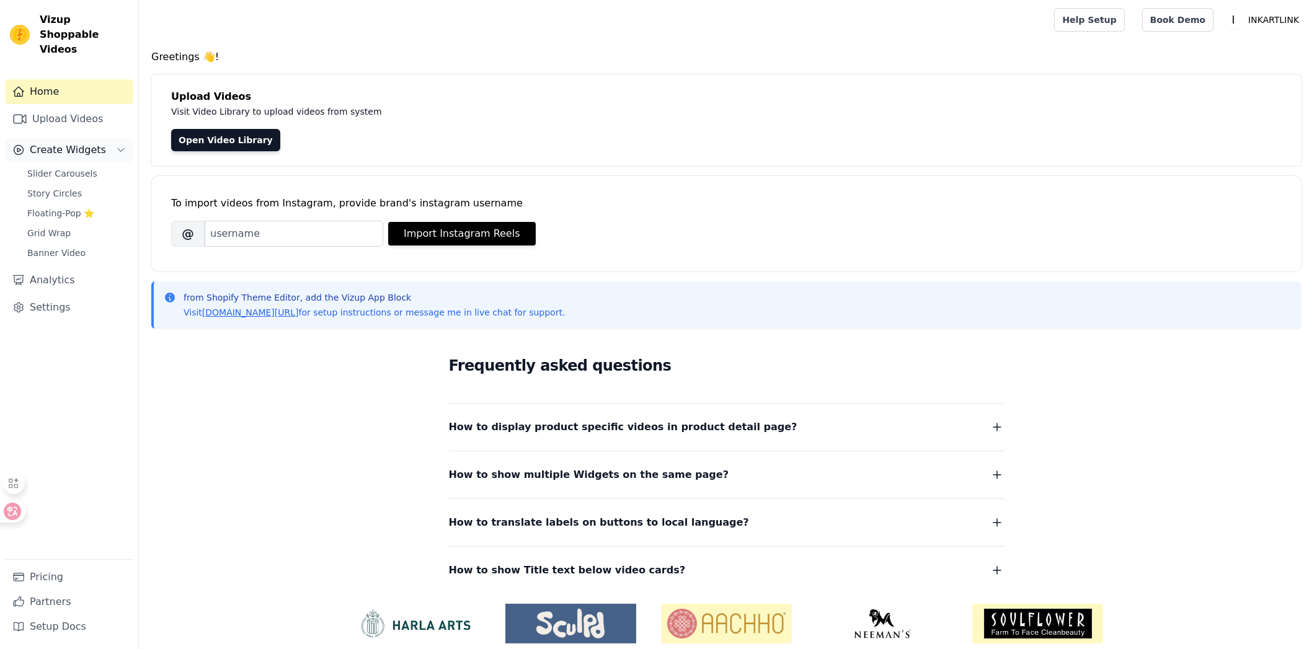
click at [65, 143] on span "Create Widgets" at bounding box center [68, 150] width 76 height 15
click at [73, 107] on link "Upload Videos" at bounding box center [69, 119] width 128 height 25
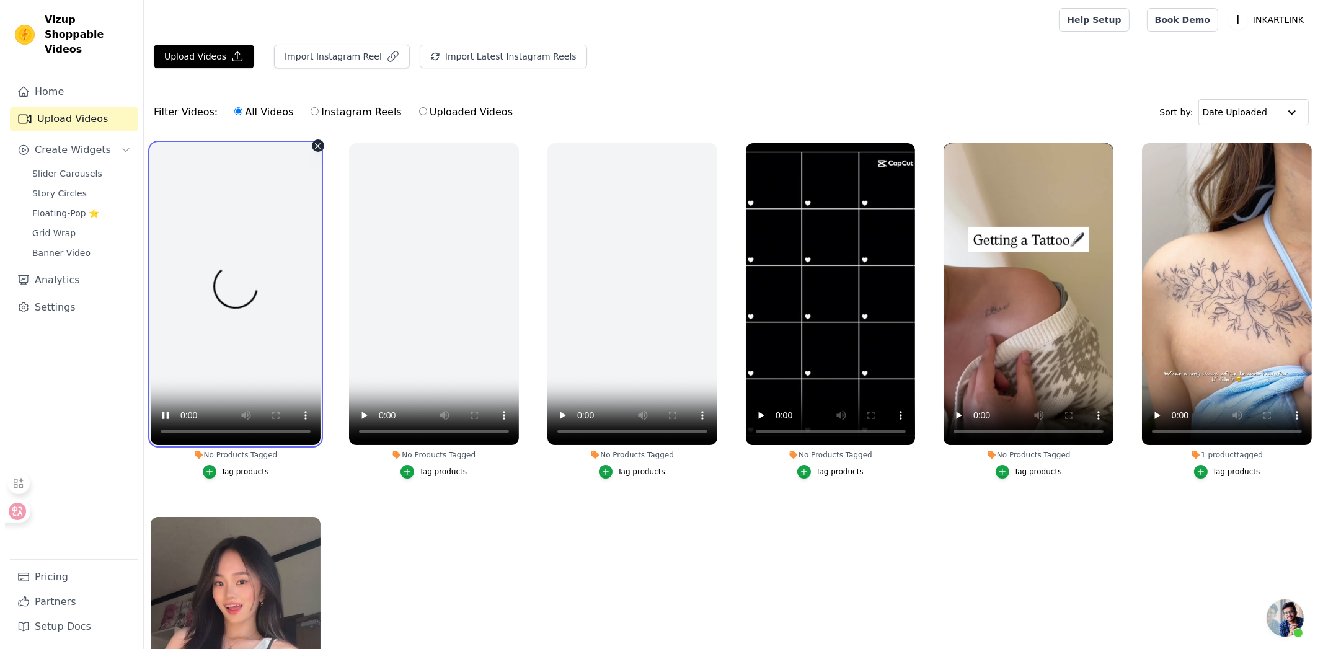
scroll to position [22, 0]
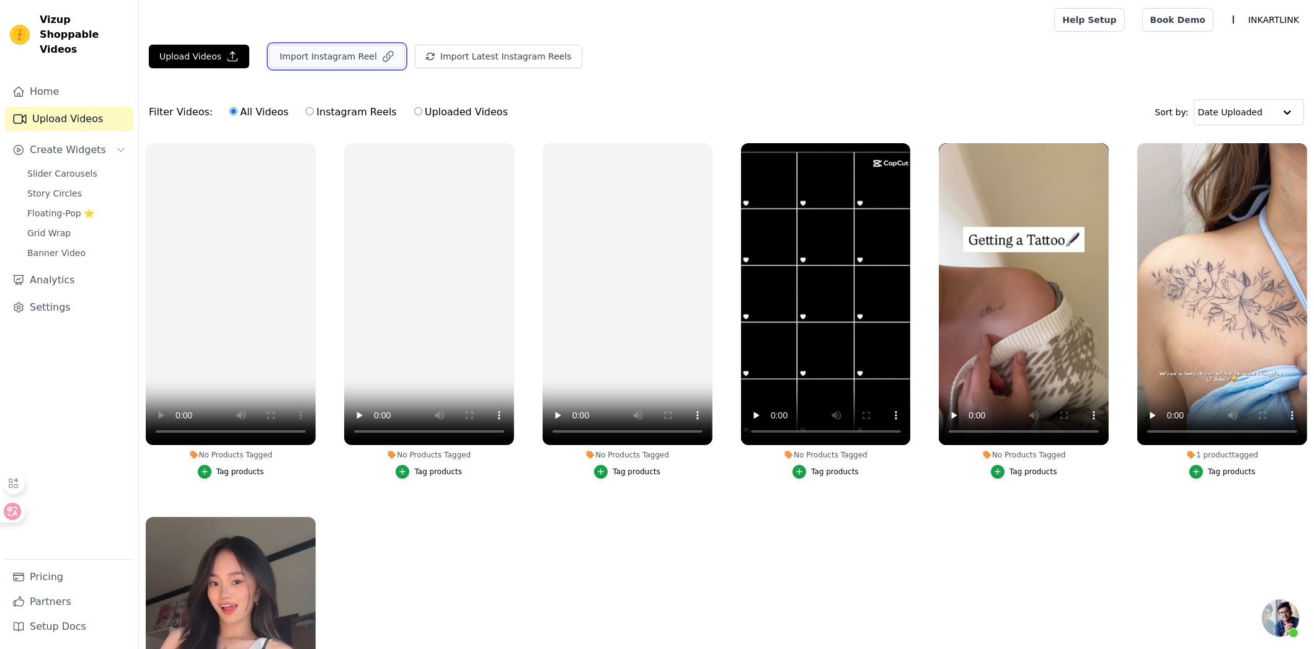
click at [360, 56] on button "Import Instagram Reel" at bounding box center [337, 57] width 136 height 24
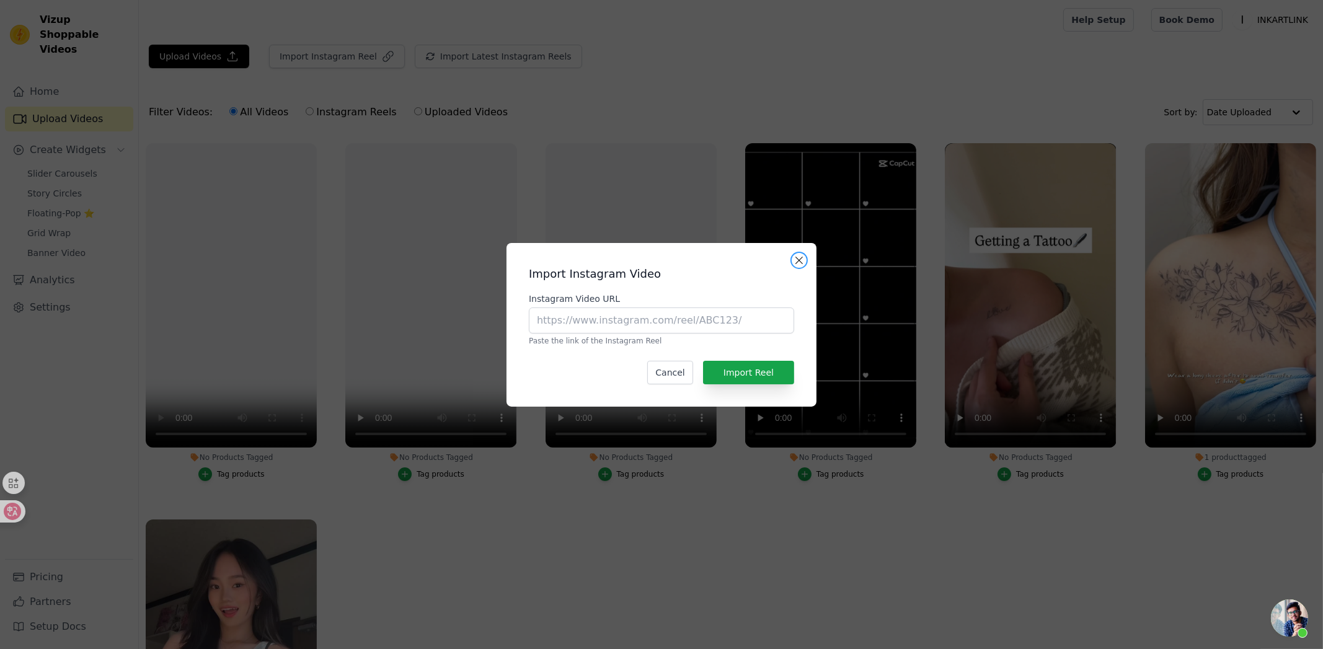
drag, startPoint x: 798, startPoint y: 260, endPoint x: 763, endPoint y: 249, distance: 37.1
click at [797, 260] on button "Close modal" at bounding box center [799, 260] width 15 height 15
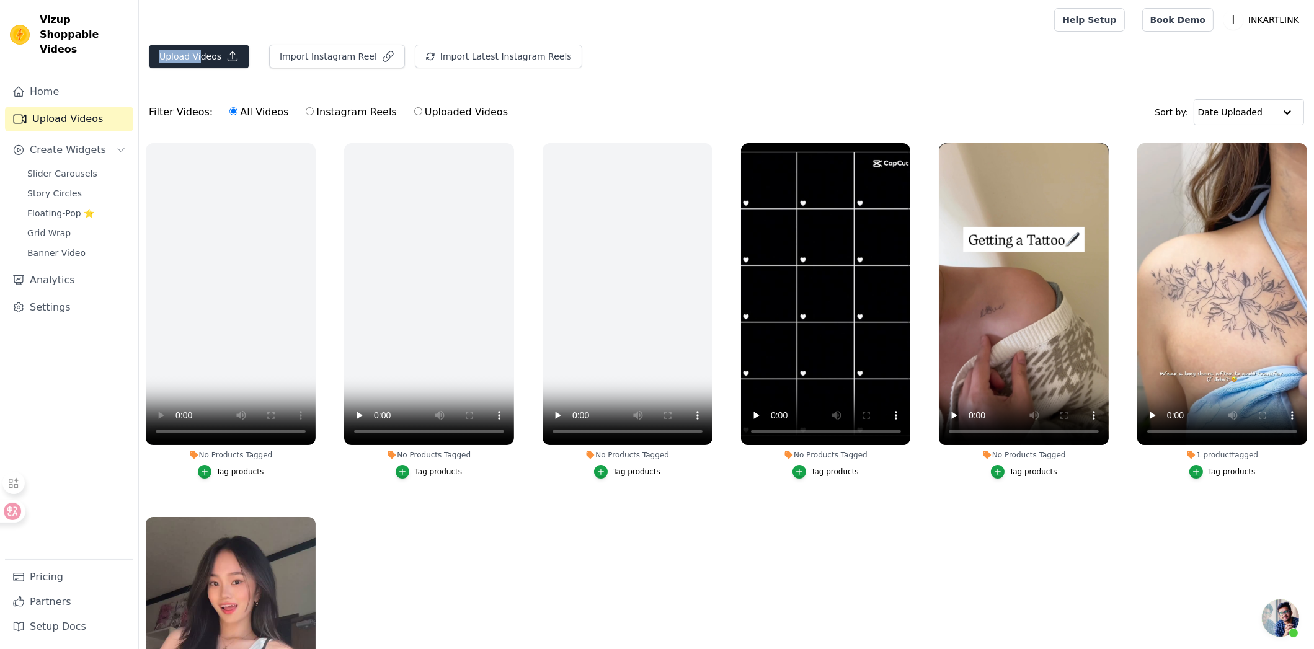
drag, startPoint x: 203, startPoint y: 43, endPoint x: 201, endPoint y: 55, distance: 12.6
click at [201, 55] on main "Upload Videos Import Instagram Reel Import Latest Instagram Reels Import Latest…" at bounding box center [726, 408] width 1175 height 736
click at [236, 48] on button "Upload Videos" at bounding box center [199, 57] width 100 height 24
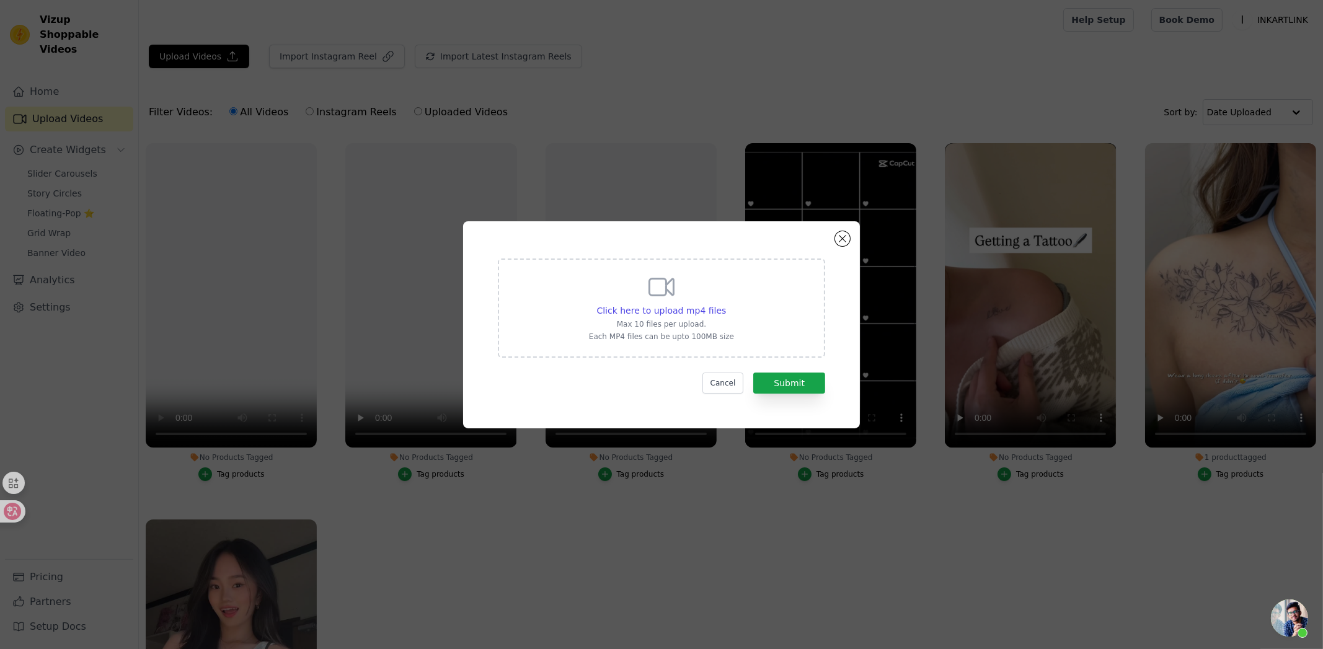
click at [732, 299] on div "Click here to upload mp4 files Max 10 files per upload. Each MP4 files can be u…" at bounding box center [661, 308] width 327 height 99
click at [726, 304] on input "Click here to upload mp4 files Max 10 files per upload. Each MP4 files can be u…" at bounding box center [725, 304] width 1 height 1
click at [843, 237] on button "Close modal" at bounding box center [842, 238] width 15 height 15
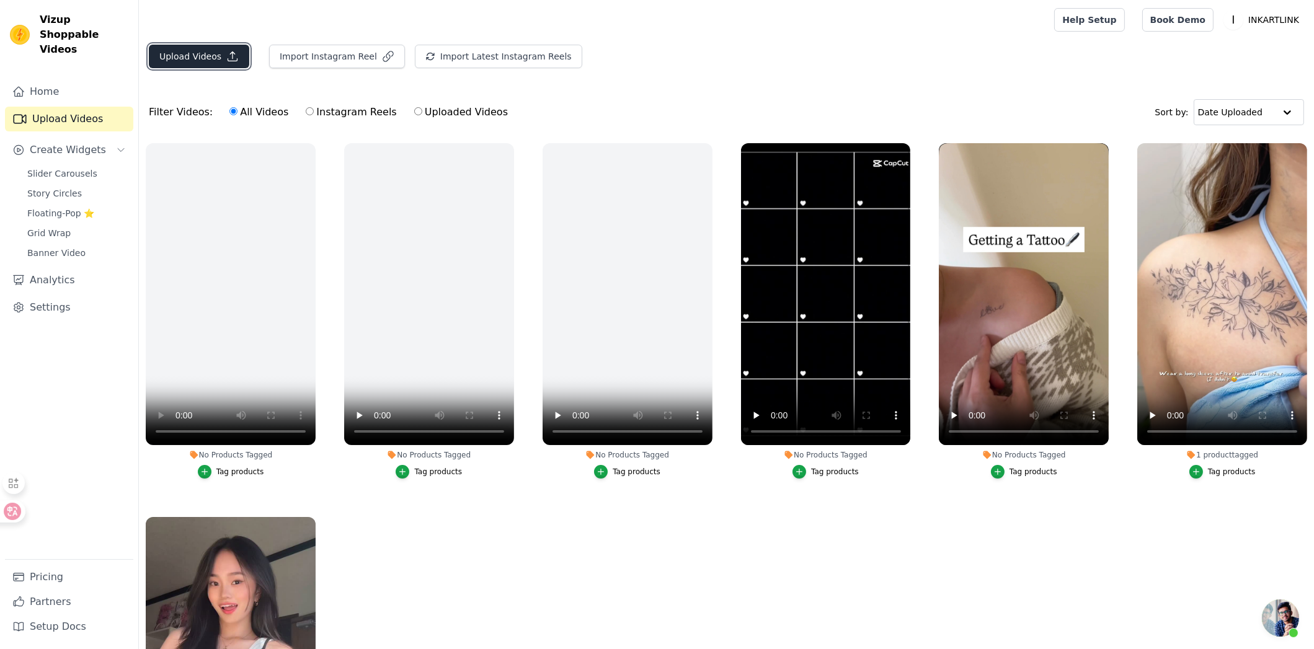
click at [201, 53] on button "Upload Videos" at bounding box center [199, 57] width 100 height 24
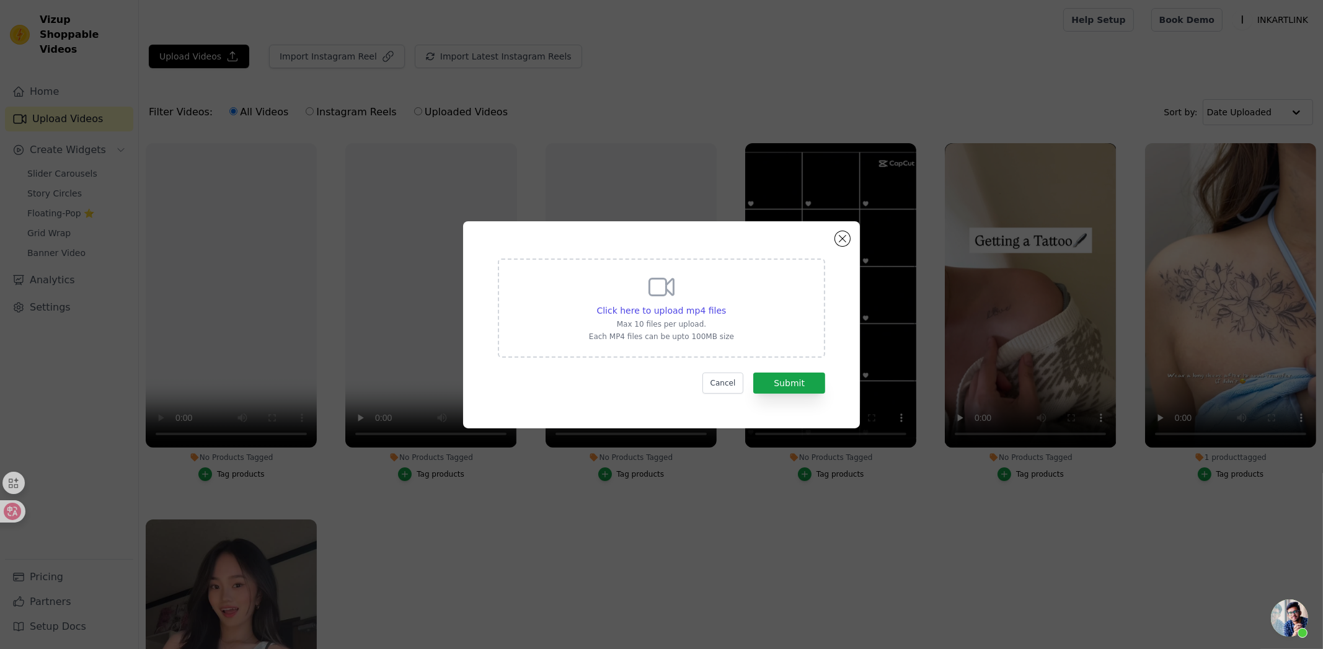
click at [670, 332] on p "Each MP4 files can be upto 100MB size" at bounding box center [661, 337] width 145 height 10
click at [725, 304] on input "Click here to upload mp4 files Max 10 files per upload. Each MP4 files can be u…" at bounding box center [725, 304] width 1 height 1
type input "C:\fakepath\775-德国男.mp4"
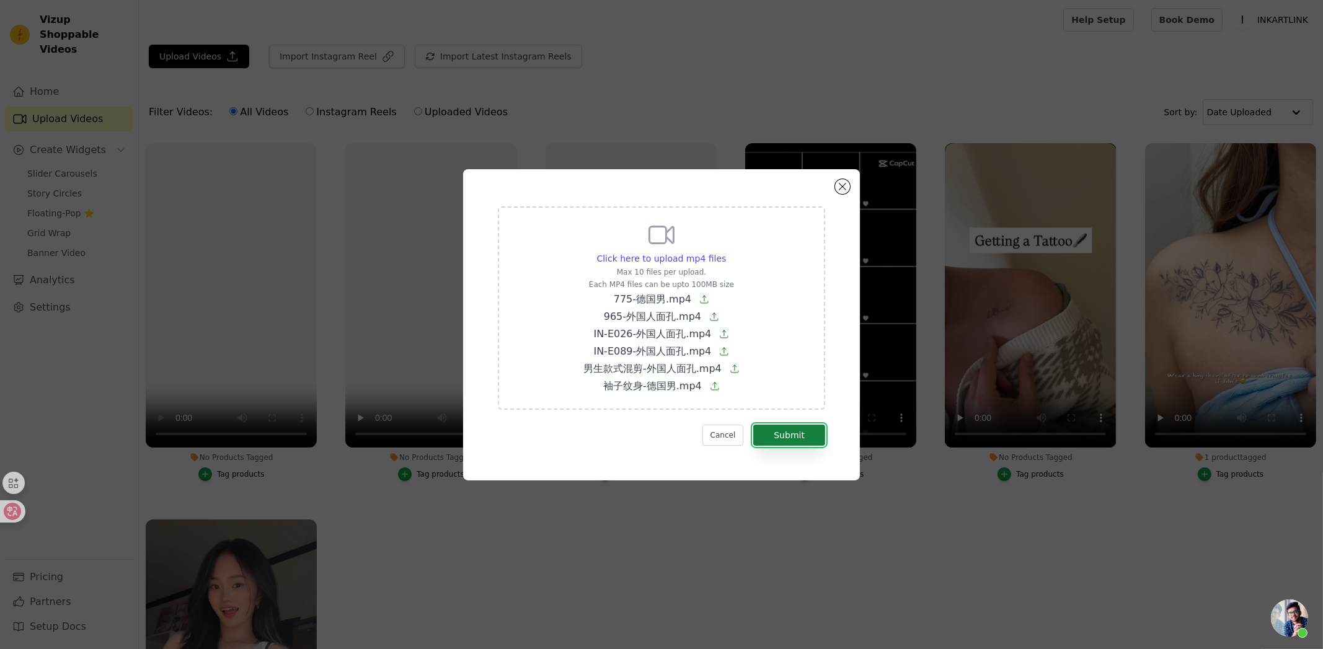
click at [803, 445] on button "Submit" at bounding box center [789, 435] width 72 height 21
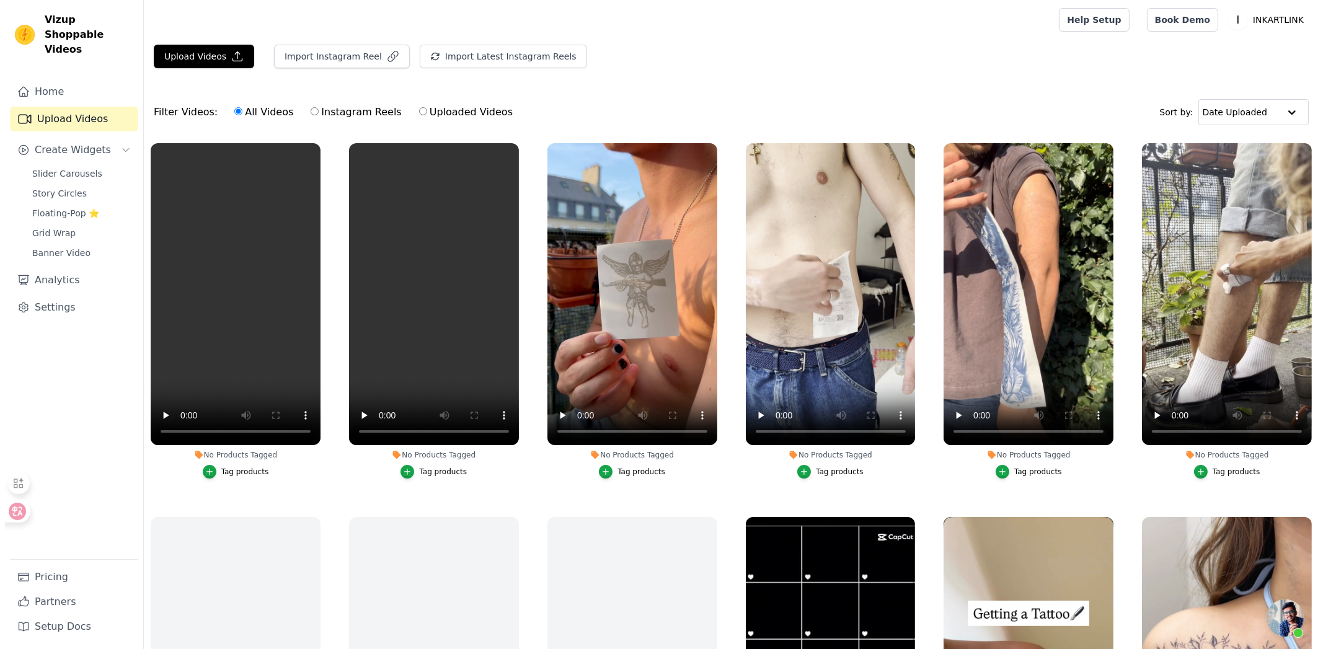
scroll to position [22, 0]
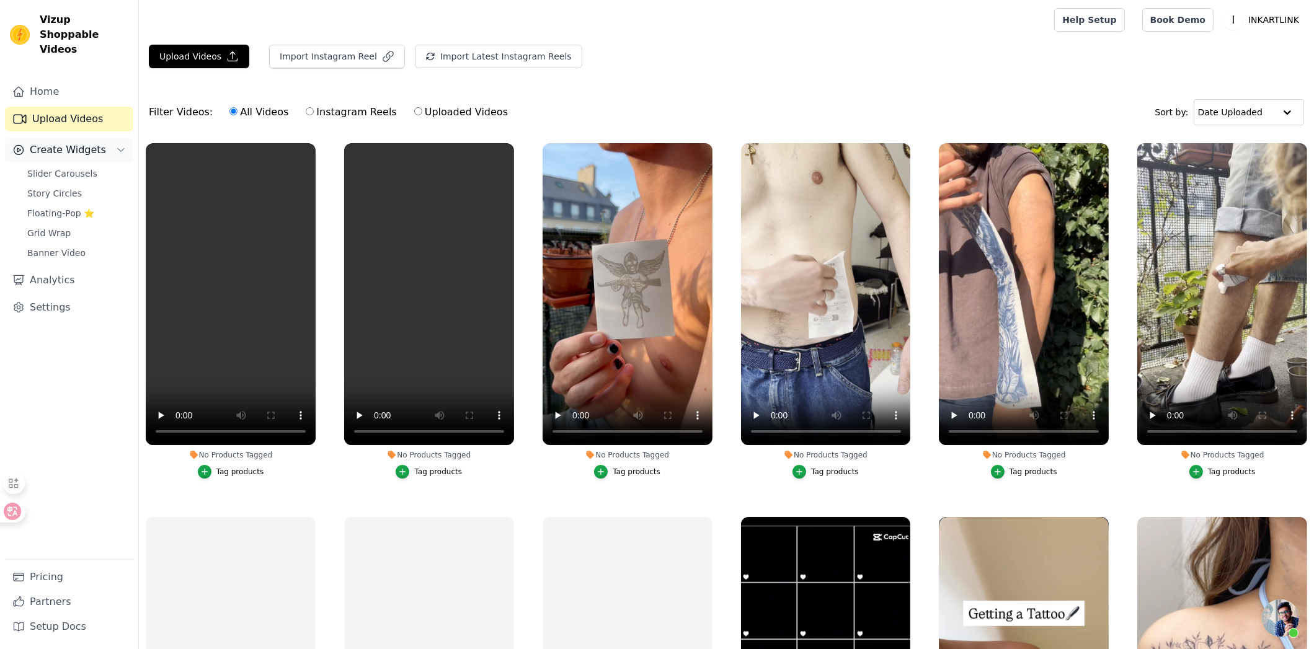
click at [90, 143] on span "Create Widgets" at bounding box center [68, 150] width 76 height 15
click at [38, 167] on span "Slider Carousels" at bounding box center [62, 173] width 70 height 12
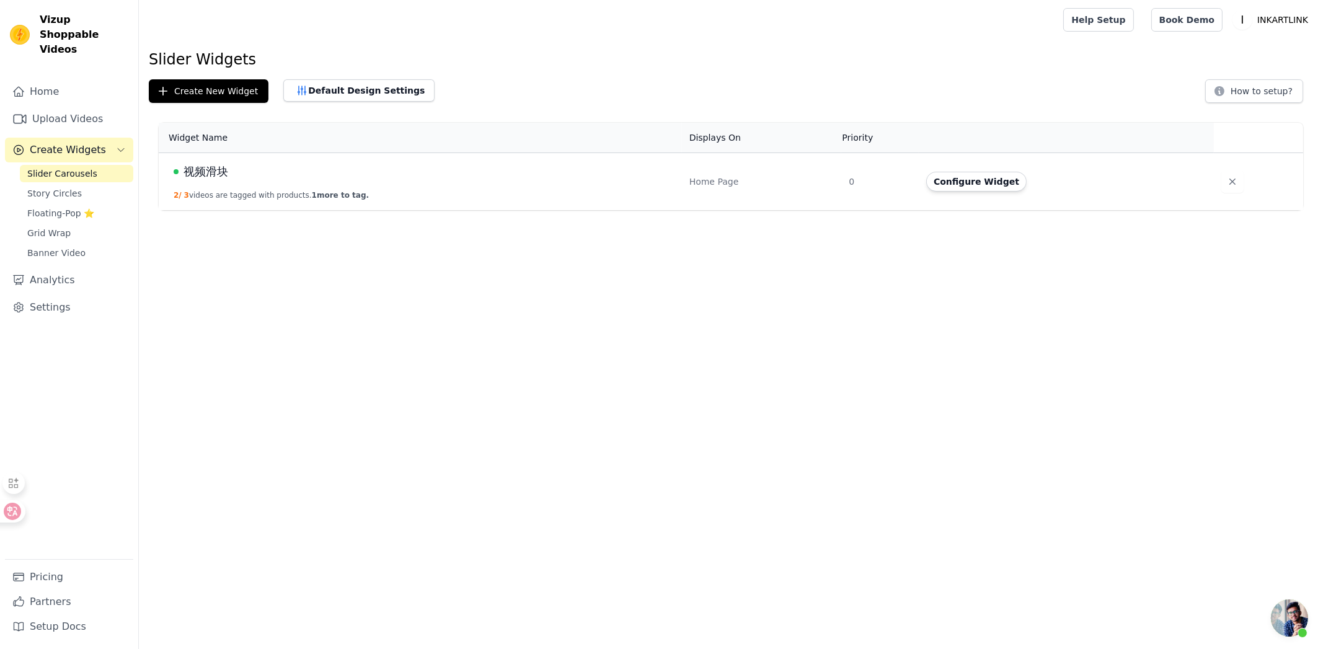
click at [1151, 192] on td "Configure Widget" at bounding box center [1066, 182] width 295 height 58
click at [189, 166] on span "视频滑块" at bounding box center [206, 171] width 45 height 17
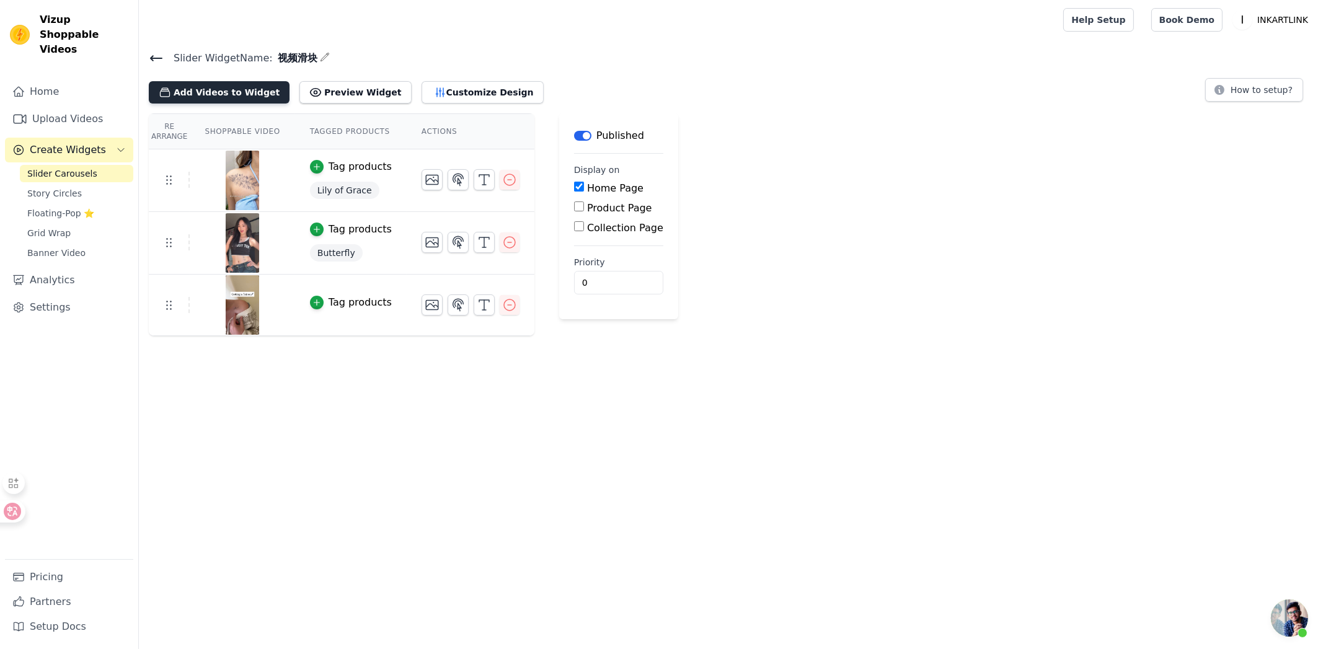
click at [207, 102] on button "Add Videos to Widget" at bounding box center [219, 92] width 141 height 22
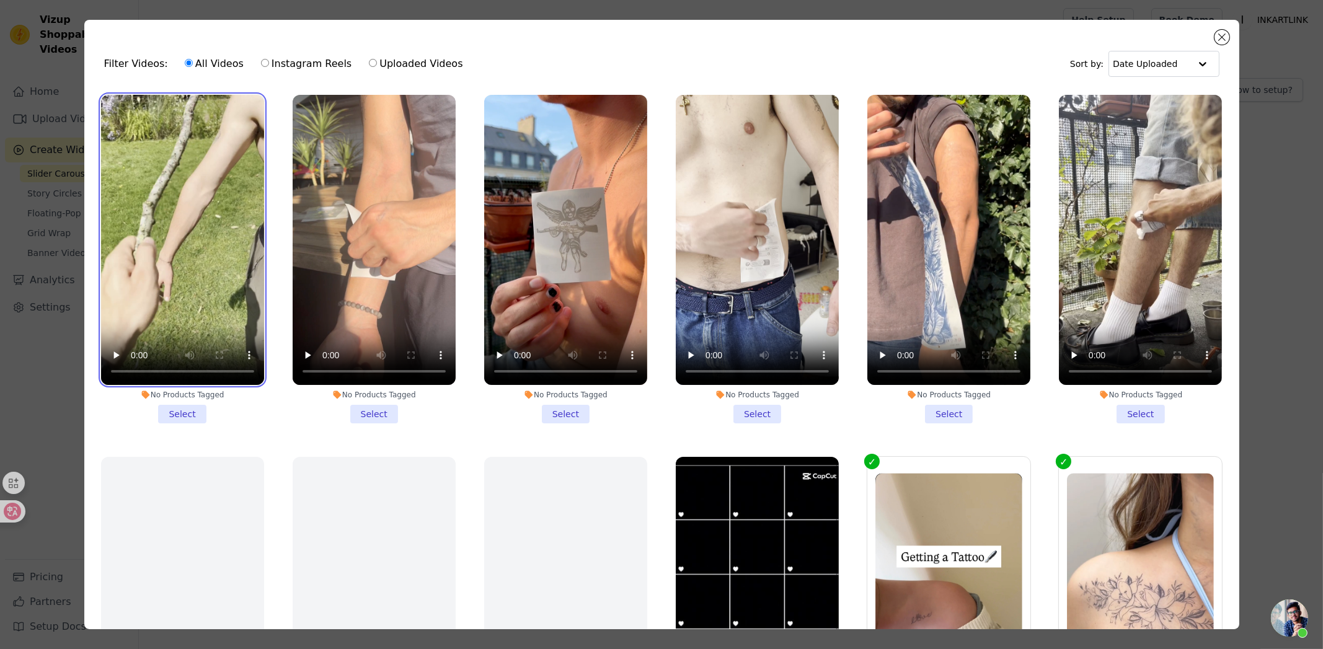
click at [157, 302] on video at bounding box center [182, 240] width 163 height 290
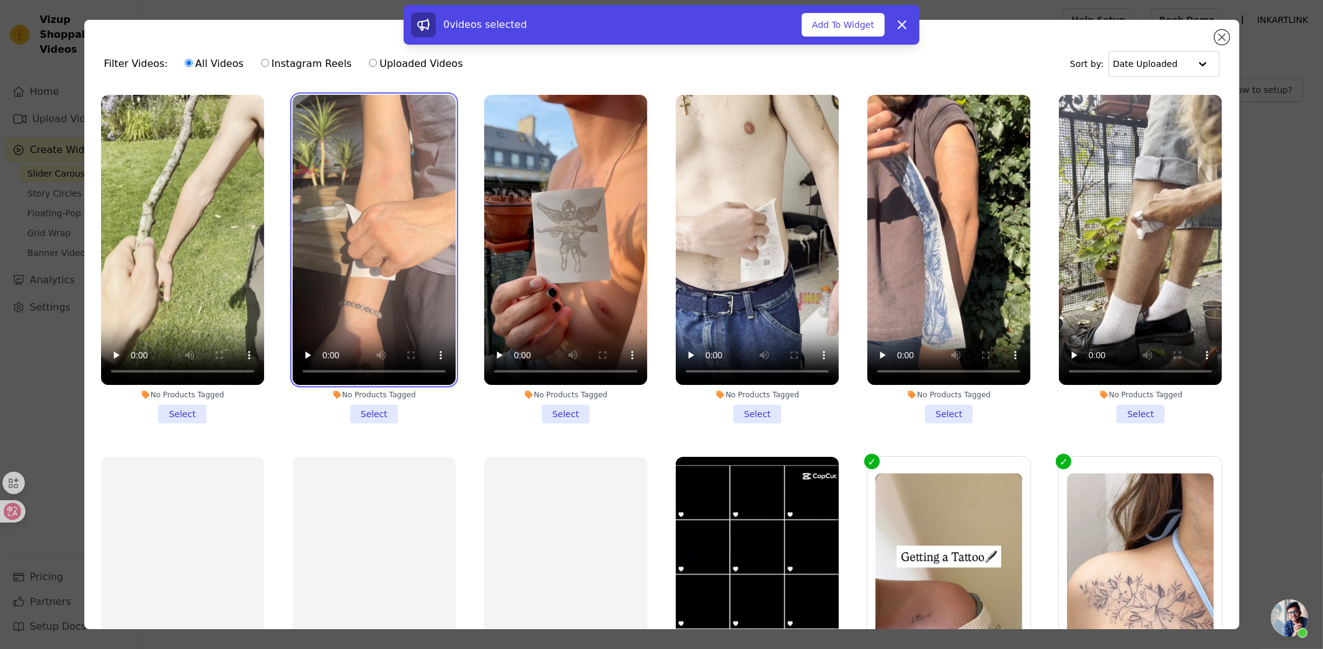
click at [358, 309] on video at bounding box center [374, 240] width 163 height 290
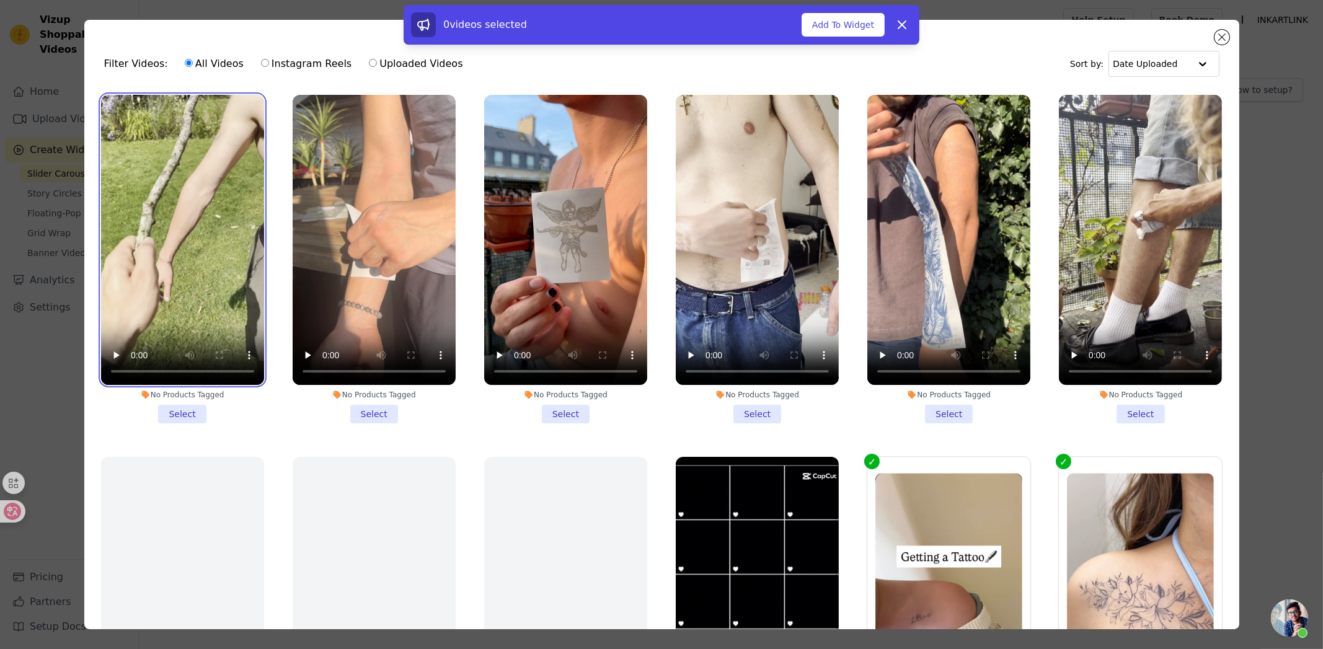
click at [180, 260] on video at bounding box center [182, 240] width 163 height 290
click at [172, 410] on li "No Products Tagged Select" at bounding box center [182, 259] width 163 height 329
click at [0, 0] on input "No Products Tagged Select" at bounding box center [0, 0] width 0 height 0
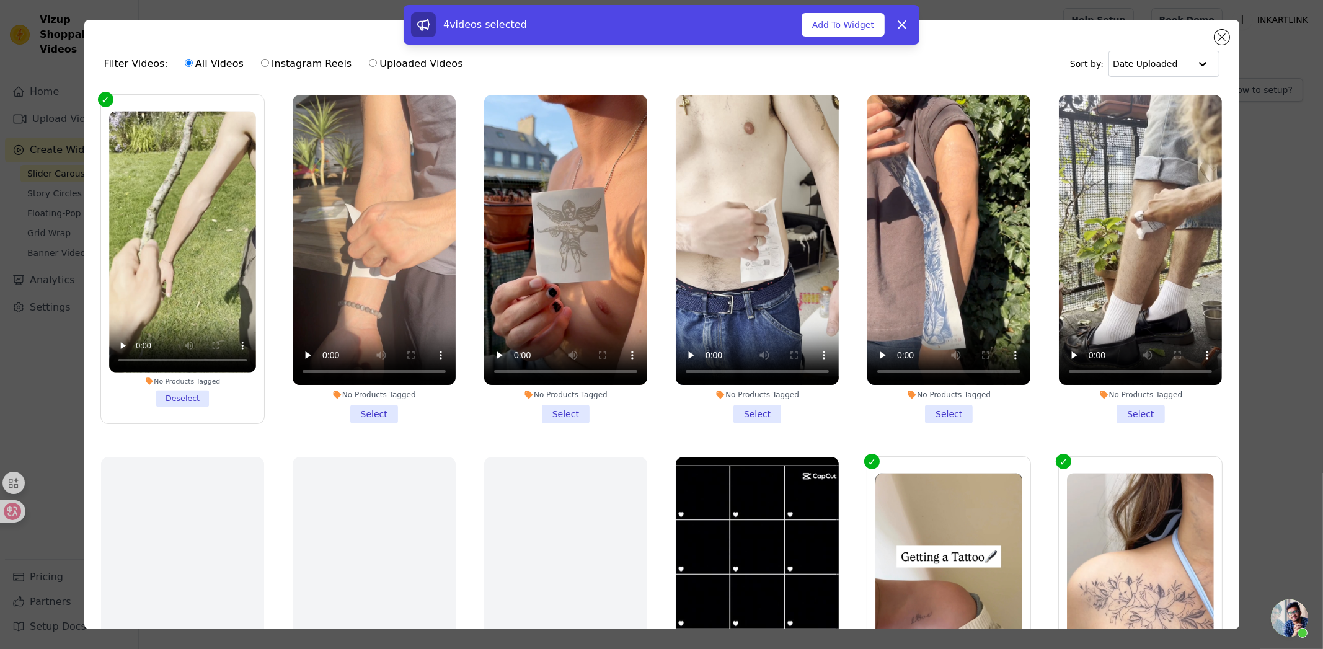
click at [361, 409] on li "No Products Tagged Select" at bounding box center [374, 259] width 163 height 329
click at [0, 0] on input "No Products Tagged Select" at bounding box center [0, 0] width 0 height 0
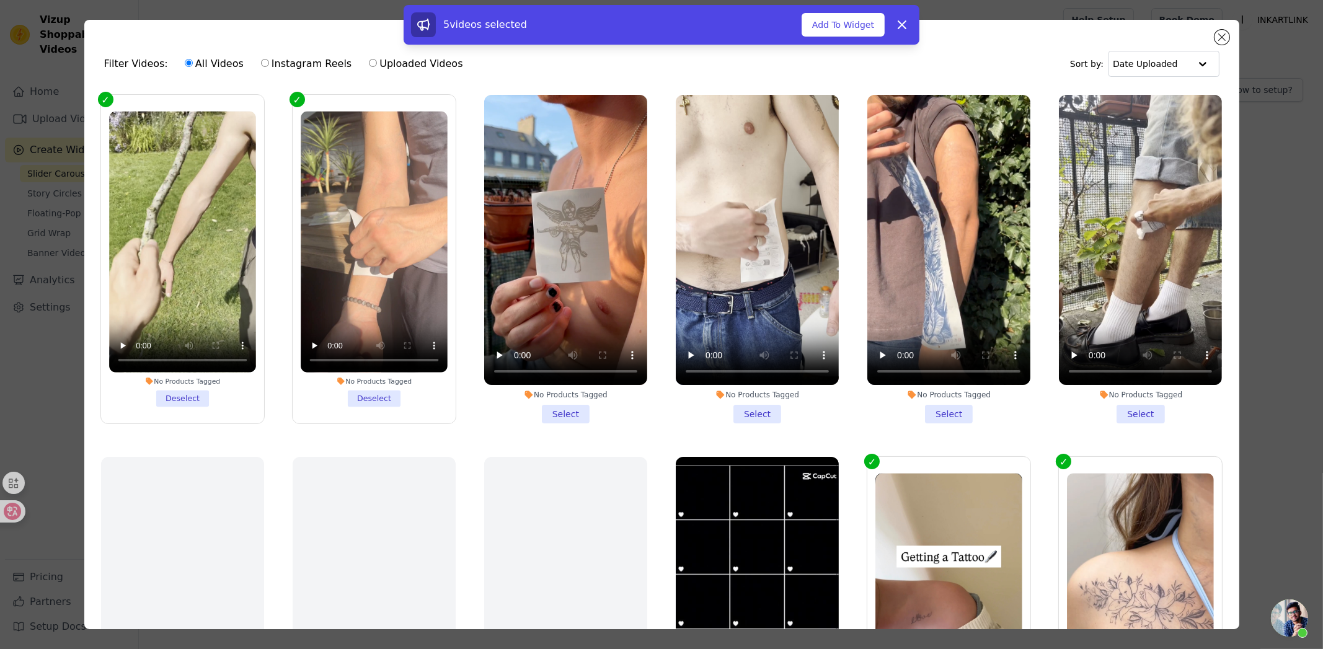
click at [555, 410] on li "No Products Tagged Select" at bounding box center [565, 259] width 163 height 329
click at [0, 0] on input "No Products Tagged Select" at bounding box center [0, 0] width 0 height 0
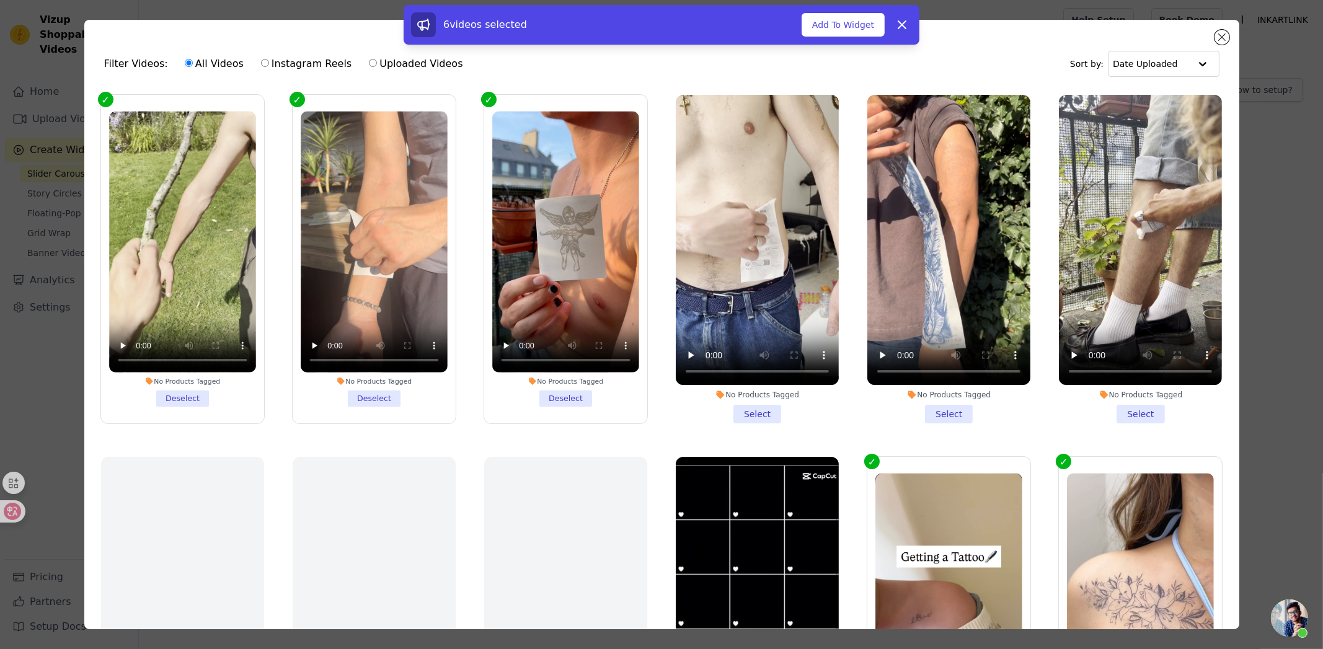
click at [743, 409] on li "No Products Tagged Select" at bounding box center [757, 259] width 163 height 329
click at [0, 0] on input "No Products Tagged Select" at bounding box center [0, 0] width 0 height 0
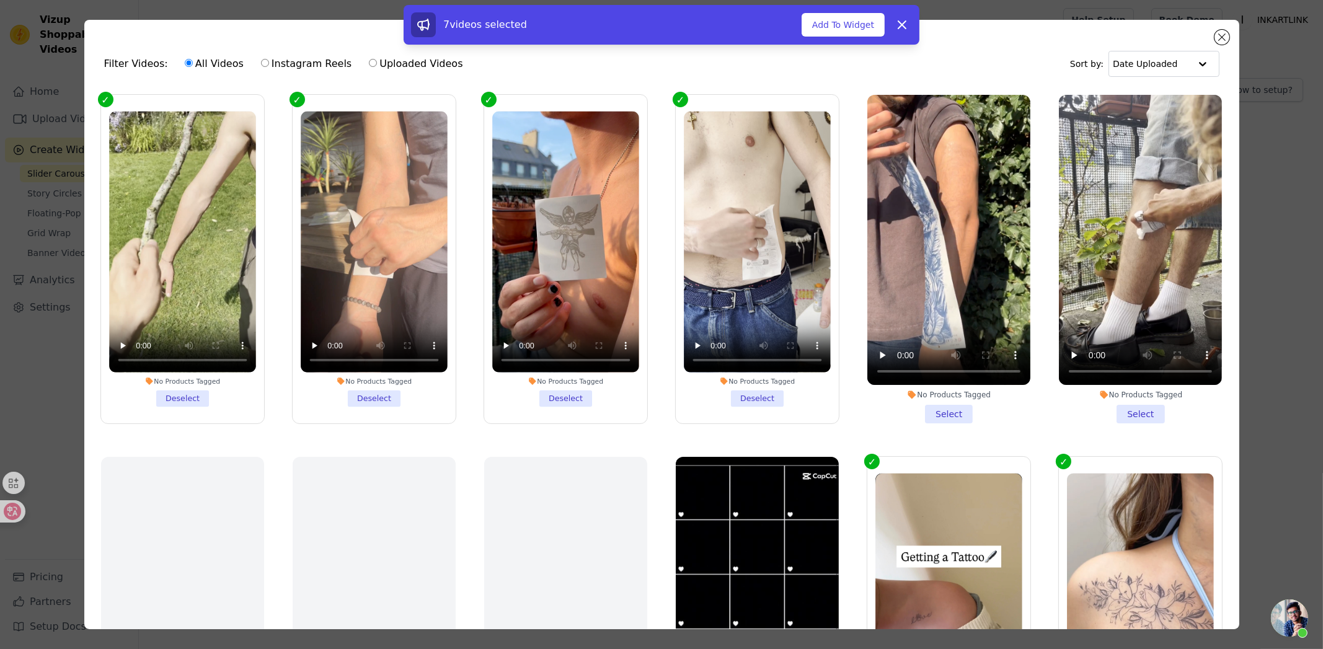
click at [1124, 402] on li "No Products Tagged Select" at bounding box center [1140, 259] width 163 height 329
click at [0, 0] on input "No Products Tagged Select" at bounding box center [0, 0] width 0 height 0
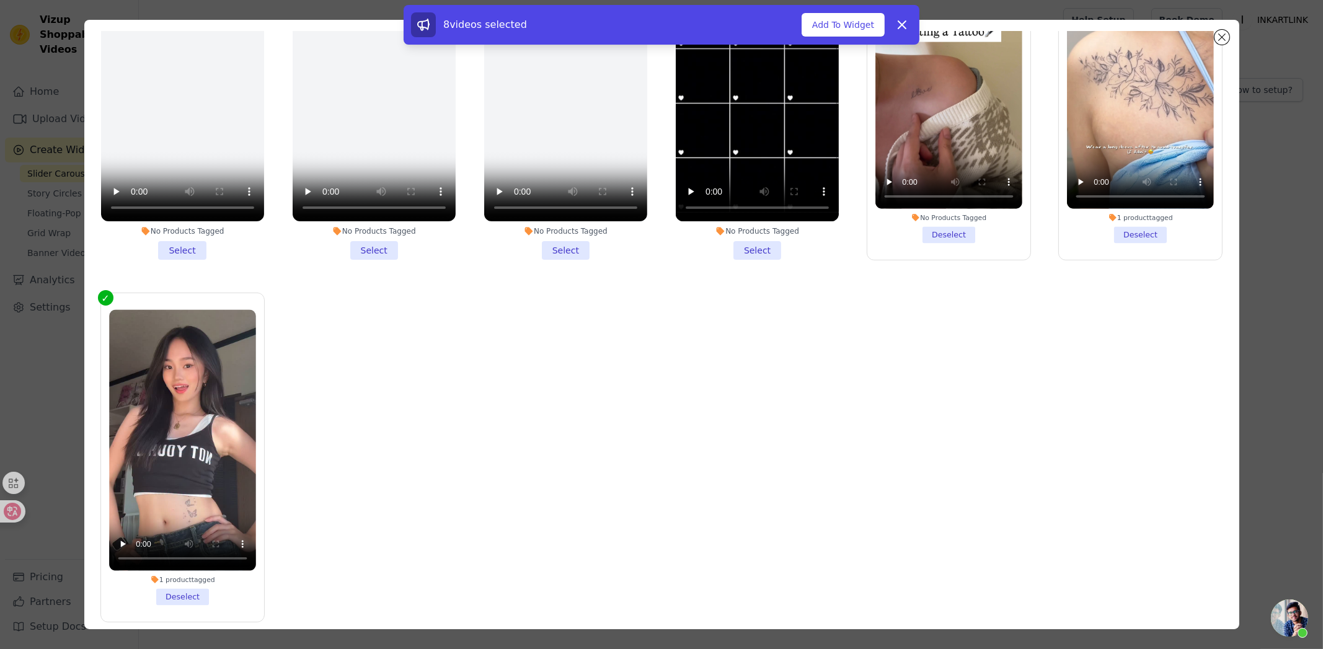
scroll to position [107, 0]
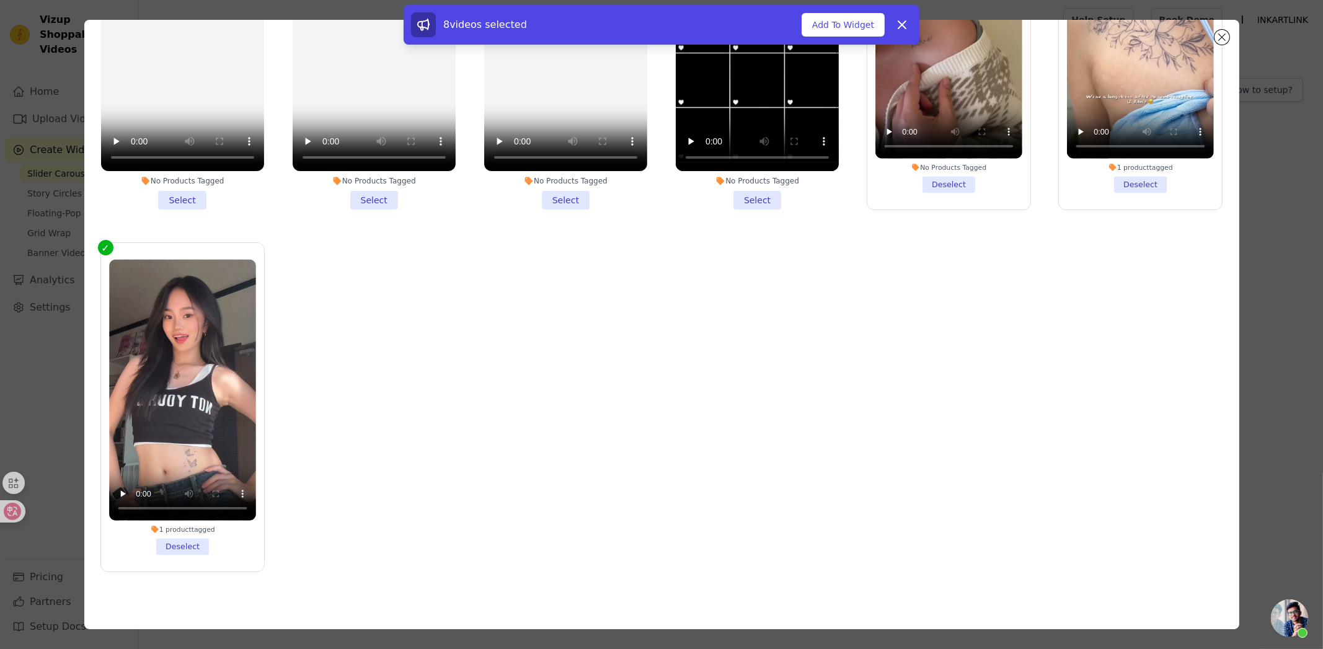
click at [155, 526] on icon at bounding box center [154, 529] width 7 height 7
click at [0, 0] on input "1 product tagged Deselect" at bounding box center [0, 0] width 0 height 0
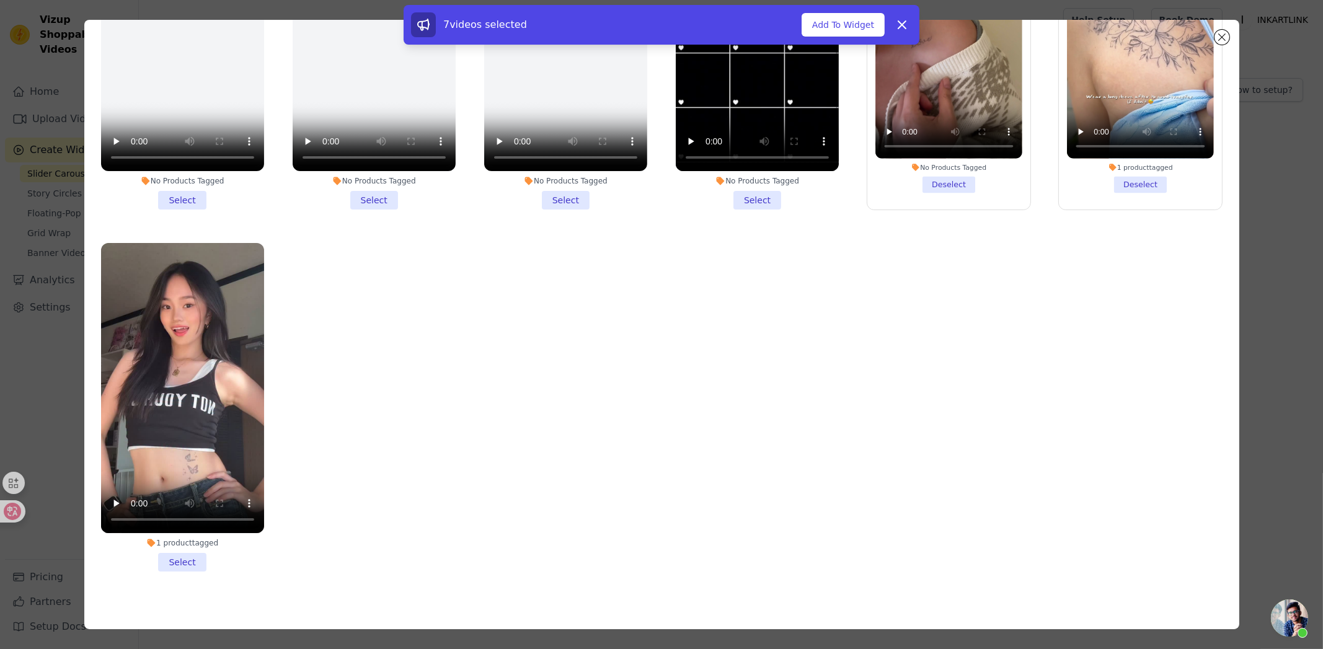
click at [178, 544] on li "1 product tagged Select" at bounding box center [182, 407] width 163 height 329
click at [0, 0] on input "1 product tagged Select" at bounding box center [0, 0] width 0 height 0
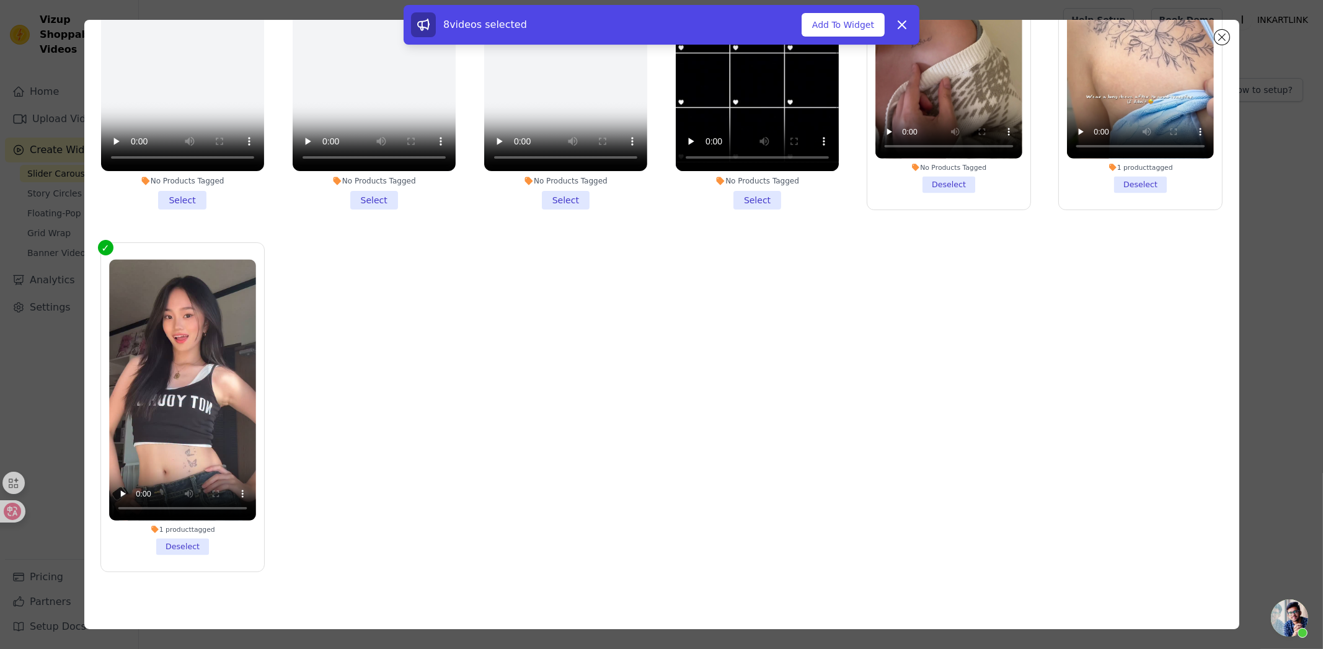
click at [1225, 36] on div "8 videos selected Add To Widget Dismiss" at bounding box center [661, 27] width 1323 height 45
click at [1221, 36] on div "8 videos selected Add To Widget Dismiss" at bounding box center [661, 27] width 1323 height 45
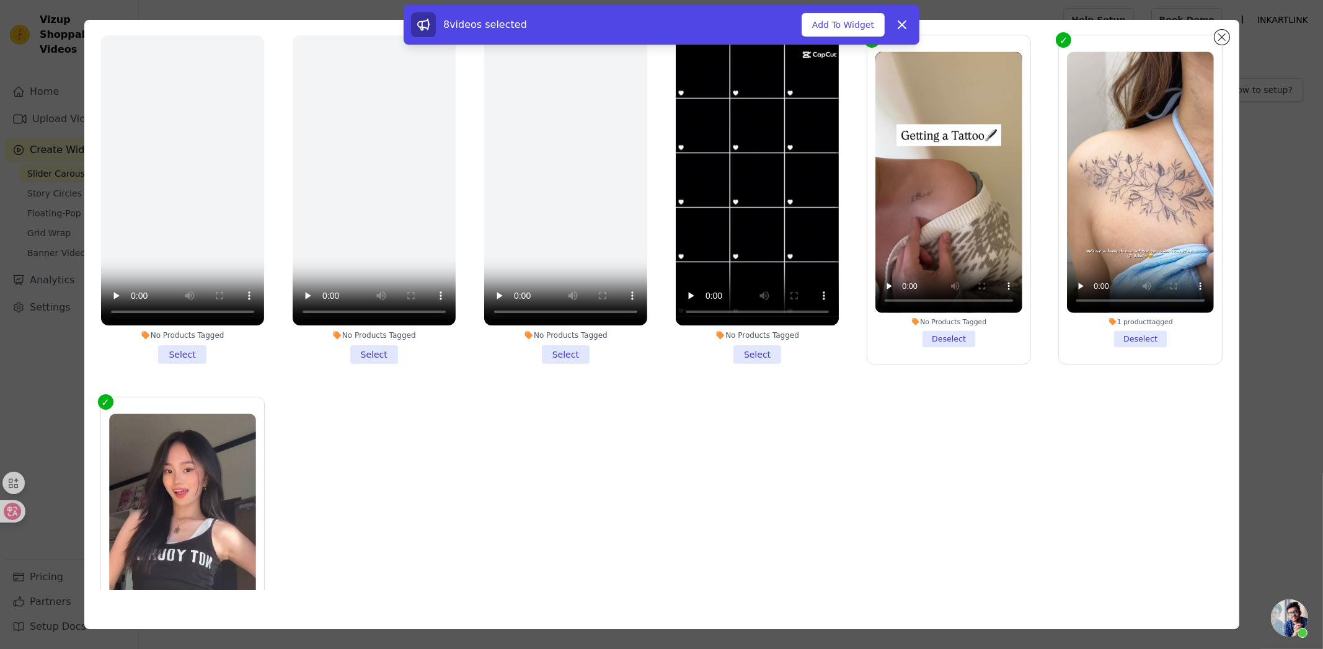
scroll to position [283, 0]
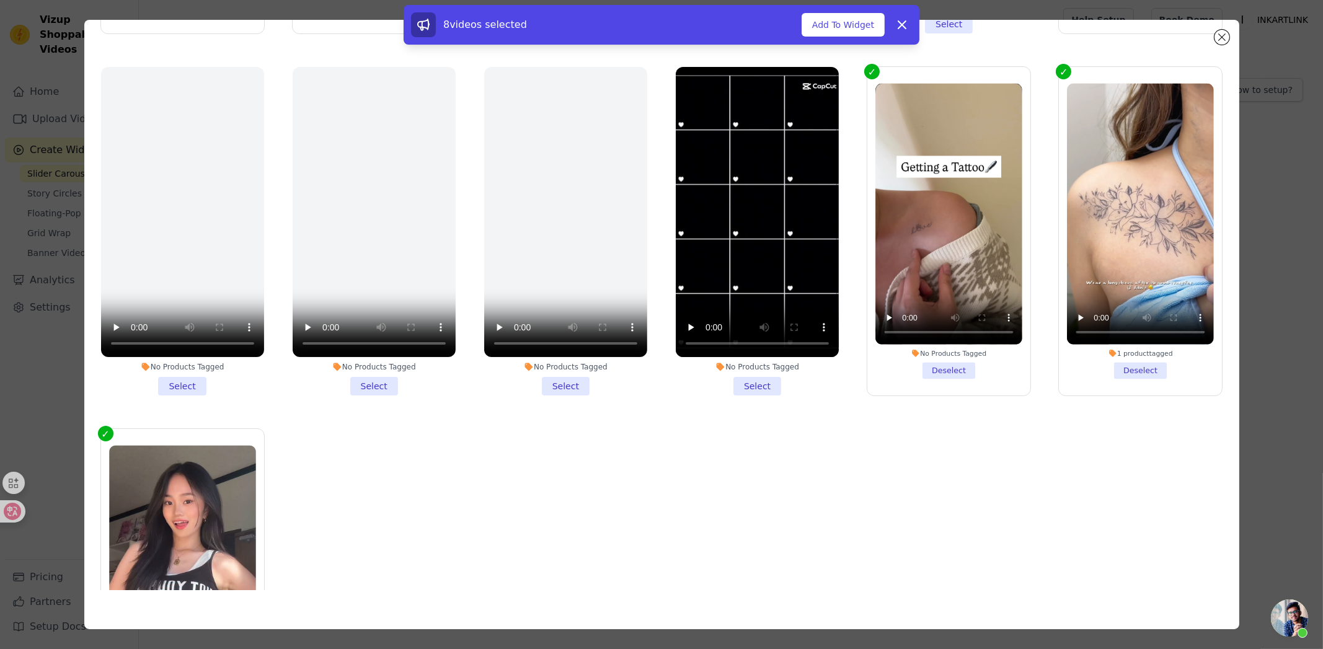
click at [952, 361] on li "No Products Tagged Deselect" at bounding box center [948, 231] width 147 height 296
click at [0, 0] on input "No Products Tagged Deselect" at bounding box center [0, 0] width 0 height 0
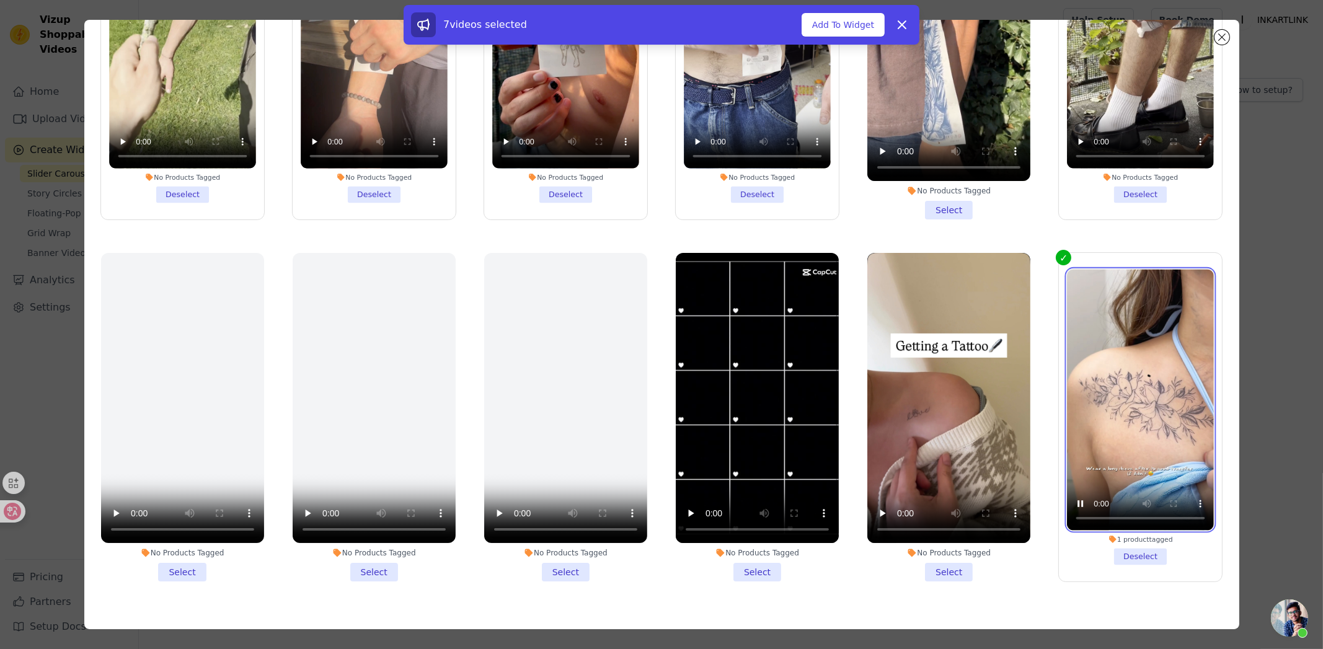
scroll to position [159, 0]
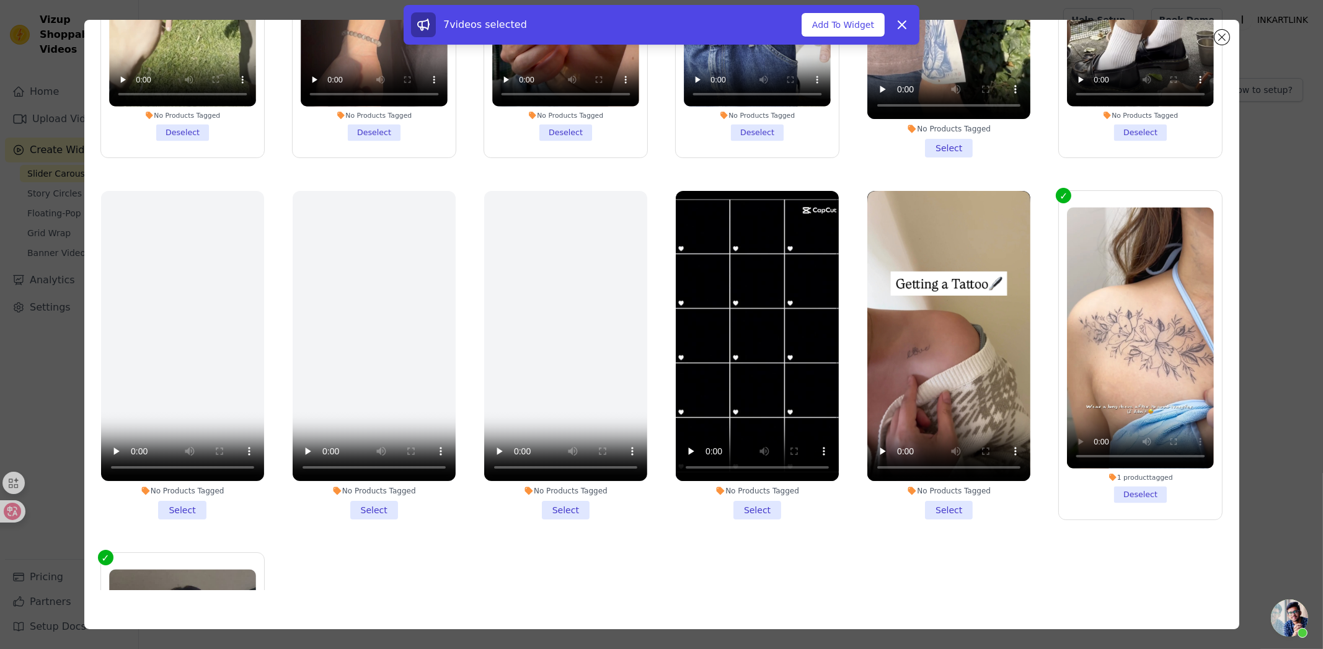
click at [942, 498] on li "No Products Tagged Select" at bounding box center [948, 355] width 163 height 329
click at [0, 0] on input "No Products Tagged Select" at bounding box center [0, 0] width 0 height 0
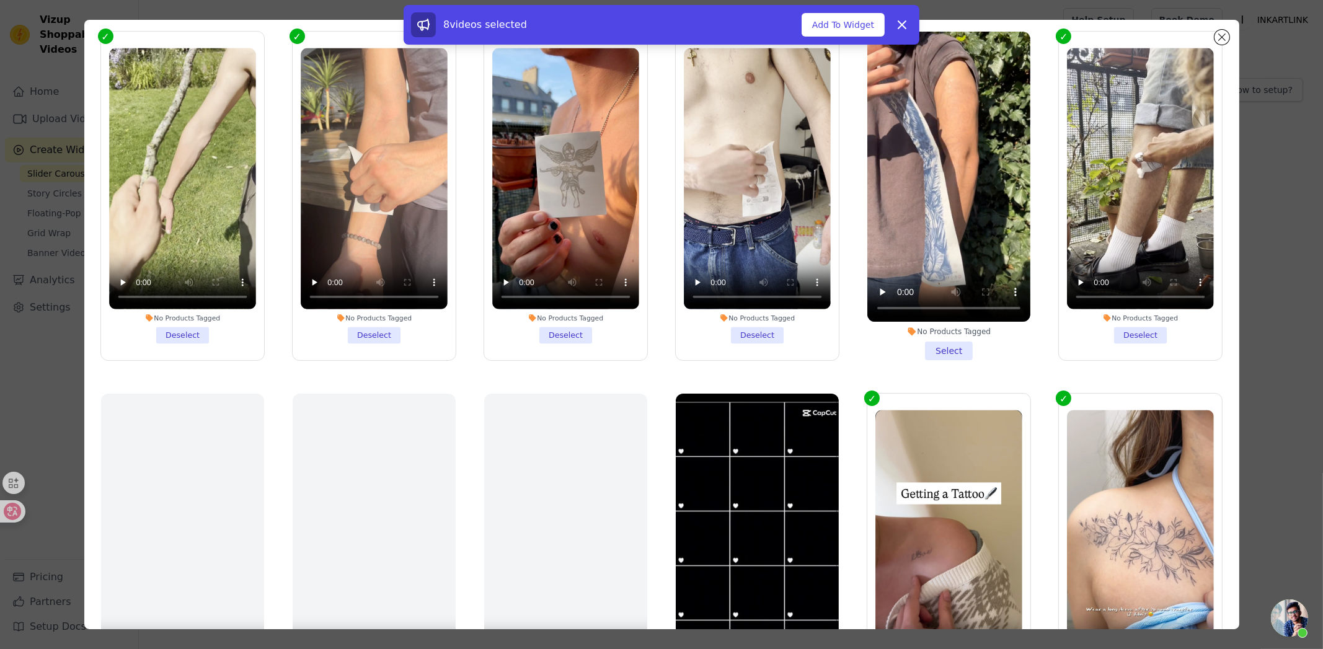
scroll to position [0, 0]
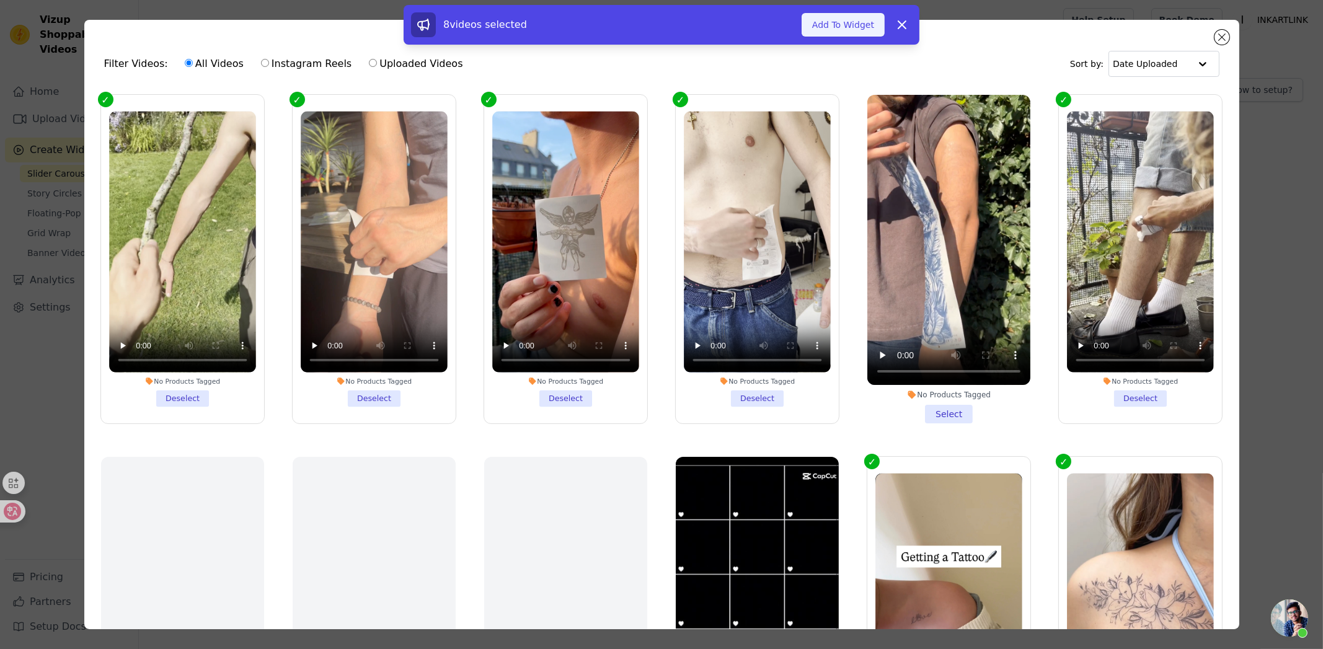
click at [851, 28] on button "Add To Widget" at bounding box center [843, 25] width 83 height 24
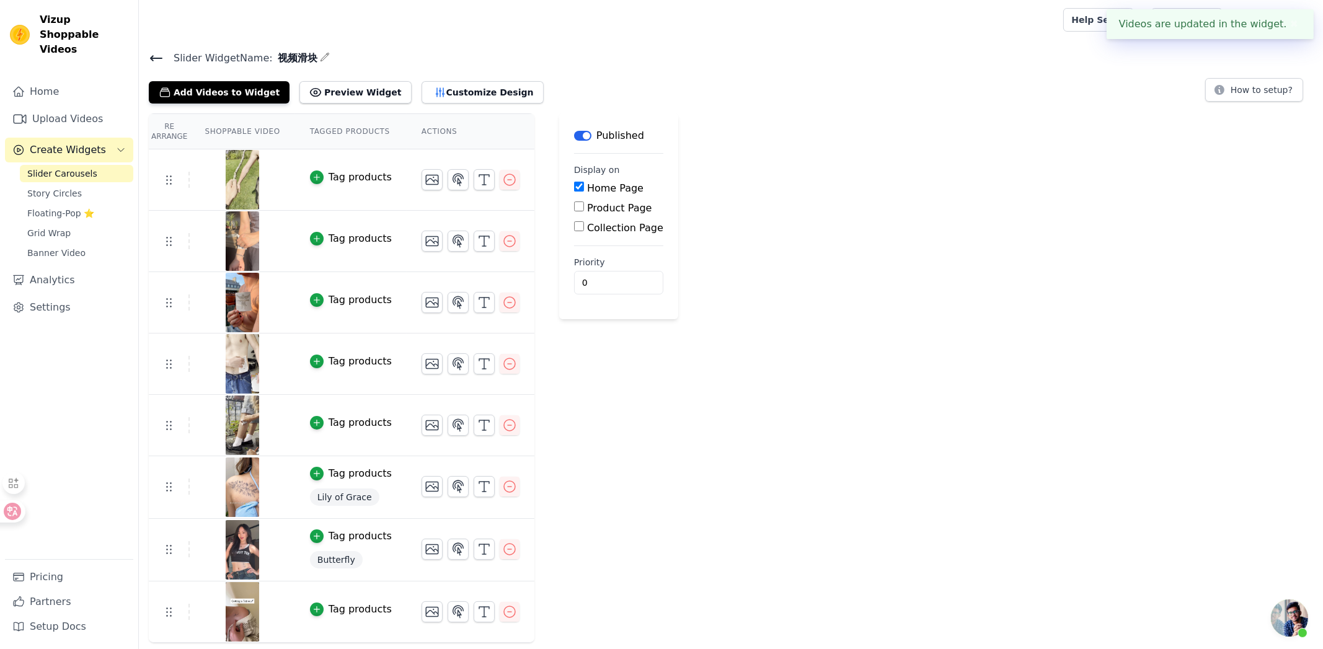
click at [340, 499] on span "Lily of Grace" at bounding box center [344, 497] width 69 height 17
click at [315, 477] on div "button" at bounding box center [317, 474] width 14 height 14
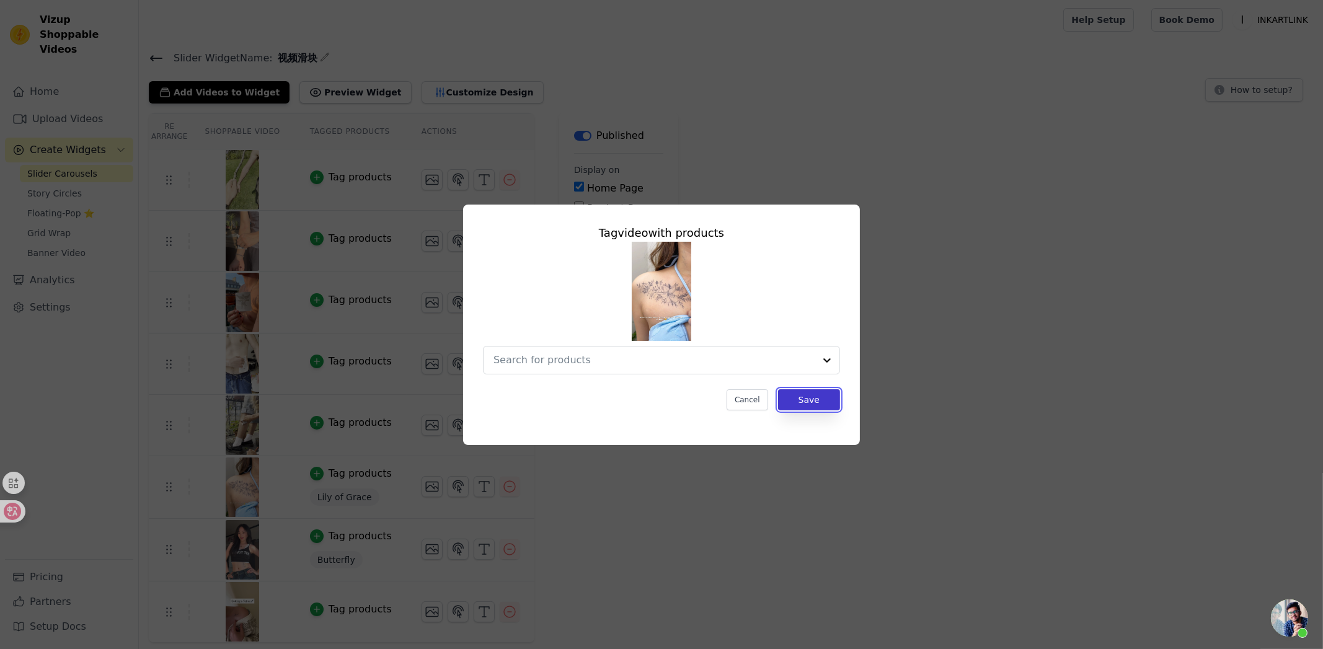
click at [820, 400] on button "Save" at bounding box center [809, 399] width 62 height 21
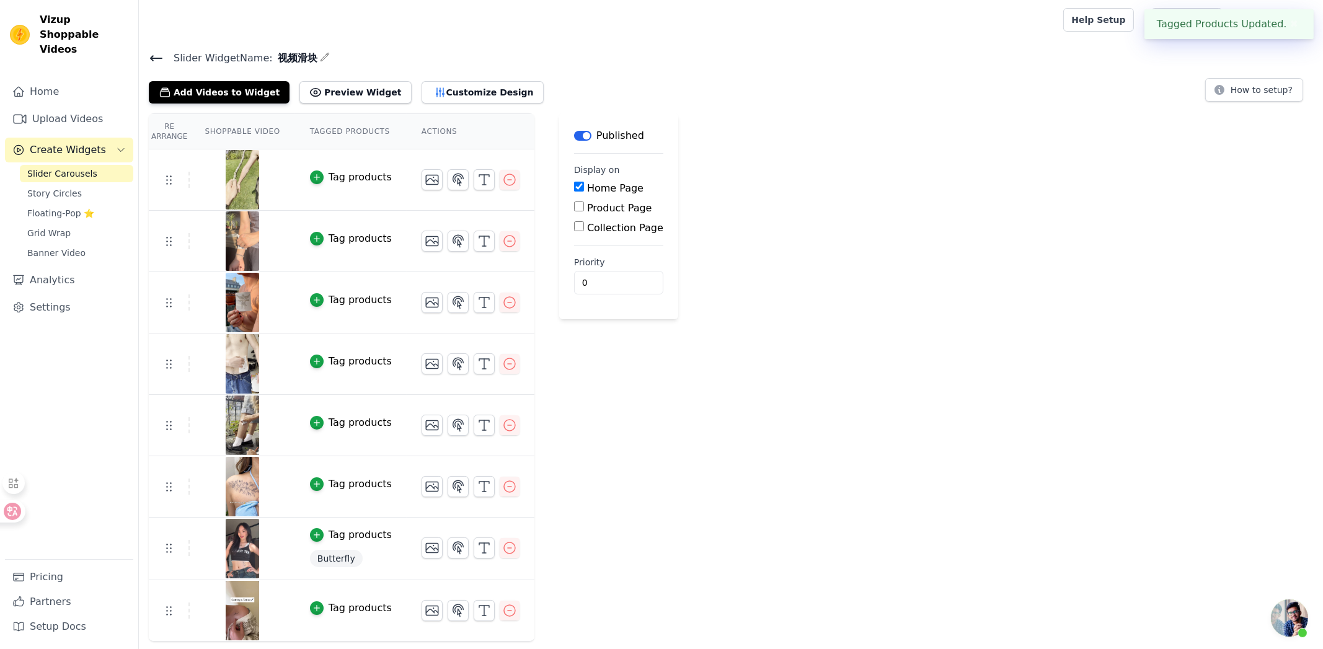
click at [334, 561] on span "Butterfly" at bounding box center [336, 558] width 53 height 17
click at [342, 534] on div "Tag products" at bounding box center [360, 535] width 63 height 15
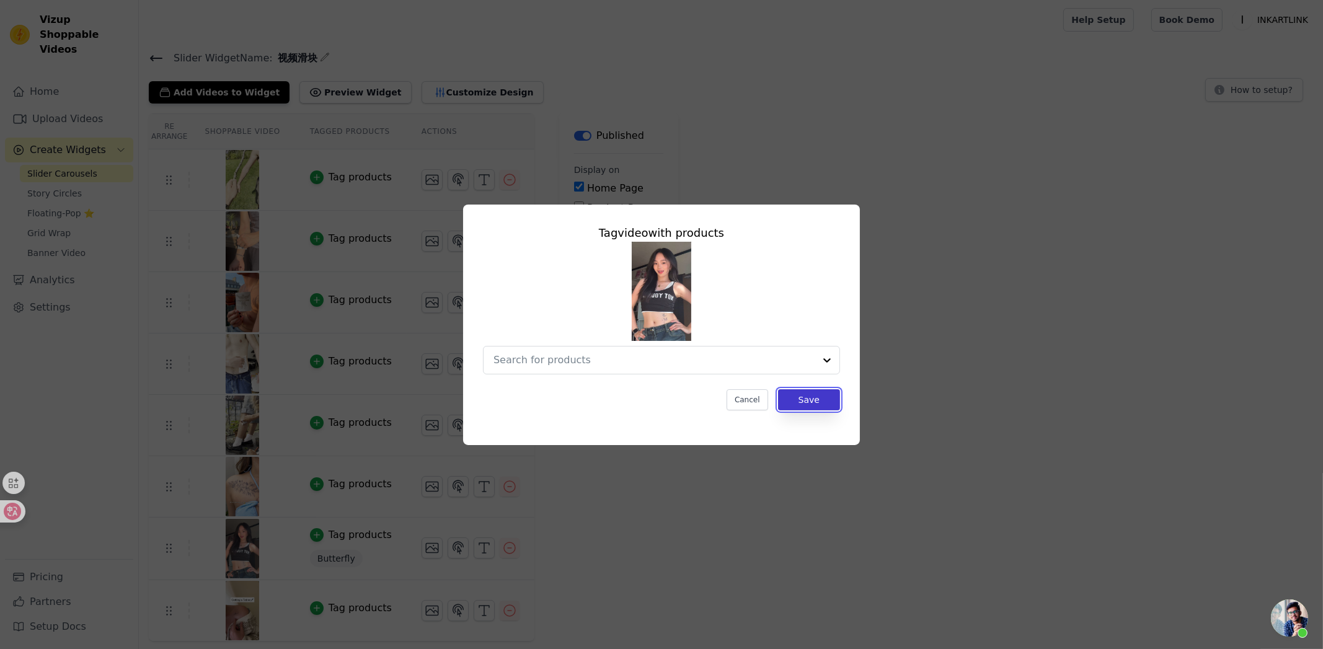
click at [797, 395] on button "Save" at bounding box center [809, 399] width 62 height 21
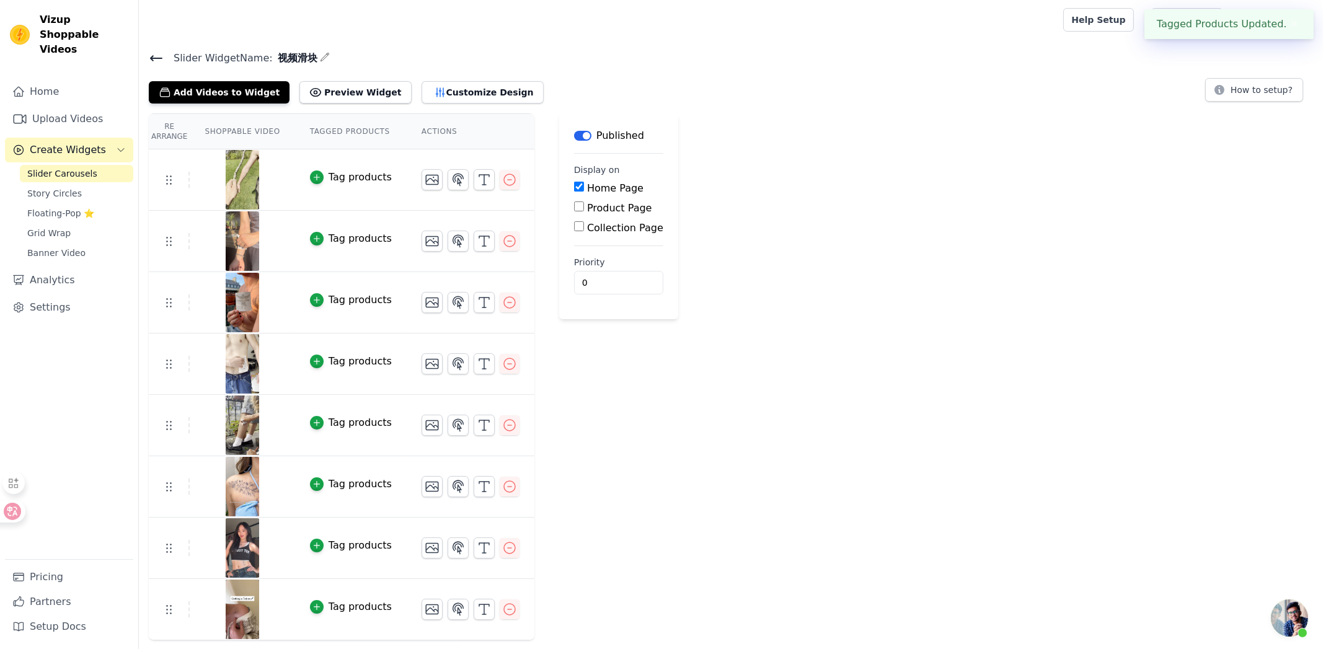
click at [691, 411] on div "Re Arrange Shoppable Video Tagged Products Actions Tag products Tag products Ta…" at bounding box center [731, 376] width 1184 height 527
click at [575, 207] on input "Product Page" at bounding box center [579, 206] width 10 height 10
checkbox input "true"
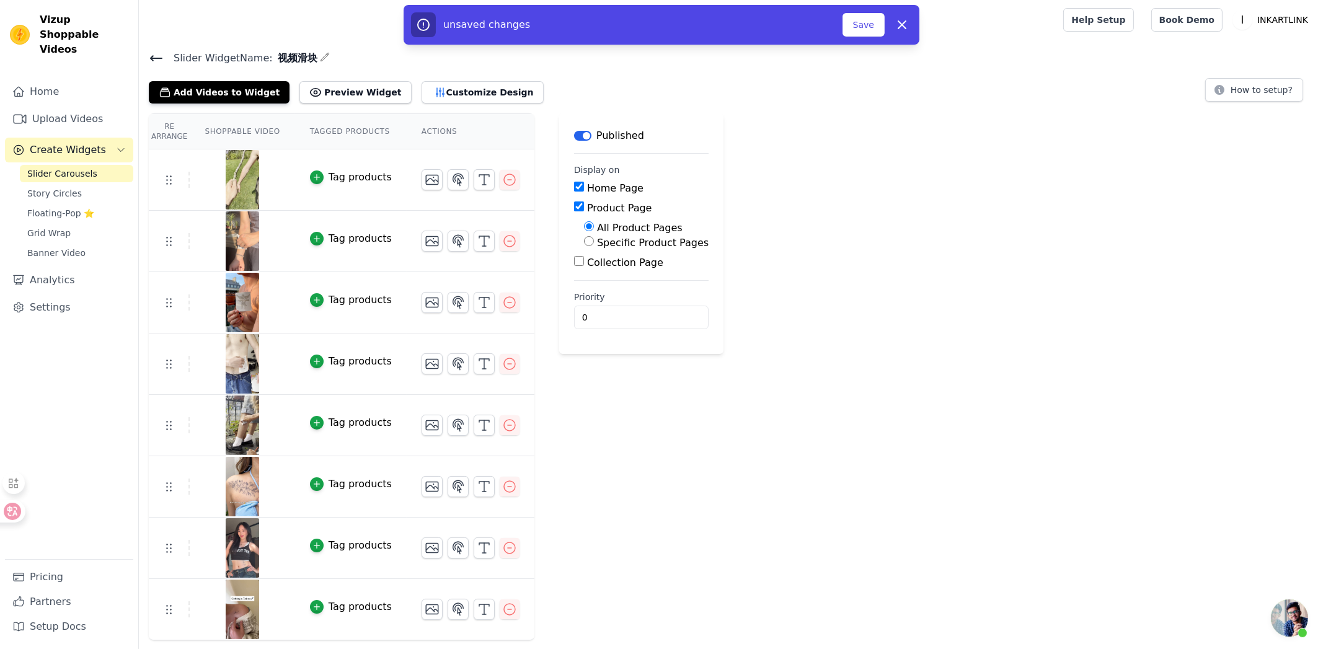
click at [577, 185] on input "Home Page" at bounding box center [579, 187] width 10 height 10
checkbox input "false"
click at [21, 511] on icon at bounding box center [21, 511] width 12 height 12
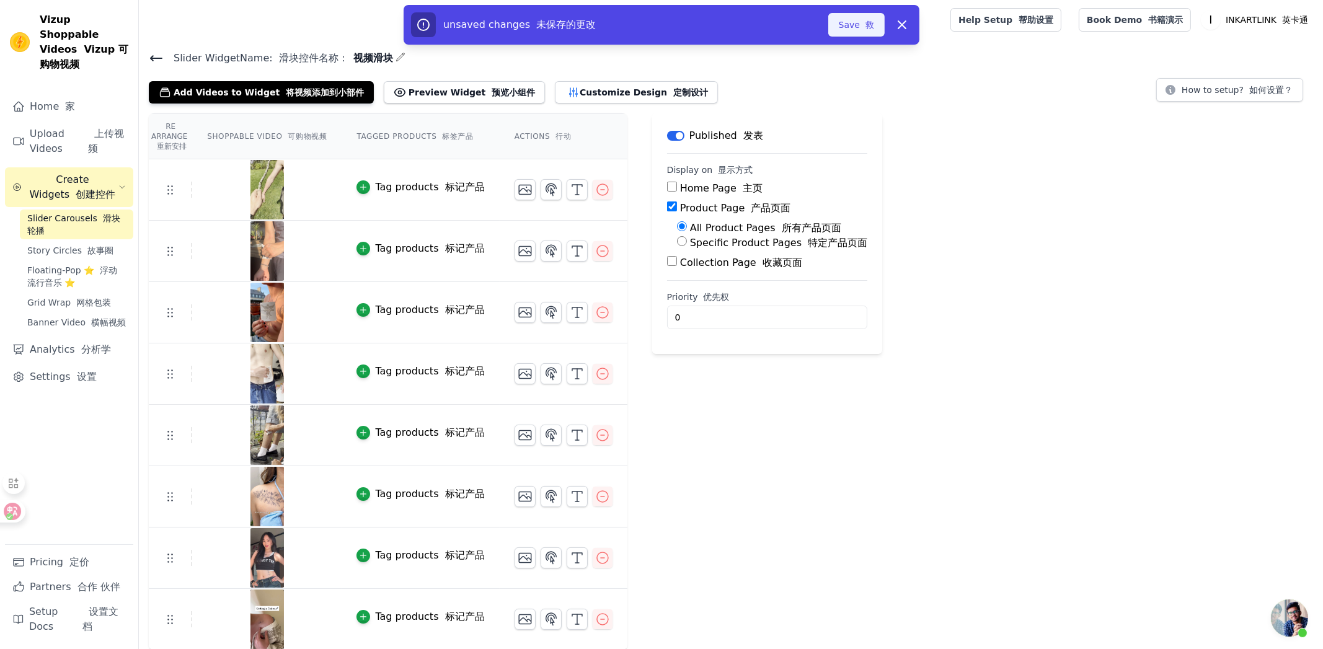
click at [862, 28] on font "button" at bounding box center [863, 25] width 6 height 10
click at [414, 95] on button "Preview Widget 预览小组件" at bounding box center [464, 92] width 161 height 22
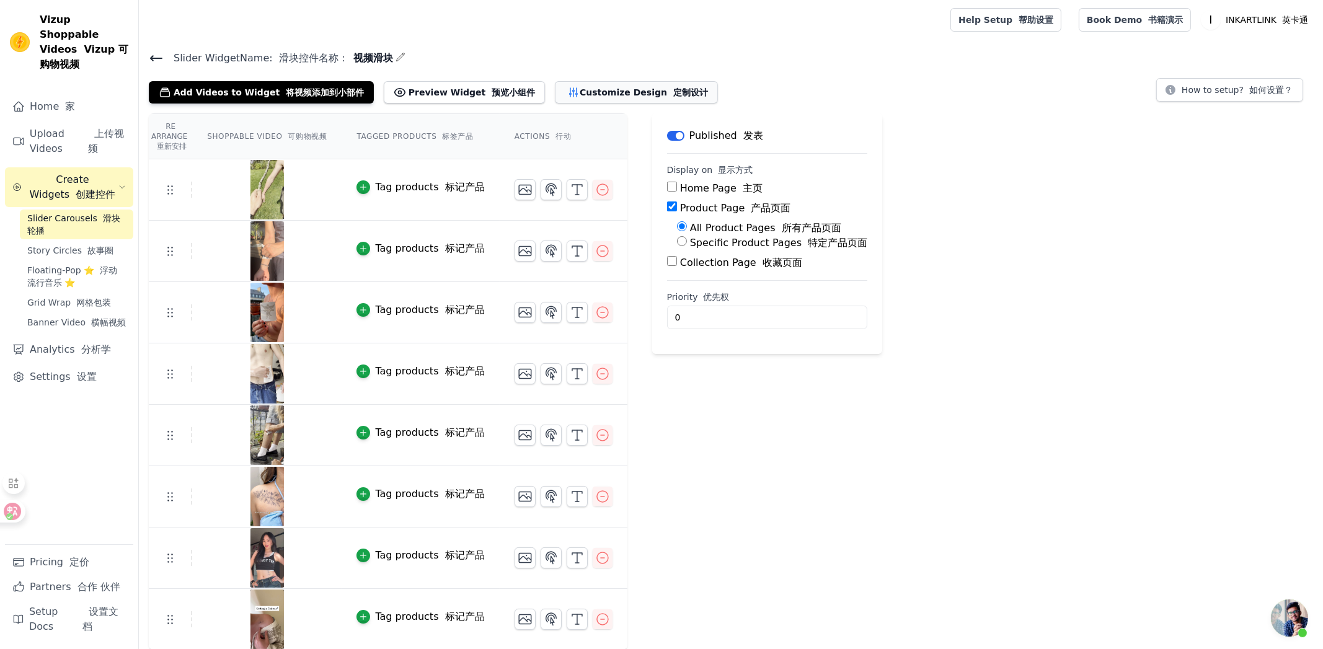
click at [667, 91] on font "button" at bounding box center [670, 92] width 6 height 10
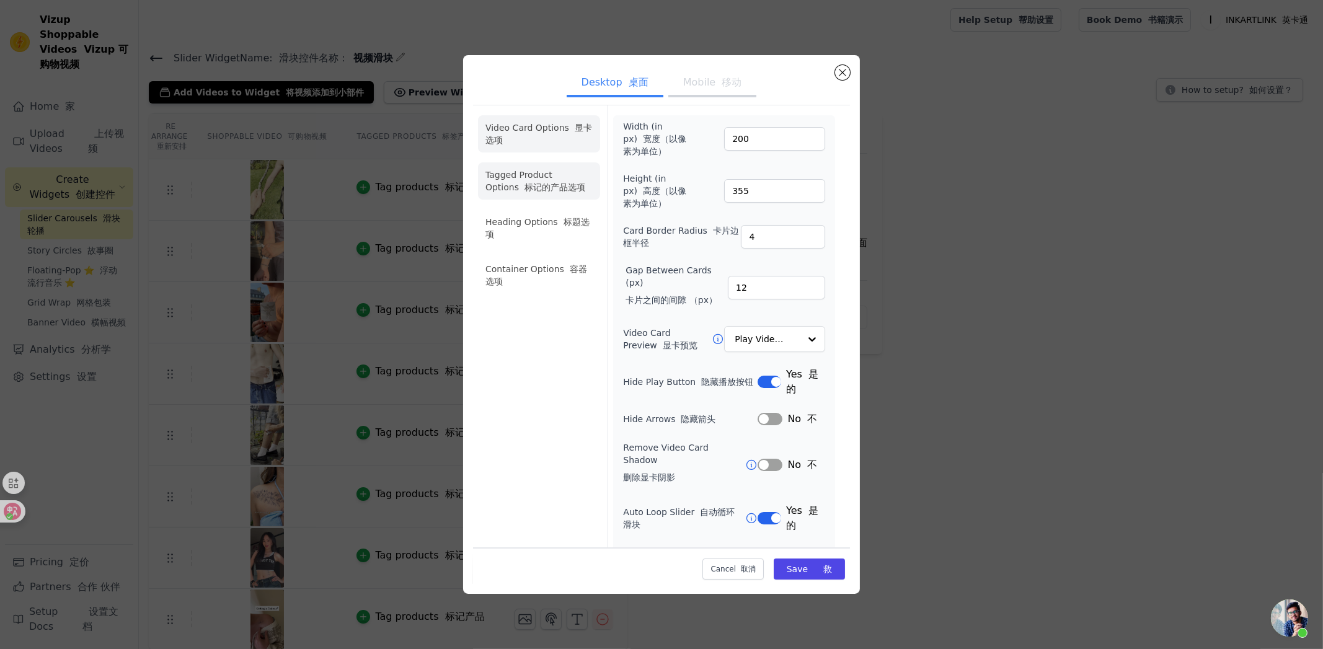
click at [554, 257] on li "Tagged Product Options 标记的产品选项" at bounding box center [539, 275] width 122 height 37
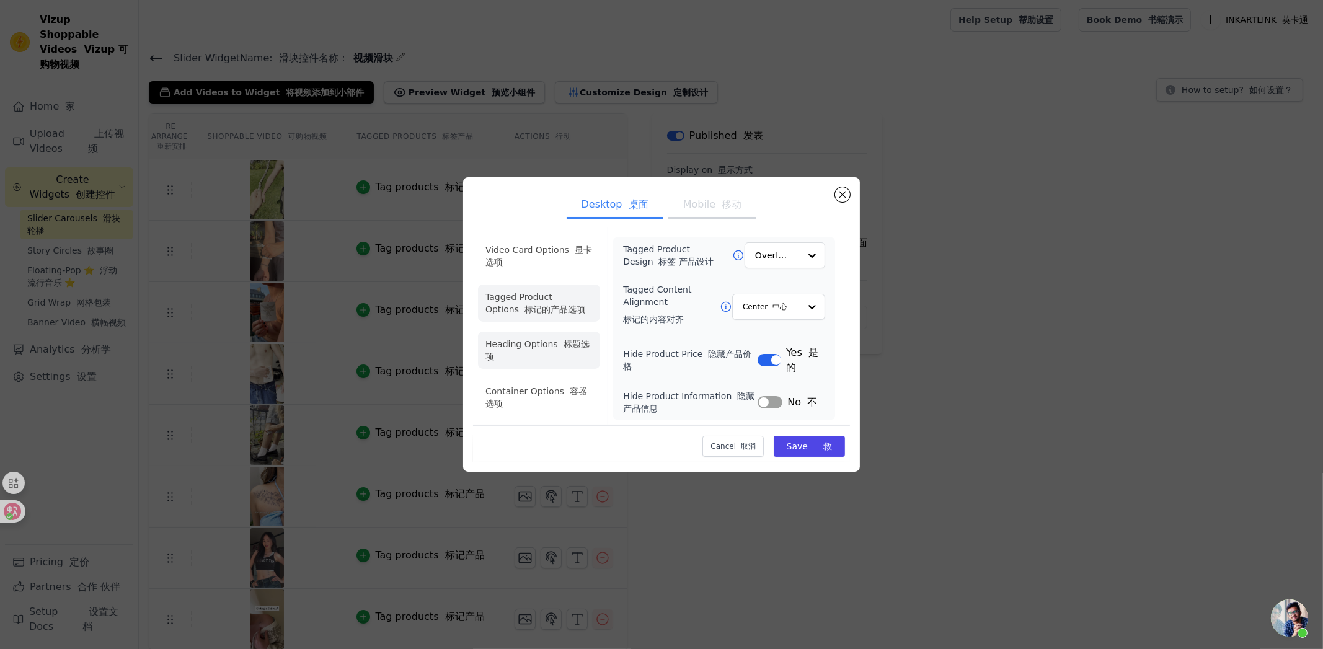
click at [559, 348] on font at bounding box center [561, 344] width 6 height 10
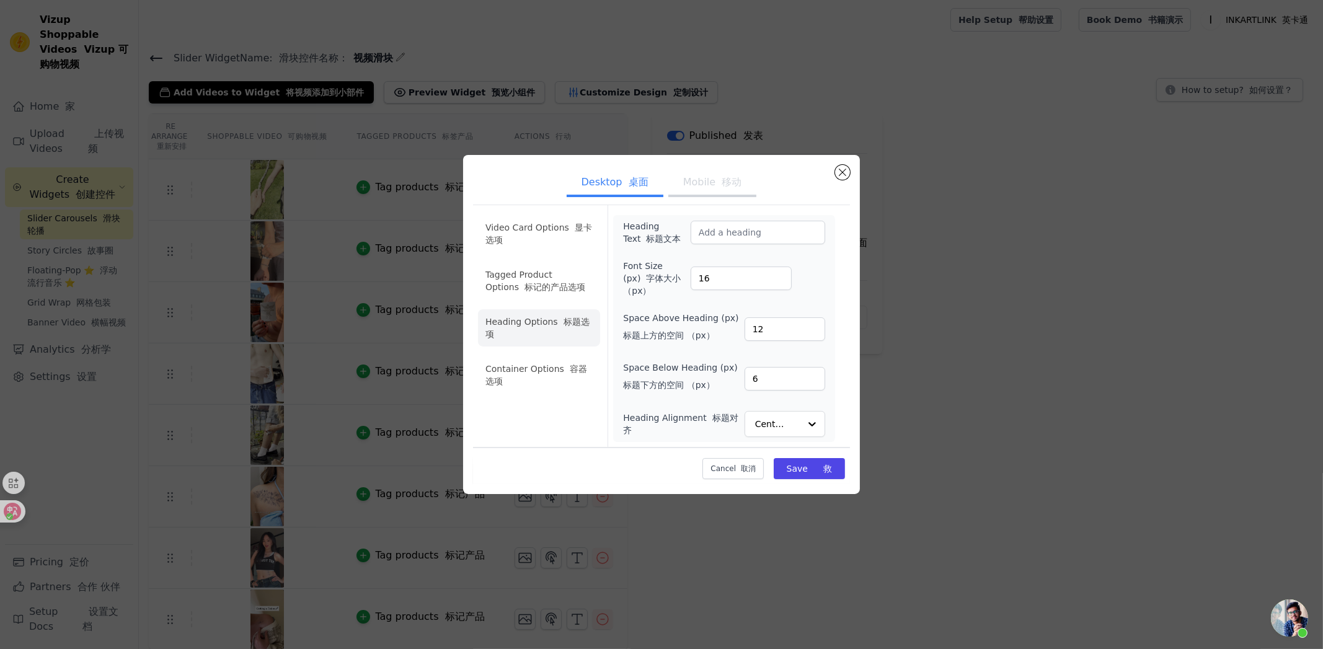
click at [556, 394] on ul "Video Card Options 显卡选项 Tagged Product Options 标记的产品选项 Heading Options 标题选项 Con…" at bounding box center [539, 304] width 122 height 188
click at [702, 180] on button "Mobile 移动" at bounding box center [712, 183] width 89 height 27
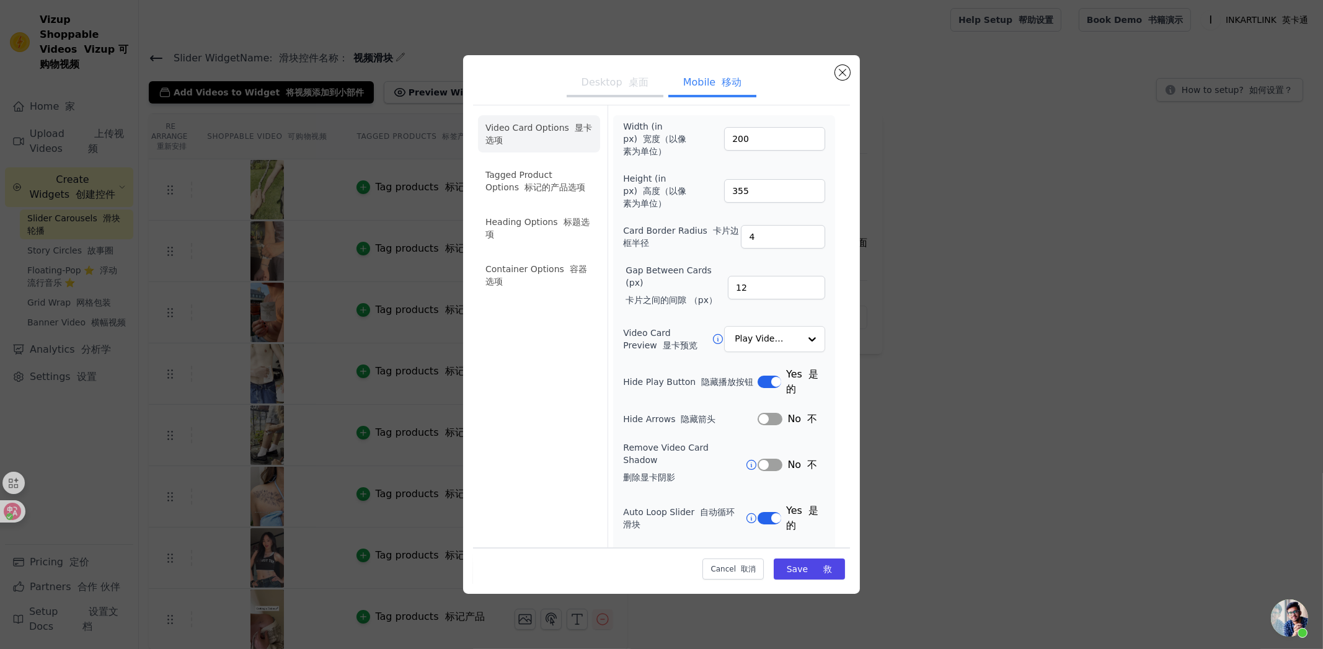
click at [622, 81] on font "button" at bounding box center [625, 82] width 6 height 12
click at [804, 343] on div at bounding box center [811, 339] width 25 height 25
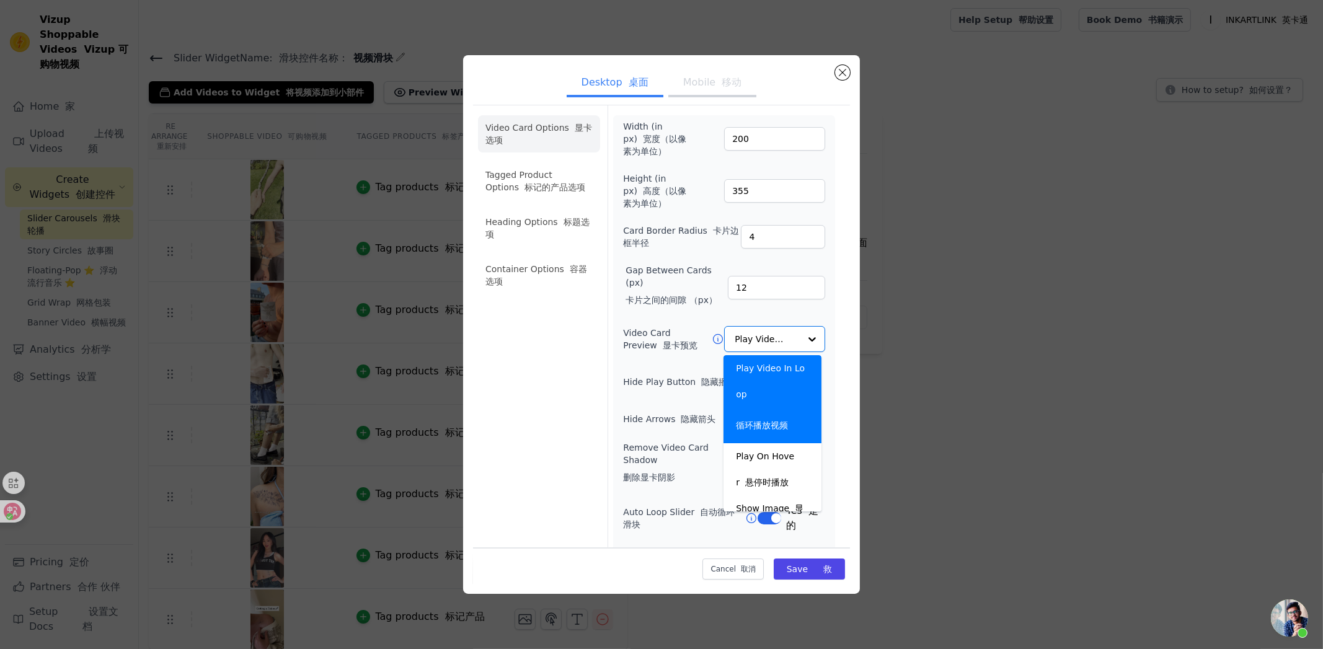
click at [820, 324] on div "Width (in px) 宽度（以像素为单位） 200 Height (in px) 高度（以像素为单位） 355 Card Border Radius 卡…" at bounding box center [724, 376] width 222 height 522
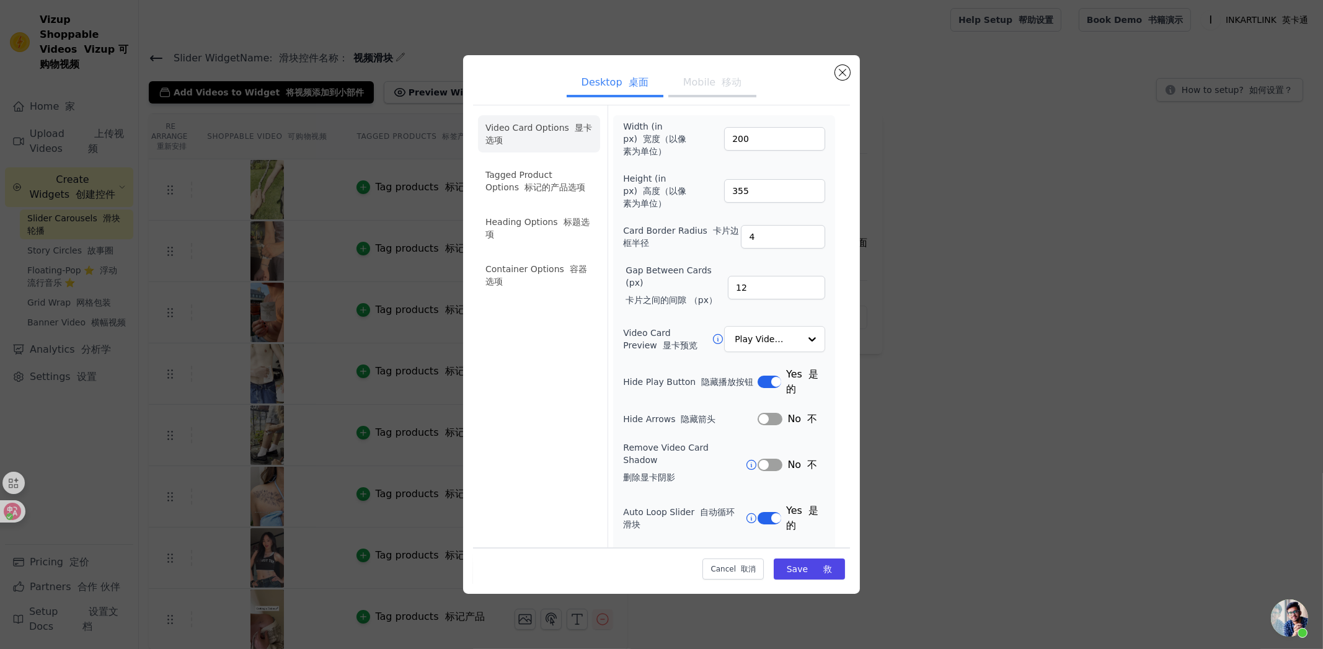
click at [851, 72] on div "Desktop 桌面 Mobile 移动 Video Card Options 显卡选项 Tagged Product Options 标记的产品选项 Hea…" at bounding box center [661, 324] width 397 height 539
click at [842, 71] on button "Close modal" at bounding box center [842, 72] width 15 height 15
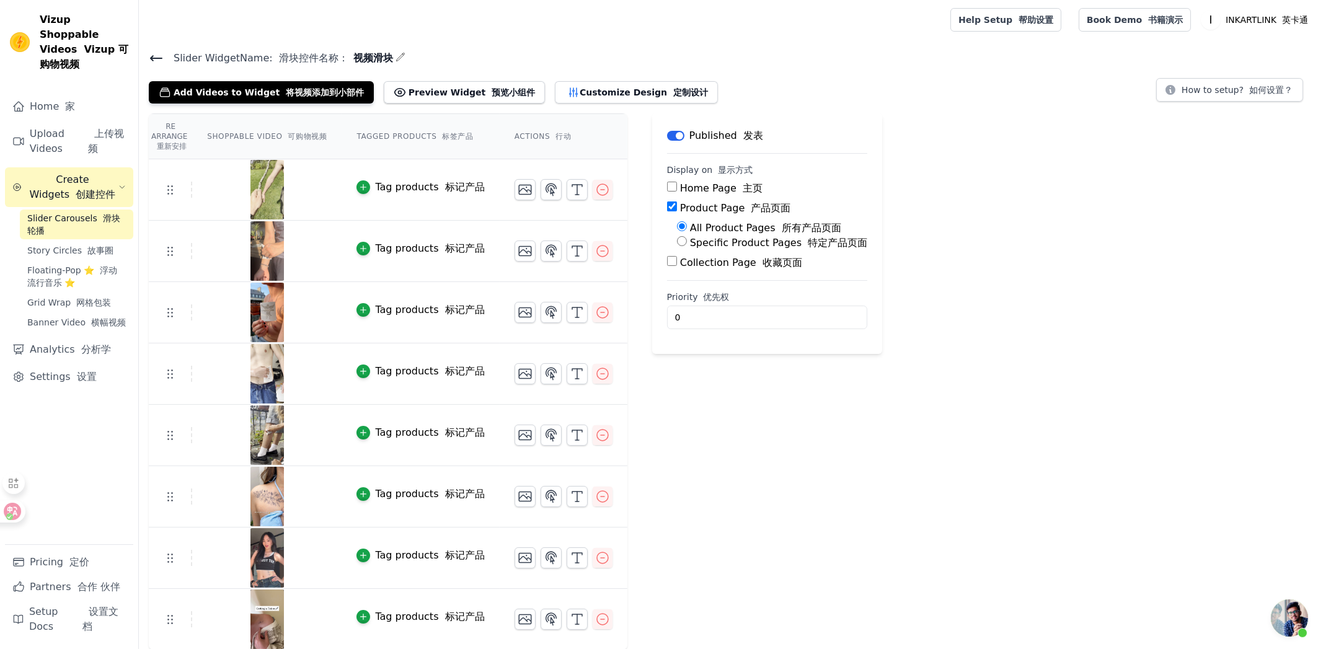
click at [391, 55] on span "视频滑块" at bounding box center [370, 58] width 45 height 15
drag, startPoint x: 406, startPoint y: 56, endPoint x: 399, endPoint y: 56, distance: 7.4
click at [405, 56] on h4 "Slider Widget Name: 滑块控件名称： 视频滑块" at bounding box center [731, 58] width 1164 height 17
click at [397, 55] on icon "button" at bounding box center [401, 57] width 10 height 10
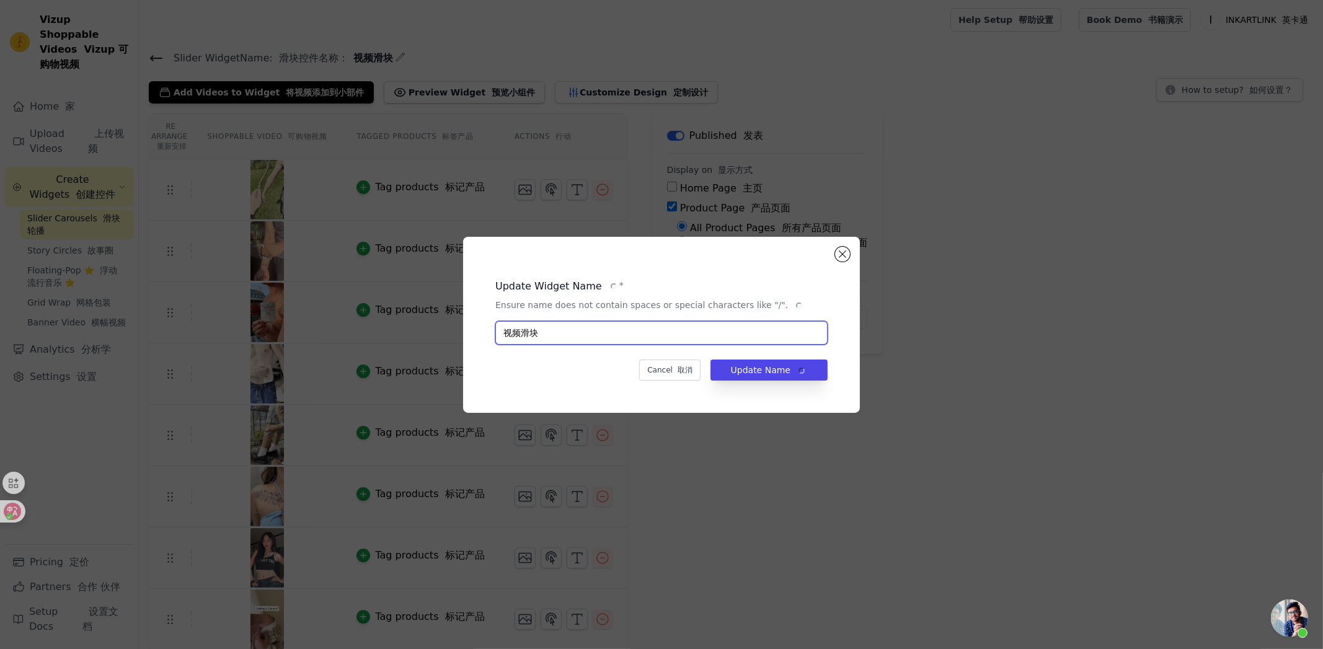
click at [504, 332] on input "视频滑块" at bounding box center [661, 333] width 332 height 24
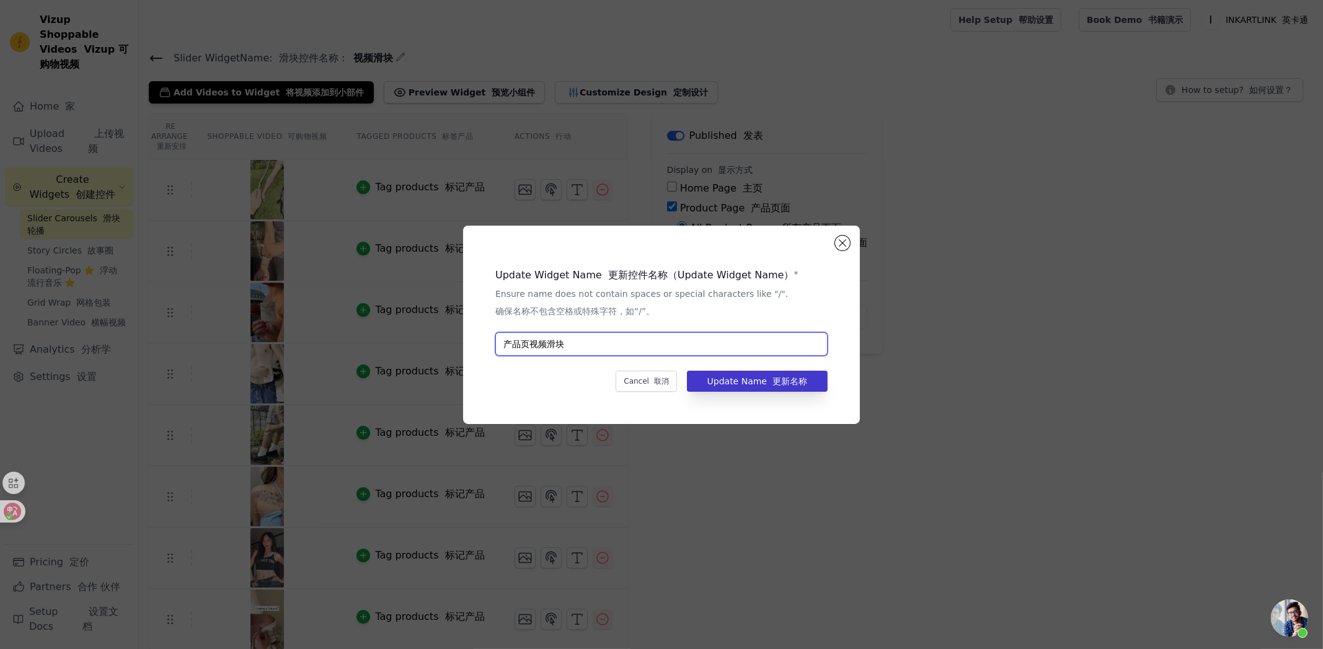
type input "产品页视频滑块"
click at [779, 378] on font "更新名称" at bounding box center [790, 381] width 35 height 10
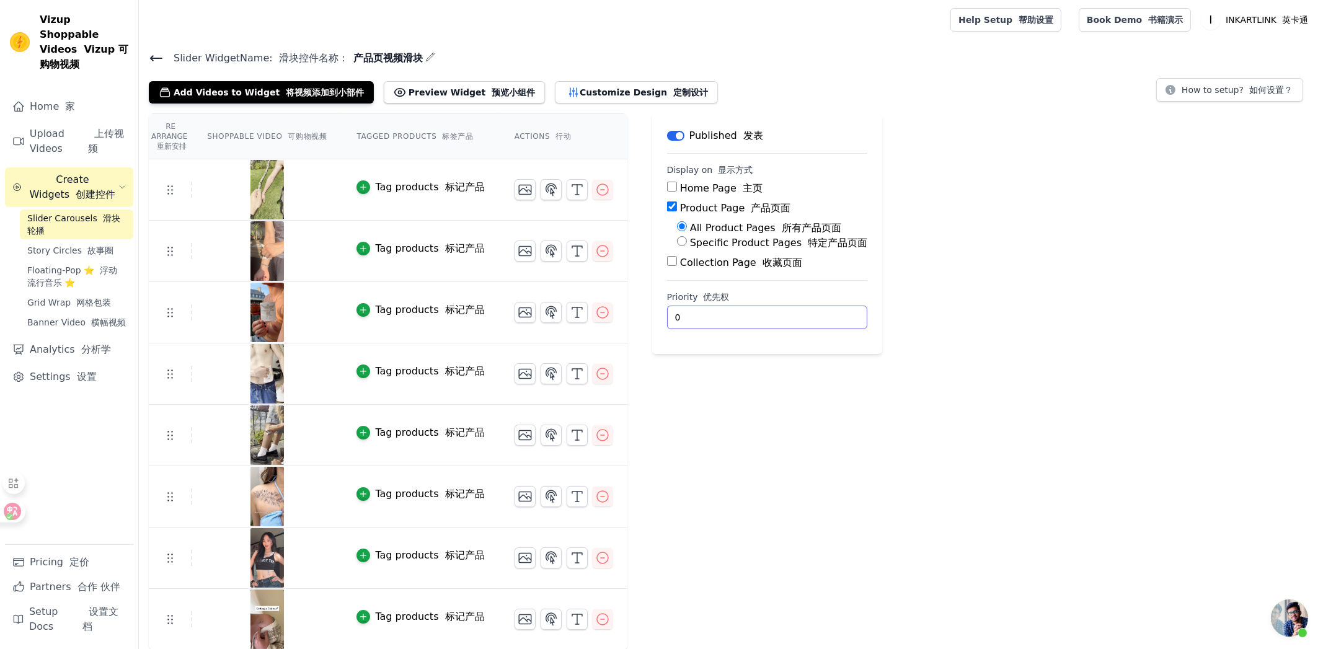
click at [765, 498] on div "Label Published 发表 Display on 显示方式 Home Page 主页 Product Page 产品页面 All Product P…" at bounding box center [767, 381] width 231 height 537
click at [87, 246] on font "故事圈" at bounding box center [100, 251] width 26 height 10
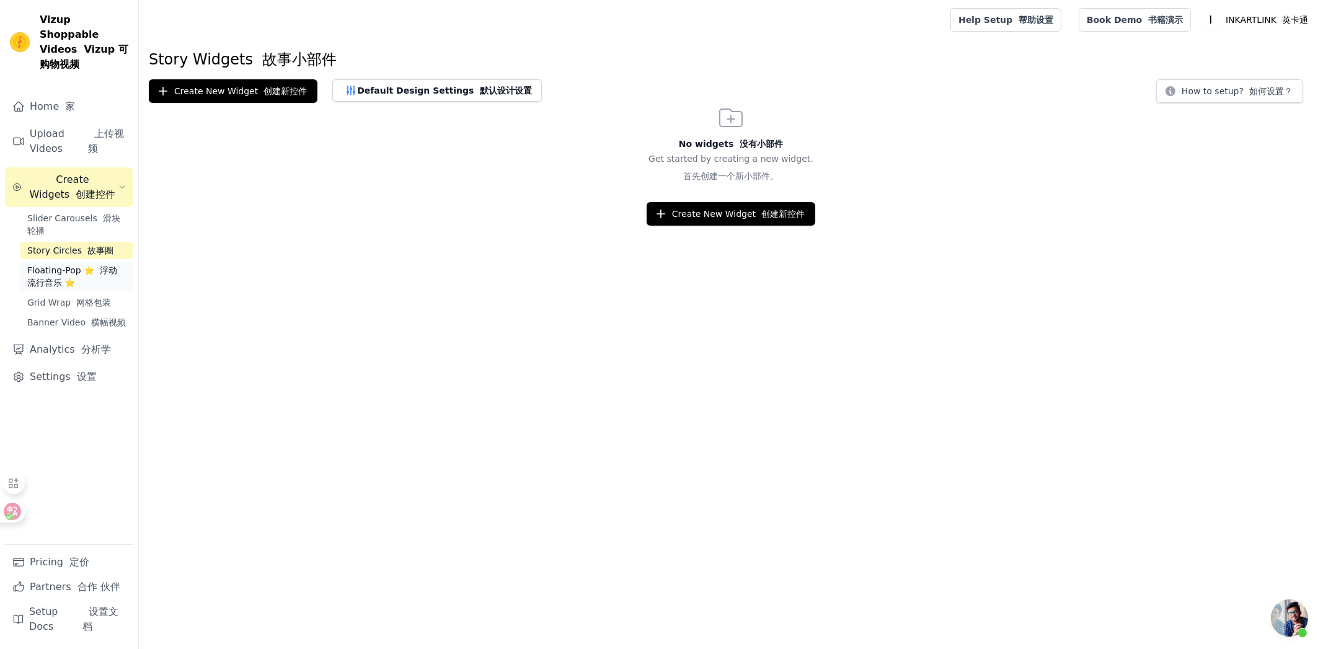
click at [63, 265] on font "浮动流行音乐 ⭐" at bounding box center [72, 276] width 90 height 22
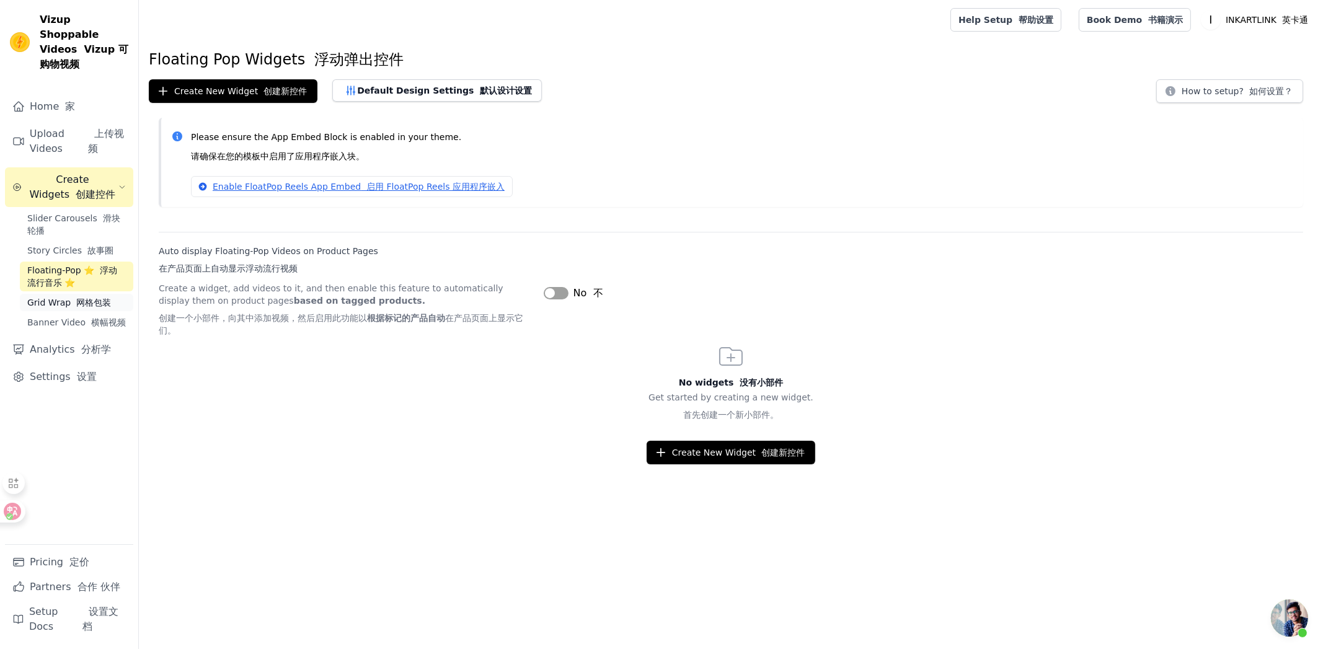
click at [73, 298] on font "Sidebar" at bounding box center [74, 303] width 6 height 10
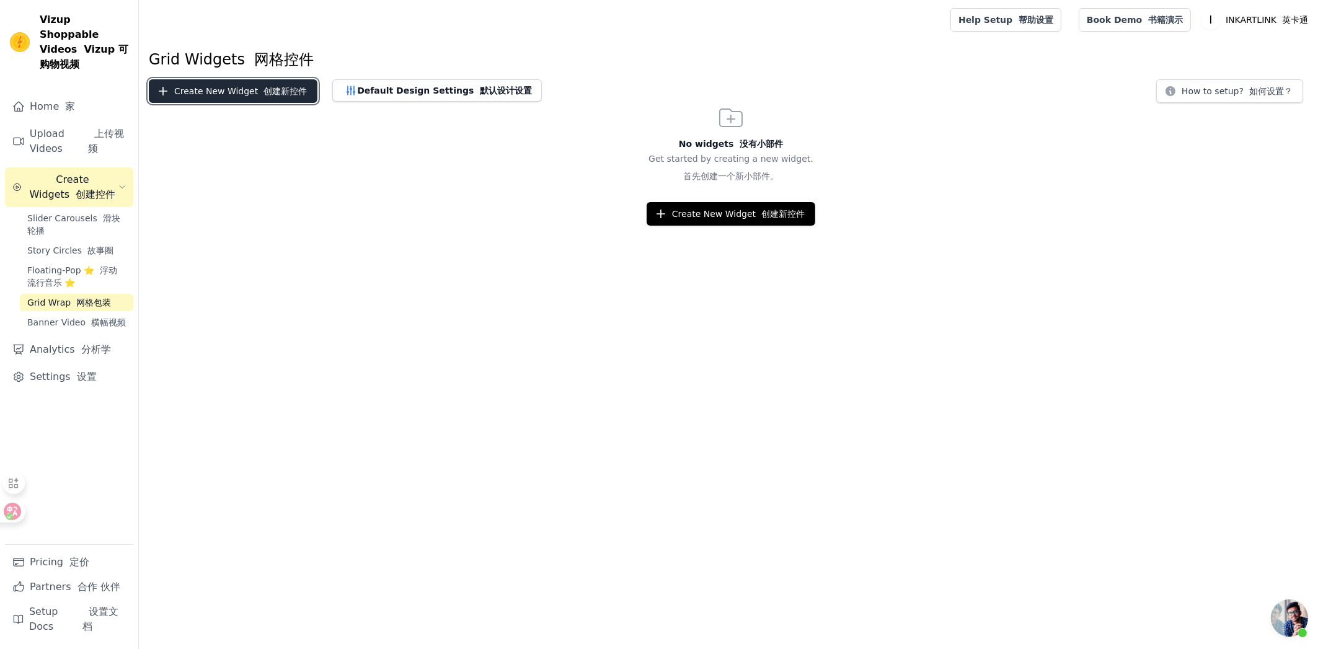
click at [263, 92] on font "创建新控件" at bounding box center [284, 91] width 43 height 10
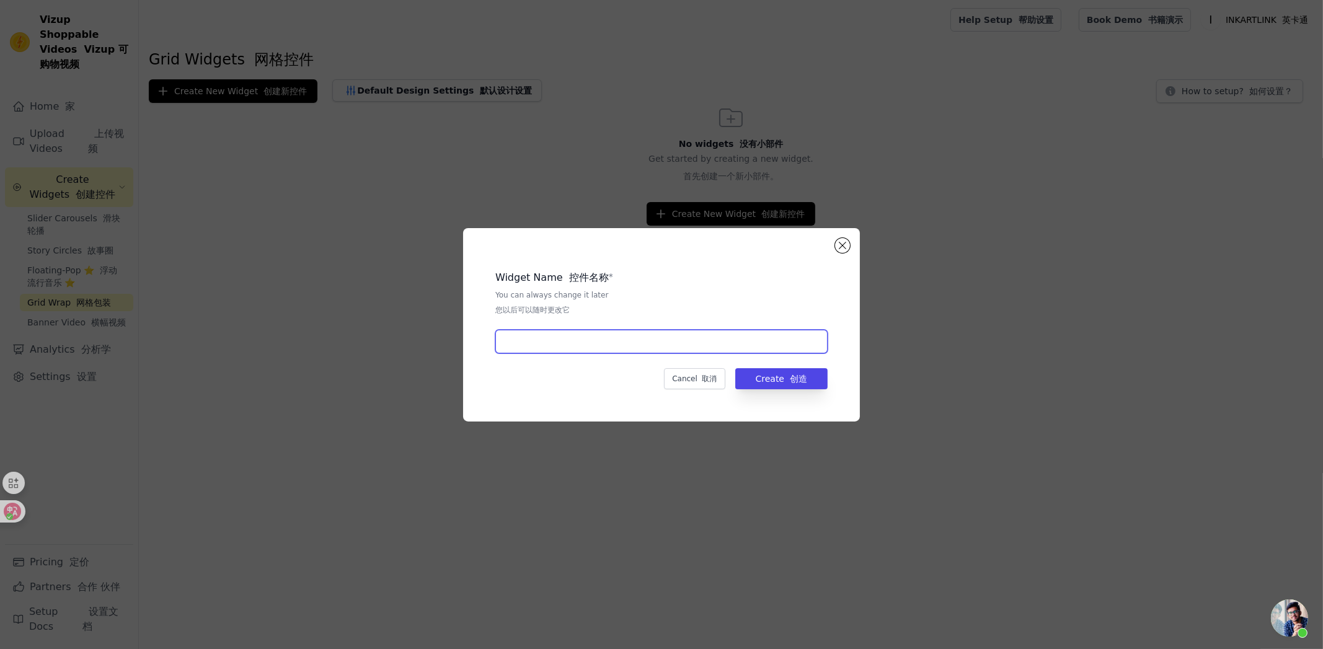
click at [589, 342] on input "text" at bounding box center [661, 342] width 332 height 24
type input "网格1"
click at [804, 384] on button "Create 创造" at bounding box center [781, 378] width 92 height 21
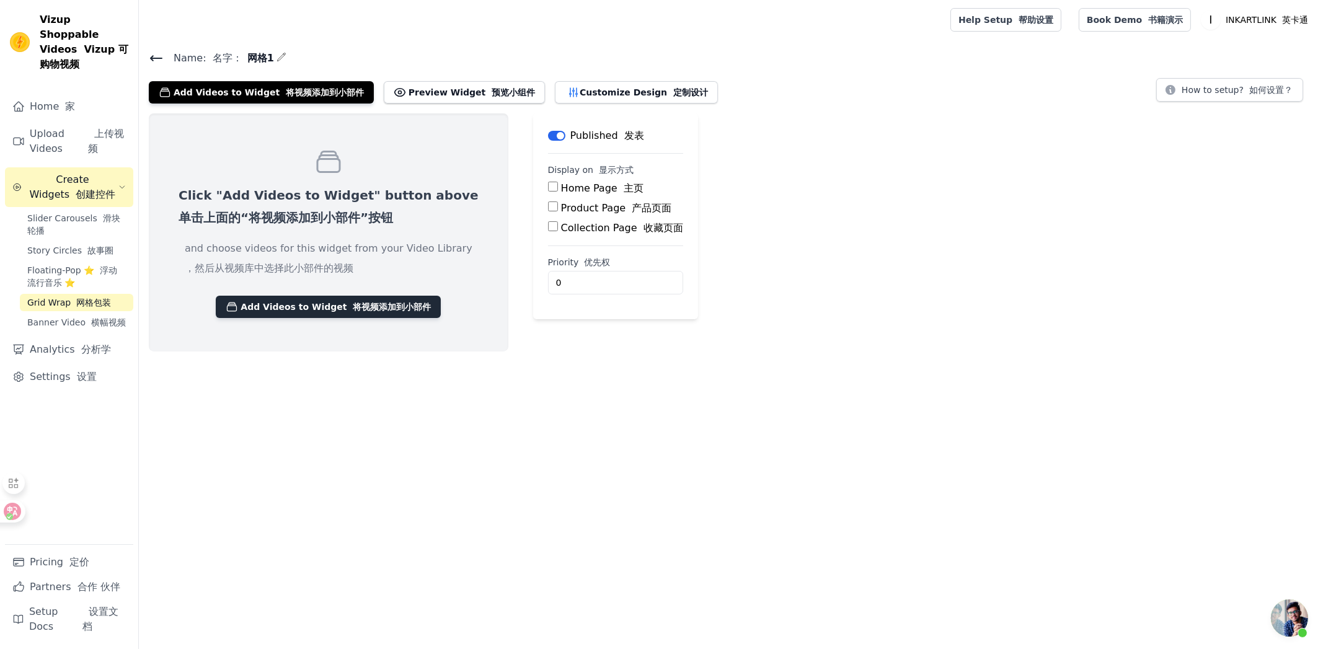
click at [355, 309] on font "将视频添加到小部件" at bounding box center [392, 307] width 78 height 10
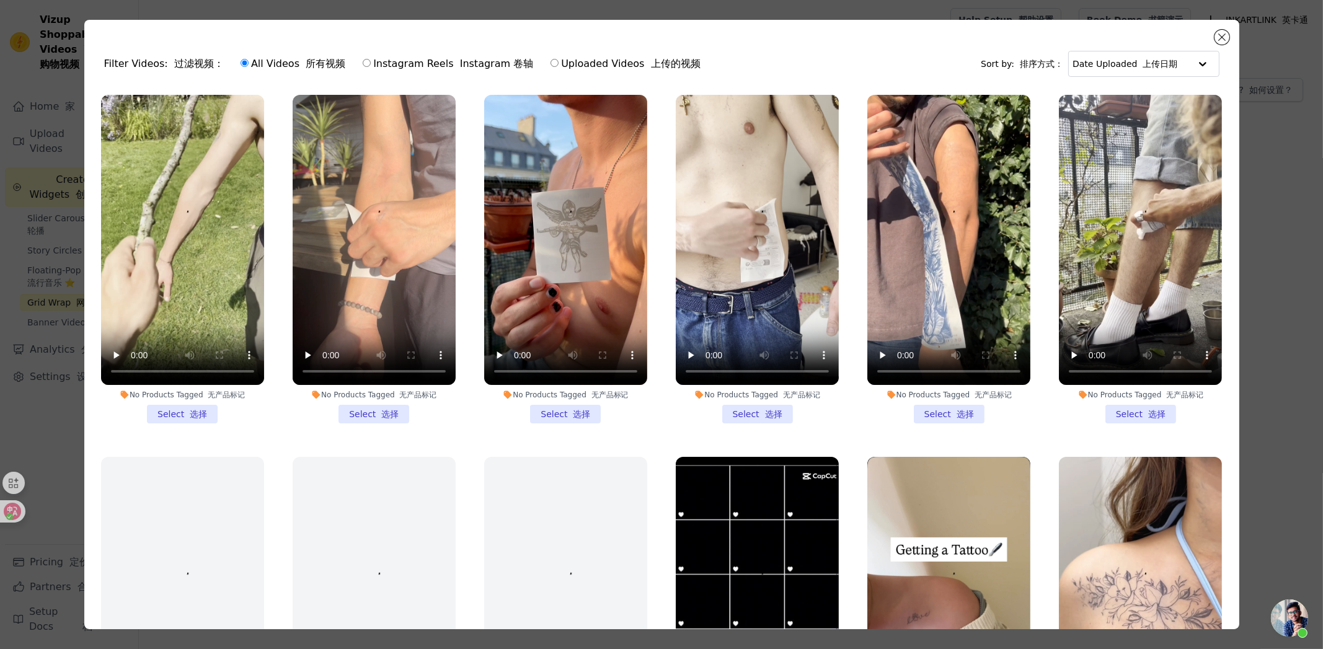
click at [200, 408] on li "No Products Tagged 无产品标记 Select 选择" at bounding box center [182, 259] width 163 height 329
click at [0, 0] on input "No Products Tagged 无产品标记 Select 选择" at bounding box center [0, 0] width 0 height 0
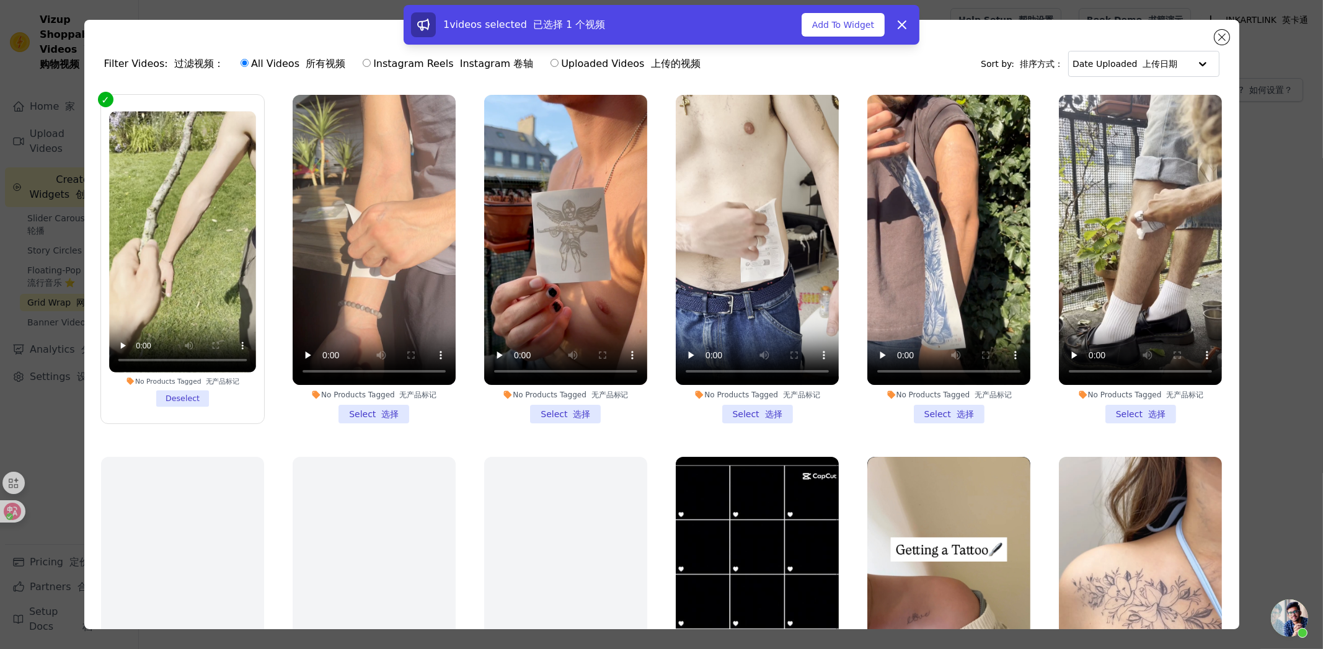
drag, startPoint x: 369, startPoint y: 412, endPoint x: 378, endPoint y: 412, distance: 8.7
click at [369, 412] on li "No Products Tagged 无产品标记 Select 选择" at bounding box center [374, 259] width 163 height 329
click at [0, 0] on input "No Products Tagged 无产品标记 Select 选择" at bounding box center [0, 0] width 0 height 0
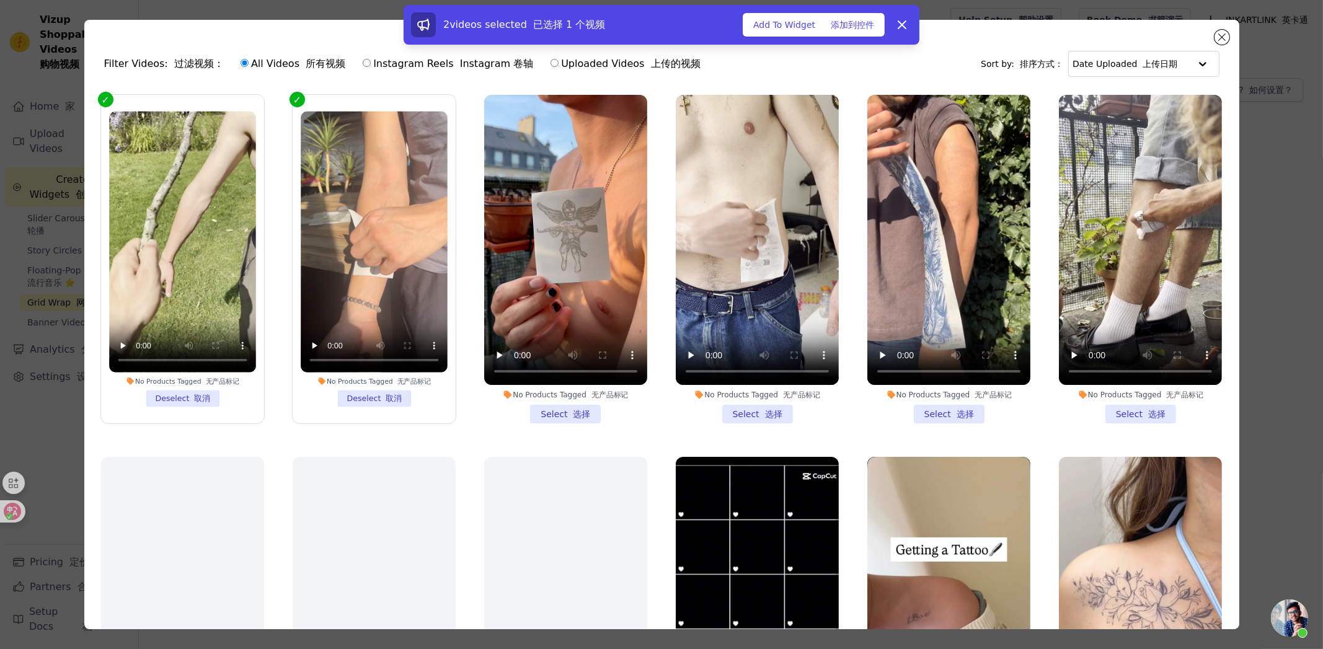
click at [588, 408] on li "No Products Tagged 无产品标记 Select 选择" at bounding box center [565, 259] width 163 height 329
click at [0, 0] on input "No Products Tagged 无产品标记 Select 选择" at bounding box center [0, 0] width 0 height 0
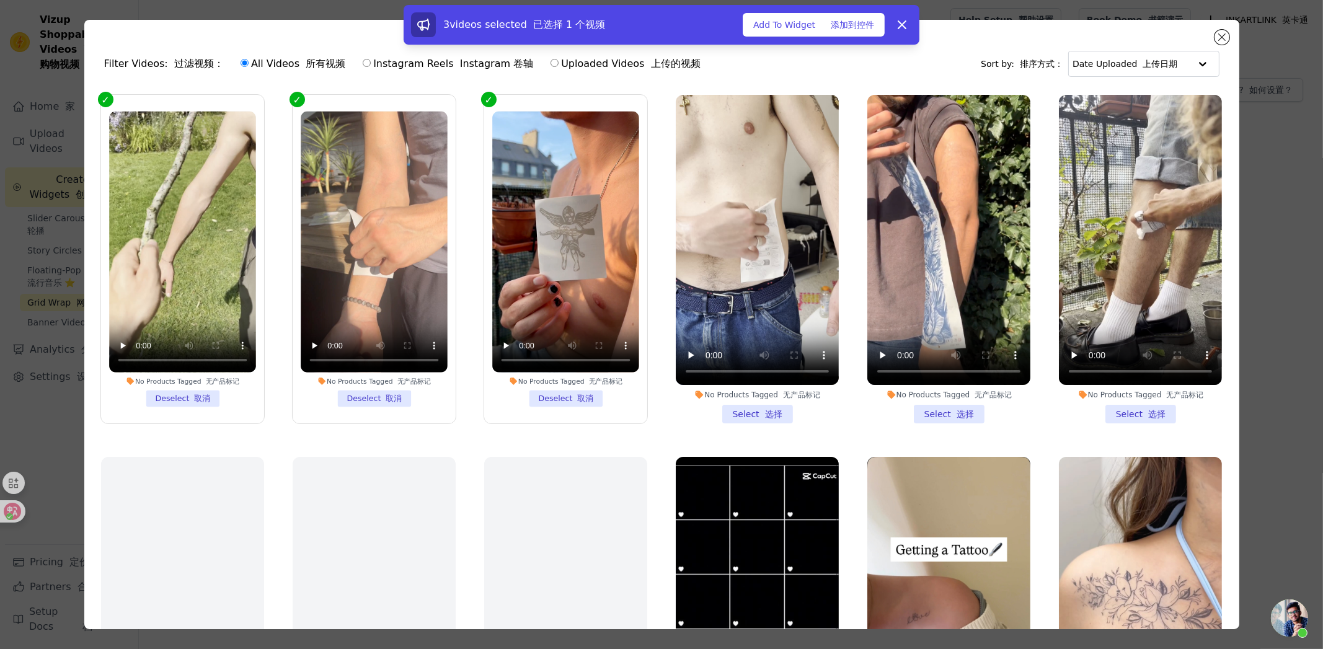
click at [769, 410] on li "No Products Tagged 无产品标记 Select 选择" at bounding box center [757, 259] width 163 height 329
click at [0, 0] on input "No Products Tagged 无产品标记 Select 选择" at bounding box center [0, 0] width 0 height 0
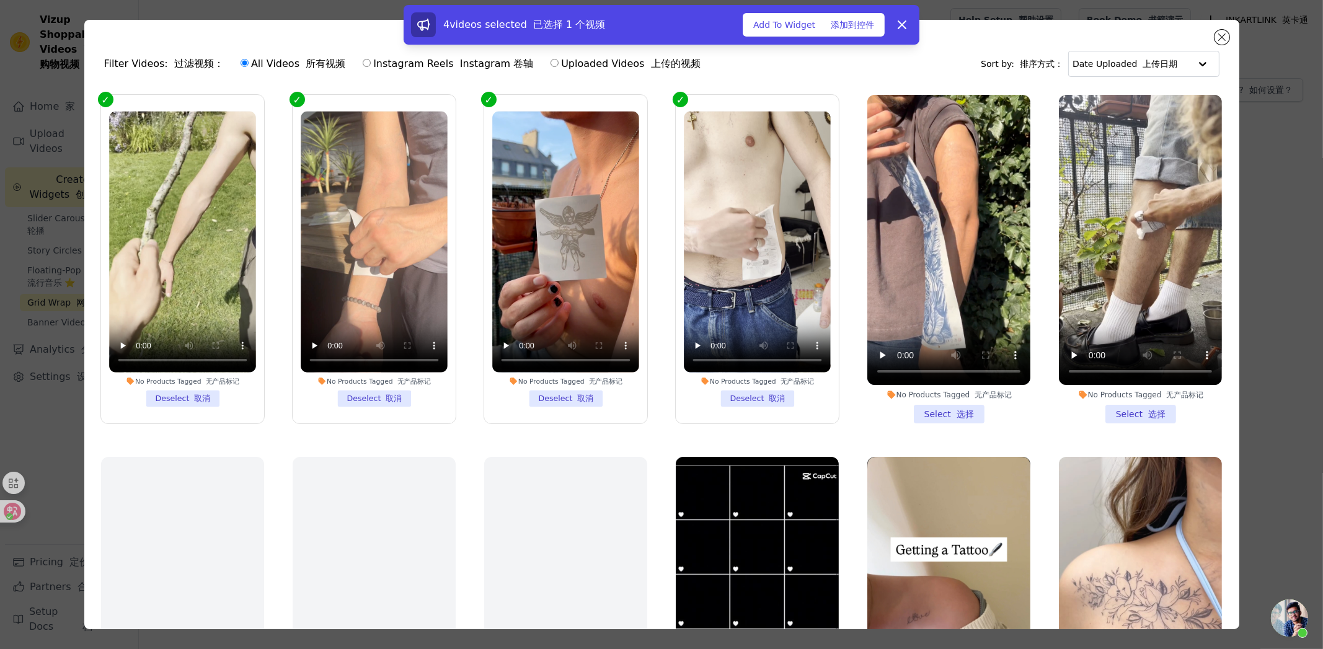
click at [914, 407] on li "No Products Tagged 无产品标记 Select 选择" at bounding box center [948, 259] width 163 height 329
click at [0, 0] on input "No Products Tagged 无产品标记 Select 选择" at bounding box center [0, 0] width 0 height 0
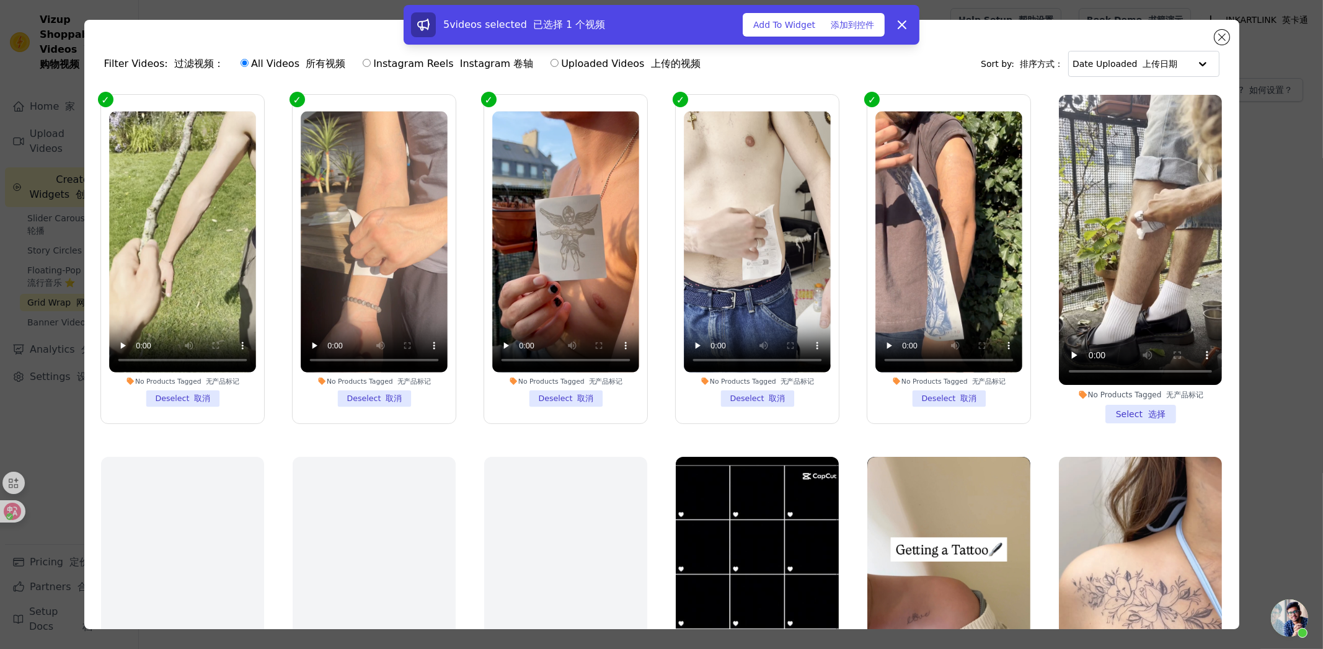
click at [1128, 405] on li "No Products Tagged 无产品标记 Select 选择" at bounding box center [1140, 259] width 163 height 329
click at [0, 0] on input "No Products Tagged 无产品标记 Select 选择" at bounding box center [0, 0] width 0 height 0
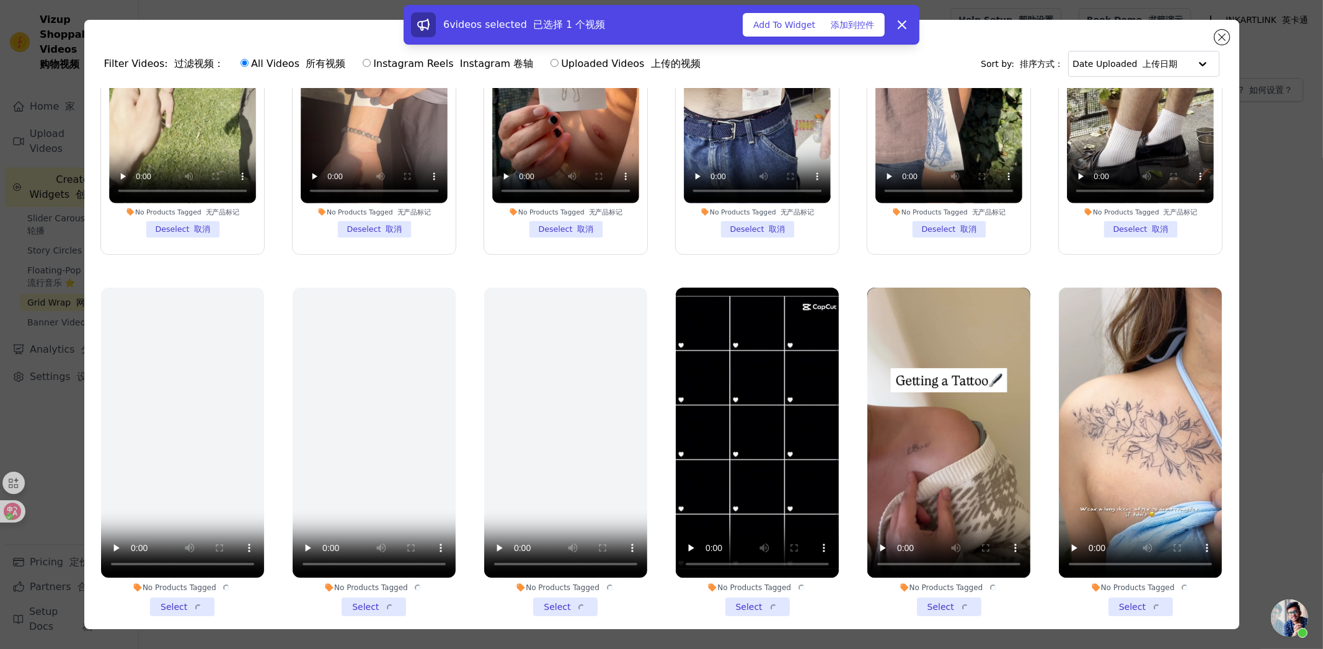
scroll to position [309, 0]
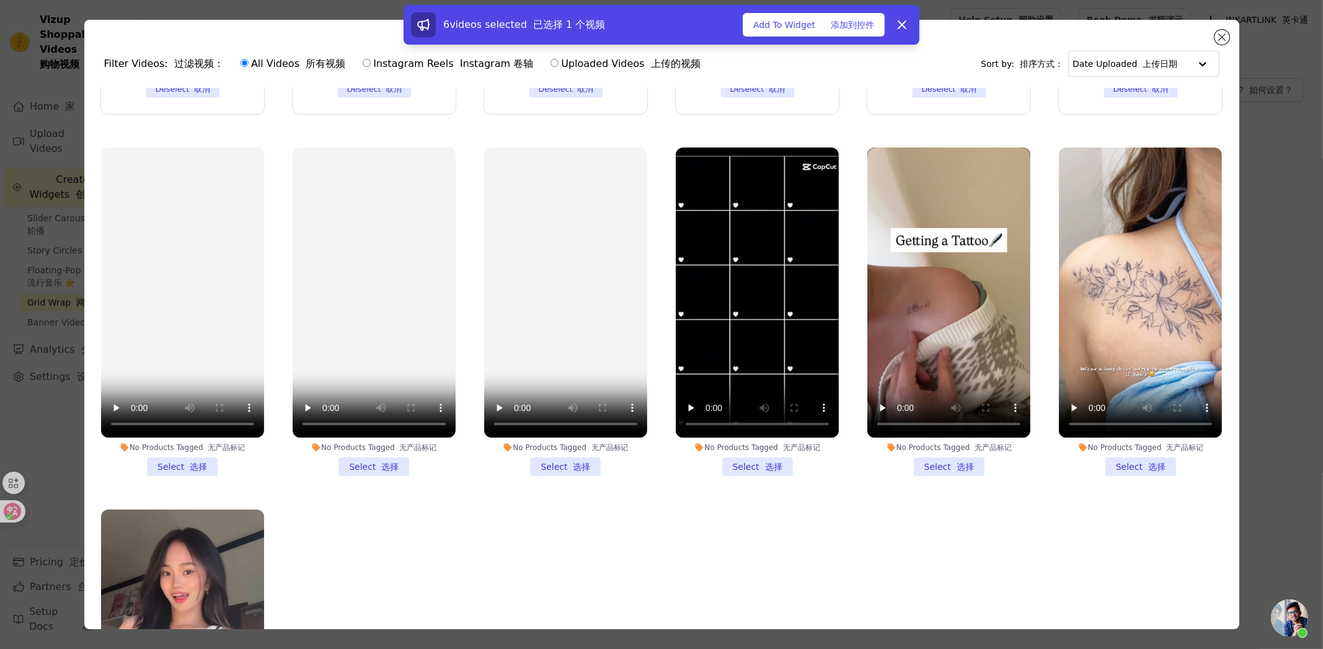
click at [959, 456] on li "No Products Tagged 无产品标记 Select 选择" at bounding box center [948, 312] width 163 height 329
click at [0, 0] on input "No Products Tagged 无产品标记 Select 选择" at bounding box center [0, 0] width 0 height 0
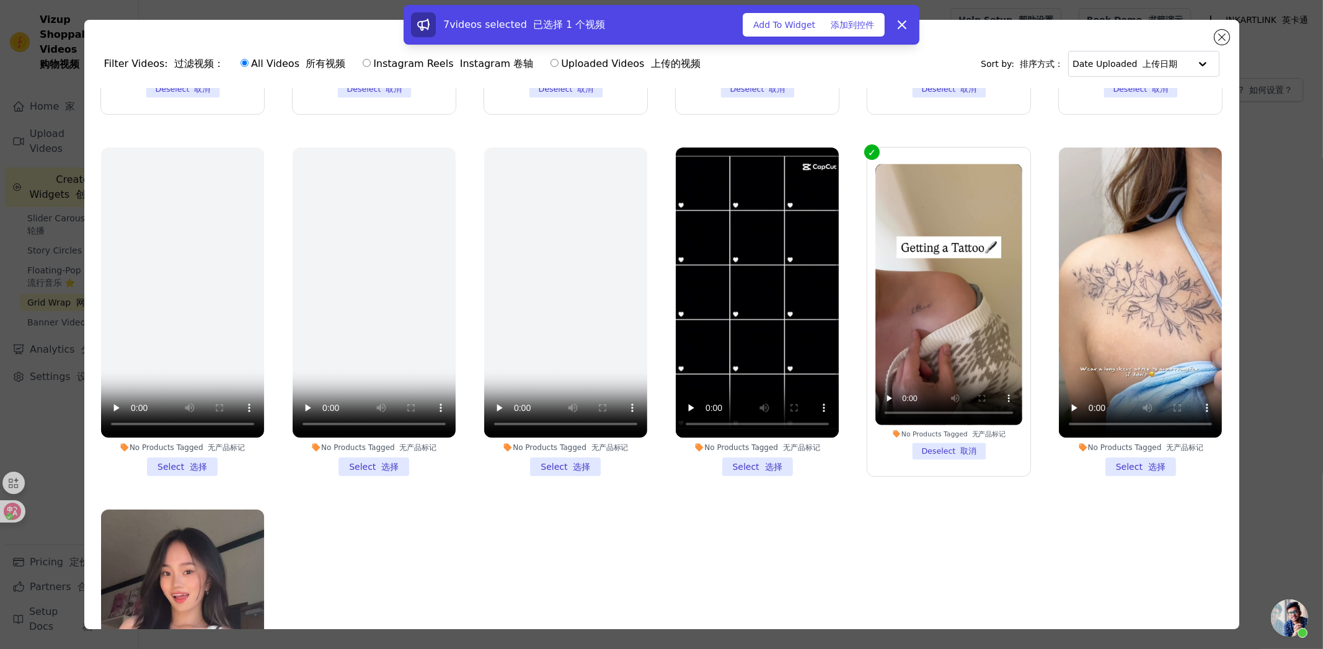
click at [1102, 458] on li "No Products Tagged 无产品标记 Select 选择" at bounding box center [1140, 312] width 163 height 329
click at [0, 0] on input "No Products Tagged 无产品标记 Select 选择" at bounding box center [0, 0] width 0 height 0
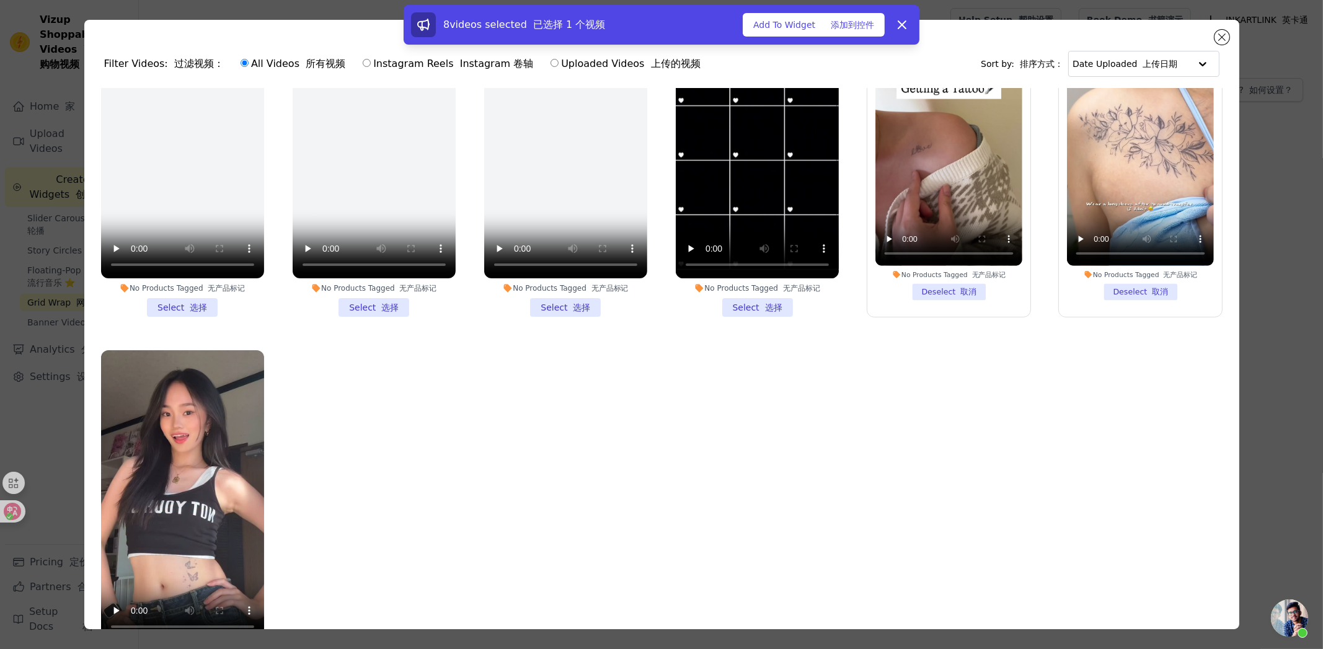
scroll to position [107, 0]
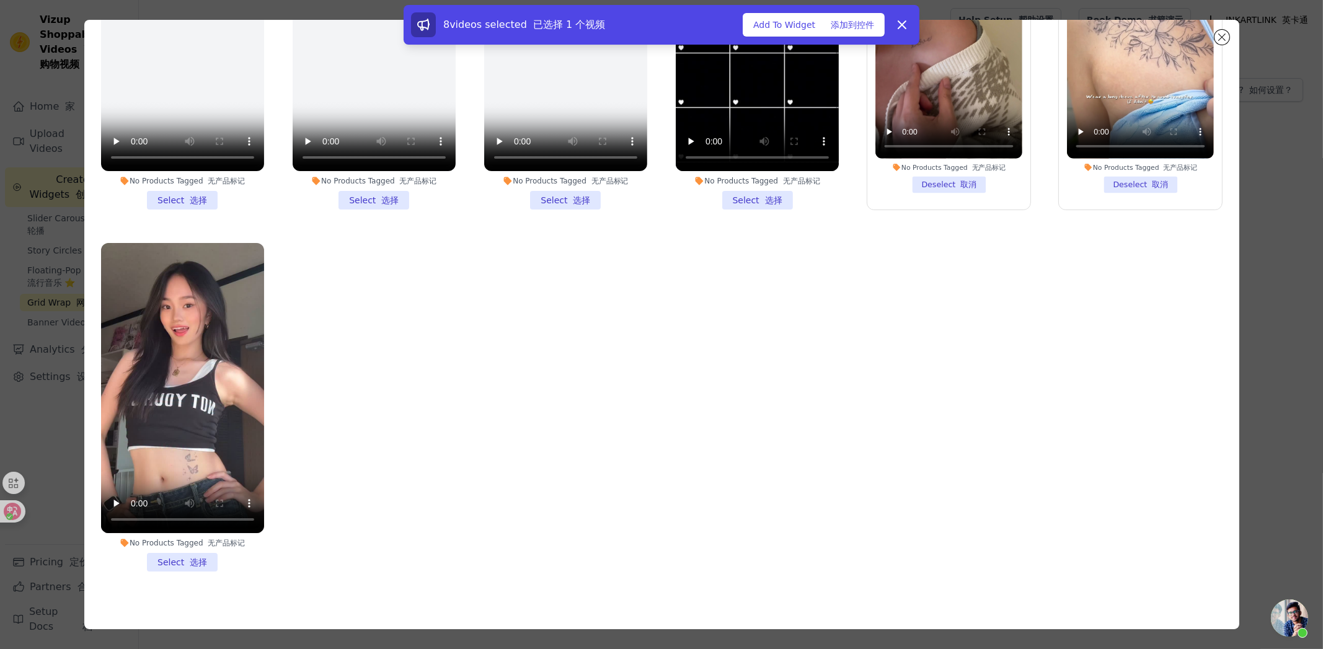
click at [193, 558] on div "No Products Tagged 无产品标记 Select 选择" at bounding box center [182, 407] width 177 height 342
click at [192, 551] on li "No Products Tagged 无产品标记 Select 选择" at bounding box center [182, 407] width 163 height 329
click at [0, 0] on input "No Products Tagged 无产品标记 Select 选择" at bounding box center [0, 0] width 0 height 0
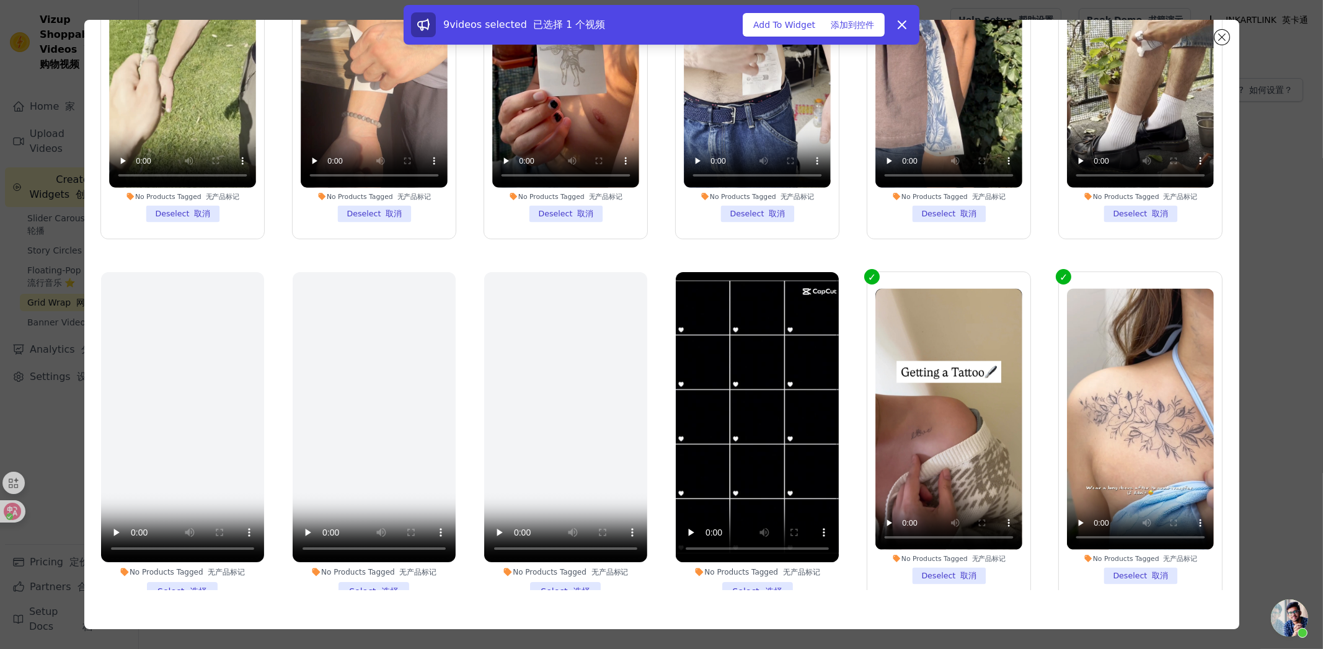
scroll to position [0, 0]
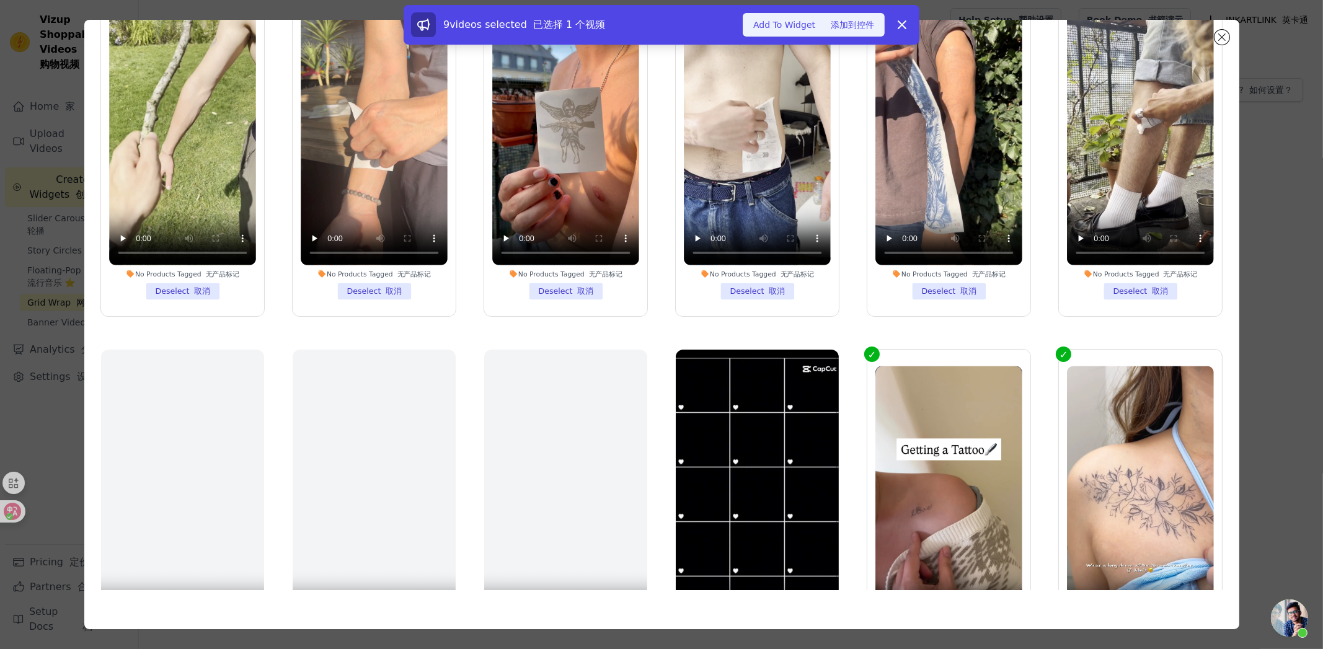
click at [836, 24] on font "添加到控件" at bounding box center [852, 25] width 43 height 10
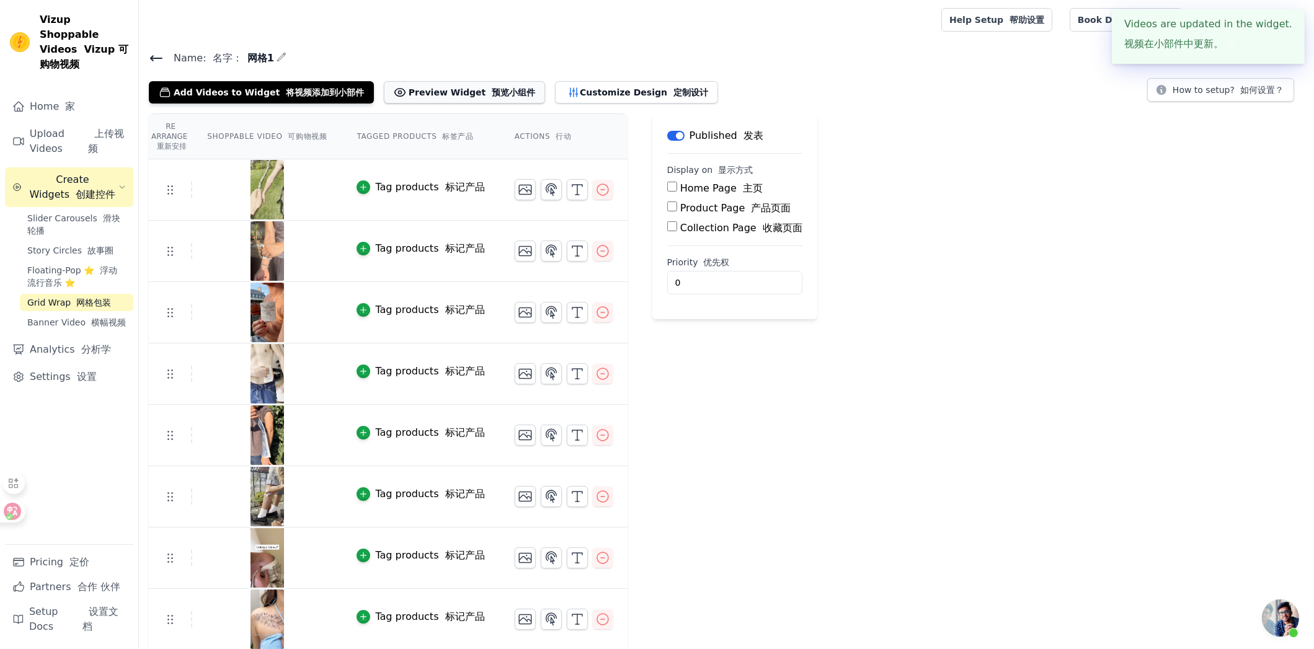
click at [492, 96] on font "预览小组件" at bounding box center [513, 92] width 43 height 10
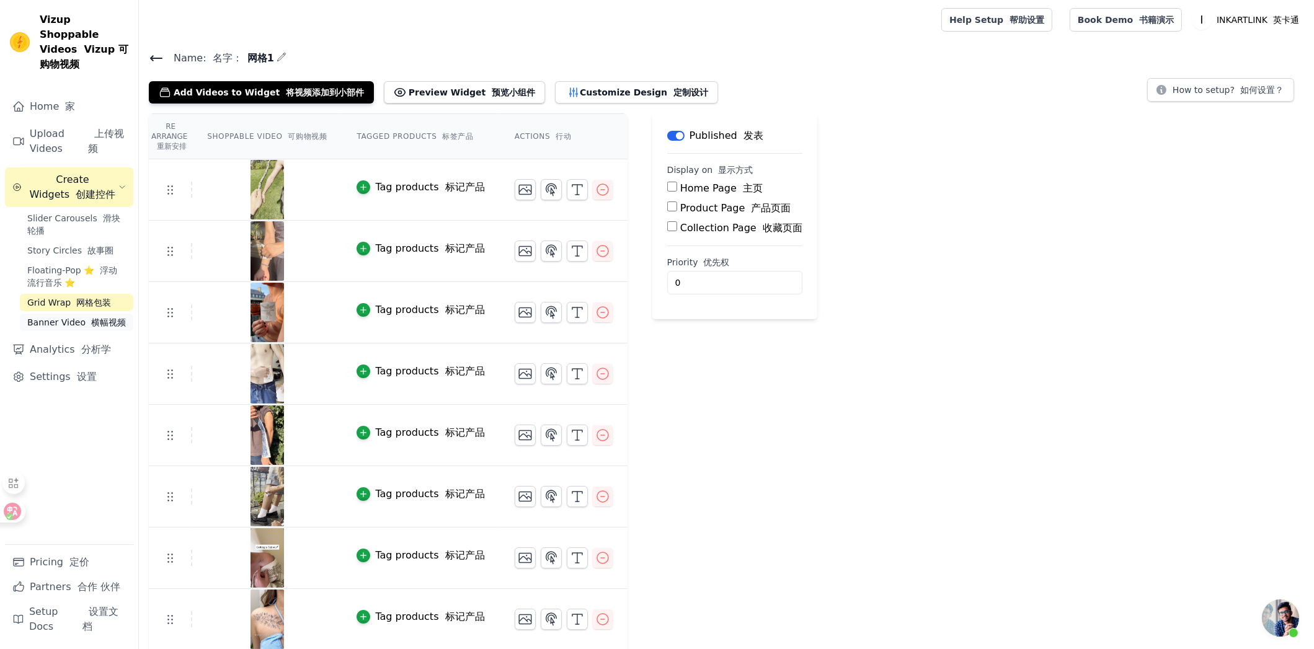
click at [89, 316] on link "Banner Video 横幅视频" at bounding box center [76, 322] width 113 height 17
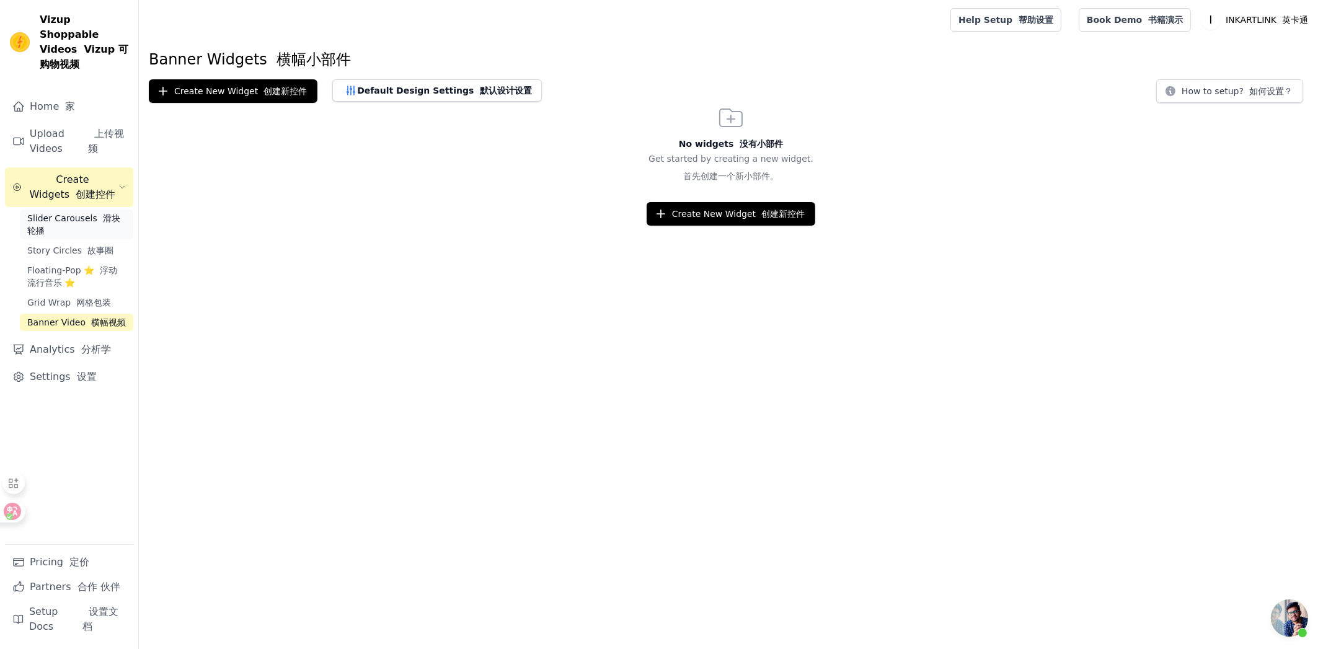
click at [84, 212] on span "Slider Carousels 滑块轮播" at bounding box center [76, 224] width 99 height 25
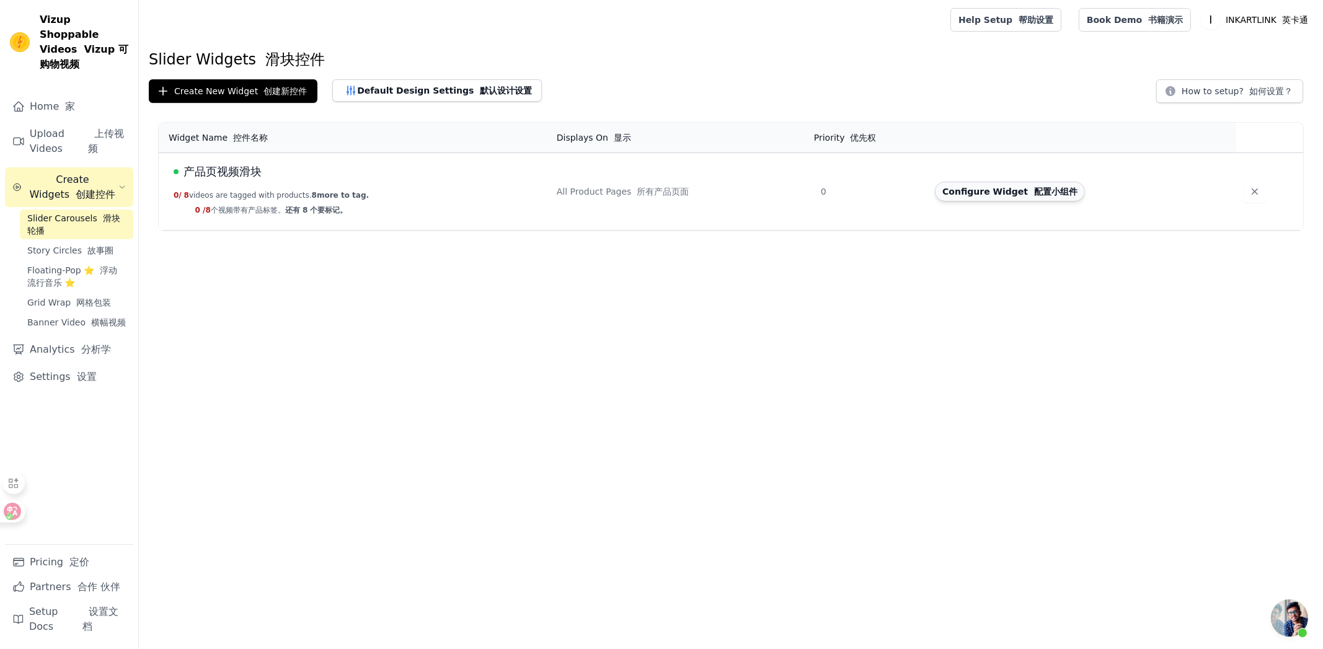
click at [989, 198] on button "Configure Widget 配置小组件" at bounding box center [1010, 192] width 150 height 20
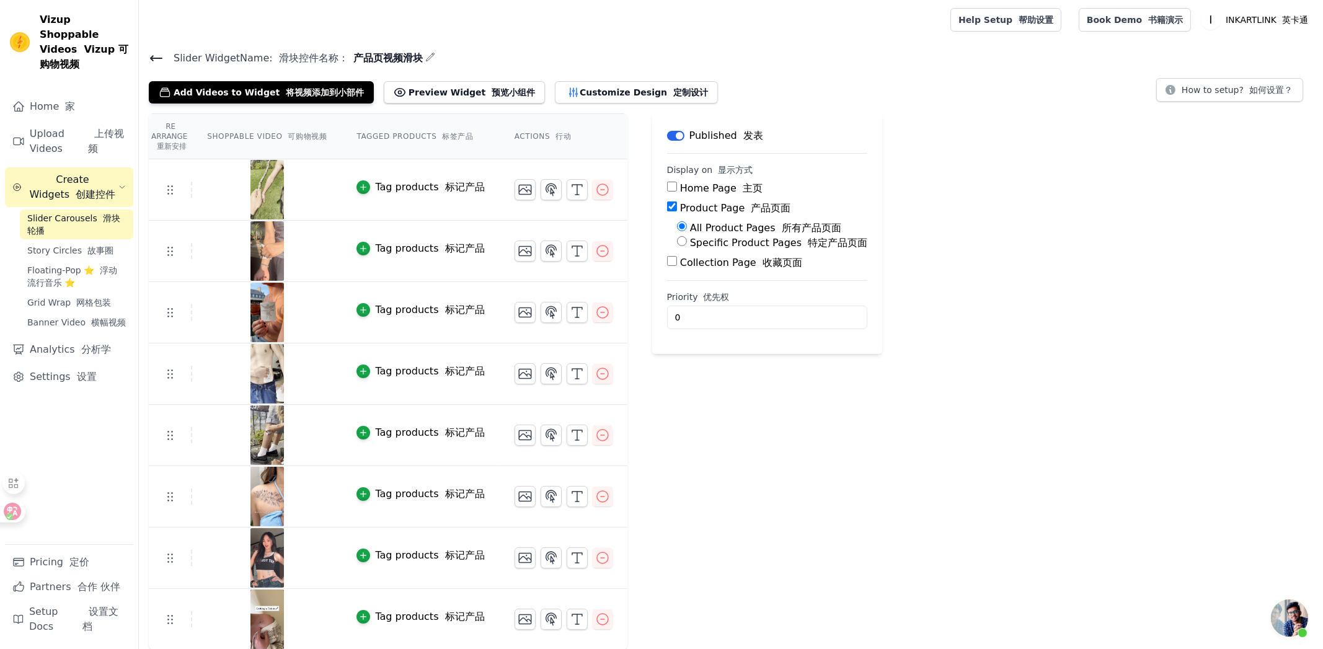
click at [808, 241] on font "特定产品页面" at bounding box center [838, 243] width 60 height 12
click at [687, 241] on input "Specific Product Pages 特定产品页面" at bounding box center [682, 241] width 10 height 10
radio input "true"
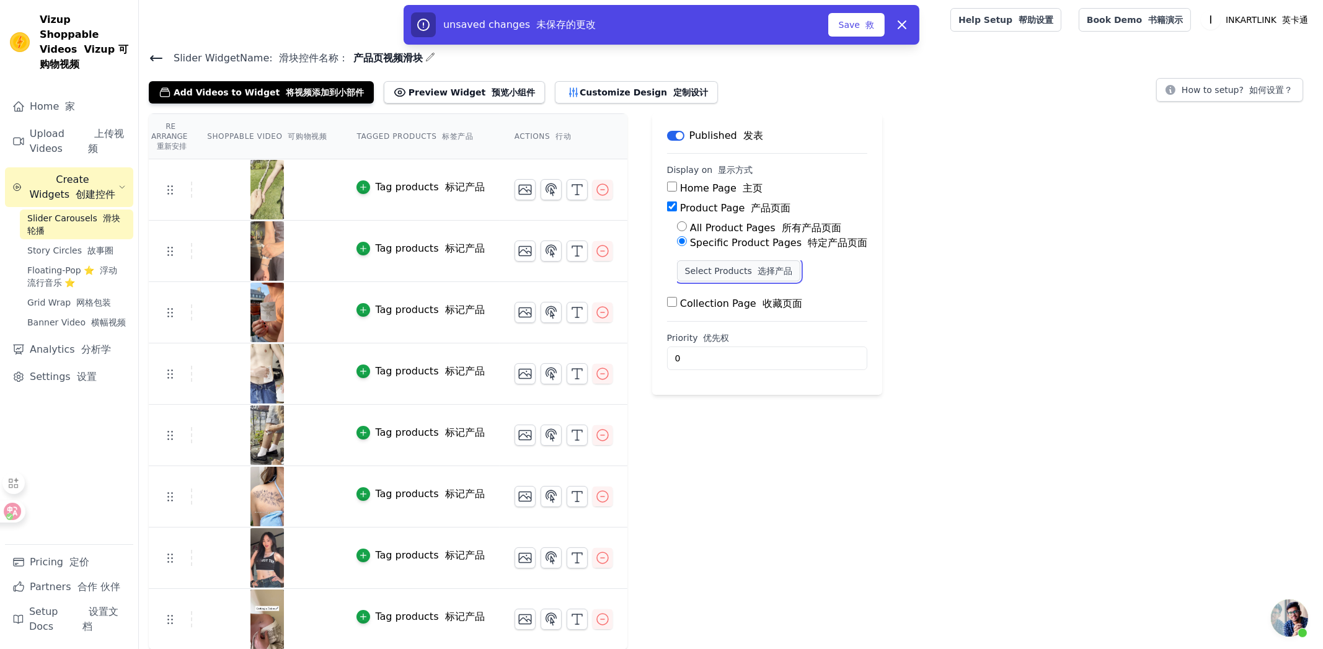
click at [758, 266] on font "选择产品" at bounding box center [775, 271] width 35 height 10
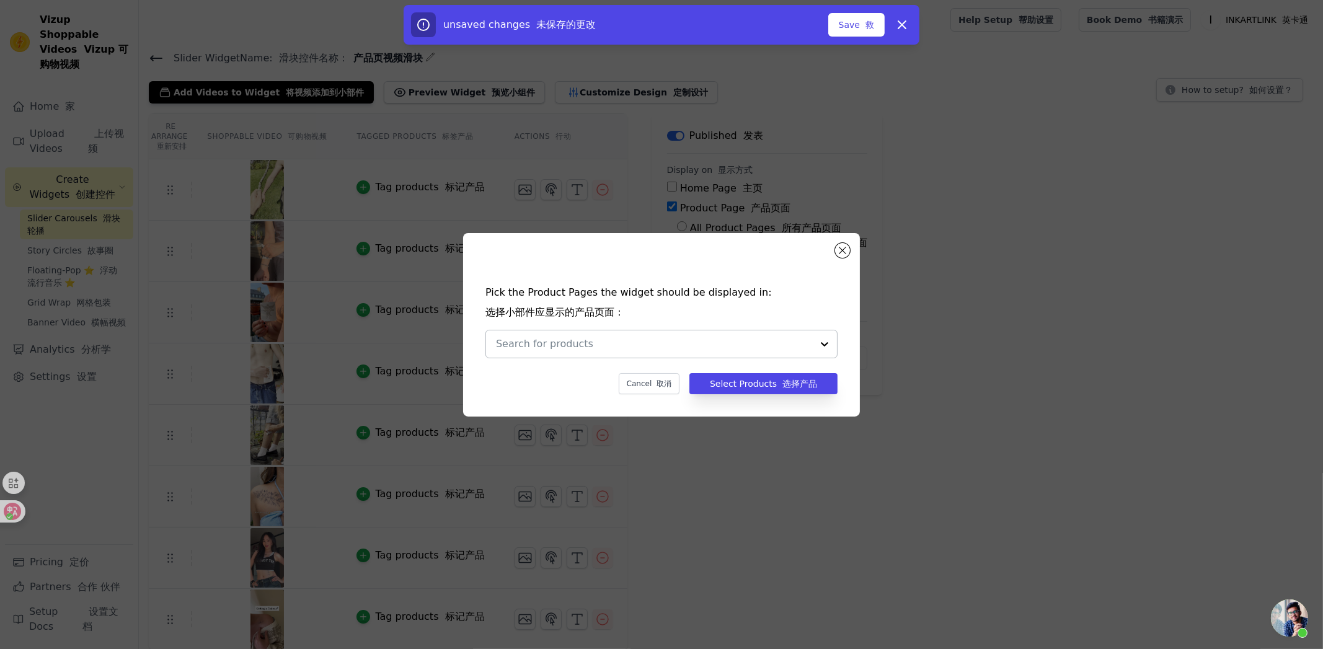
click at [815, 343] on div at bounding box center [824, 343] width 25 height 27
drag, startPoint x: 818, startPoint y: 343, endPoint x: 839, endPoint y: 290, distance: 57.1
click at [818, 343] on div at bounding box center [824, 343] width 25 height 27
click at [848, 252] on div "Pick the Product Pages the widget should be displayed in: 选择小部件应显示的产品页面： 选项未定义，…" at bounding box center [661, 325] width 397 height 184
click at [846, 251] on button "Close modal" at bounding box center [842, 250] width 15 height 15
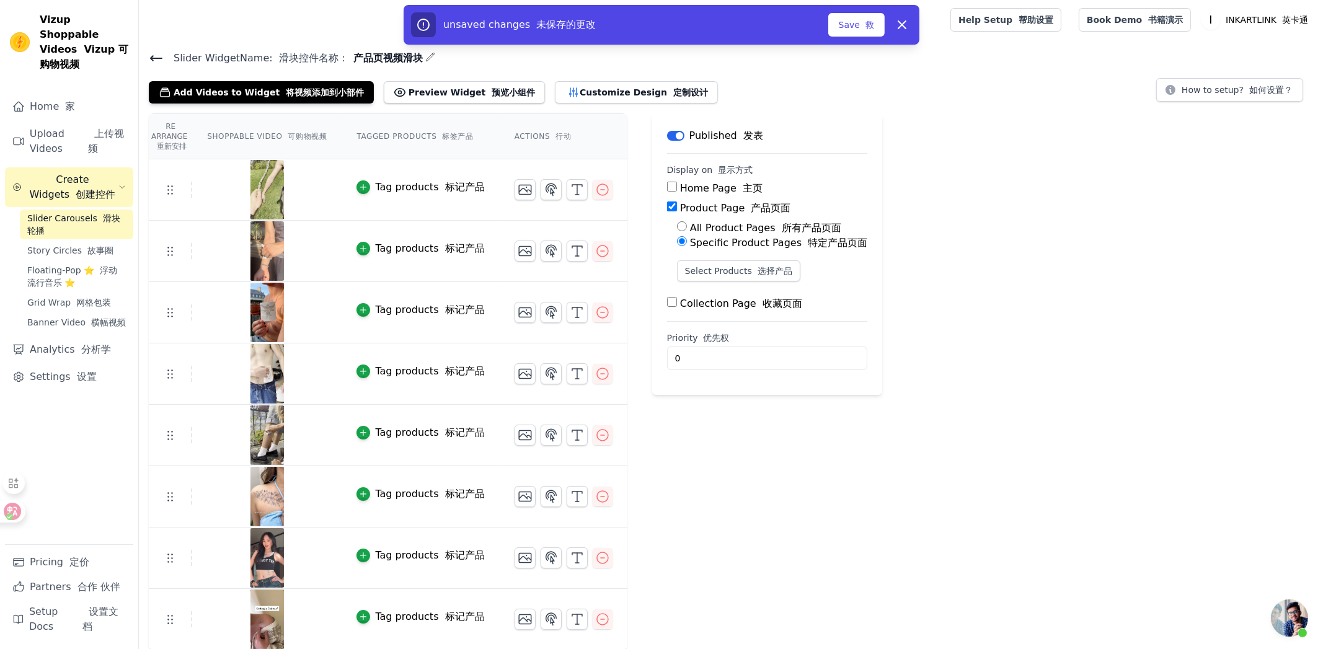
click at [709, 228] on label "All Product Pages 所有产品页面" at bounding box center [765, 228] width 151 height 12
click at [687, 228] on input "All Product Pages 所有产品页面" at bounding box center [682, 226] width 10 height 10
radio input "true"
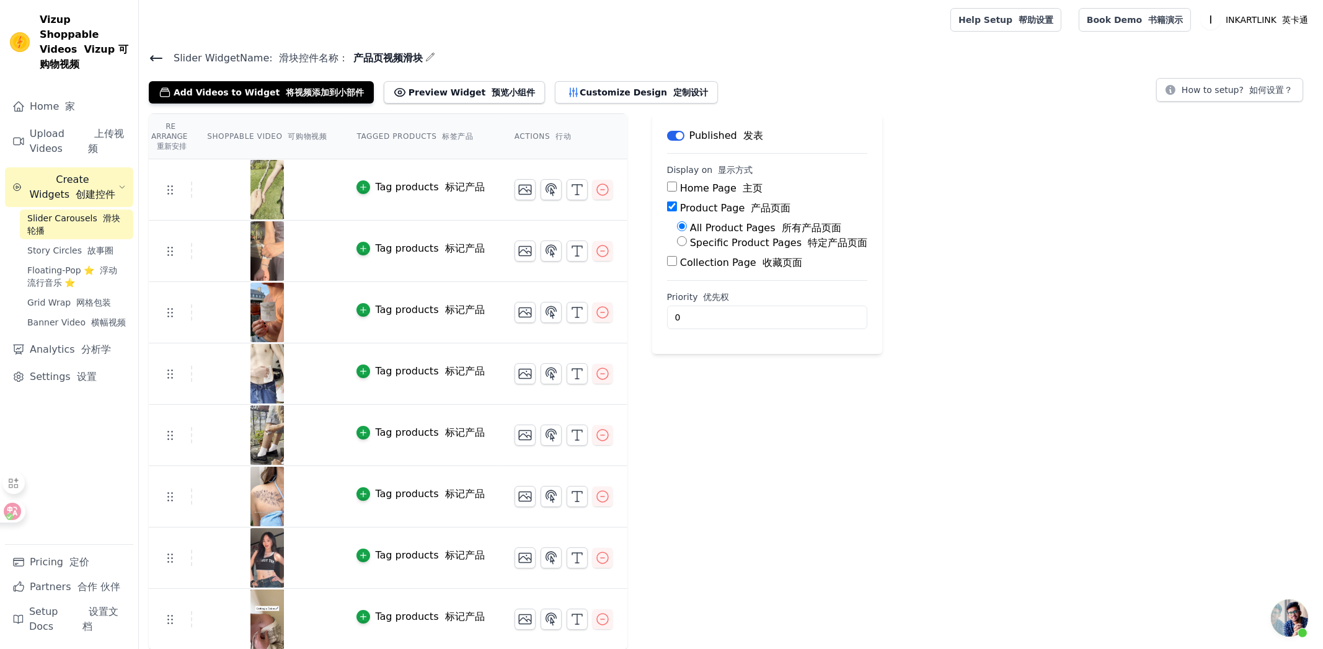
click at [889, 239] on div "Re Arrange 重新安排 Shoppable Video 可购物视频 Tagged Products 标签产品 Actions 行动 Tag produ…" at bounding box center [731, 381] width 1184 height 537
click at [697, 433] on div "Label Published 发表 Display on 显示方式 Home Page 主页 Product Page 产品页面 All Product P…" at bounding box center [767, 381] width 231 height 537
click at [735, 500] on div "Label Published 发表 Display on 显示方式 Home Page 主页 Product Page 产品页面 All Product P…" at bounding box center [767, 381] width 231 height 537
click at [735, 499] on div "Label Published 发表 Display on 显示方式 Home Page 主页 Product Page 产品页面 All Product P…" at bounding box center [767, 381] width 231 height 537
click at [263, 81] on button "Add Videos to Widget 将视频添加到小部件" at bounding box center [261, 92] width 225 height 22
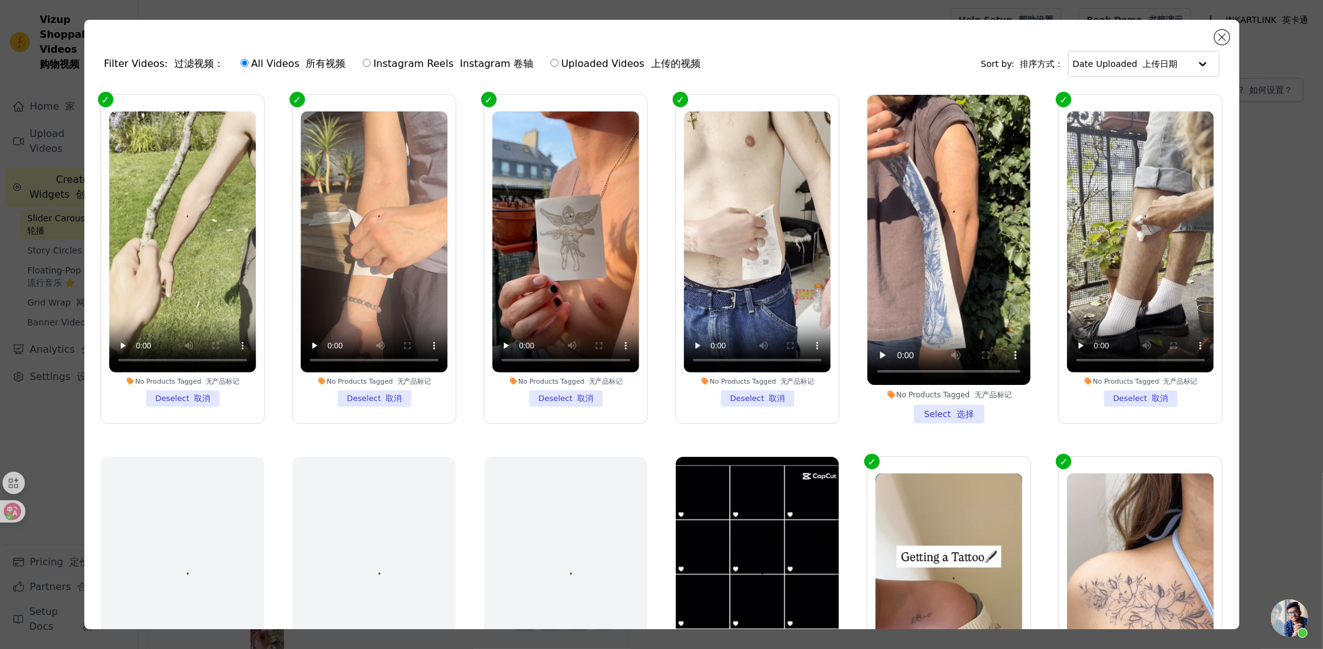
click at [957, 408] on li "No Products Tagged 无产品标记 Select 选择" at bounding box center [948, 259] width 163 height 329
click at [0, 0] on input "No Products Tagged 无产品标记 Select 选择" at bounding box center [0, 0] width 0 height 0
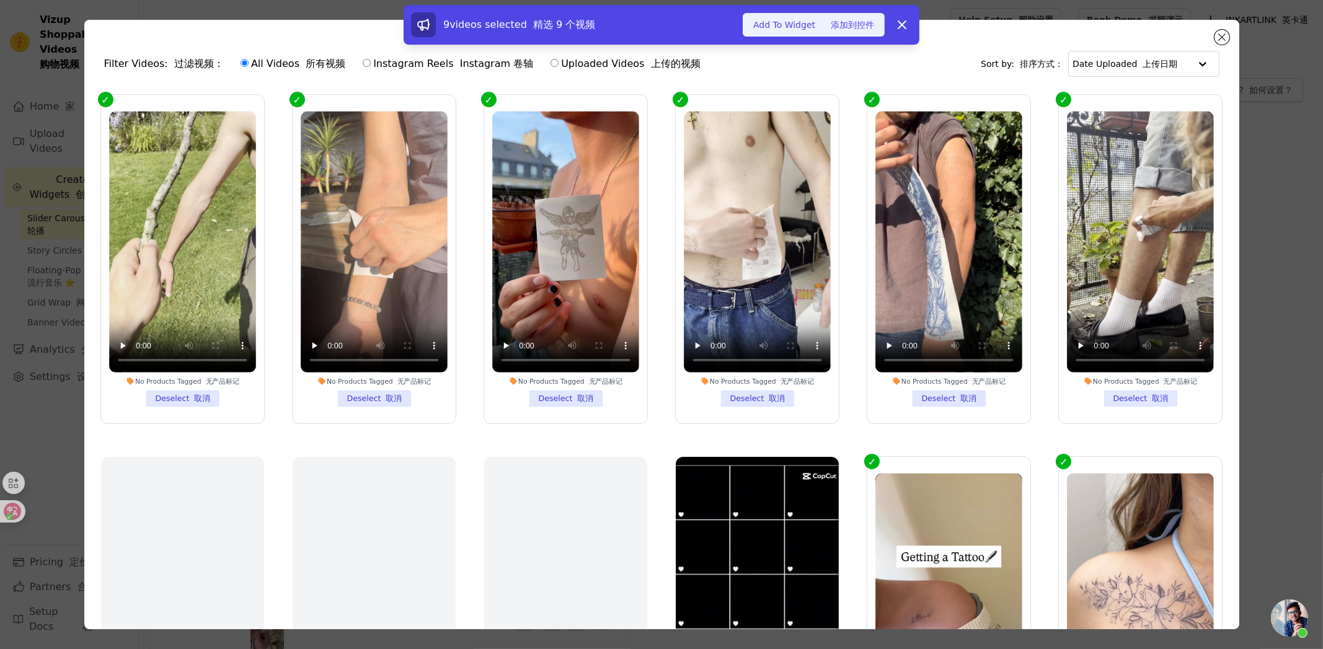
click at [849, 20] on font "添加到控件" at bounding box center [852, 25] width 43 height 10
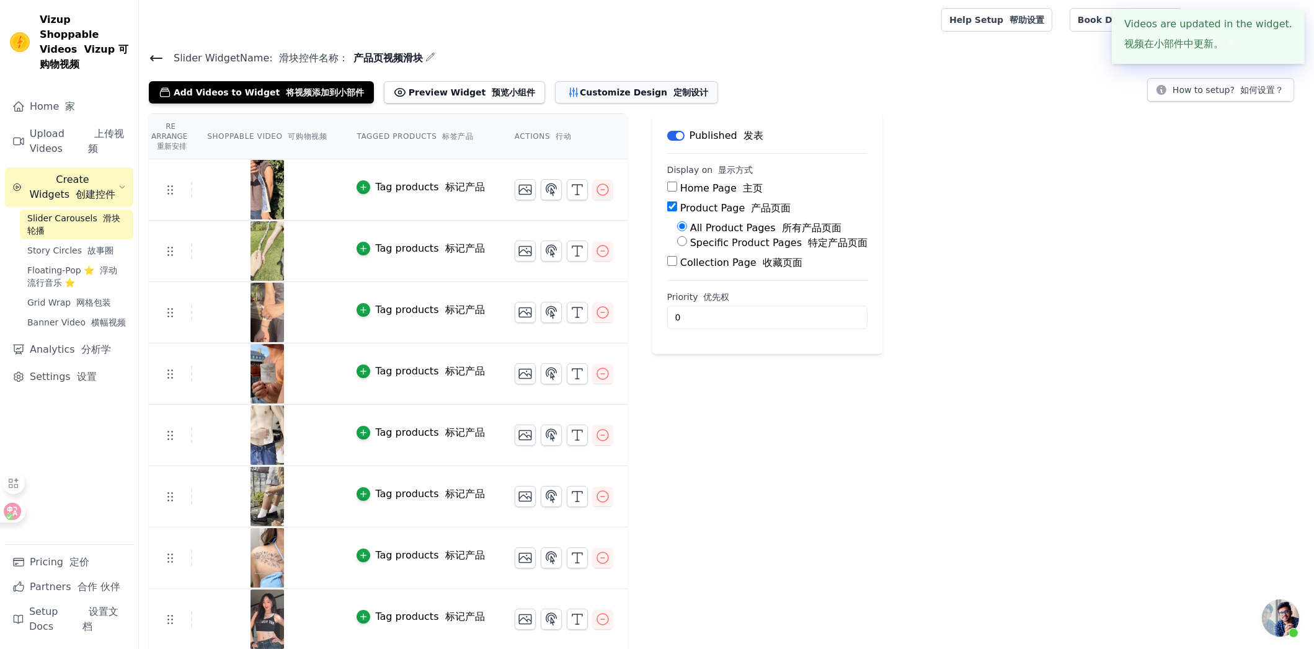
click at [613, 92] on button "Customize Design 定制设计" at bounding box center [636, 92] width 163 height 22
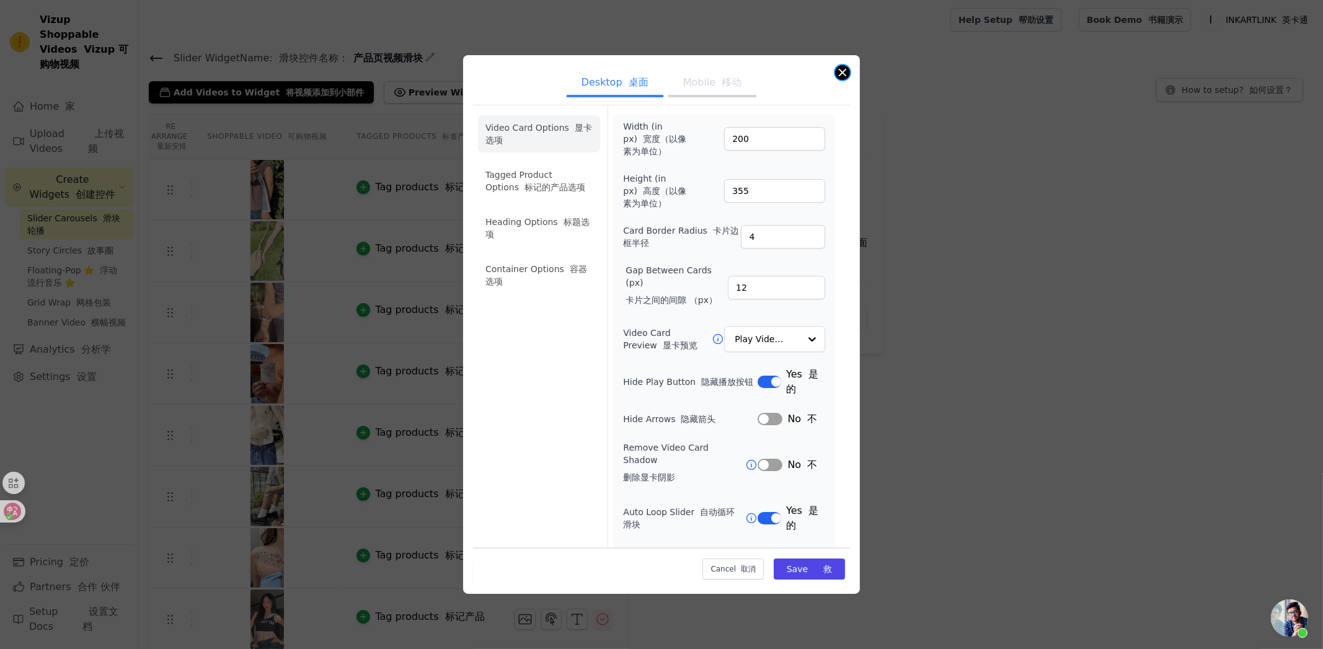
click at [848, 71] on button "Close modal" at bounding box center [842, 72] width 15 height 15
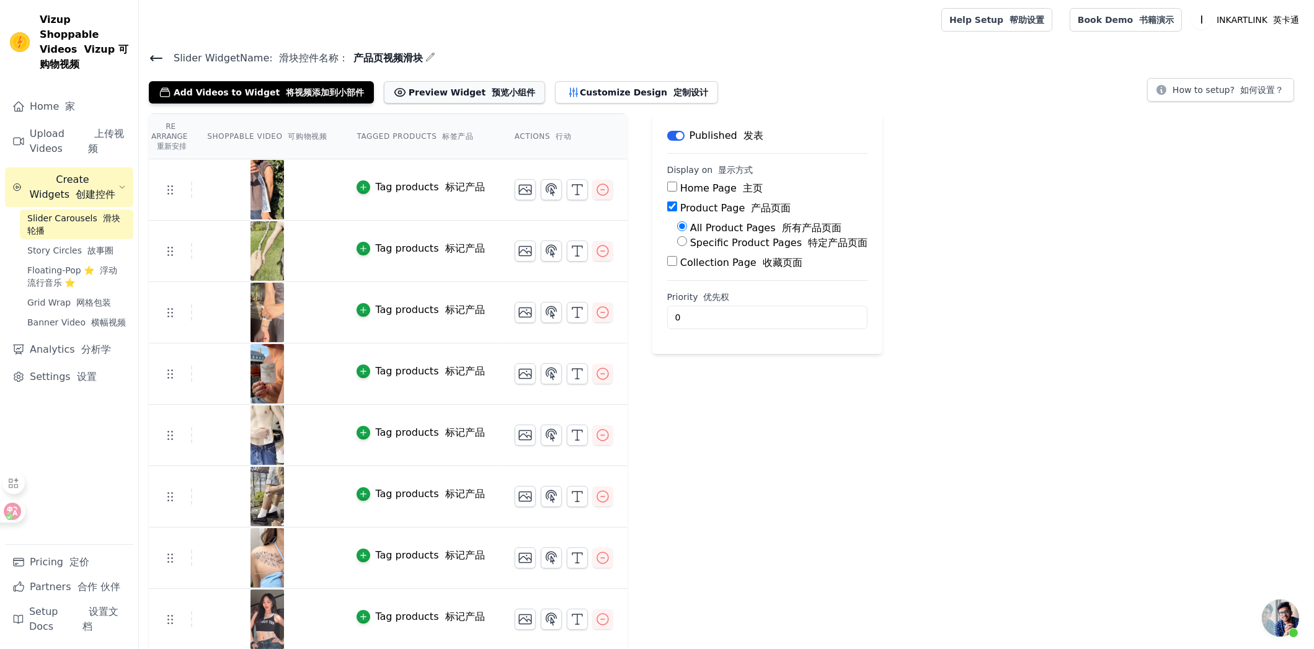
click at [427, 92] on button "Preview Widget 预览小组件" at bounding box center [464, 92] width 161 height 22
click at [487, 105] on div "Slider Widget Name: 滑块控件名称： 产品页视频滑块 Add Videos to Widget 将视频添加到小部件 Preview Widg…" at bounding box center [726, 381] width 1175 height 662
click at [492, 95] on font "预览小组件" at bounding box center [513, 92] width 43 height 10
click at [565, 92] on button "Customize Design 定制设计" at bounding box center [636, 92] width 163 height 22
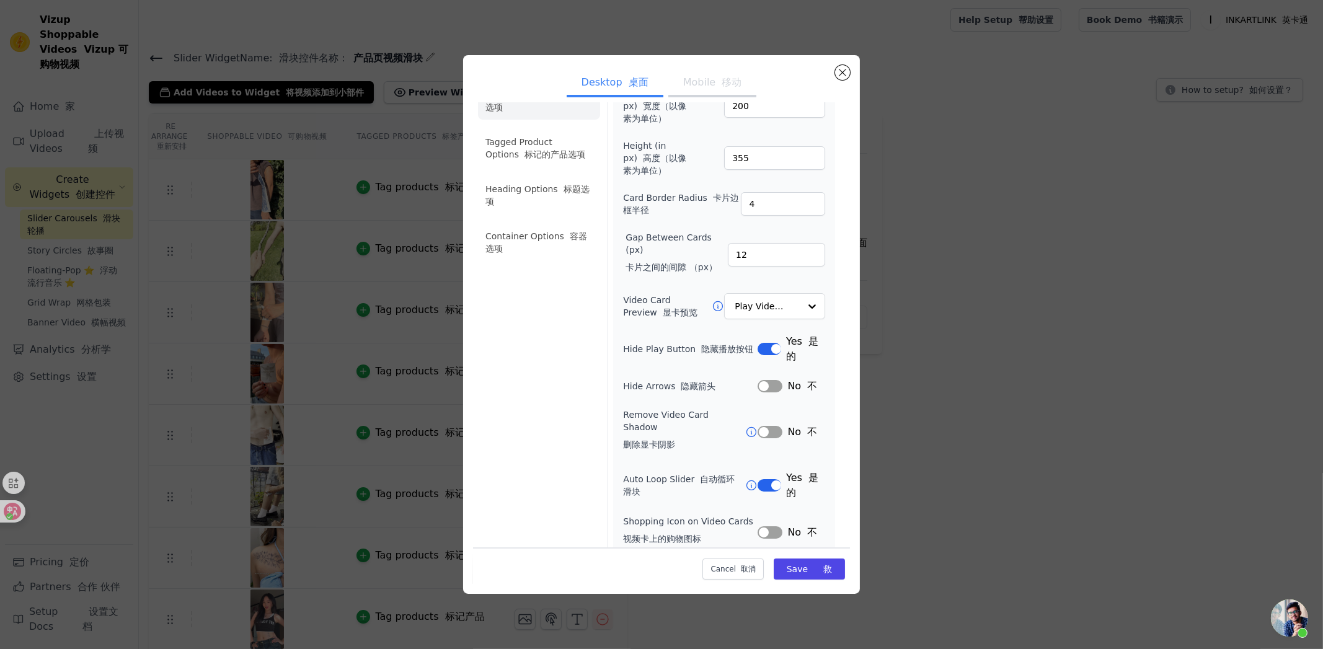
scroll to position [61, 0]
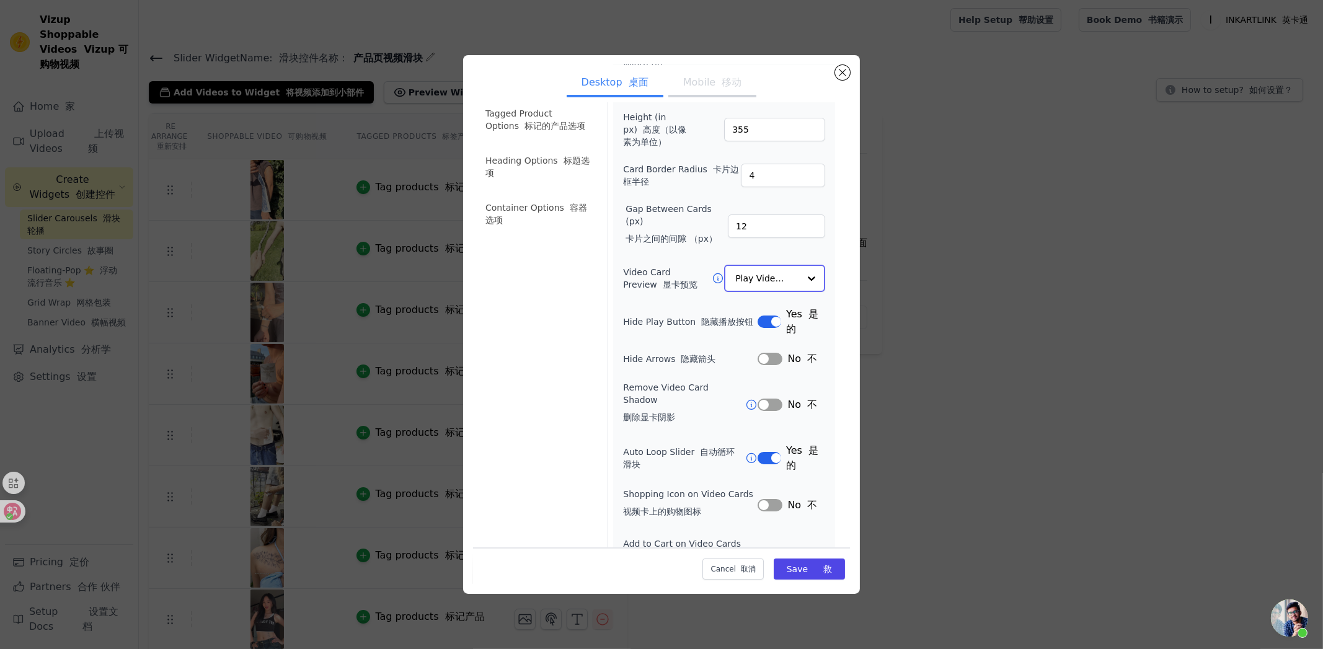
click at [760, 283] on input "Video Card Preview 显卡预览" at bounding box center [767, 278] width 64 height 25
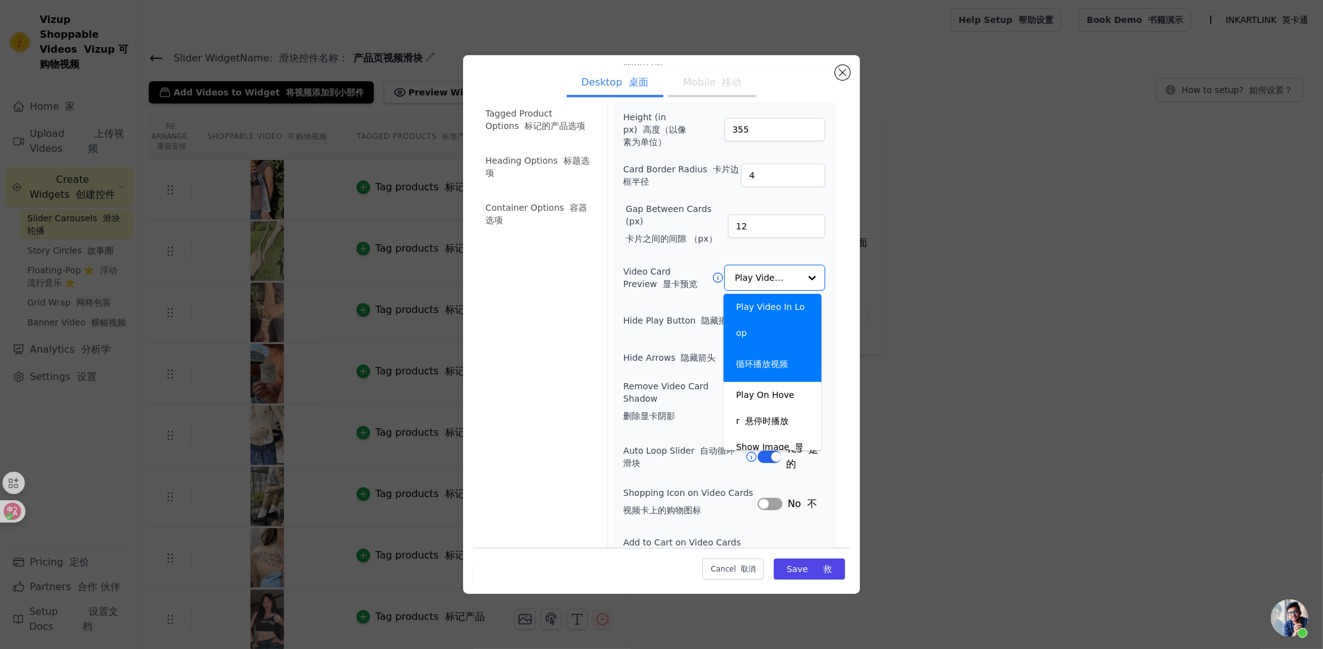
click at [825, 269] on div "Width (in px) 宽度（以像素为单位） 200 Height (in px) 高度（以像素为单位） 355 Card Border Radius 卡…" at bounding box center [724, 315] width 222 height 522
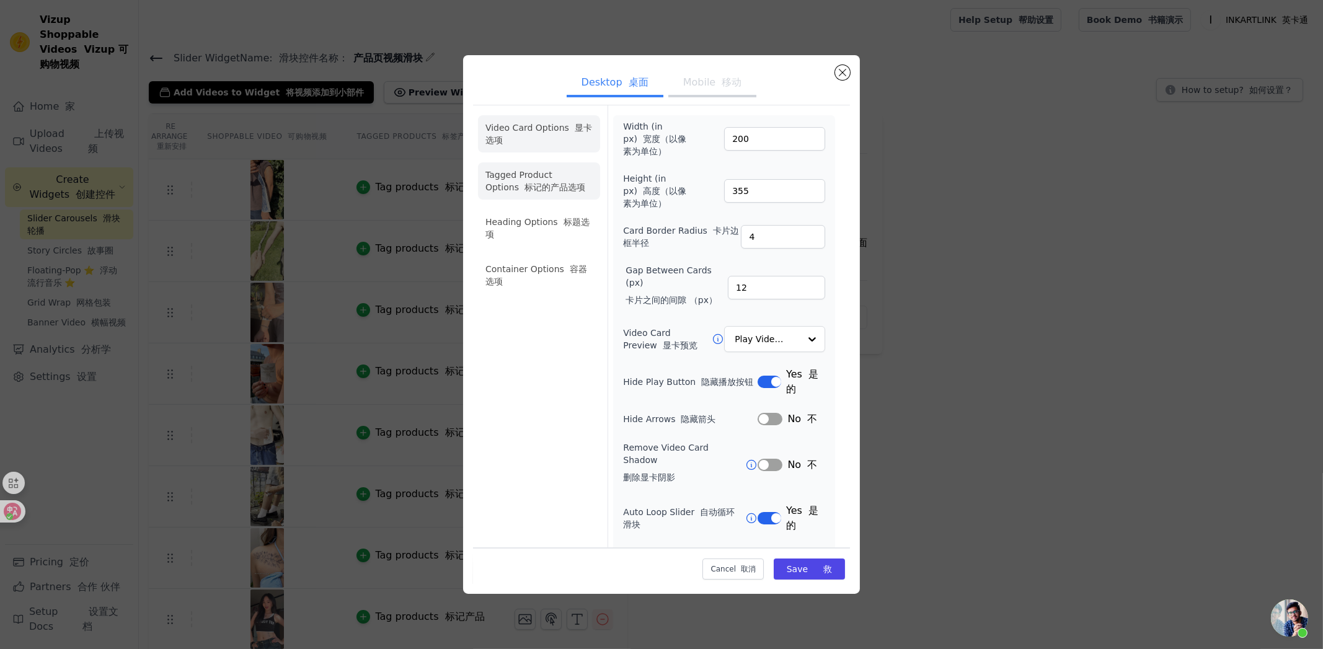
click at [544, 257] on li "Tagged Product Options 标记的产品选项" at bounding box center [539, 275] width 122 height 37
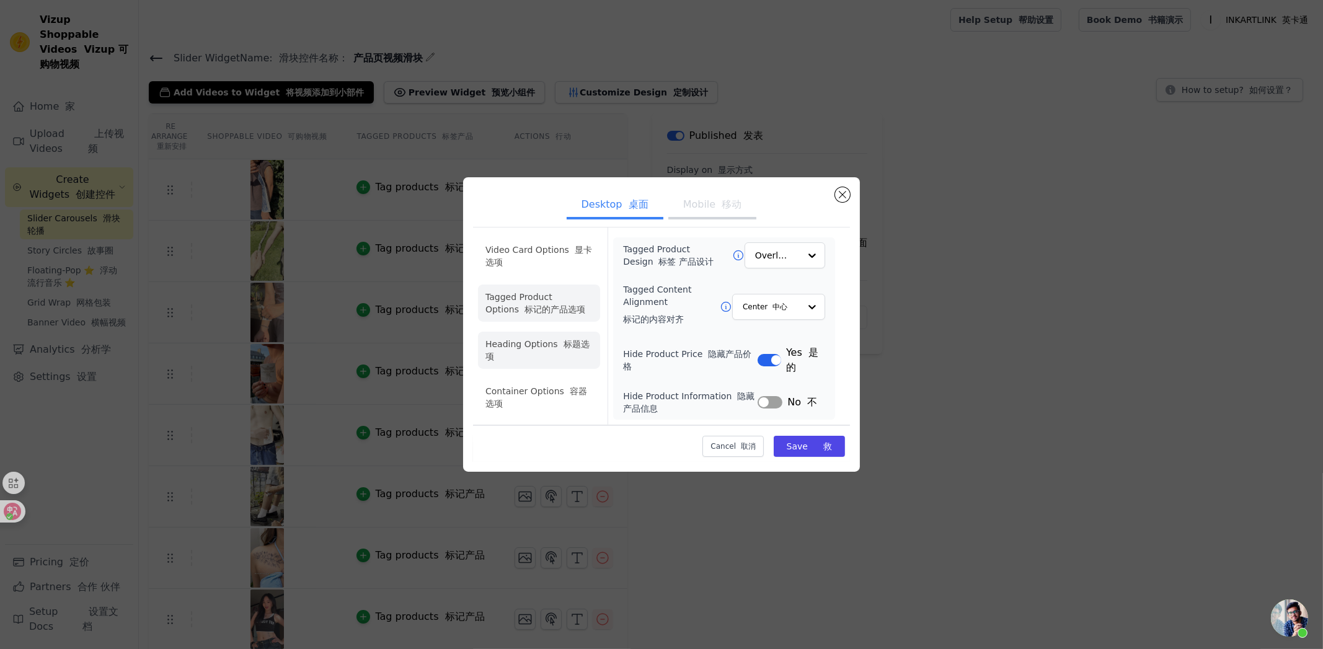
click at [552, 353] on li "Heading Options 标题选项" at bounding box center [539, 350] width 122 height 37
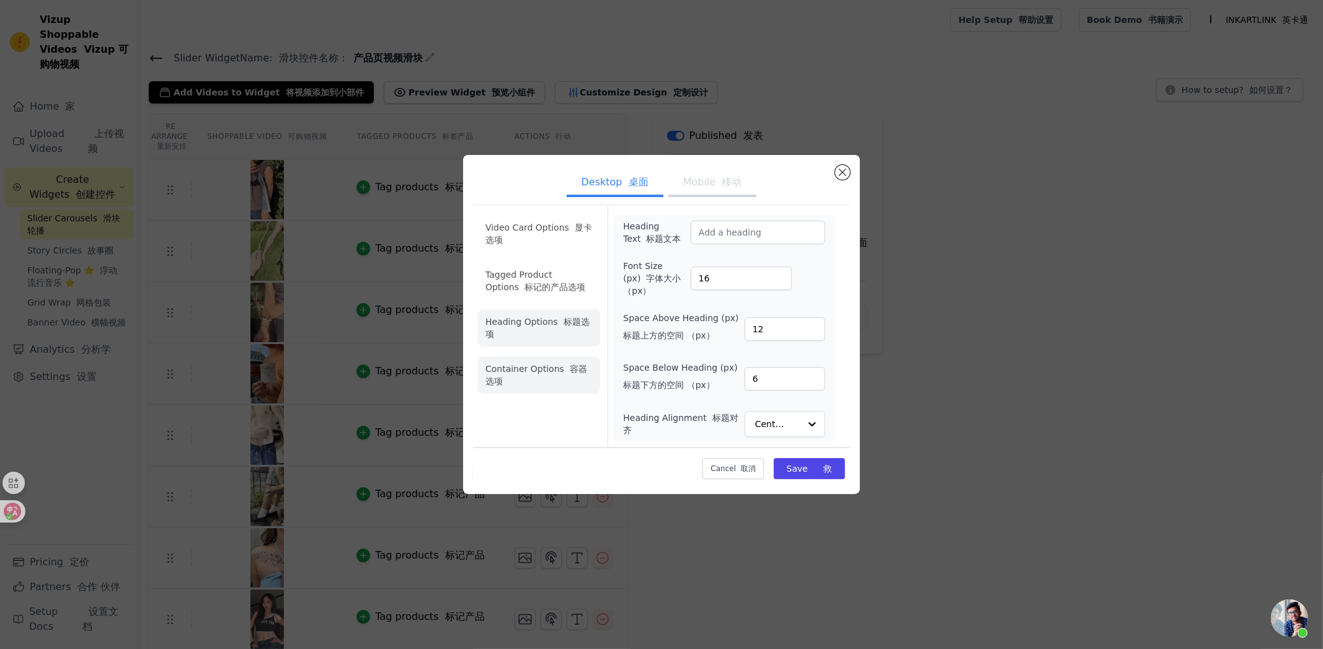
click at [548, 393] on li "Container Options 容器选项" at bounding box center [539, 374] width 122 height 37
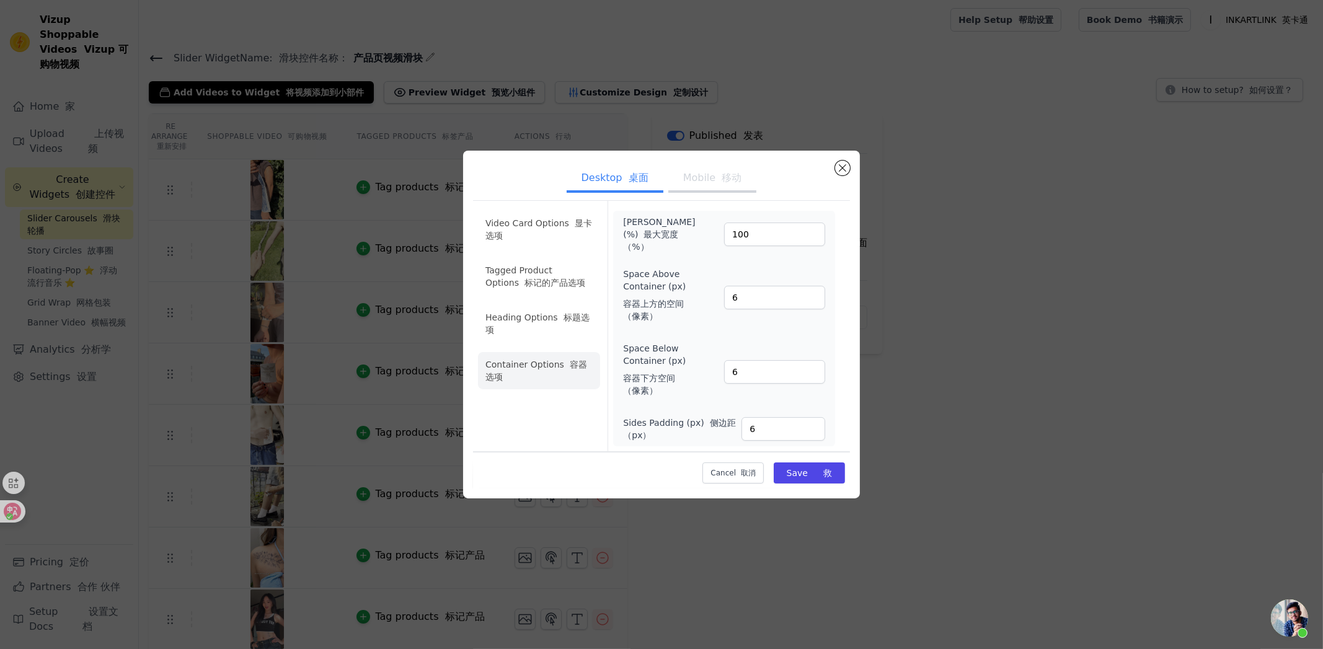
click at [546, 372] on li "Container Options 容器选项" at bounding box center [539, 370] width 122 height 37
click at [547, 369] on li "Container Options 容器选项" at bounding box center [539, 370] width 122 height 37
click at [764, 230] on input "100" at bounding box center [774, 235] width 101 height 24
click at [730, 173] on font "移动" at bounding box center [732, 178] width 20 height 12
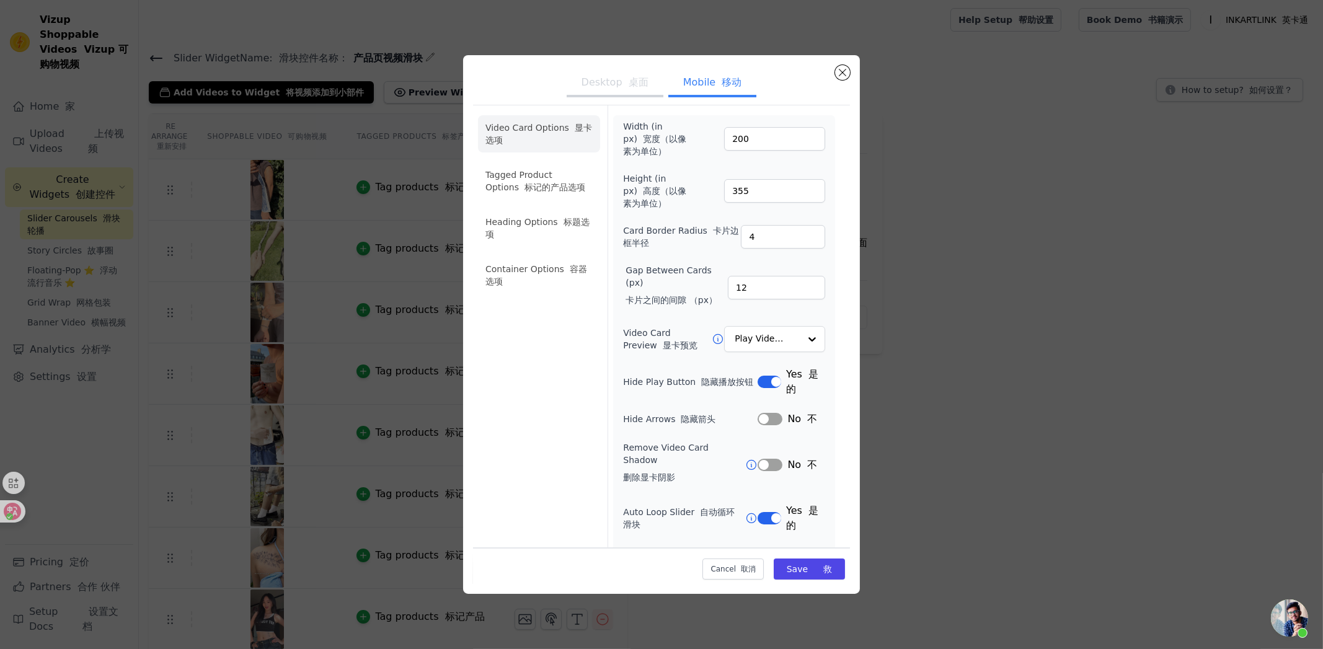
click at [629, 76] on font "桌面" at bounding box center [639, 82] width 20 height 12
click at [539, 267] on li "Container Options 容器选项" at bounding box center [539, 275] width 122 height 37
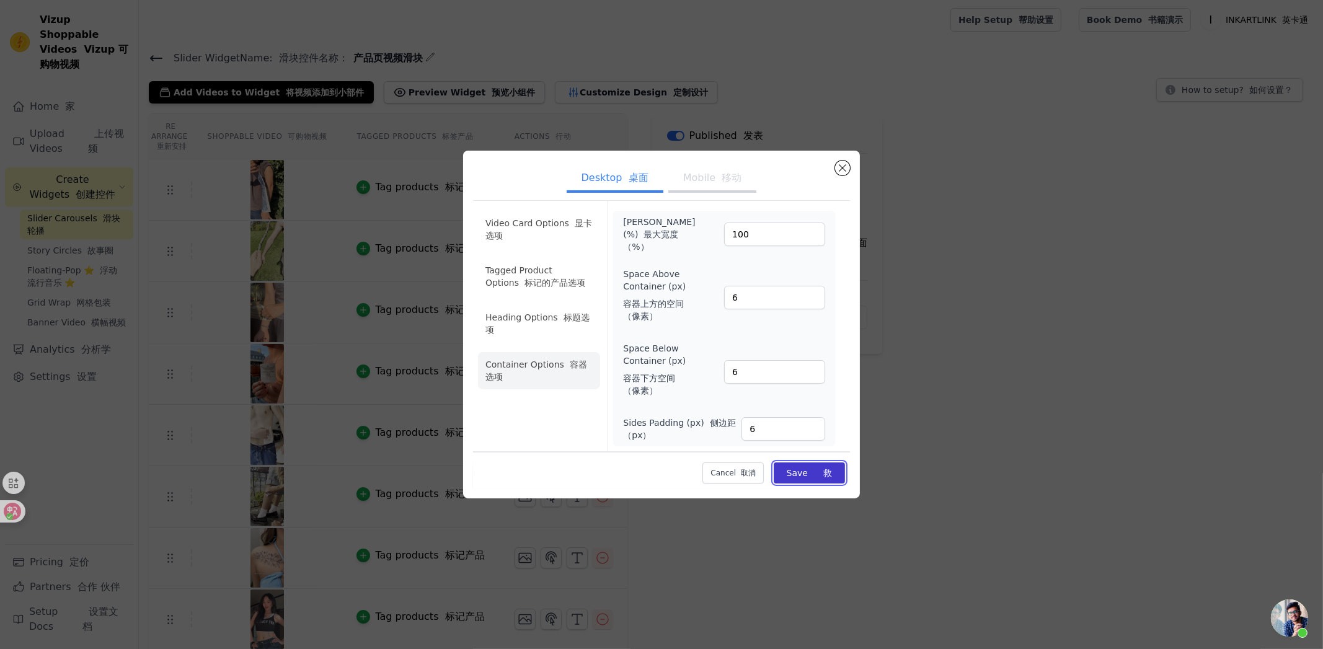
click at [812, 474] on button "Save 救" at bounding box center [809, 473] width 71 height 21
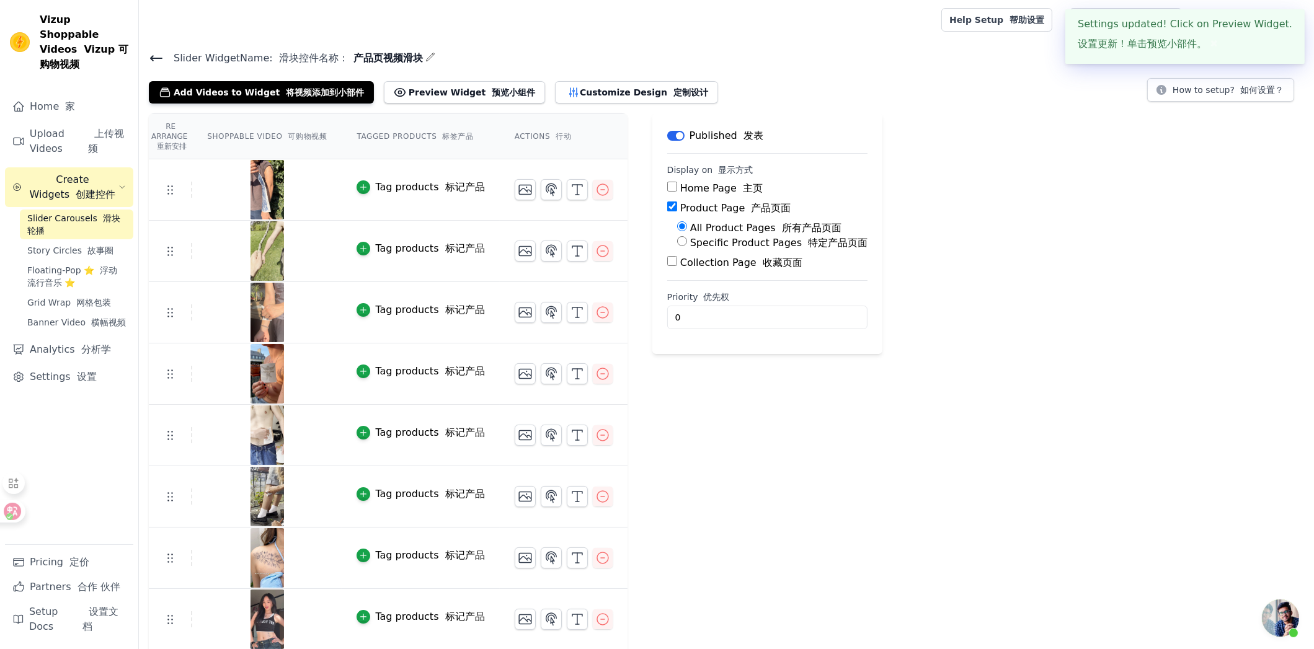
click at [1006, 219] on div "Re Arrange 重新安排 Shoppable Video 可购物视频 Tagged Products 标签产品 Actions 行动 Tag produ…" at bounding box center [726, 412] width 1175 height 598
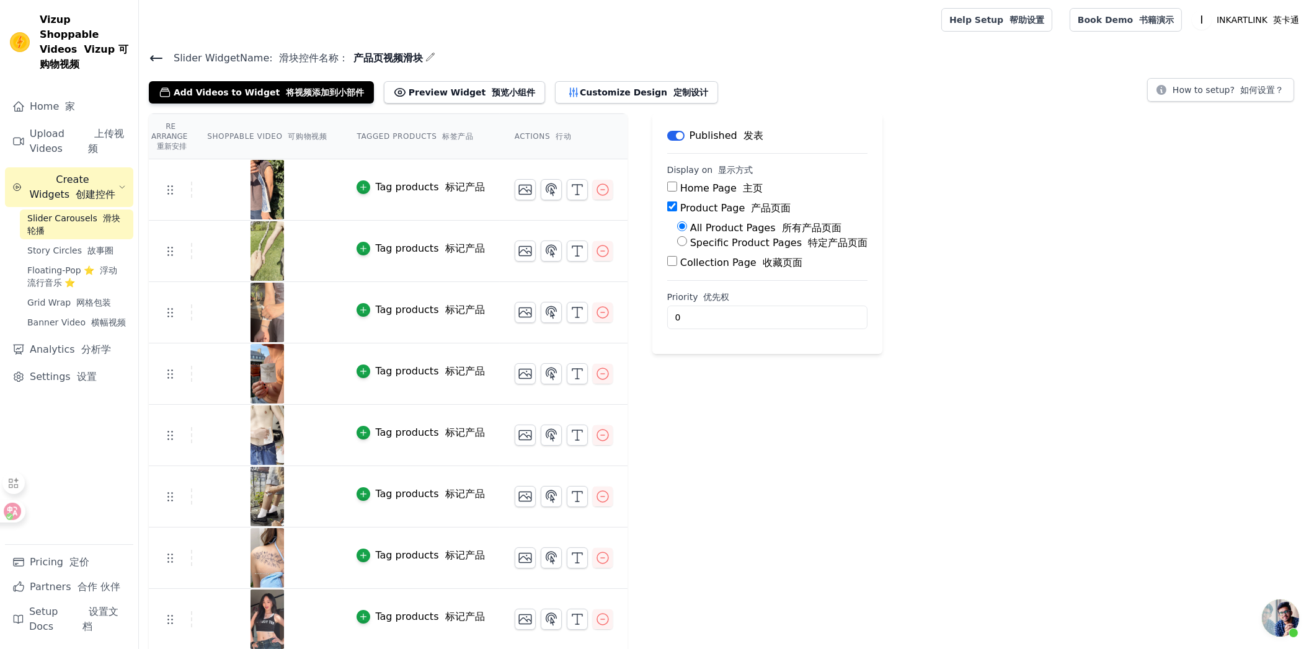
click at [431, 55] on icon "button" at bounding box center [430, 57] width 10 height 10
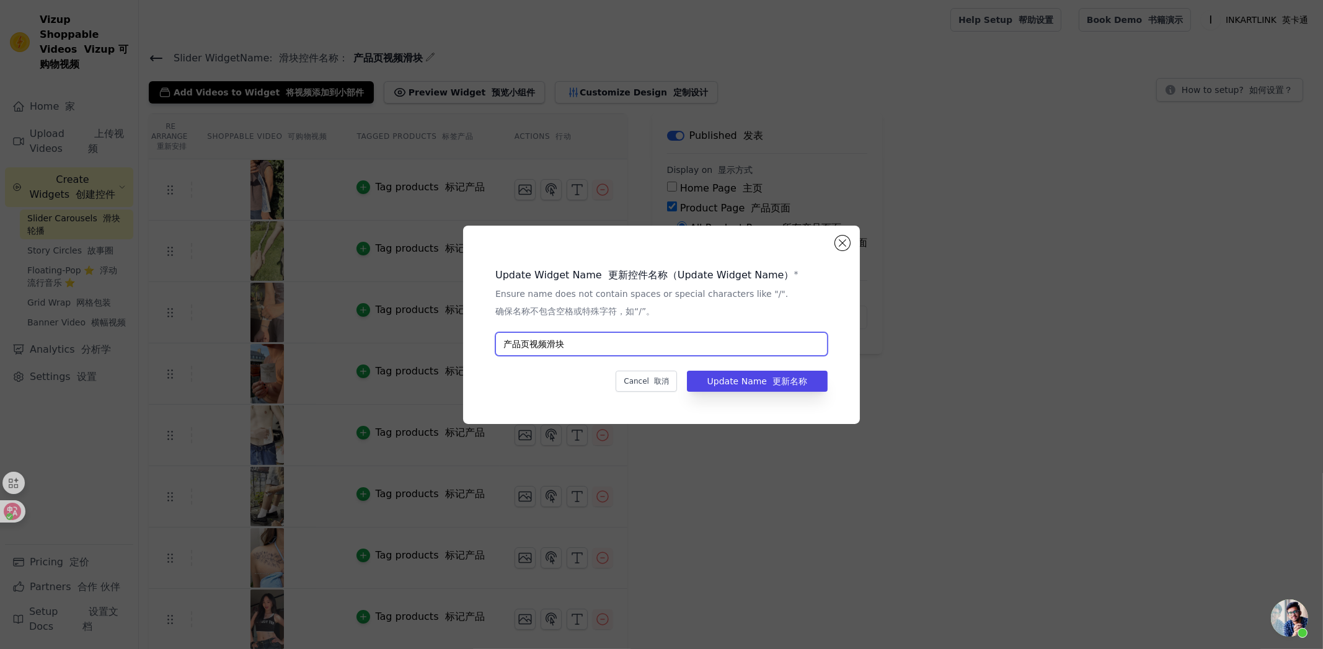
drag, startPoint x: 598, startPoint y: 338, endPoint x: 462, endPoint y: 341, distance: 136.4
click at [462, 341] on div "Update Widget Name 更新控件名称（Update Widget Name） * Ensure name does not contain sp…" at bounding box center [661, 325] width 1283 height 238
drag, startPoint x: 838, startPoint y: 244, endPoint x: 800, endPoint y: 221, distance: 44.2
click at [838, 244] on button "Close modal" at bounding box center [842, 243] width 15 height 15
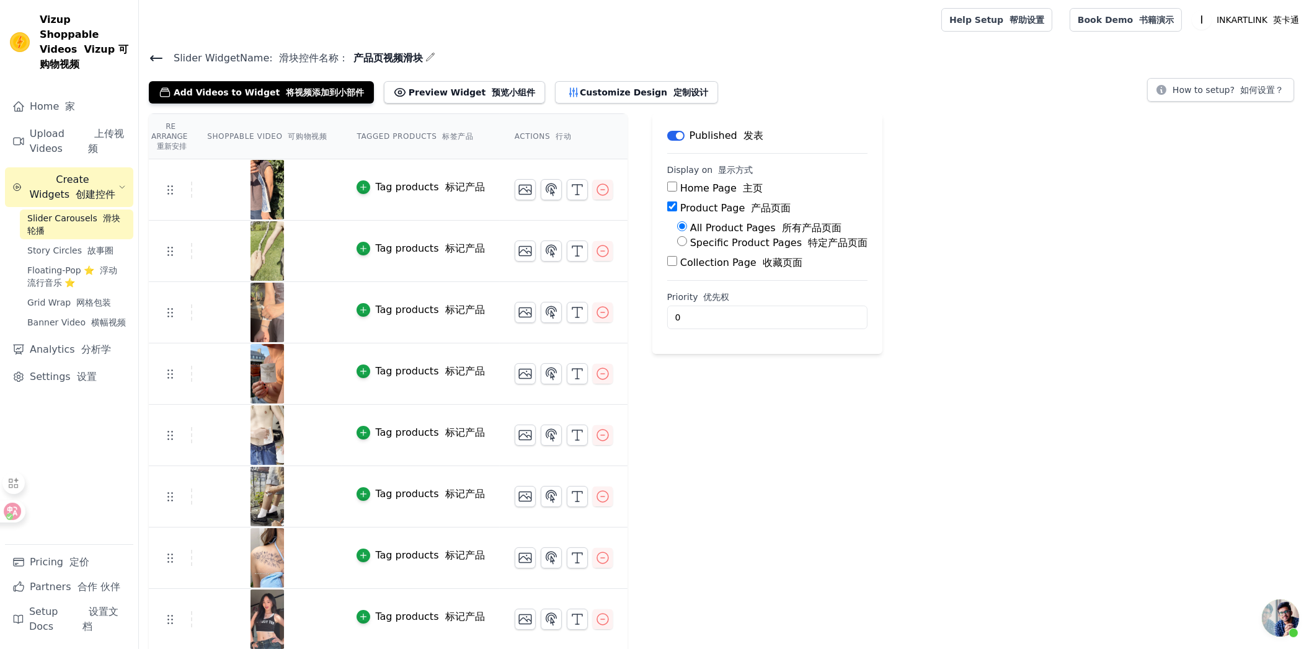
click at [77, 172] on span "Create Widgets 创建控件" at bounding box center [73, 187] width 92 height 30
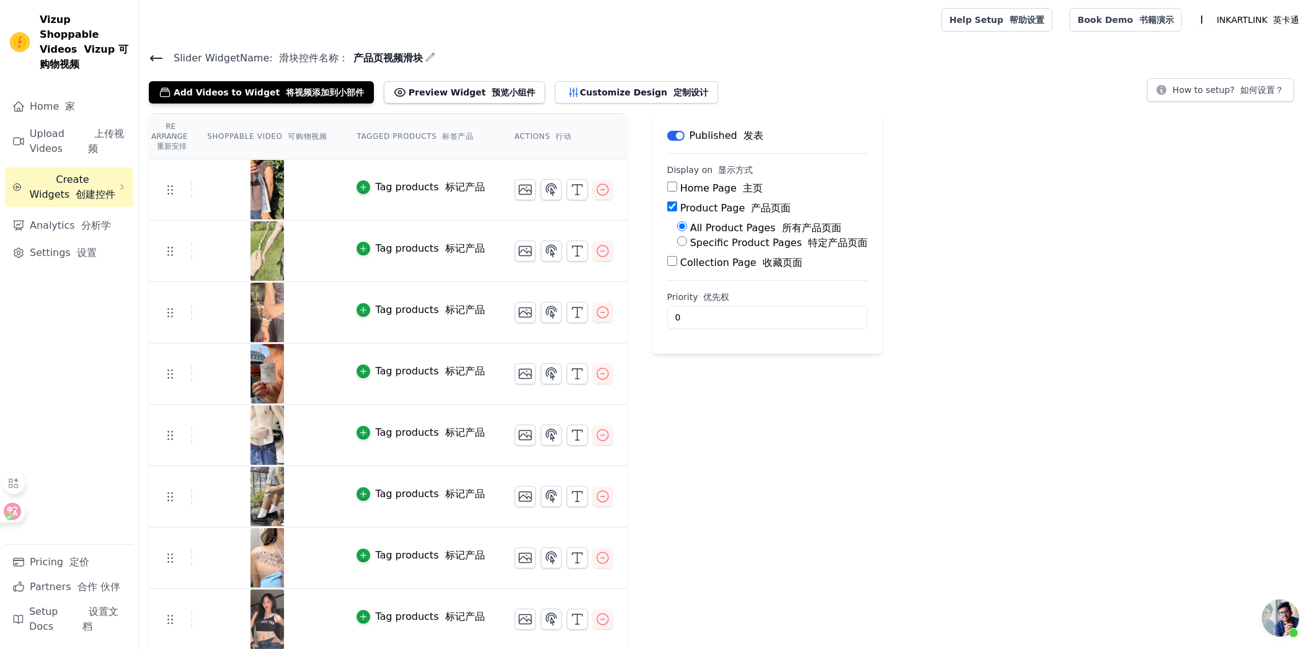
click at [81, 188] on font "创建控件" at bounding box center [96, 194] width 40 height 12
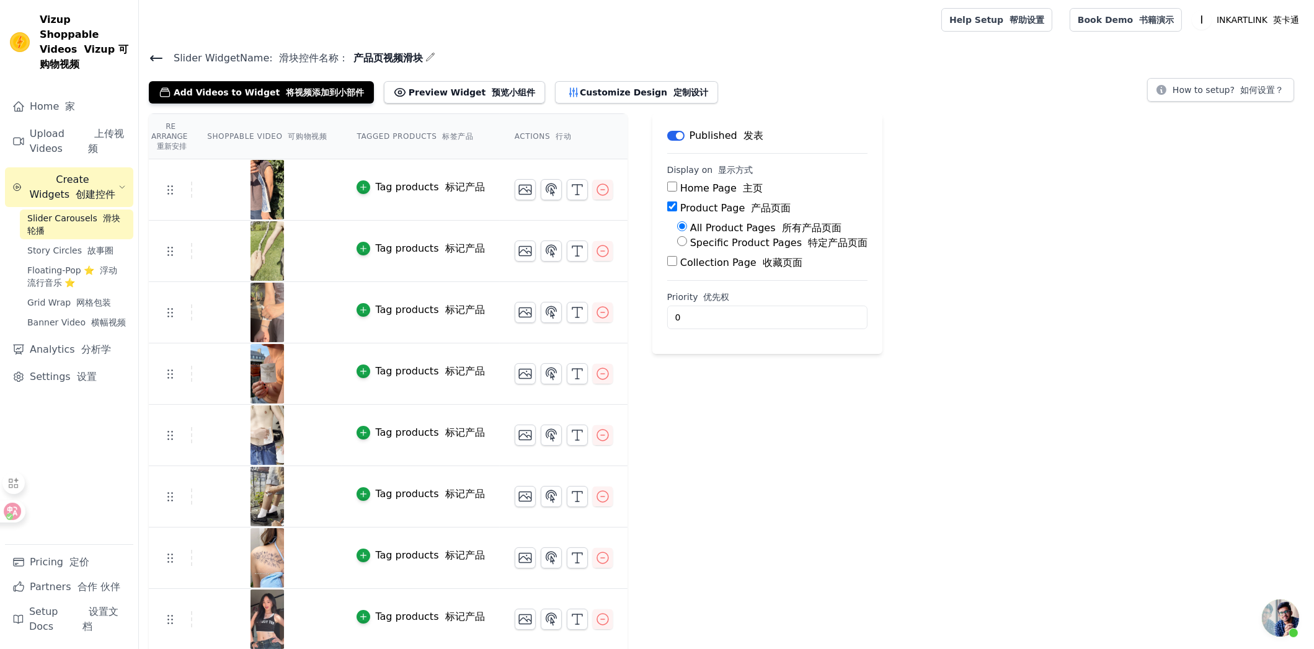
click at [157, 56] on icon at bounding box center [156, 58] width 15 height 15
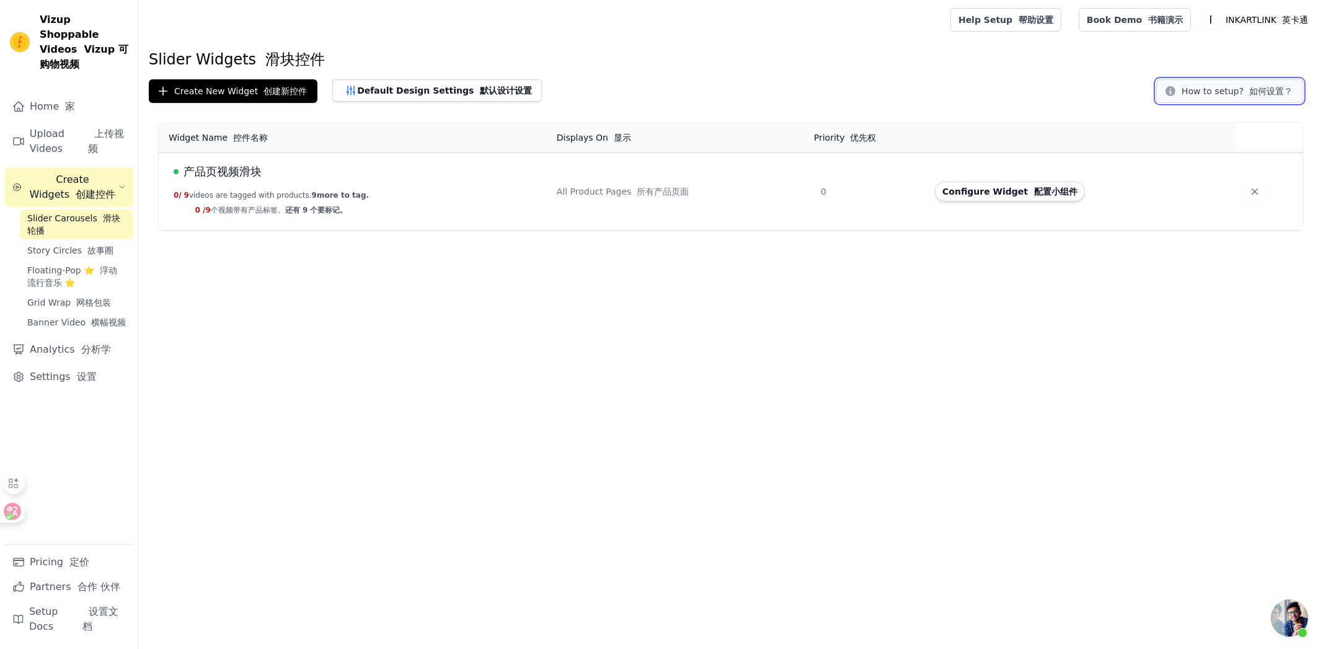
click at [1205, 86] on button "How to setup? 如何设置？" at bounding box center [1229, 91] width 147 height 24
click at [259, 97] on button "Create New Widget 创建新控件" at bounding box center [233, 91] width 169 height 24
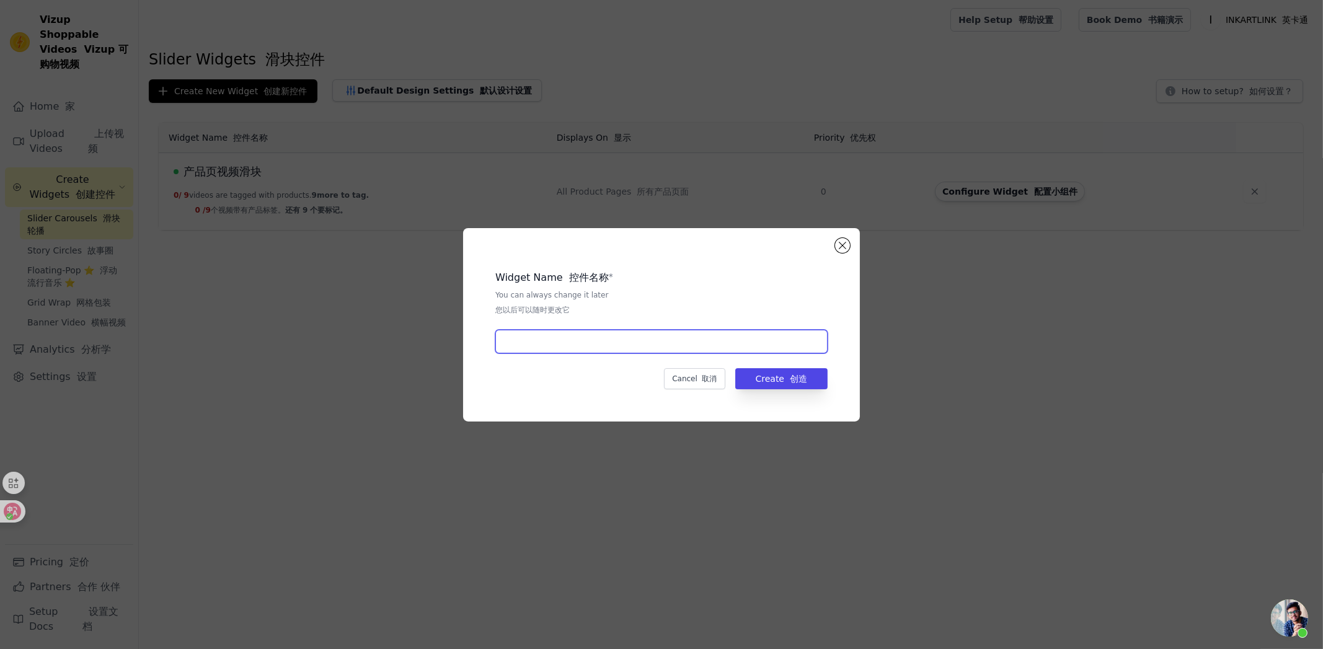
click at [590, 336] on input "text" at bounding box center [661, 342] width 332 height 24
type input "主页视频"
click at [747, 367] on div "Widget Name 控件名称 * You can always change it later 您以后可以随时更改它 主页视频 Cancel 取消 Cre…" at bounding box center [661, 325] width 357 height 154
click at [751, 374] on button "Create 创造" at bounding box center [781, 378] width 92 height 21
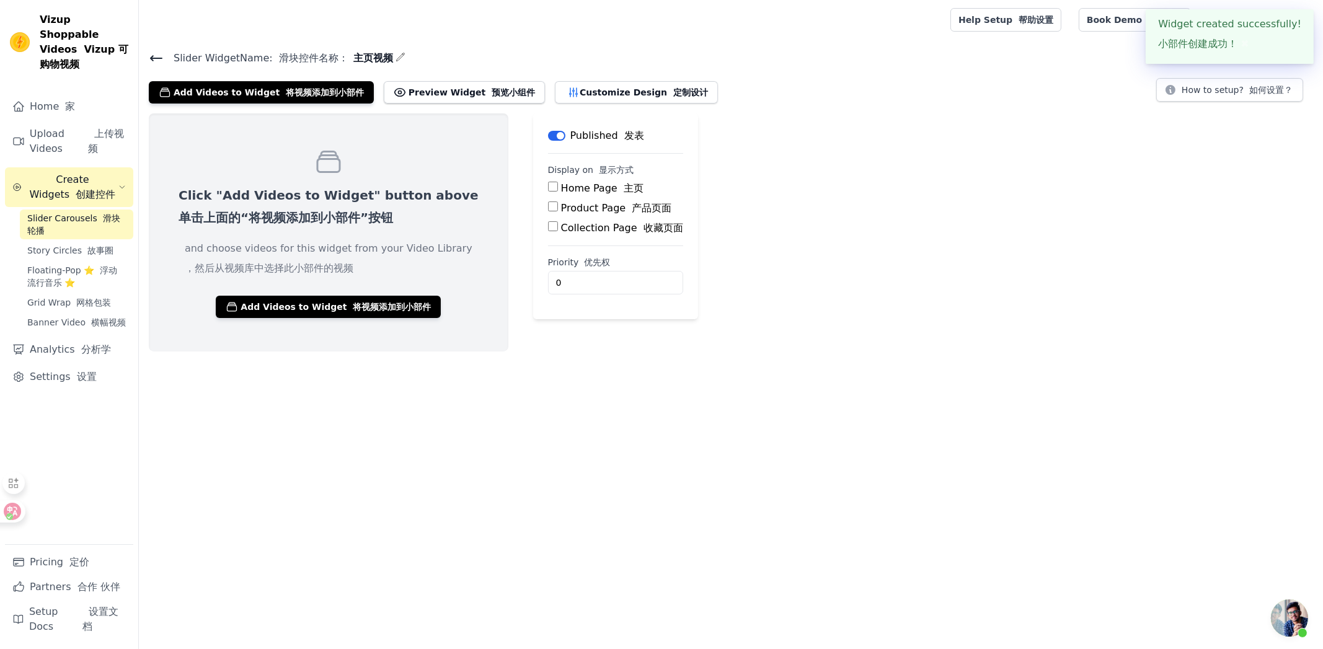
click at [561, 190] on label "Home Page 主页" at bounding box center [602, 188] width 82 height 12
click at [552, 190] on input "Home Page 主页" at bounding box center [553, 187] width 10 height 10
checkbox input "true"
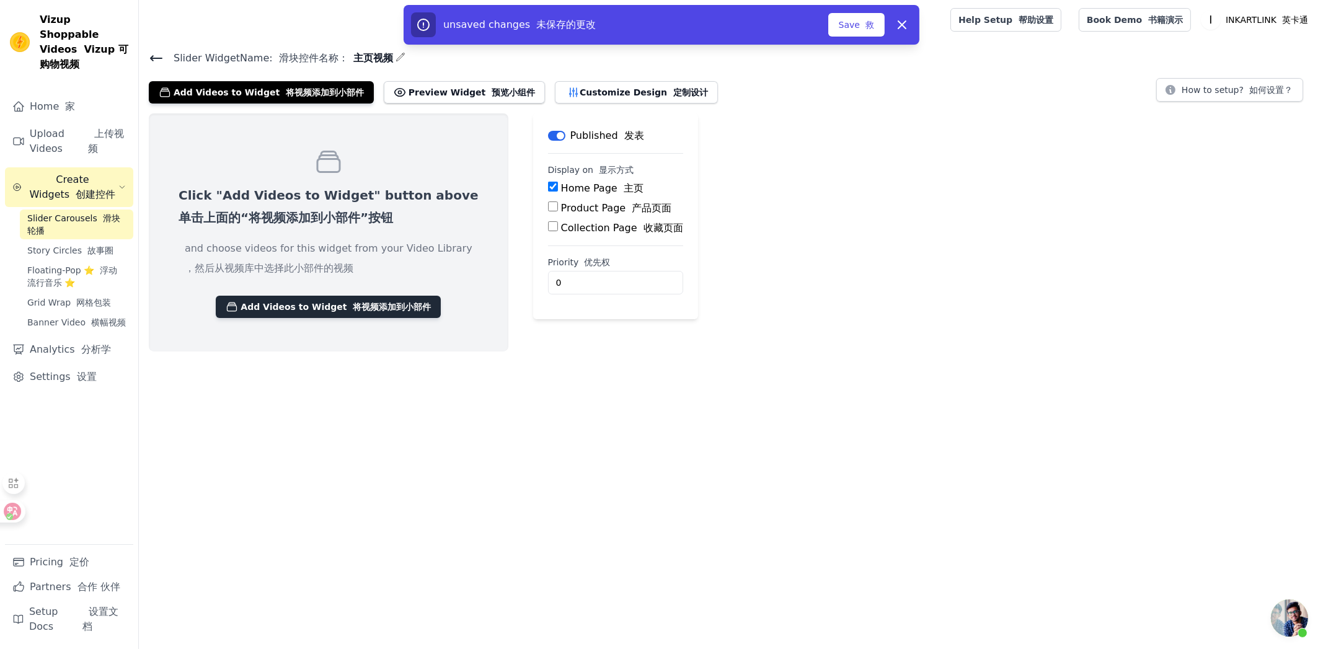
click at [353, 302] on font "将视频添加到小部件" at bounding box center [392, 307] width 78 height 10
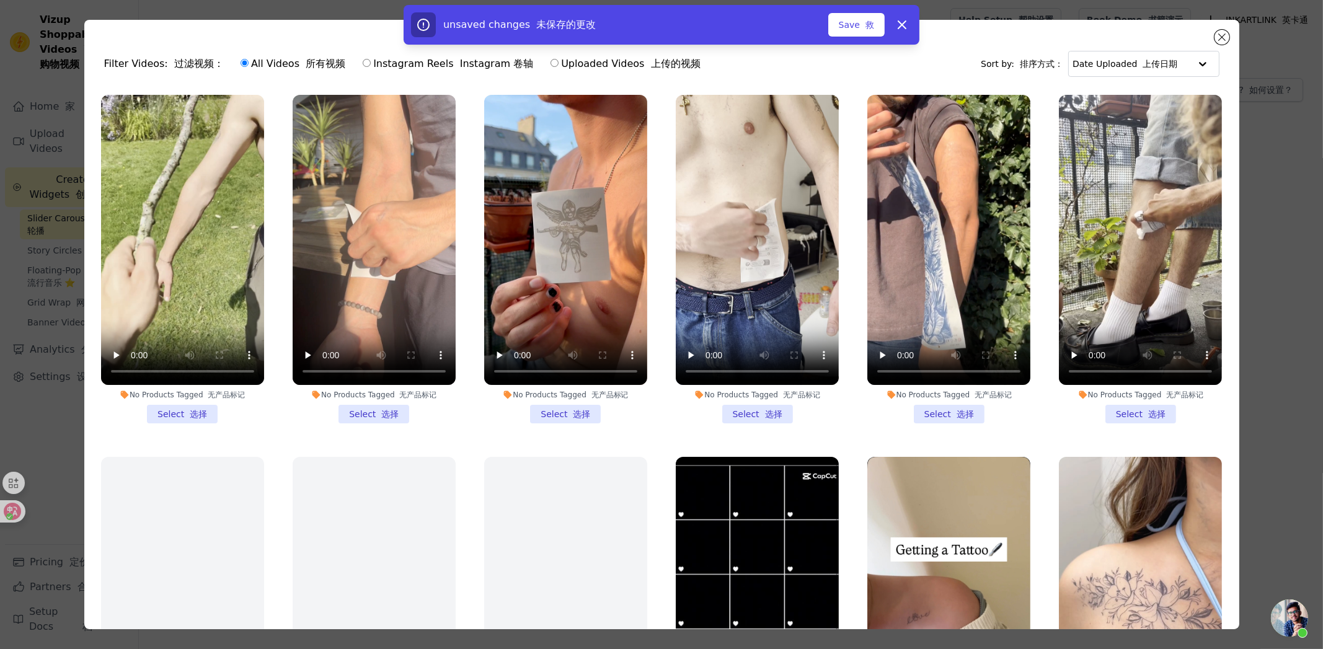
click at [193, 405] on li "No Products Tagged 无产品标记 Select 选择" at bounding box center [182, 259] width 163 height 329
click at [0, 0] on input "No Products Tagged 无产品标记 Select 选择" at bounding box center [0, 0] width 0 height 0
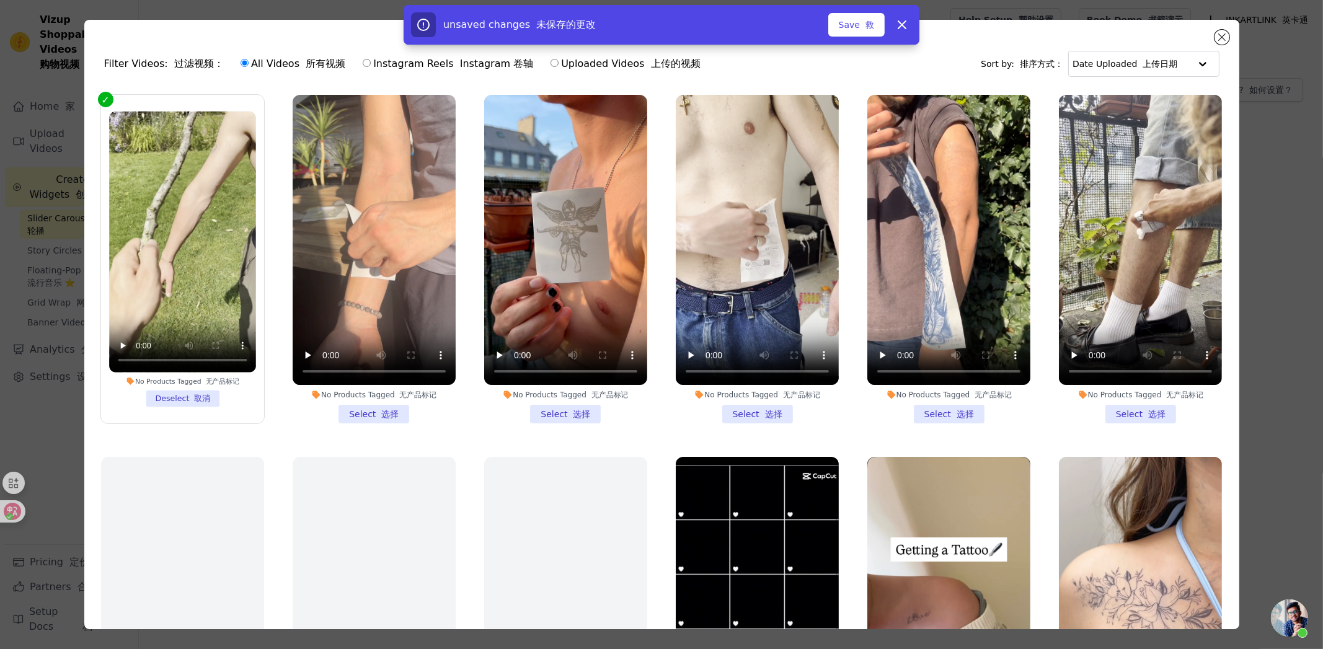
click at [363, 409] on li "No Products Tagged 无产品标记 Select 选择" at bounding box center [374, 259] width 163 height 329
click at [0, 0] on input "No Products Tagged 无产品标记 Select 选择" at bounding box center [0, 0] width 0 height 0
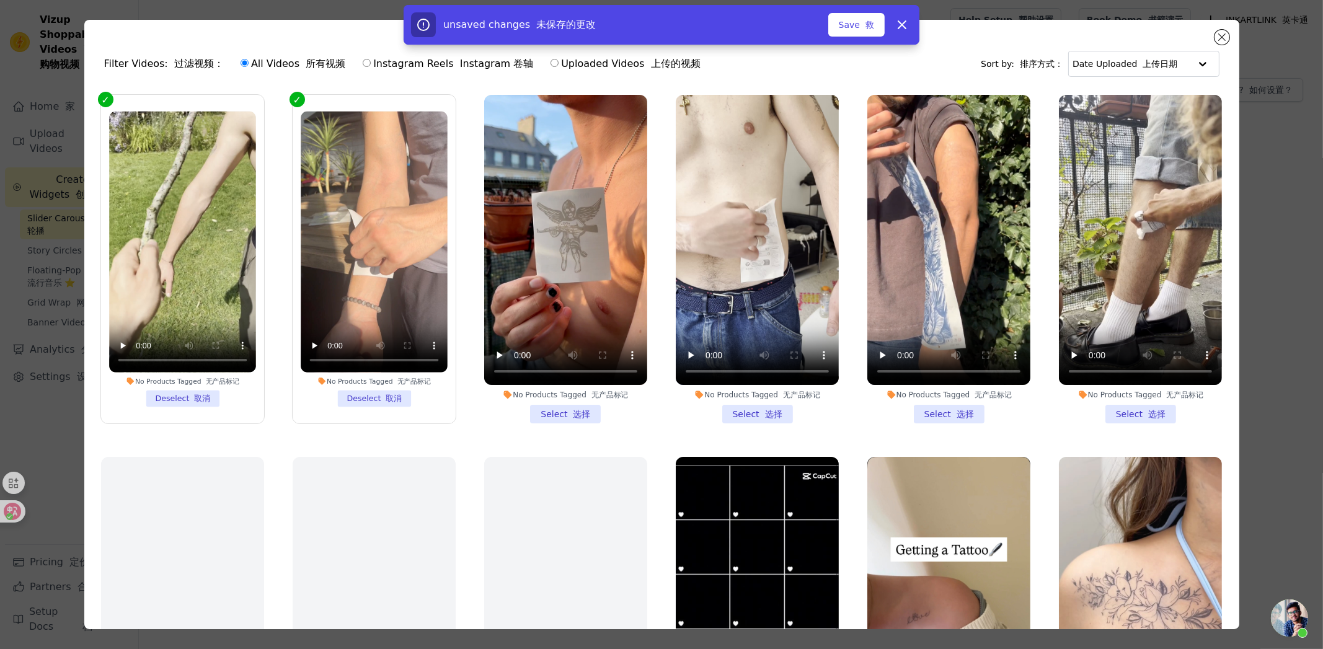
click at [556, 402] on li "No Products Tagged 无产品标记 Select 选择" at bounding box center [565, 259] width 163 height 329
click at [0, 0] on input "No Products Tagged 无产品标记 Select 选择" at bounding box center [0, 0] width 0 height 0
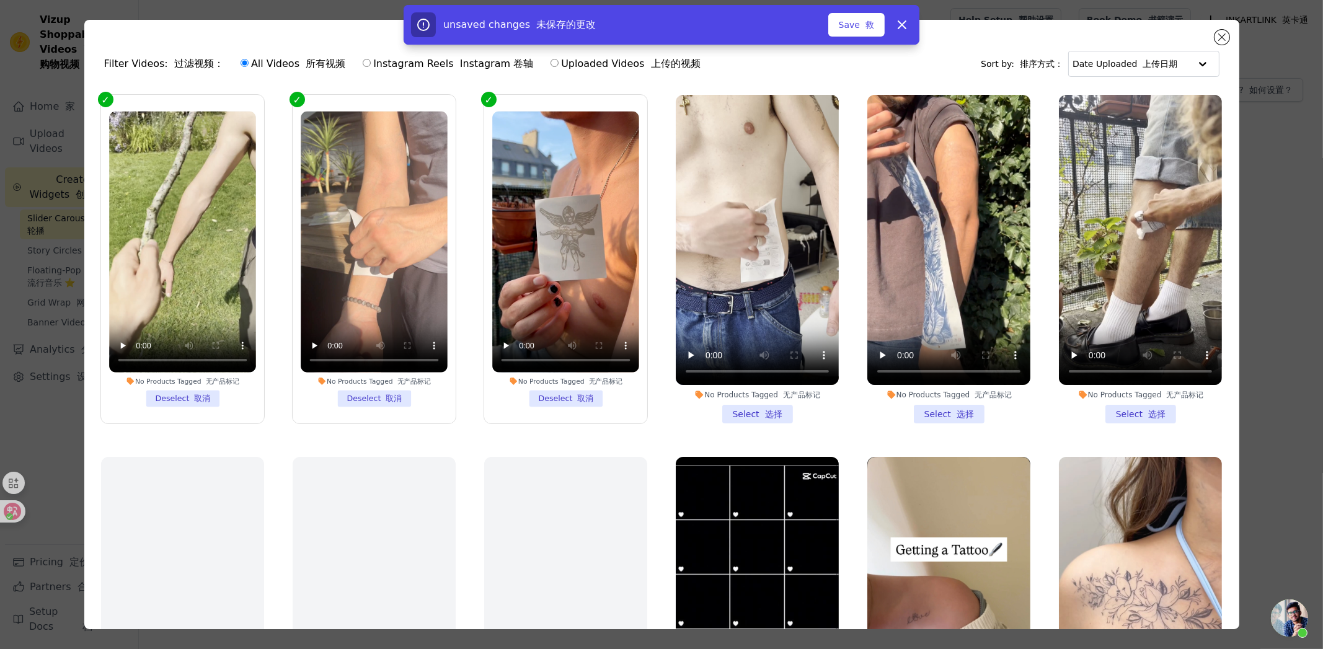
click at [383, 403] on label "No Products Tagged 无产品标记 Deselect 取消" at bounding box center [374, 259] width 164 height 330
click at [0, 0] on input "No Products Tagged 无产品标记 Deselect 取消" at bounding box center [0, 0] width 0 height 0
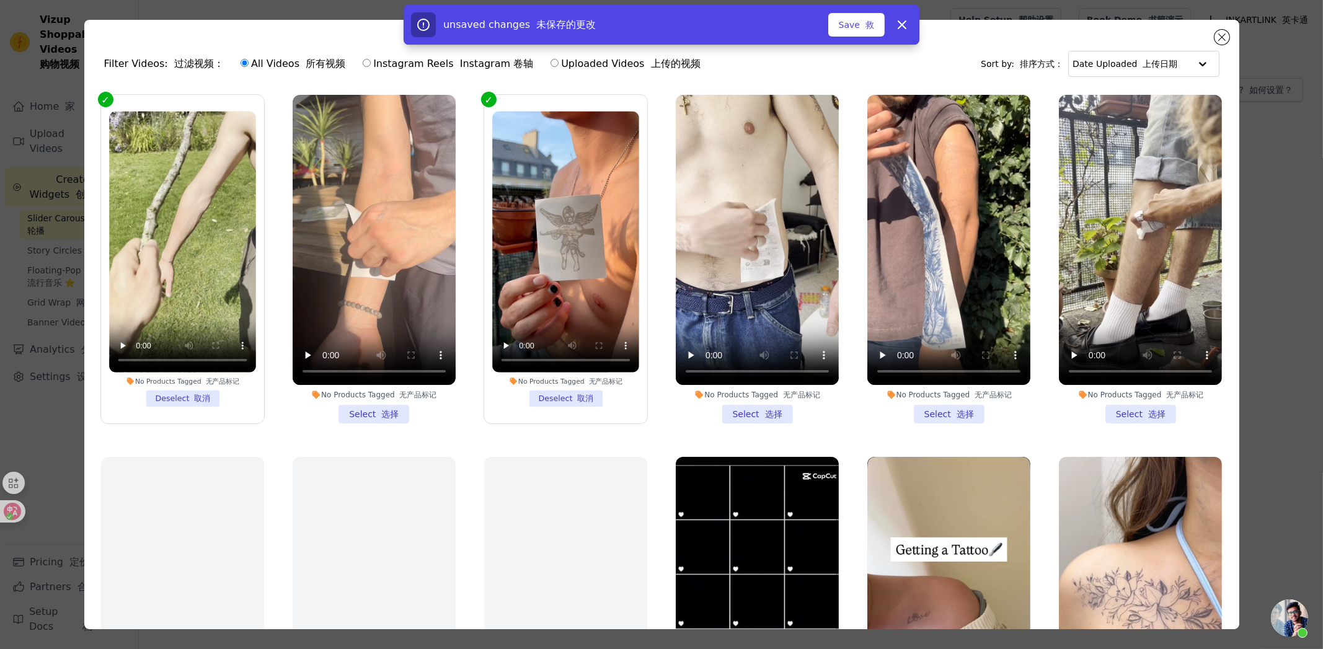
click at [583, 393] on li "No Products Tagged 无产品标记 Deselect 取消" at bounding box center [565, 259] width 147 height 296
click at [0, 0] on input "No Products Tagged 无产品标记 Deselect 取消" at bounding box center [0, 0] width 0 height 0
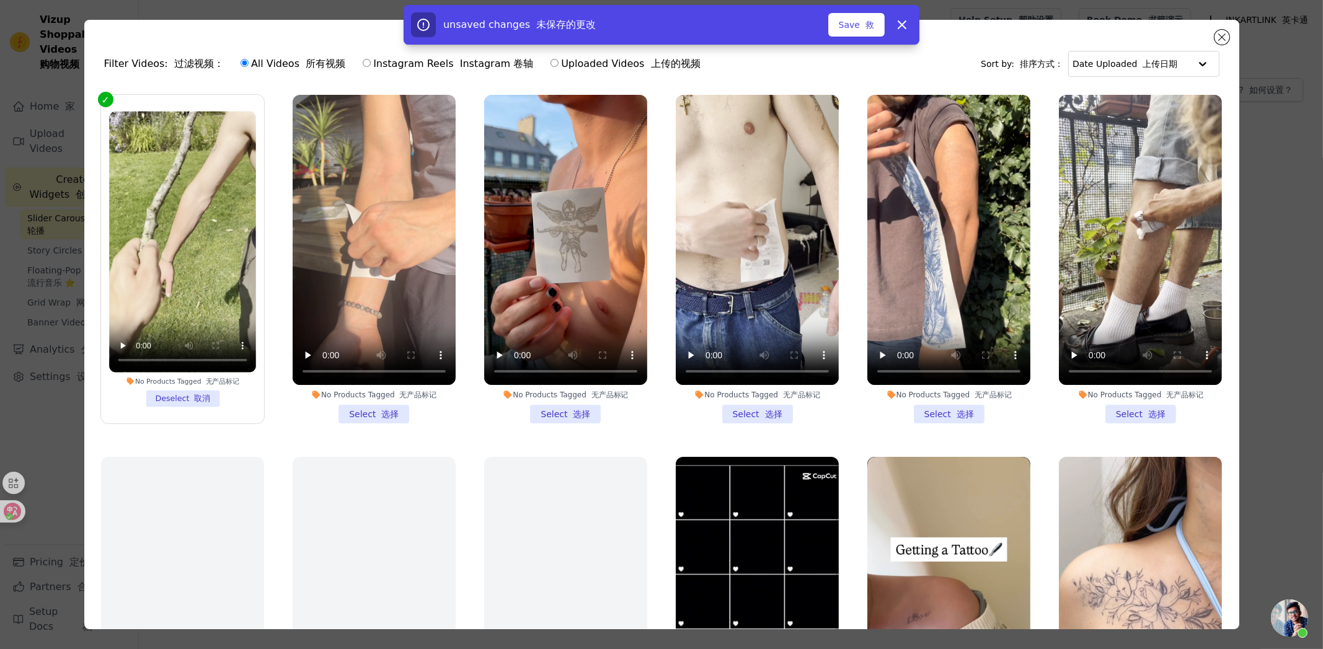
click at [391, 405] on li "No Products Tagged 无产品标记 Select 选择" at bounding box center [374, 259] width 163 height 329
click at [0, 0] on input "No Products Tagged 无产品标记 Select 选择" at bounding box center [0, 0] width 0 height 0
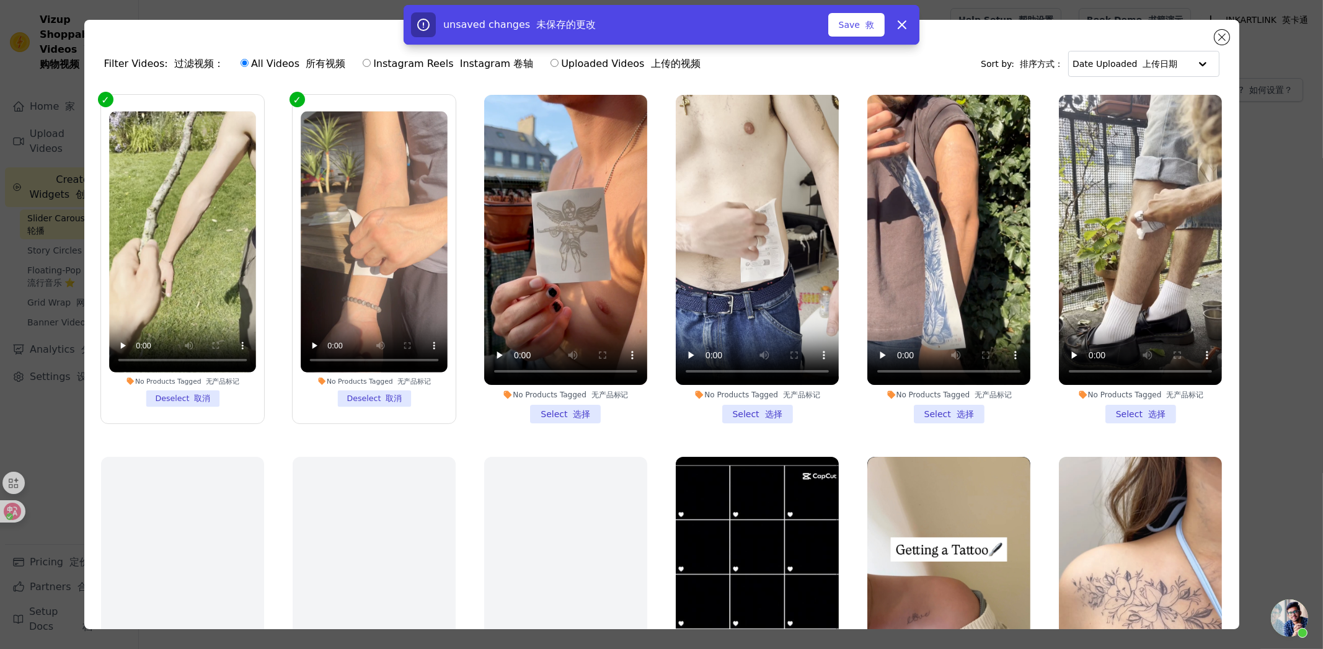
click at [559, 412] on li "No Products Tagged 无产品标记 Select 选择" at bounding box center [565, 259] width 163 height 329
click at [0, 0] on input "No Products Tagged 无产品标记 Select 选择" at bounding box center [0, 0] width 0 height 0
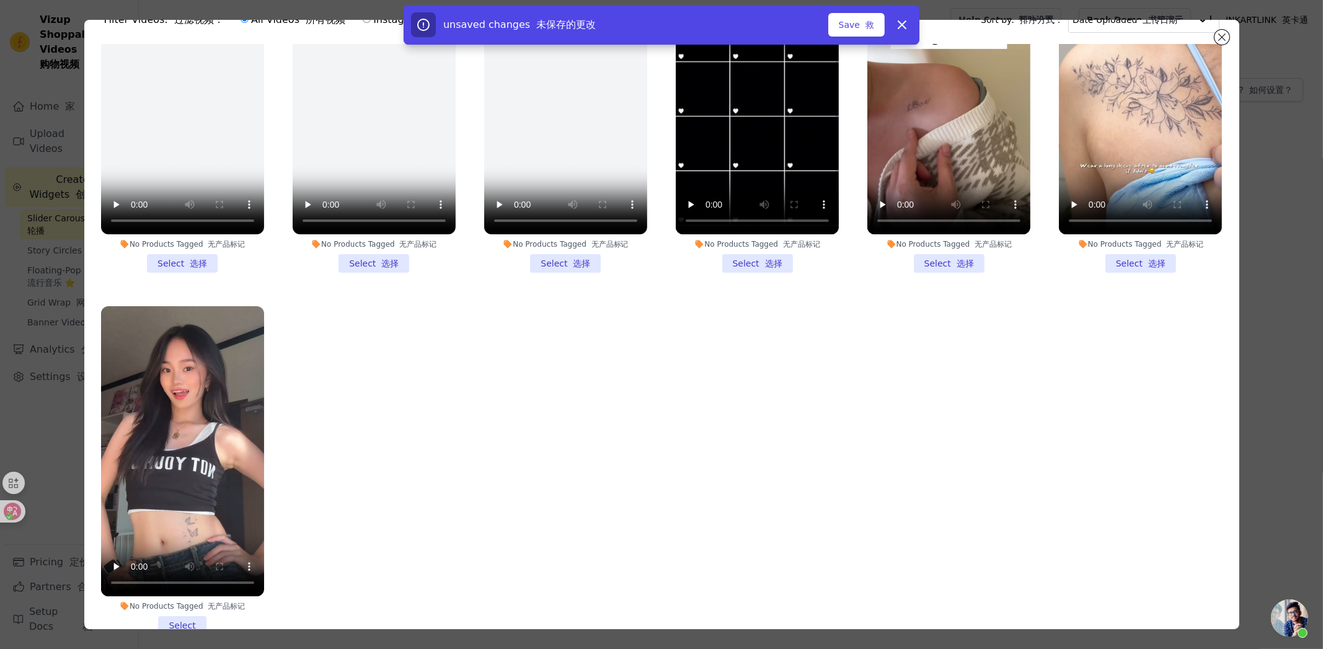
scroll to position [107, 0]
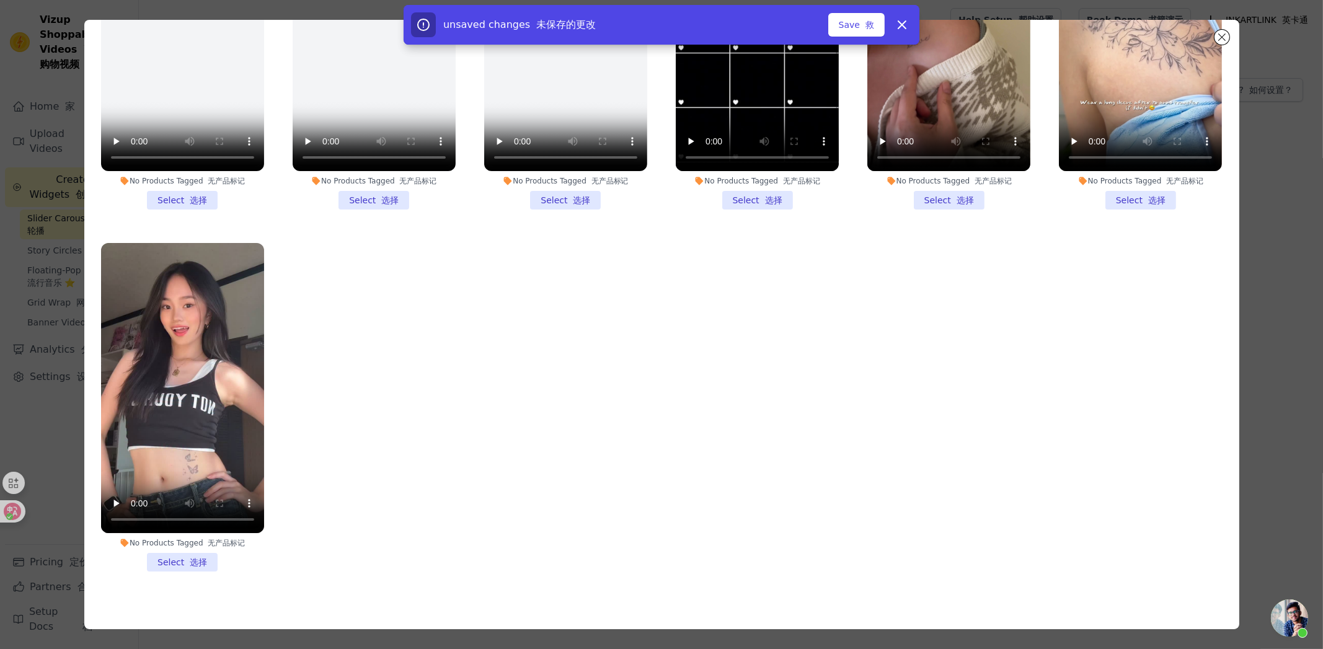
click at [184, 547] on li "No Products Tagged 无产品标记 Select 选择" at bounding box center [182, 407] width 163 height 329
click at [0, 0] on input "No Products Tagged 无产品标记 Select 选择" at bounding box center [0, 0] width 0 height 0
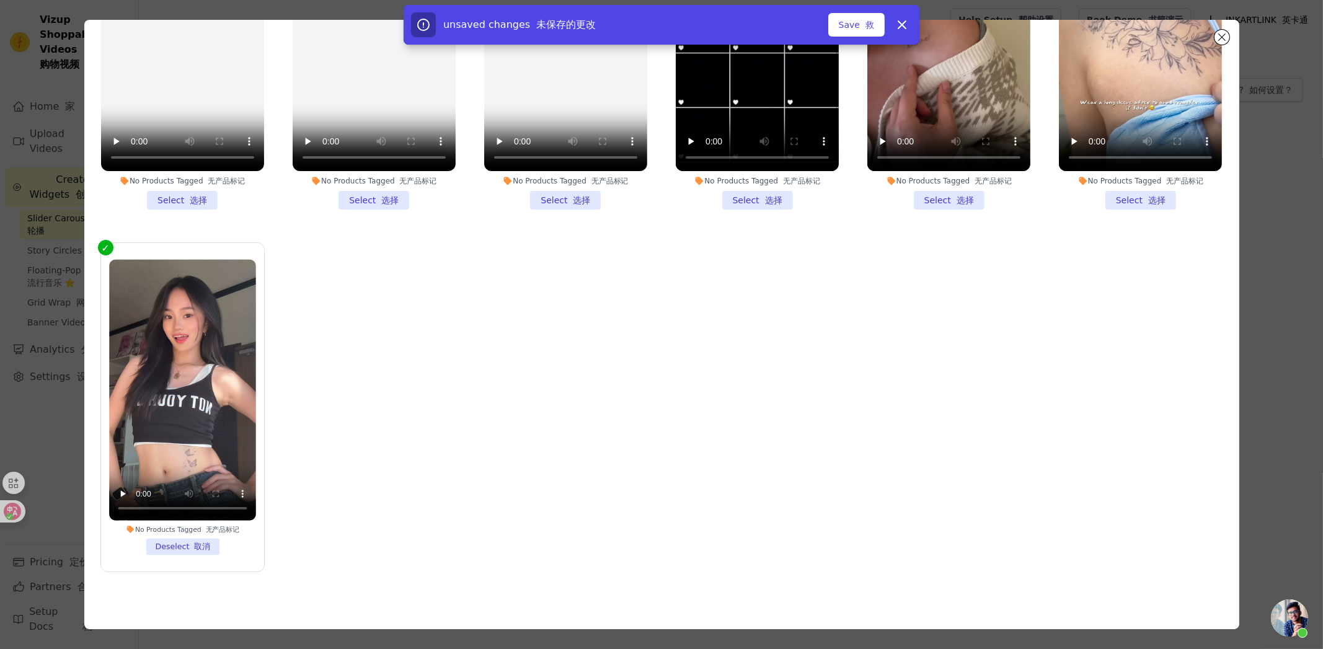
click at [1127, 184] on li "No Products Tagged 无产品标记 Select 选择" at bounding box center [1140, 45] width 163 height 329
click at [0, 0] on input "No Products Tagged 无产品标记 Select 选择" at bounding box center [0, 0] width 0 height 0
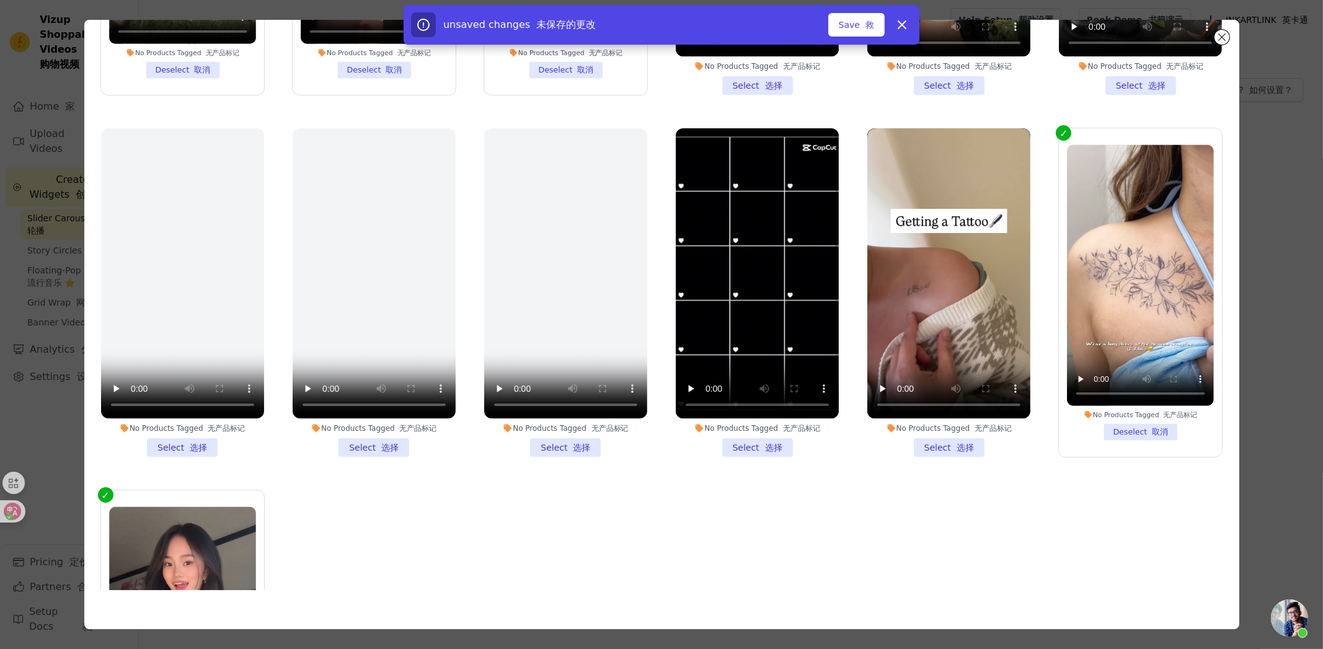
scroll to position [221, 0]
click at [949, 440] on li "No Products Tagged 无产品标记 Select 选择" at bounding box center [948, 293] width 163 height 329
click at [0, 0] on input "No Products Tagged 无产品标记 Select 选择" at bounding box center [0, 0] width 0 height 0
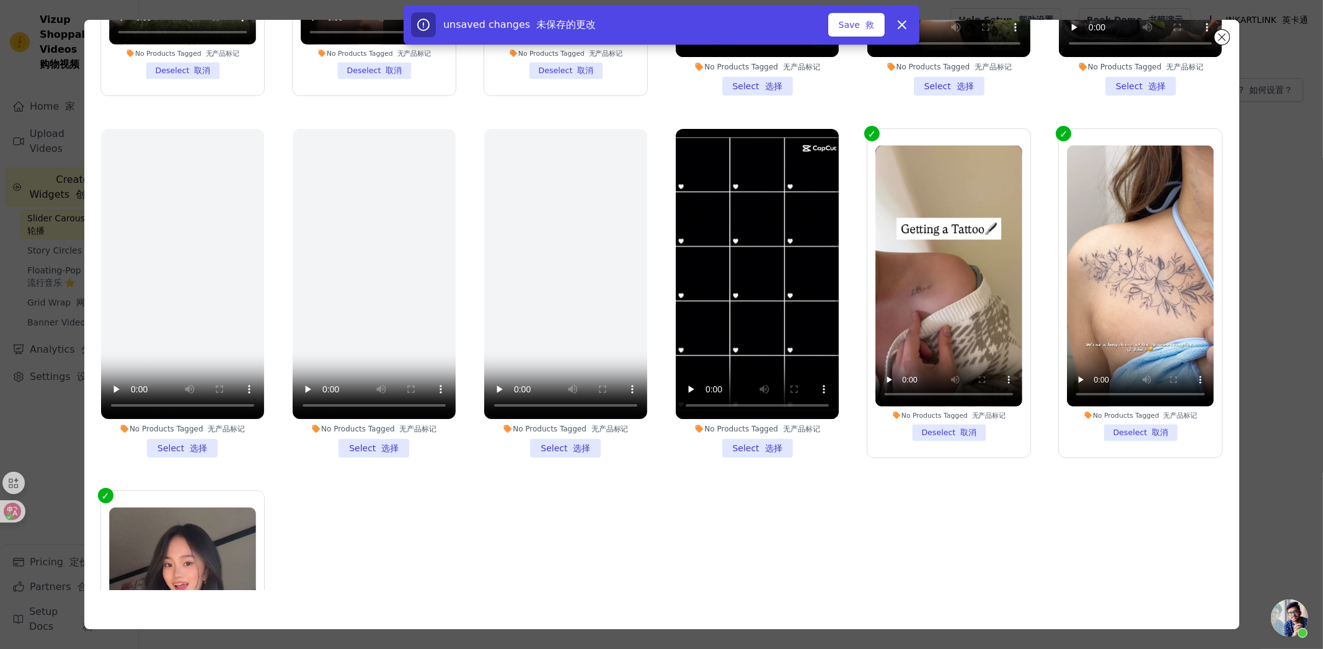
scroll to position [0, 0]
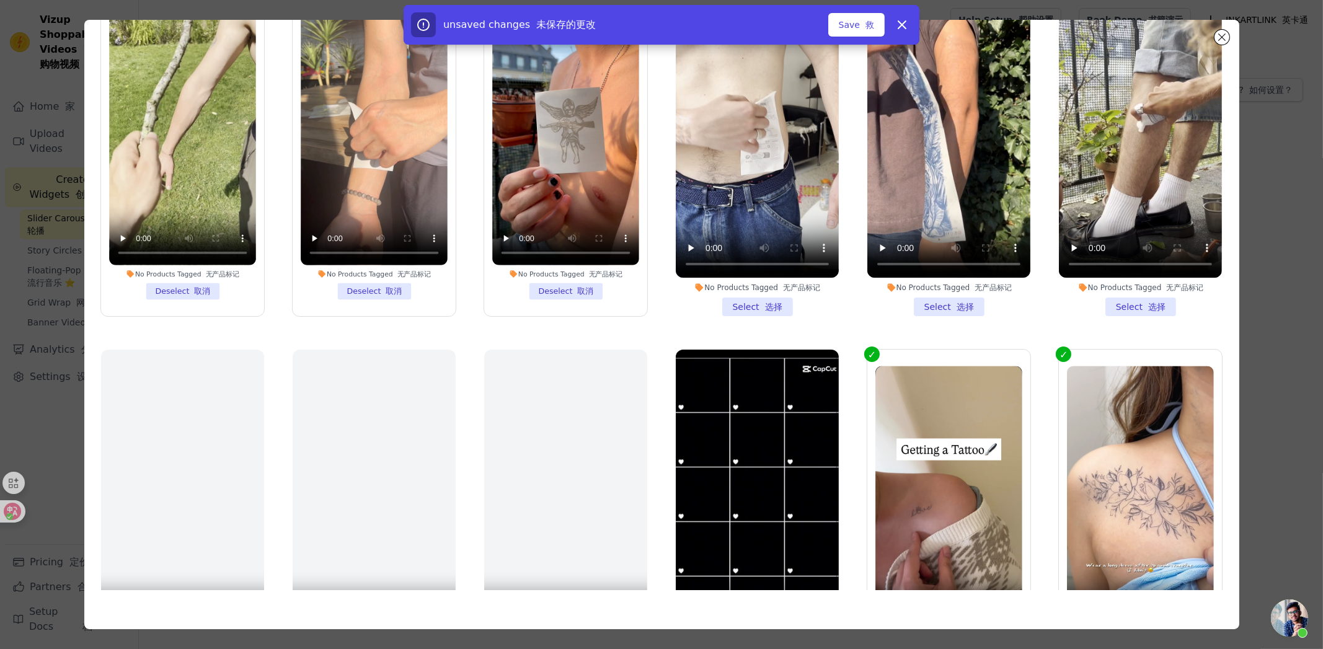
drag, startPoint x: 759, startPoint y: 301, endPoint x: 914, endPoint y: 301, distance: 154.4
click at [759, 301] on li "No Products Tagged 无产品标记 Select 选择" at bounding box center [757, 152] width 163 height 329
click at [0, 0] on input "No Products Tagged 无产品标记 Select 选择" at bounding box center [0, 0] width 0 height 0
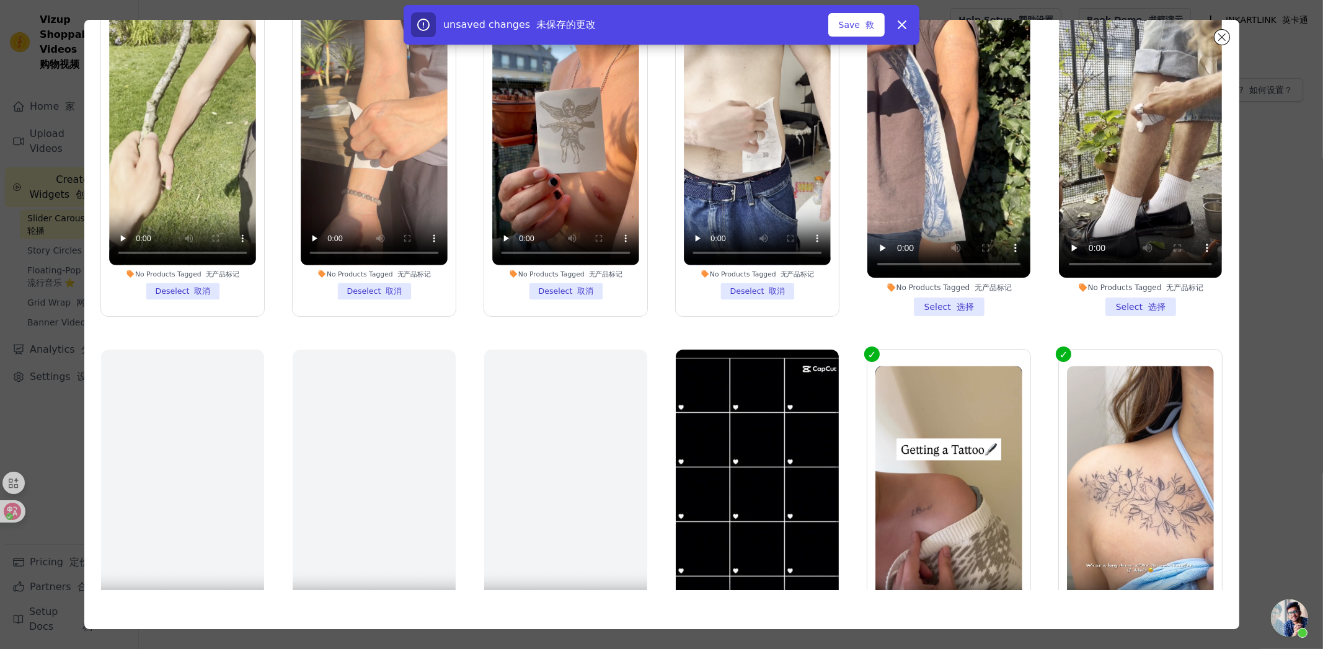
click at [958, 308] on li "No Products Tagged 无产品标记 Select 选择" at bounding box center [948, 152] width 163 height 329
click at [0, 0] on input "No Products Tagged 无产品标记 Select 选择" at bounding box center [0, 0] width 0 height 0
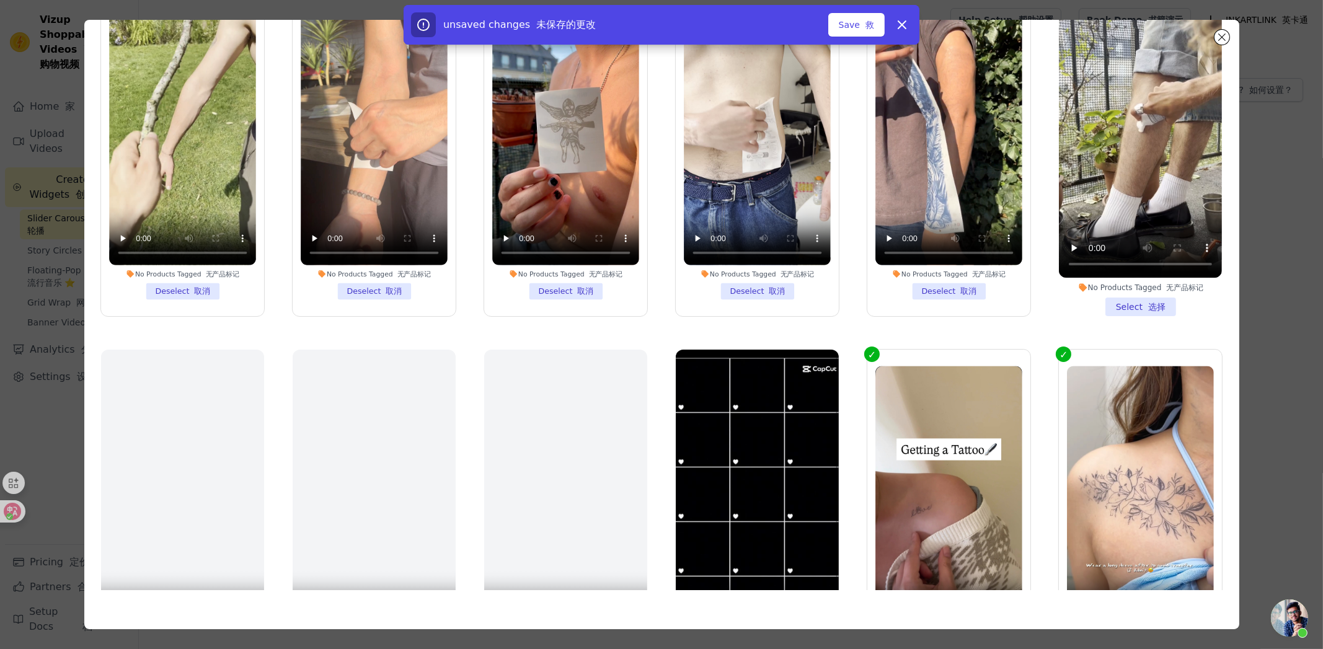
click at [1089, 300] on li "No Products Tagged 无产品标记 Select 选择" at bounding box center [1140, 152] width 163 height 329
click at [0, 0] on input "No Products Tagged 无产品标记 Select 选择" at bounding box center [0, 0] width 0 height 0
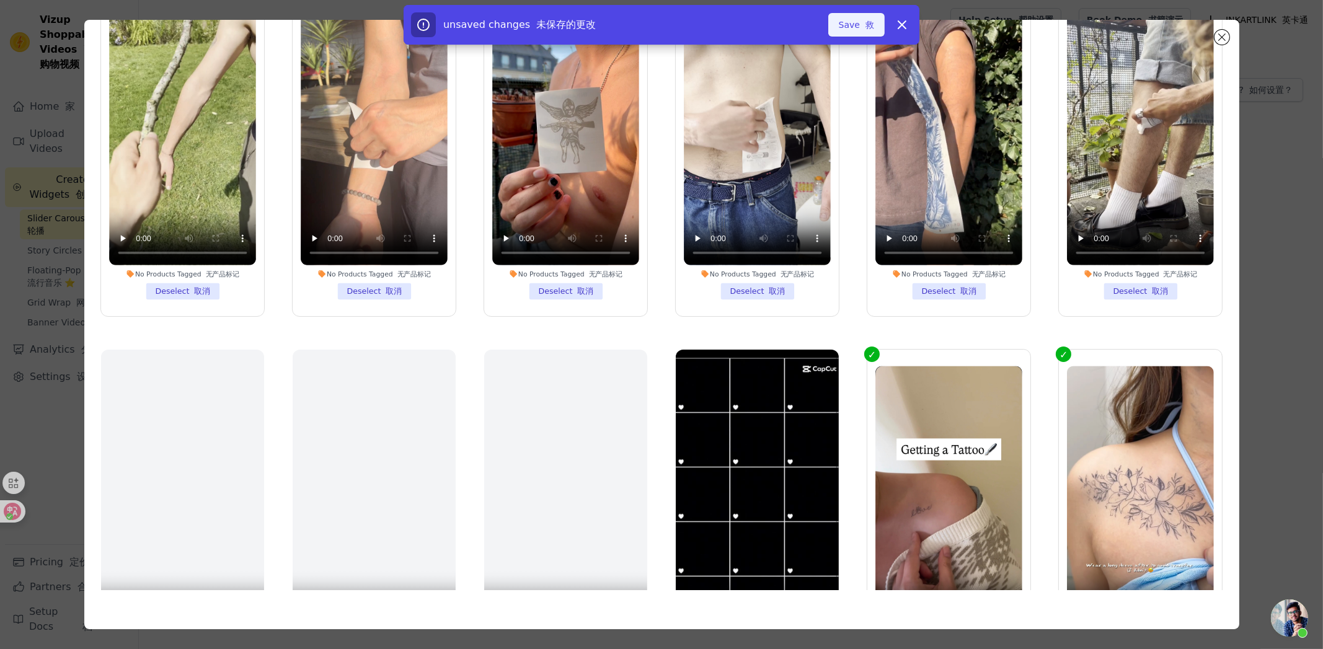
click at [864, 23] on font "button" at bounding box center [863, 25] width 6 height 10
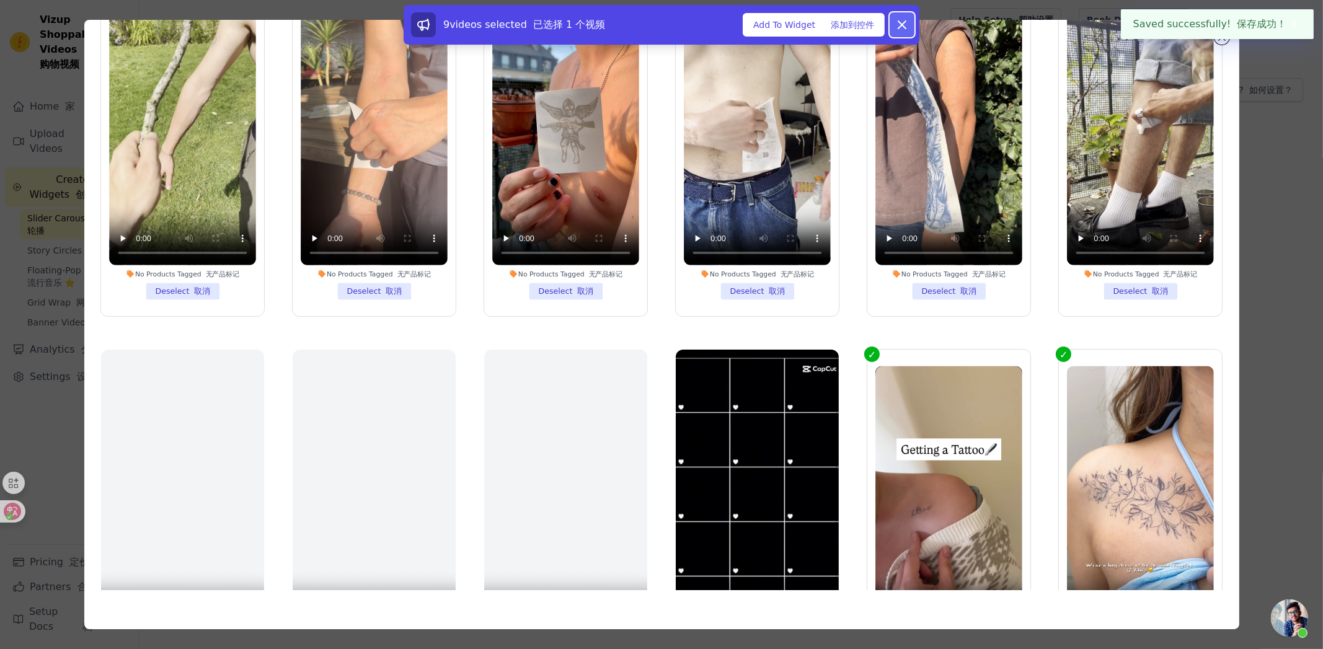
click at [908, 24] on icon at bounding box center [902, 24] width 15 height 15
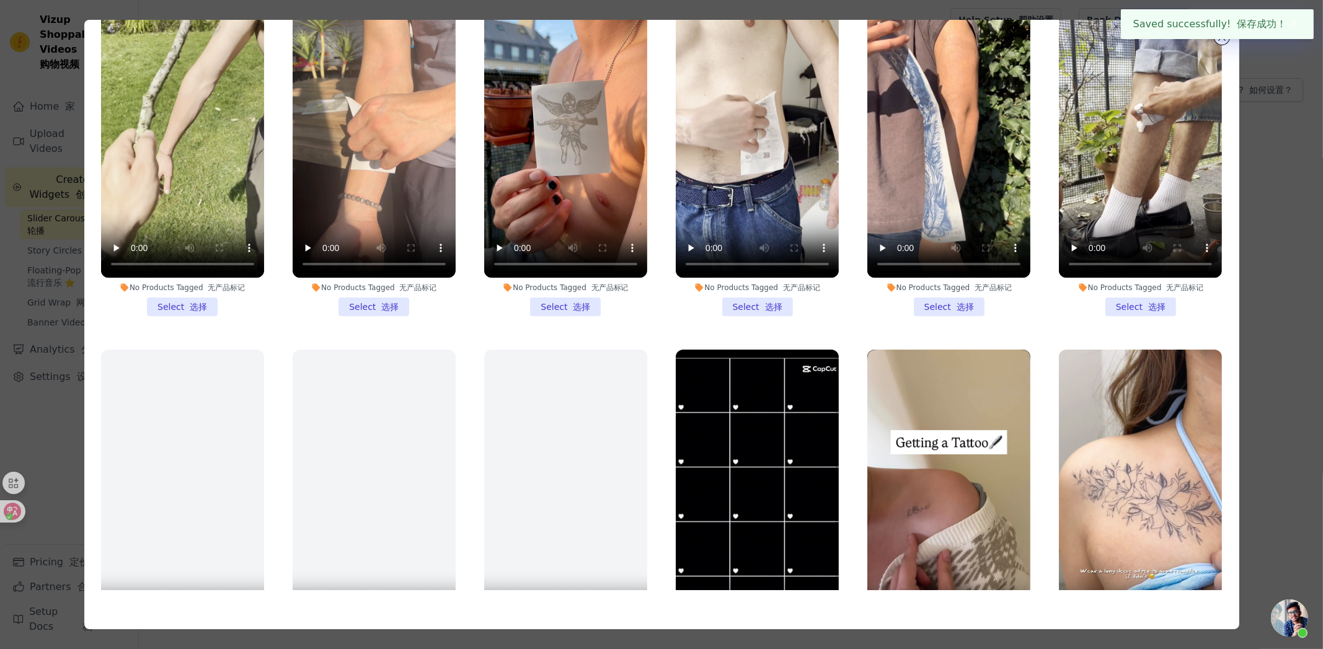
drag, startPoint x: 1276, startPoint y: 69, endPoint x: 1234, endPoint y: 47, distance: 46.9
click at [1275, 69] on div "Filter Videos: 过滤视频： All Videos 所有视频 Instagram Reels Instagram 卷轴 Uploaded Vide…" at bounding box center [661, 324] width 1283 height 649
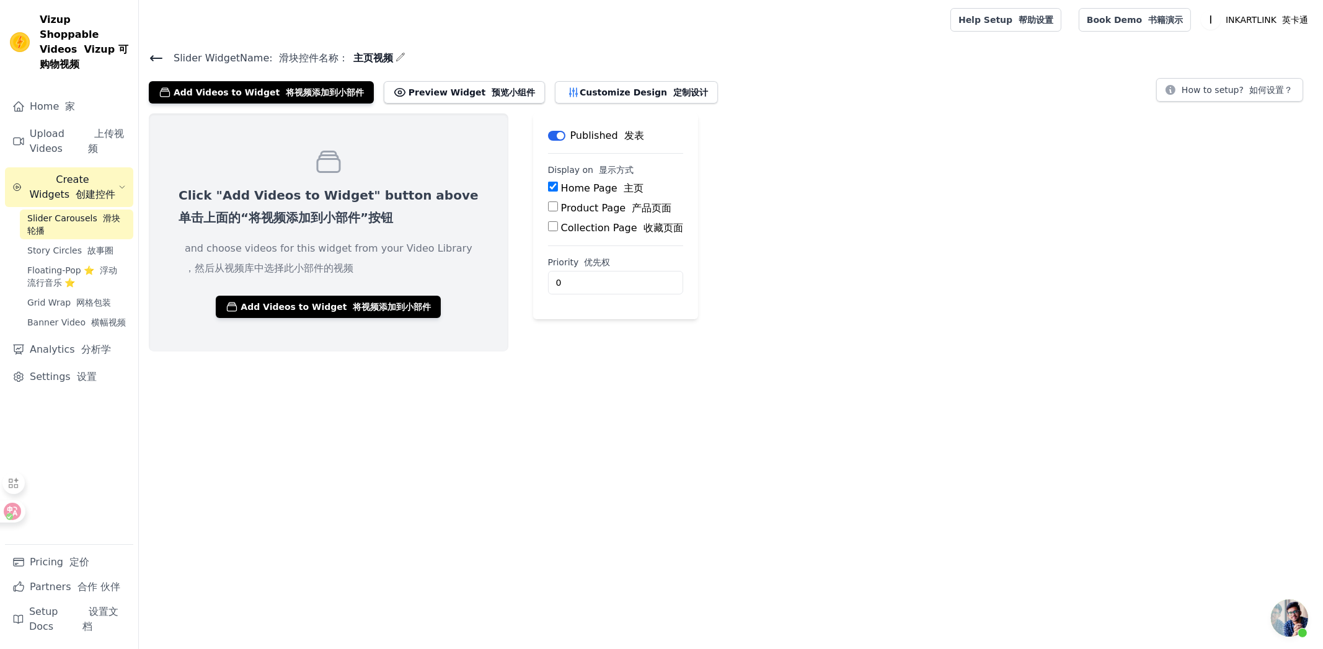
click at [736, 176] on div "Click "Add Videos to Widget" button above 单击上面的“将视频添加到小部件”按钮 and choose videos …" at bounding box center [731, 232] width 1184 height 238
click at [244, 83] on button "Add Videos to Widget 将视频添加到小部件" at bounding box center [261, 92] width 225 height 22
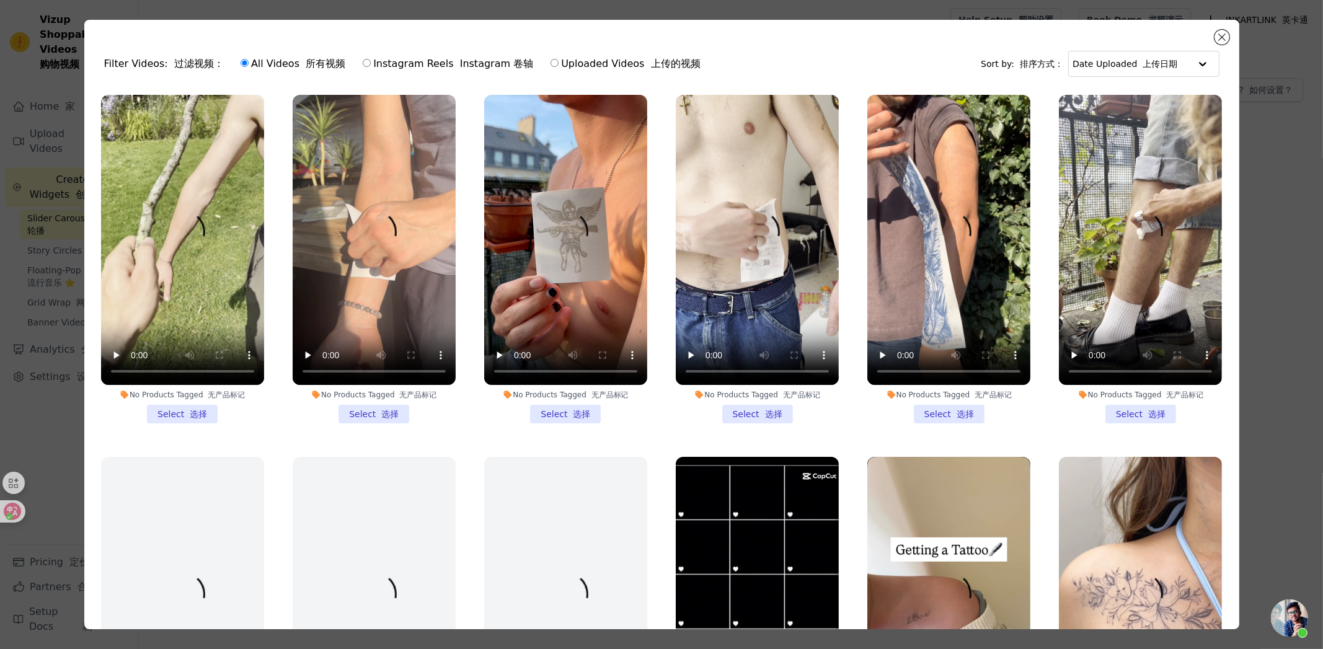
drag, startPoint x: 181, startPoint y: 417, endPoint x: 303, endPoint y: 418, distance: 122.1
click at [183, 416] on li "No Products Tagged 无产品标记 Select 选择" at bounding box center [182, 259] width 163 height 329
click at [0, 0] on input "No Products Tagged 无产品标记 Select 选择" at bounding box center [0, 0] width 0 height 0
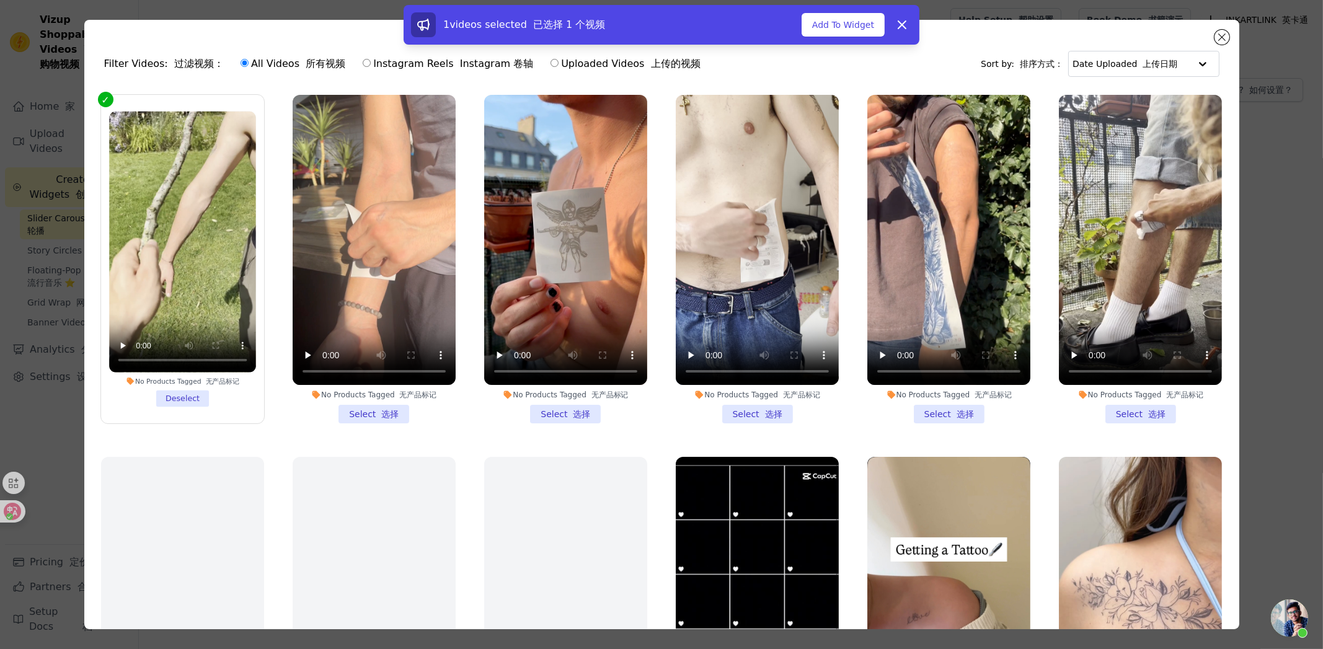
drag, startPoint x: 360, startPoint y: 407, endPoint x: 370, endPoint y: 409, distance: 10.1
click at [363, 407] on li "No Products Tagged 无产品标记 Select 选择" at bounding box center [374, 259] width 163 height 329
click at [557, 412] on li "No Products Tagged 无产品标记 Select 选择" at bounding box center [565, 259] width 163 height 329
click at [0, 0] on input "No Products Tagged 无产品标记 Select 选择" at bounding box center [0, 0] width 0 height 0
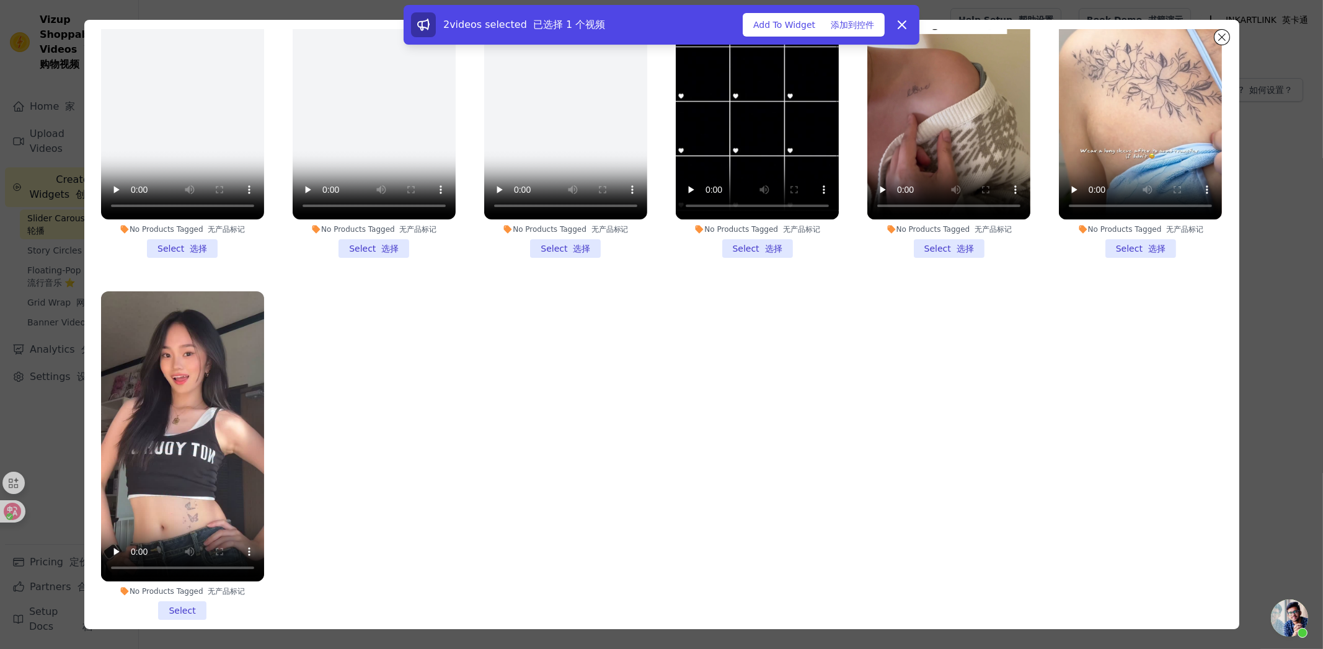
scroll to position [107, 0]
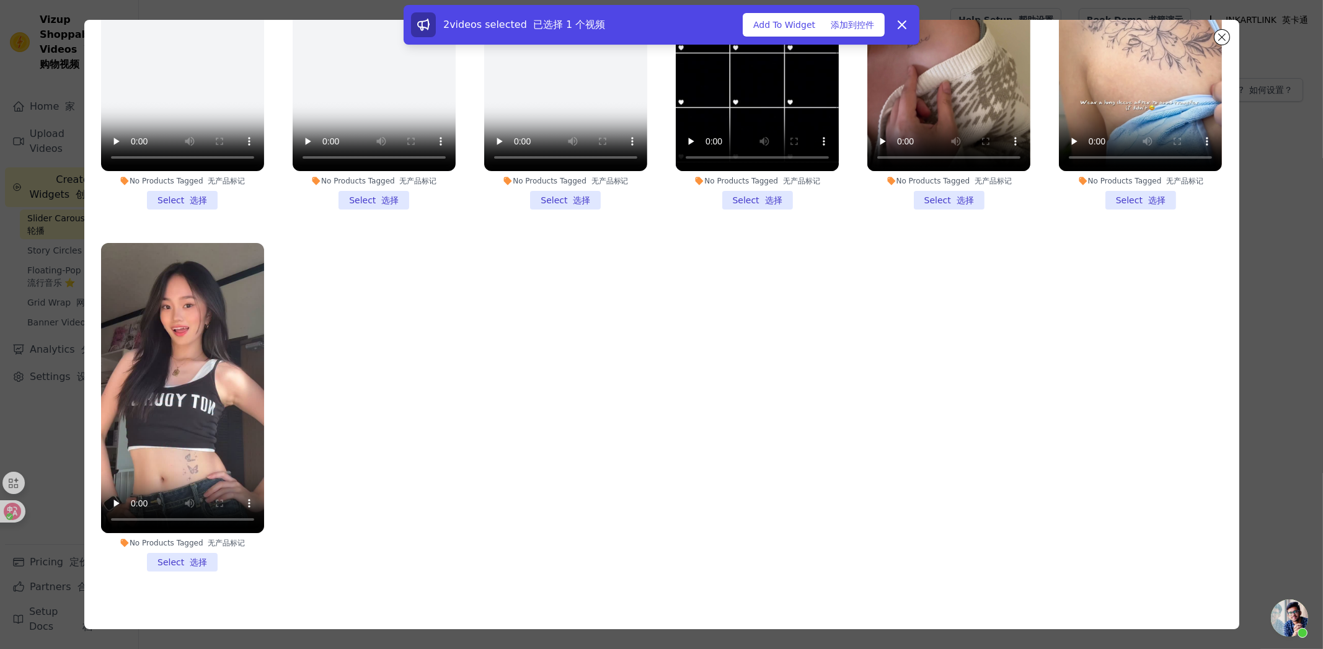
click at [197, 548] on li "No Products Tagged 无产品标记 Select 选择" at bounding box center [182, 407] width 163 height 329
click at [0, 0] on input "No Products Tagged 无产品标记 Select 选择" at bounding box center [0, 0] width 0 height 0
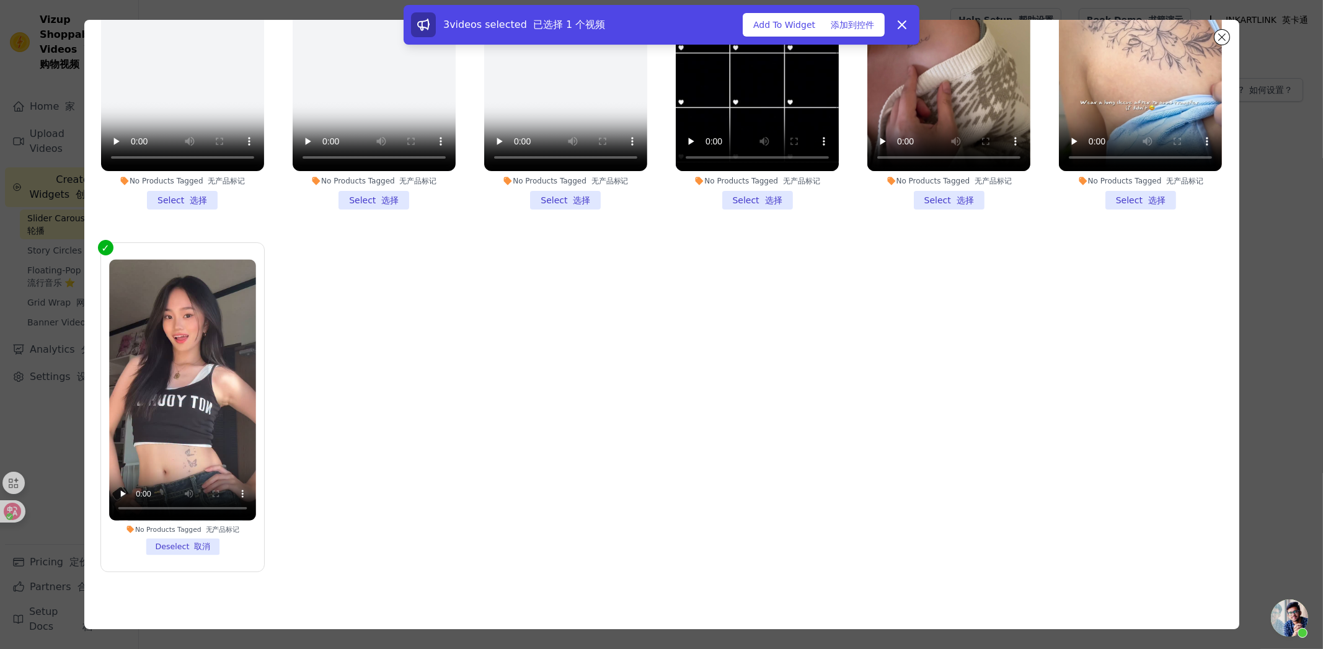
click at [1129, 188] on li "No Products Tagged 无产品标记 Select 选择" at bounding box center [1140, 45] width 163 height 329
click at [0, 0] on input "No Products Tagged 无产品标记 Select 选择" at bounding box center [0, 0] width 0 height 0
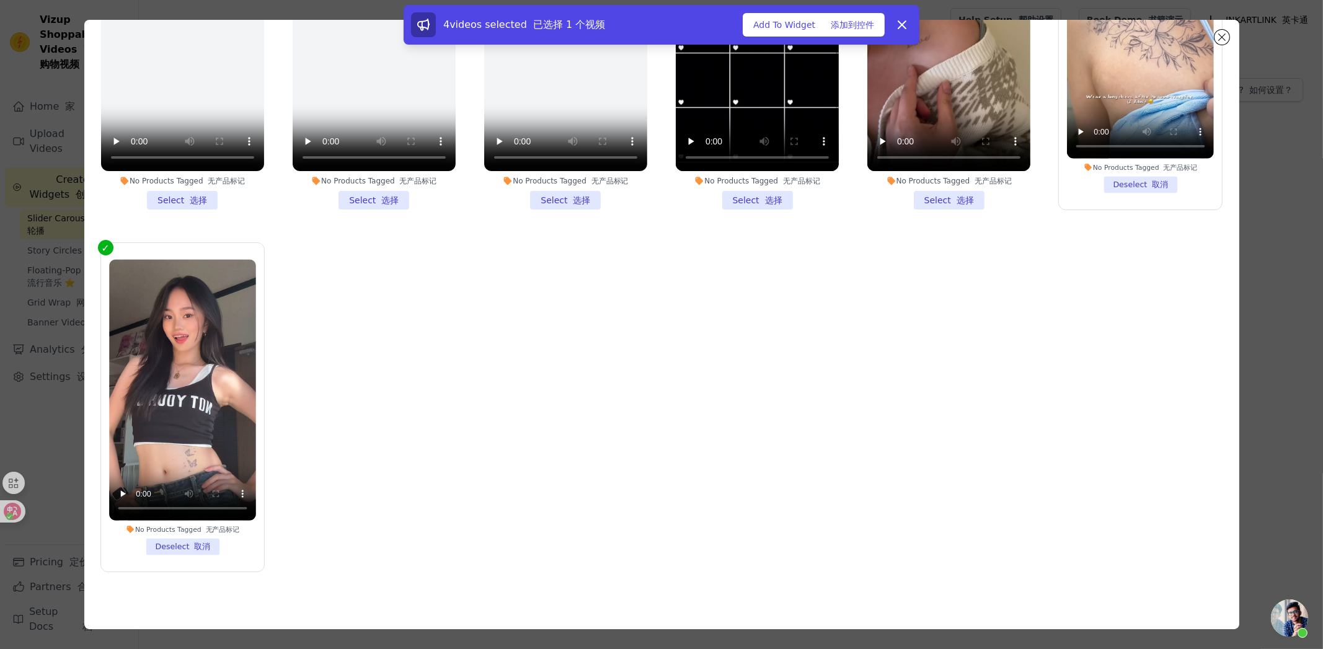
click at [960, 188] on li "No Products Tagged 无产品标记 Select 选择" at bounding box center [948, 45] width 163 height 329
click at [0, 0] on input "No Products Tagged 无产品标记 Select 选择" at bounding box center [0, 0] width 0 height 0
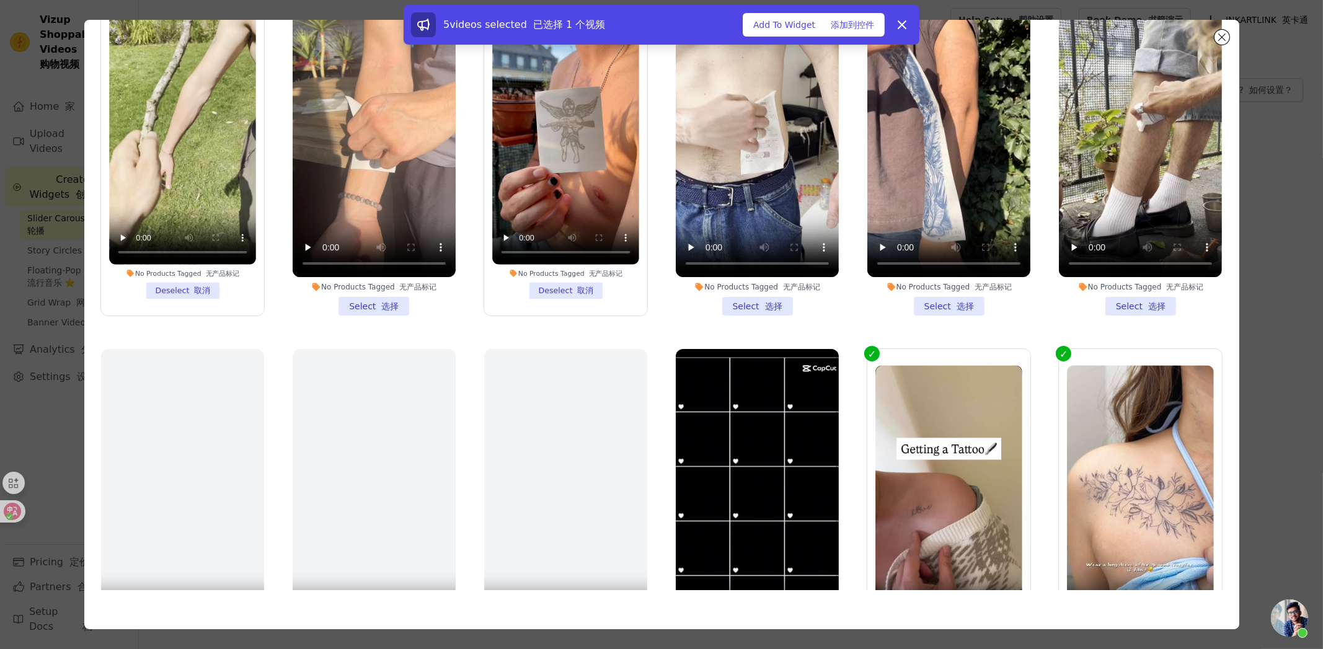
scroll to position [0, 0]
click at [751, 299] on li "No Products Tagged 无产品标记 Select 选择" at bounding box center [757, 152] width 163 height 329
click at [0, 0] on input "No Products Tagged 无产品标记 Select 选择" at bounding box center [0, 0] width 0 height 0
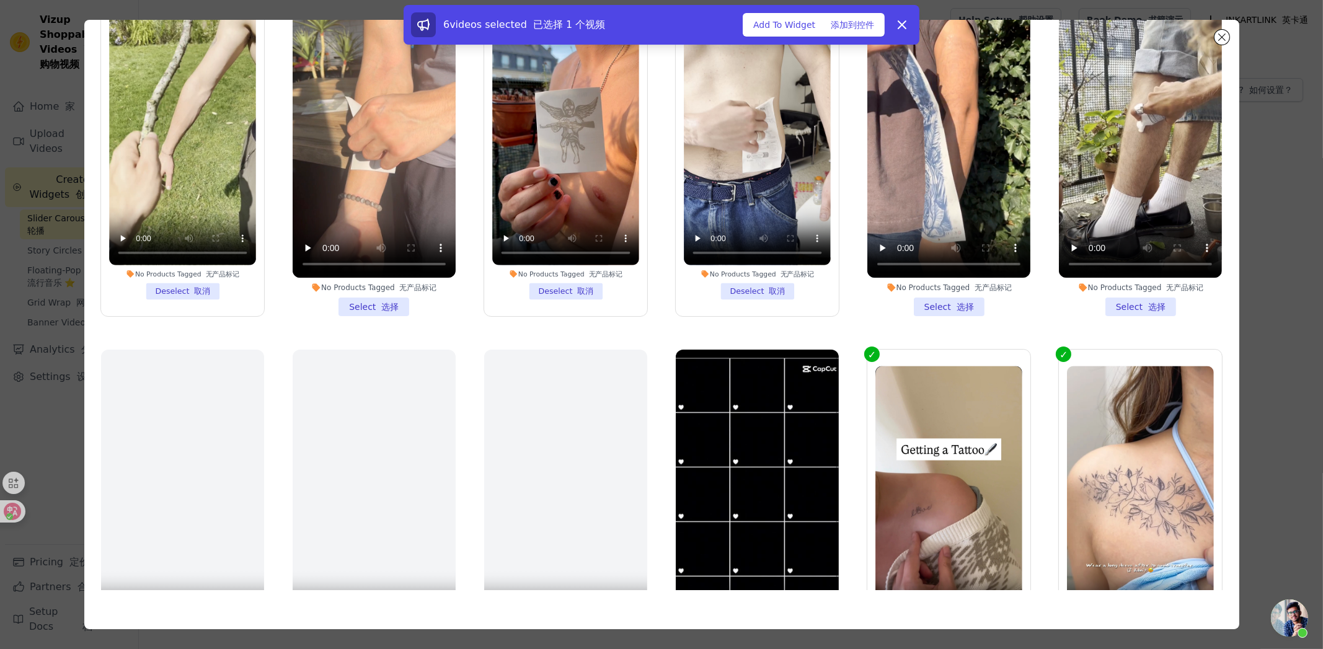
click at [908, 303] on li "No Products Tagged 无产品标记 Select 选择" at bounding box center [948, 152] width 163 height 329
click at [0, 0] on input "No Products Tagged 无产品标记 Select 选择" at bounding box center [0, 0] width 0 height 0
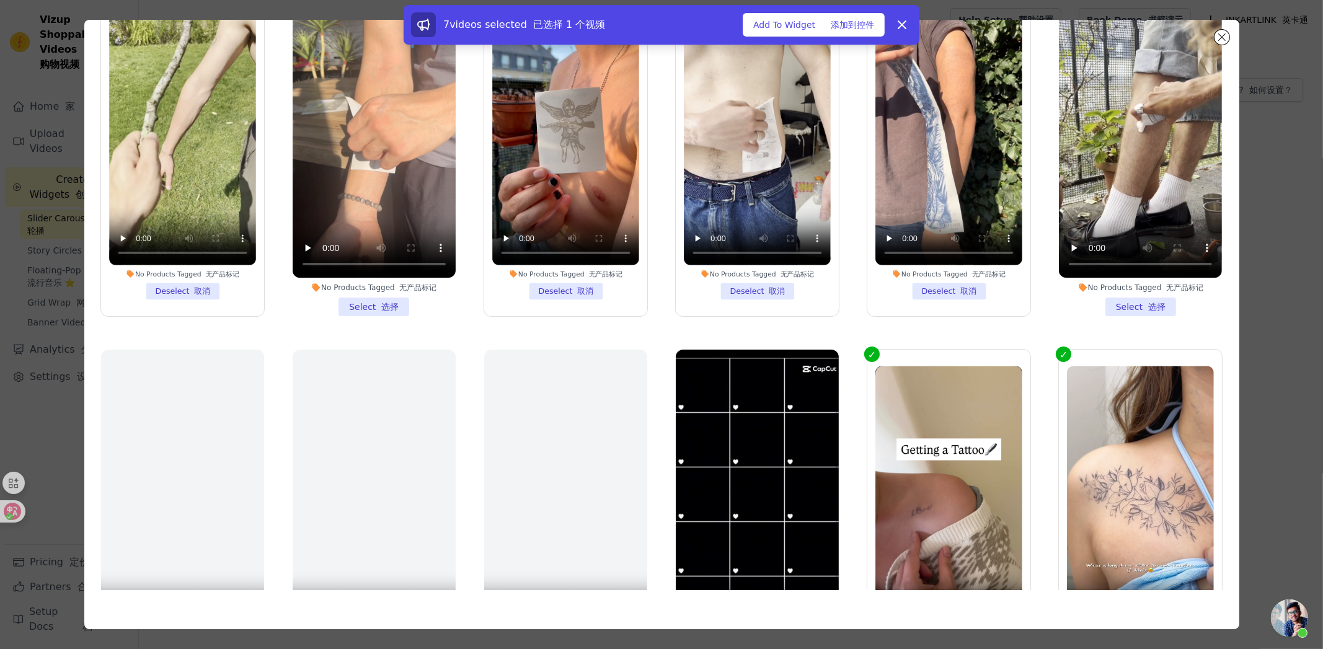
click at [954, 293] on li "No Products Tagged 无产品标记 Deselect 取消" at bounding box center [948, 152] width 147 height 296
click at [0, 0] on input "No Products Tagged 无产品标记 Deselect 取消" at bounding box center [0, 0] width 0 height 0
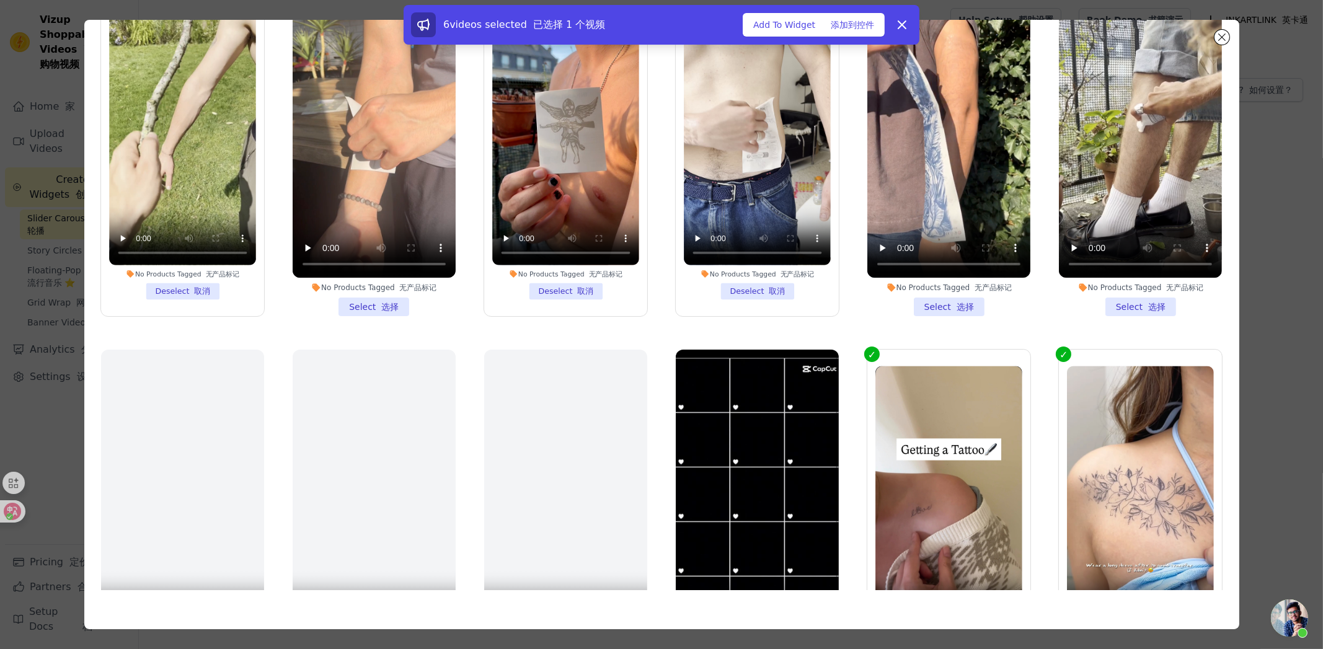
click at [779, 287] on li "No Products Tagged 无产品标记 Deselect 取消" at bounding box center [757, 152] width 147 height 296
click at [0, 0] on input "No Products Tagged 无产品标记 Deselect 取消" at bounding box center [0, 0] width 0 height 0
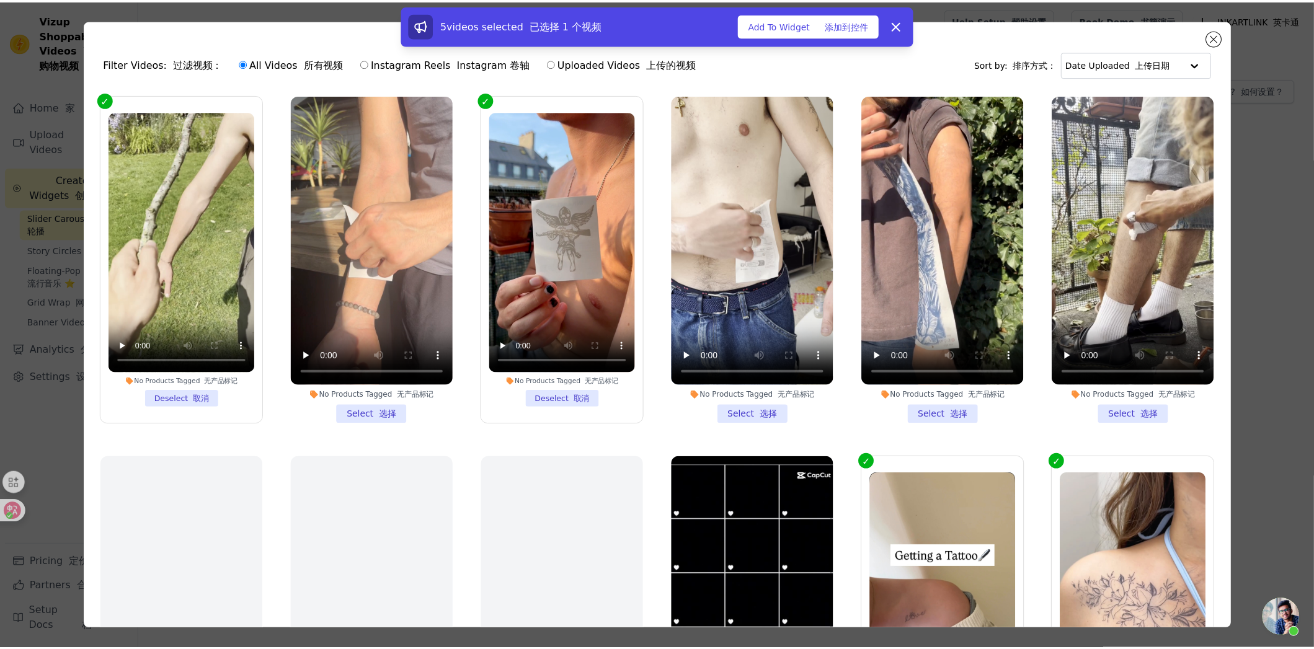
scroll to position [61, 0]
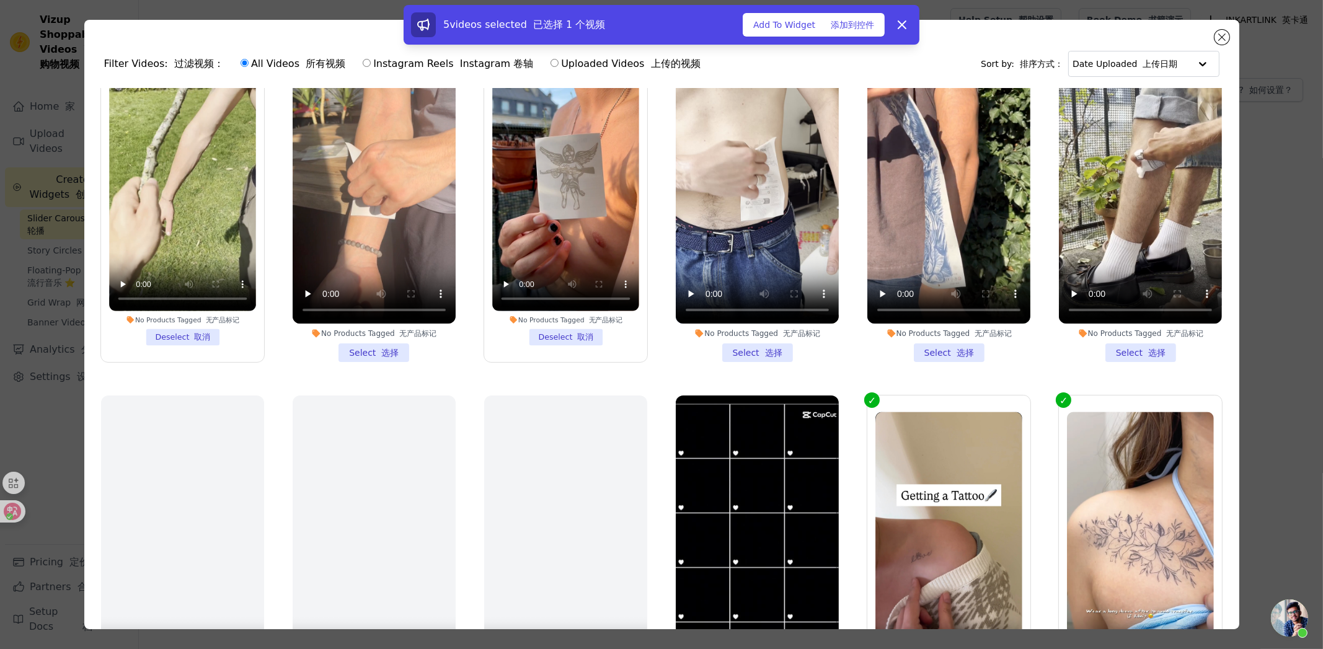
click at [777, 347] on li "No Products Tagged 无产品标记 Select 选择" at bounding box center [757, 197] width 163 height 329
click at [0, 0] on input "No Products Tagged 无产品标记 Select 选择" at bounding box center [0, 0] width 0 height 0
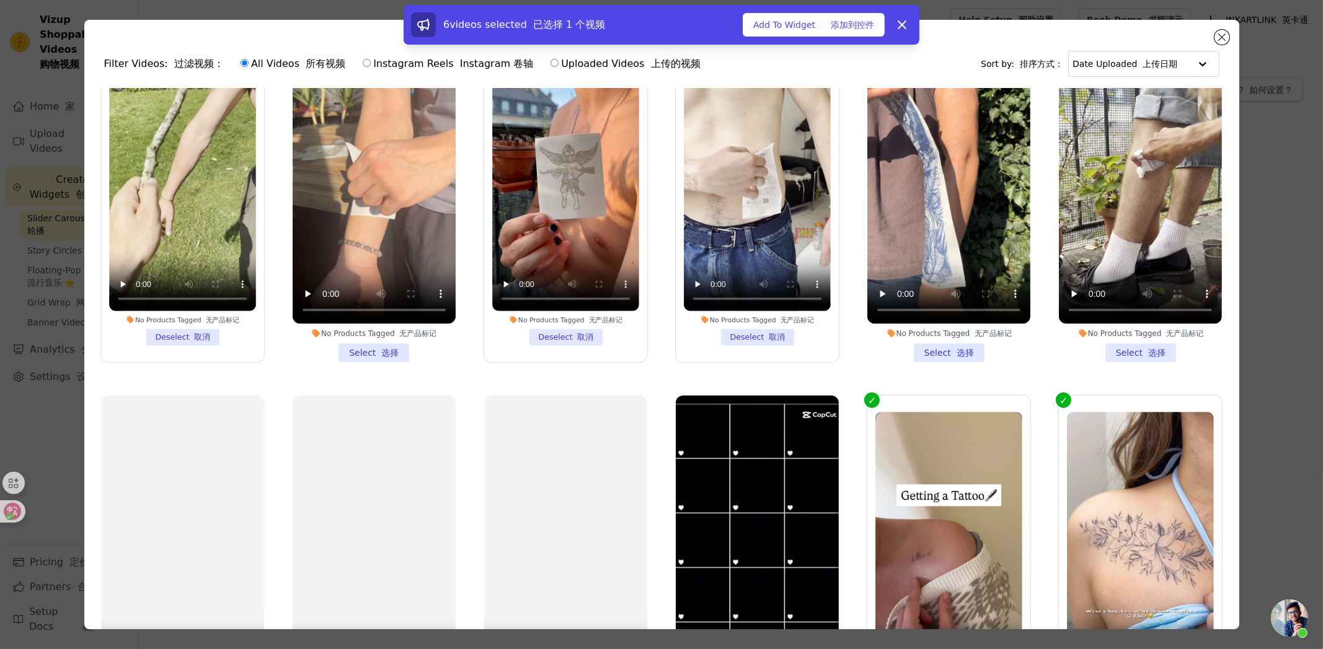
click at [1109, 346] on li "No Products Tagged 无产品标记 Select 选择" at bounding box center [1140, 197] width 163 height 329
click at [0, 0] on input "No Products Tagged 无产品标记 Select 选择" at bounding box center [0, 0] width 0 height 0
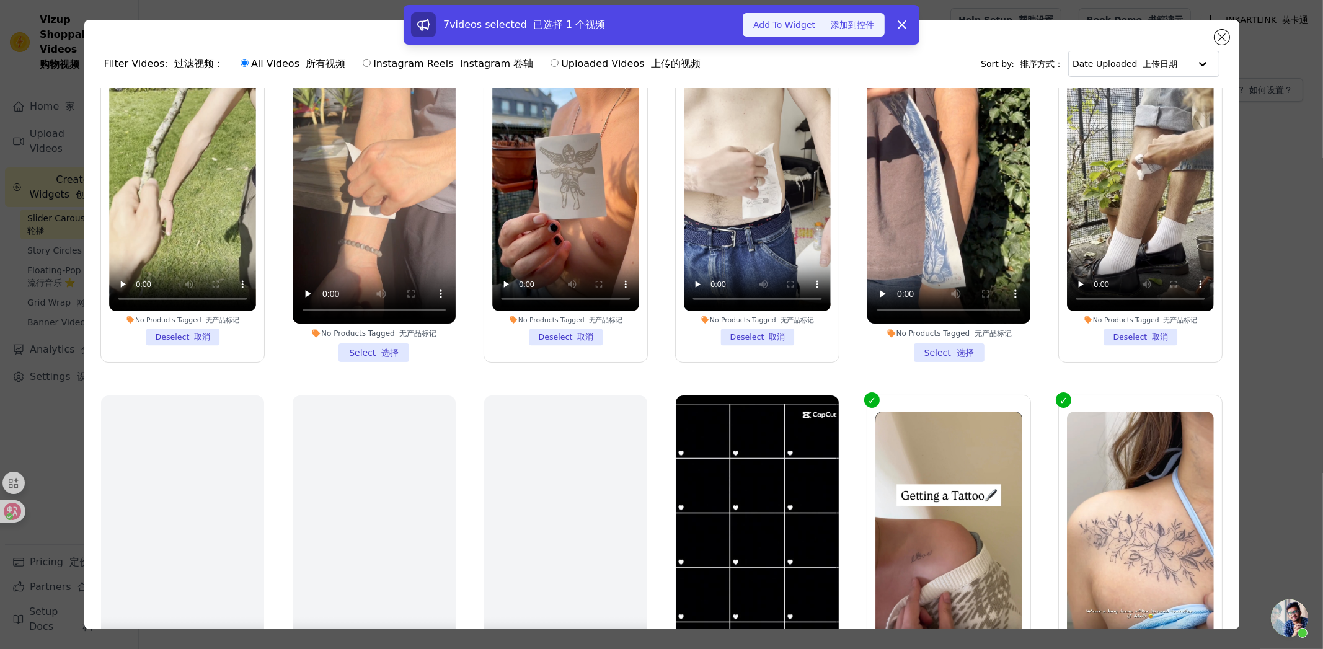
click at [848, 33] on button "Add To Widget 添加到控件" at bounding box center [814, 25] width 142 height 24
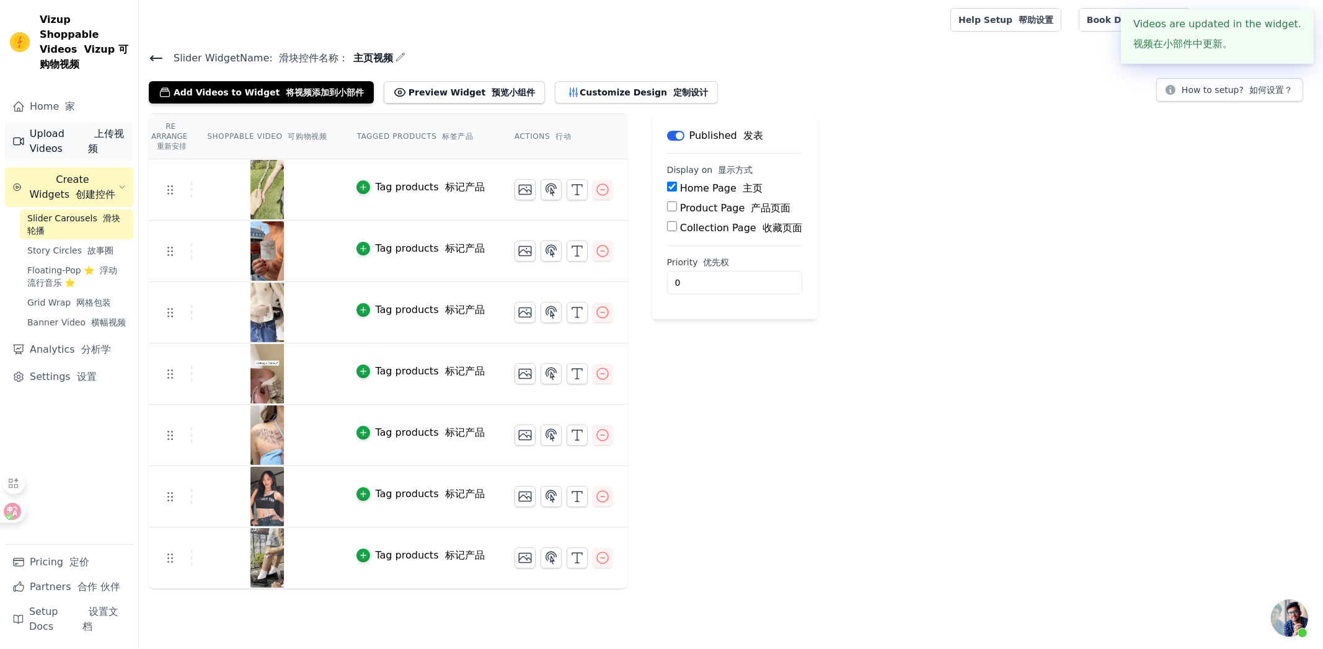
click at [64, 126] on link "Upload Videos 上传视频" at bounding box center [69, 142] width 128 height 40
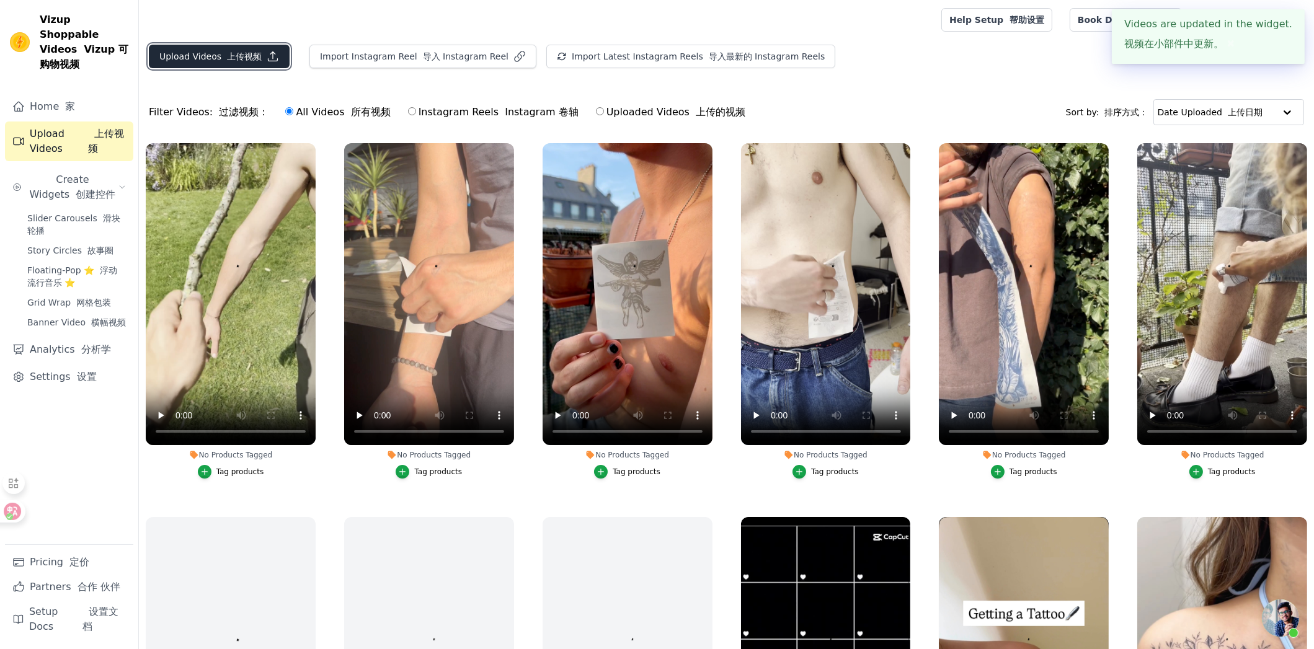
click at [228, 52] on font "上传视频" at bounding box center [244, 56] width 35 height 10
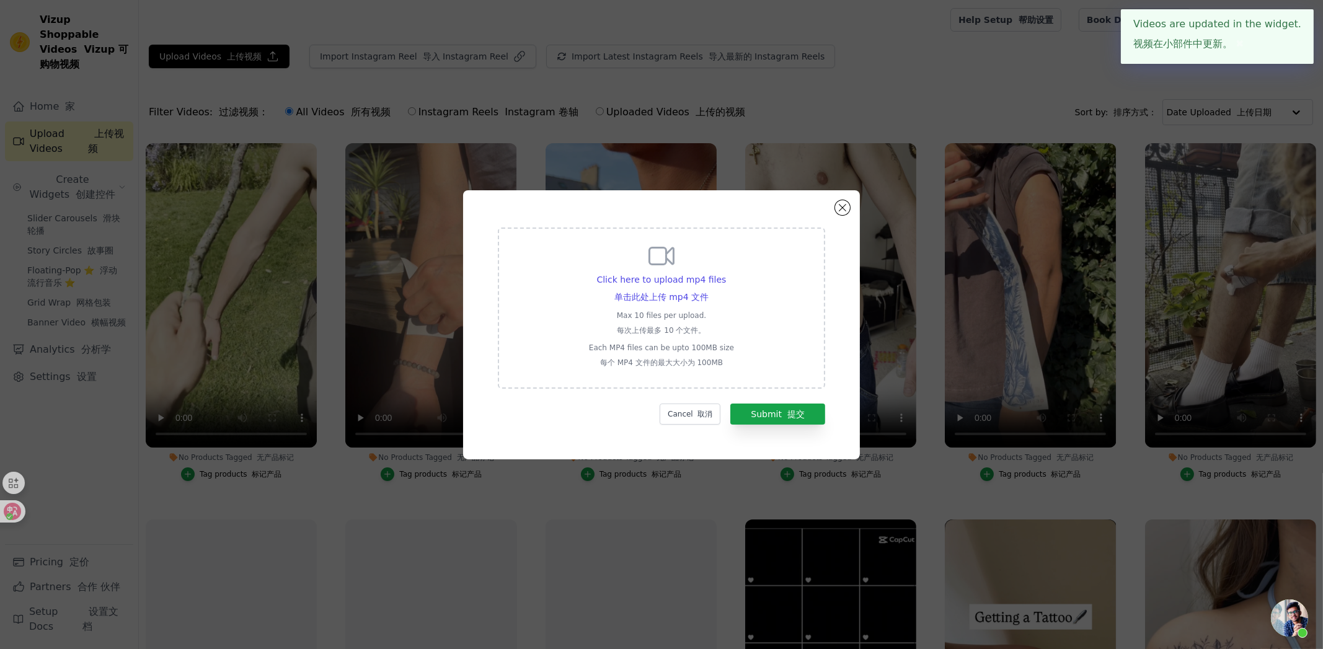
click at [740, 329] on div "Click here to upload mp4 files 单击此处上传 mp4 文件 Max 10 files per upload. 每次上传最多 10…" at bounding box center [661, 308] width 327 height 161
click at [709, 286] on input "Click here to upload mp4 files 单击此处上传 mp4 文件 Max 10 files per upload. 每次上传最多 10…" at bounding box center [708, 285] width 1 height 1
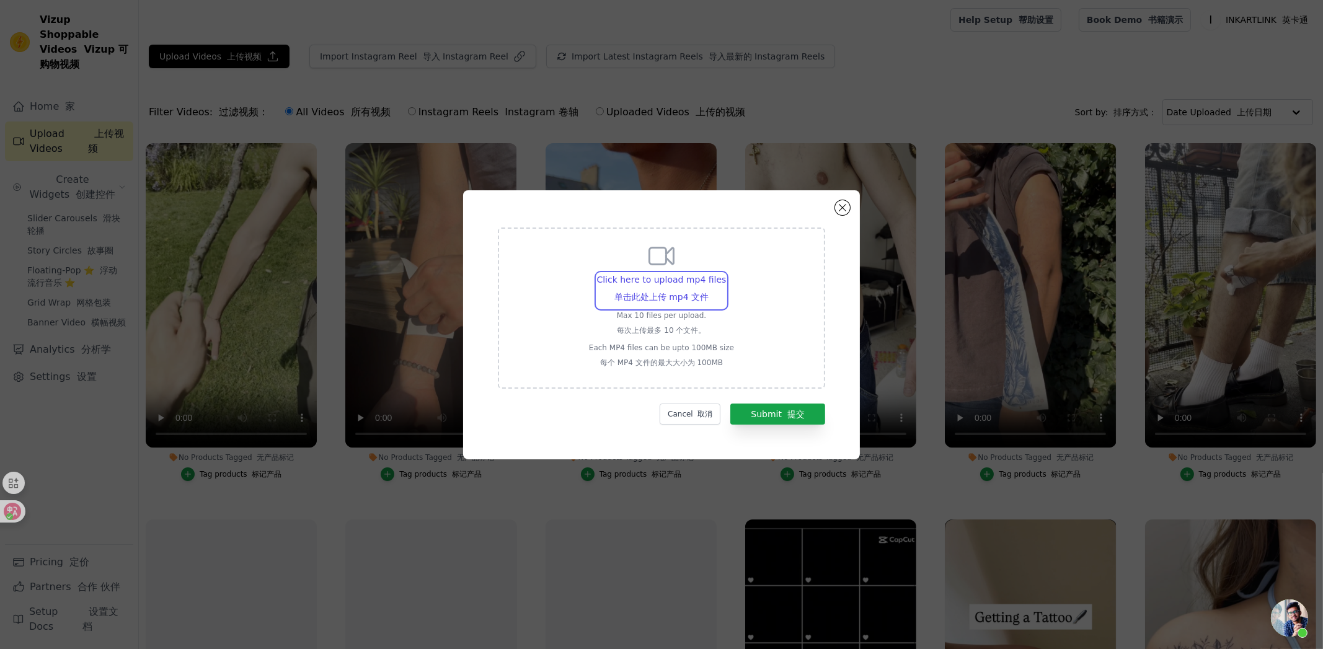
type input "C:\fakepath\Lightning temporary tattoo sticker, magic tattoo, lasting 1-2 weeks…"
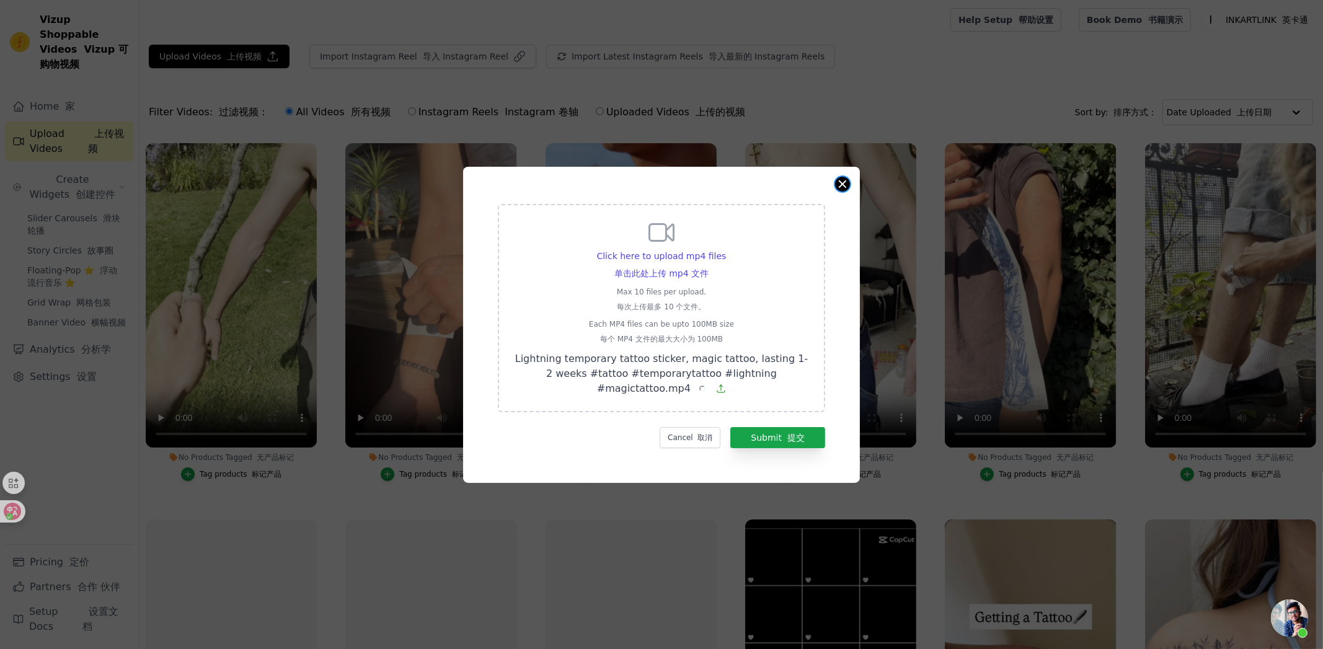
click at [846, 179] on button "Close modal" at bounding box center [842, 184] width 15 height 15
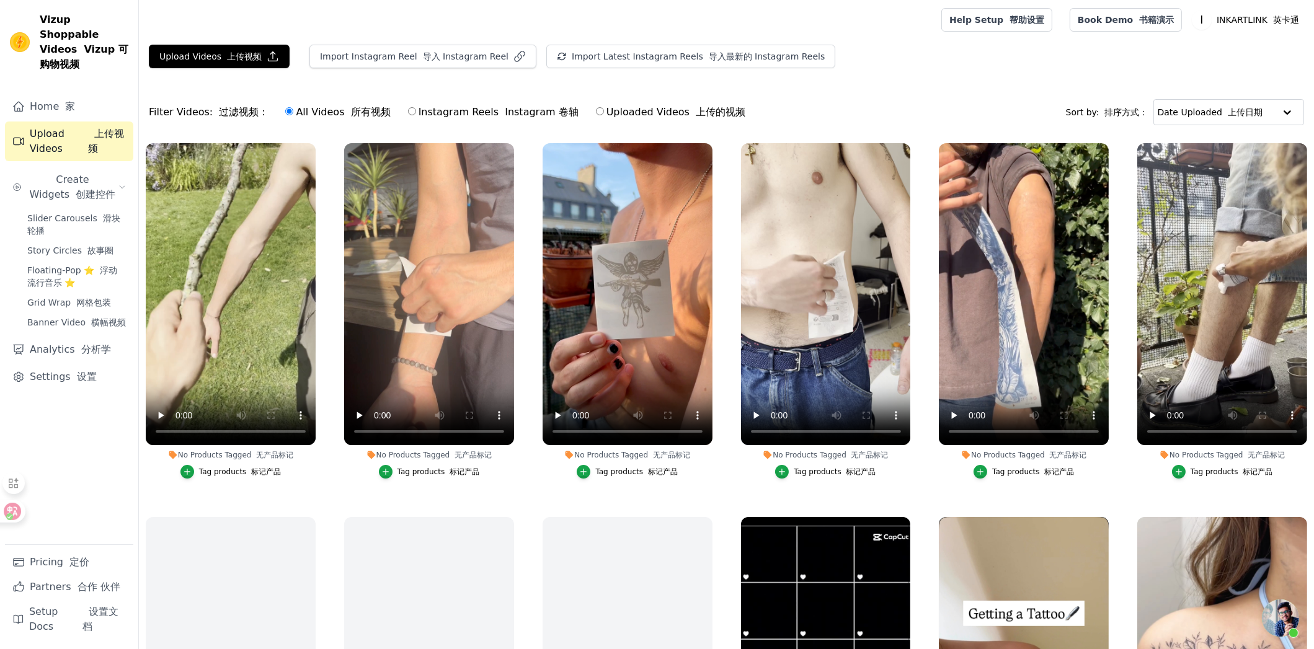
click at [229, 68] on div "Upload Videos 上传视频 Import Instagram Reel 导入 Instagram Reel Import Latest Instag…" at bounding box center [726, 61] width 1175 height 33
click at [236, 56] on font "上传视频" at bounding box center [244, 56] width 35 height 10
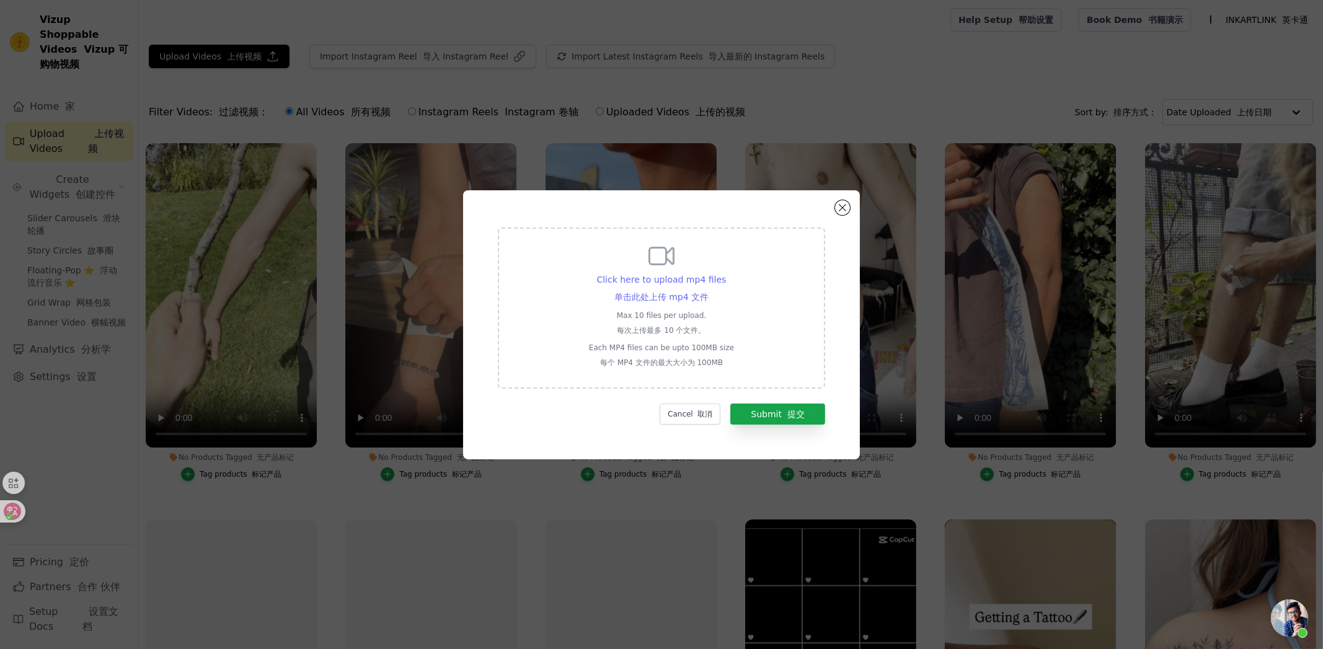
click at [698, 296] on font "单击此处上传 mp4 文件" at bounding box center [661, 297] width 94 height 10
click at [708, 286] on input "Click here to upload mp4 files 单击此处上传 mp4 文件 Max 10 files per upload. 每次上传最多 10…" at bounding box center [708, 285] width 1 height 1
type input "C:\fakepath\i love it! #temporarytattoo #tiktokshoprecos.mp4"
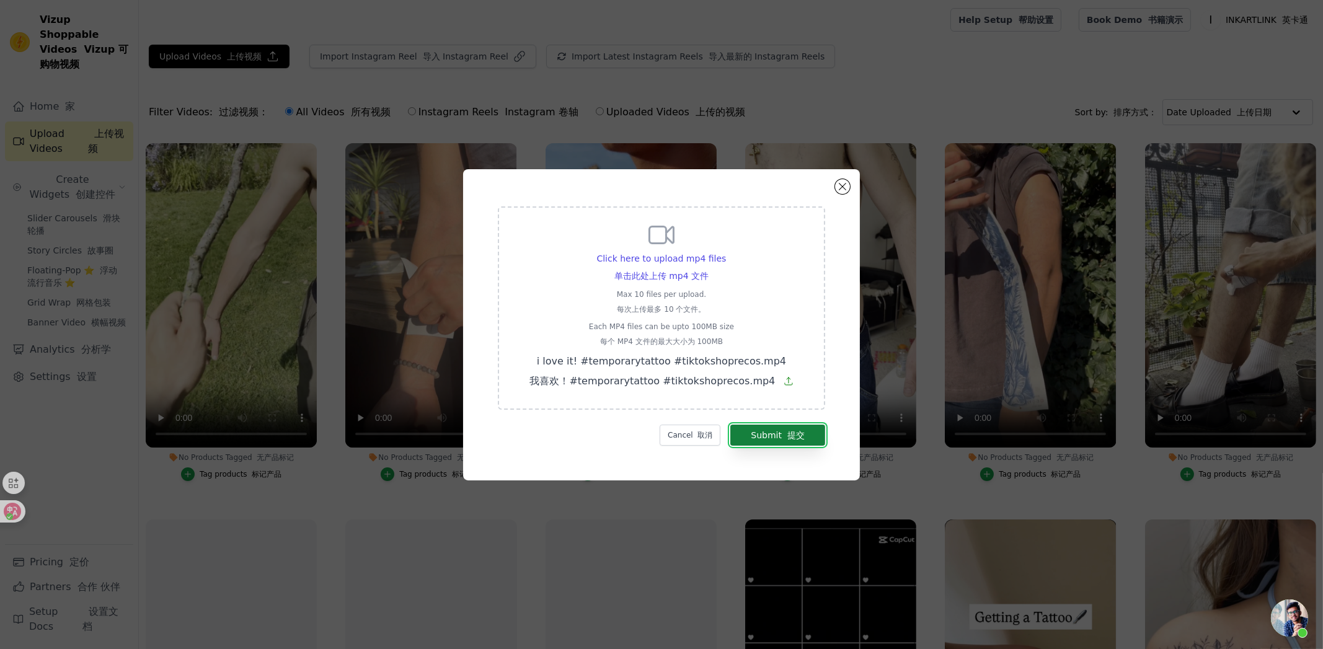
click at [787, 430] on font "提交" at bounding box center [795, 435] width 17 height 10
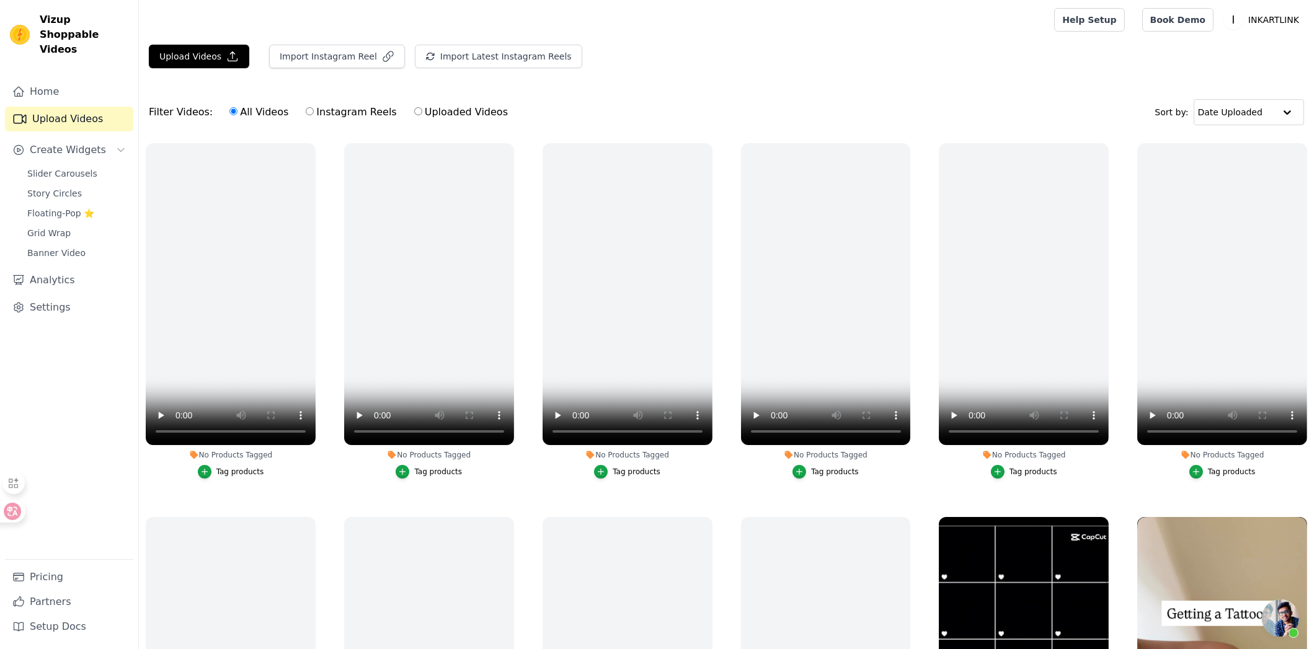
scroll to position [22, 0]
click at [217, 64] on button "Upload Videos" at bounding box center [199, 57] width 100 height 24
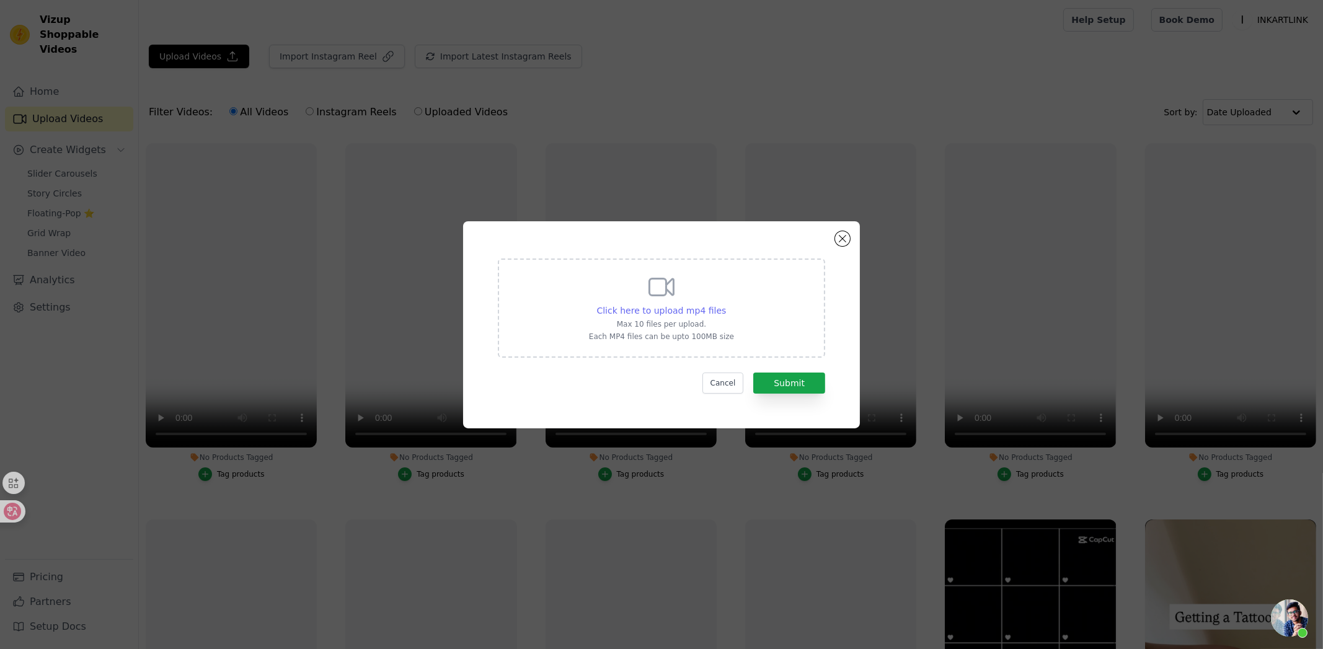
click at [711, 306] on span "Click here to upload mp4 files" at bounding box center [662, 311] width 130 height 10
click at [725, 304] on input "Click here to upload mp4 files Max 10 files per upload. Each MP4 files can be u…" at bounding box center [725, 304] width 1 height 1
type input "C:\fakepath\25072303-小图标女性-达人带货-质量较优.mp4"
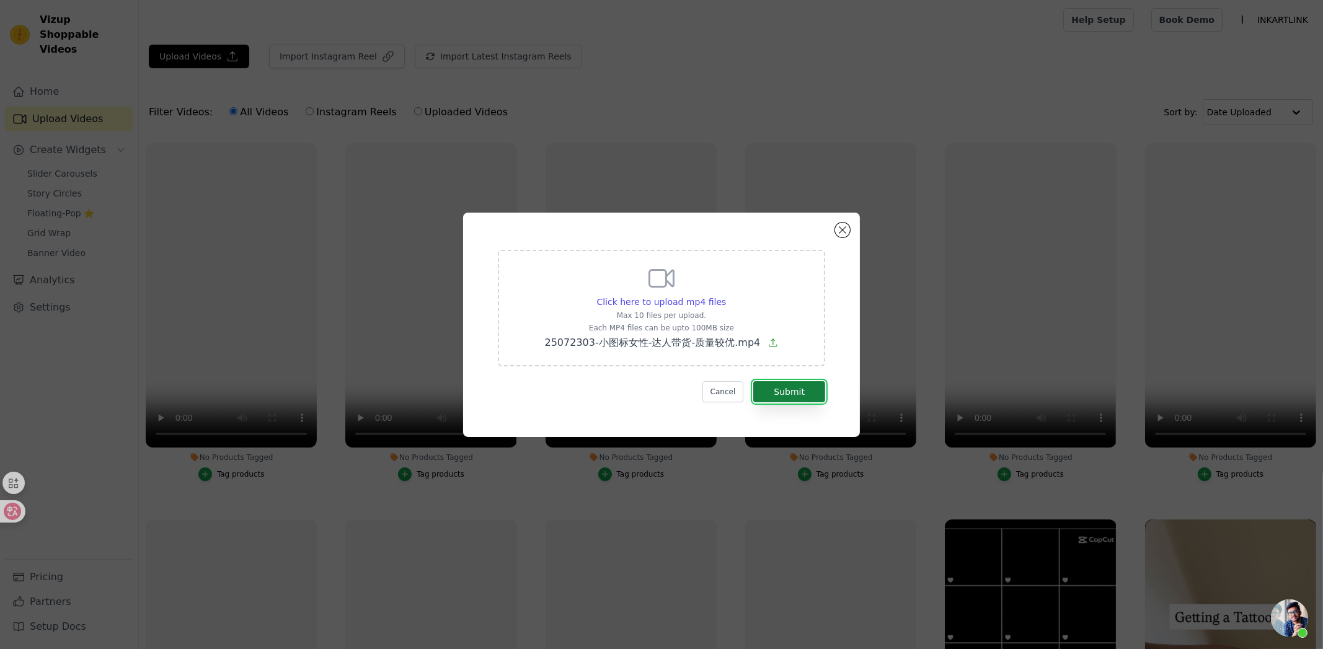
click at [797, 387] on button "Submit" at bounding box center [789, 391] width 72 height 21
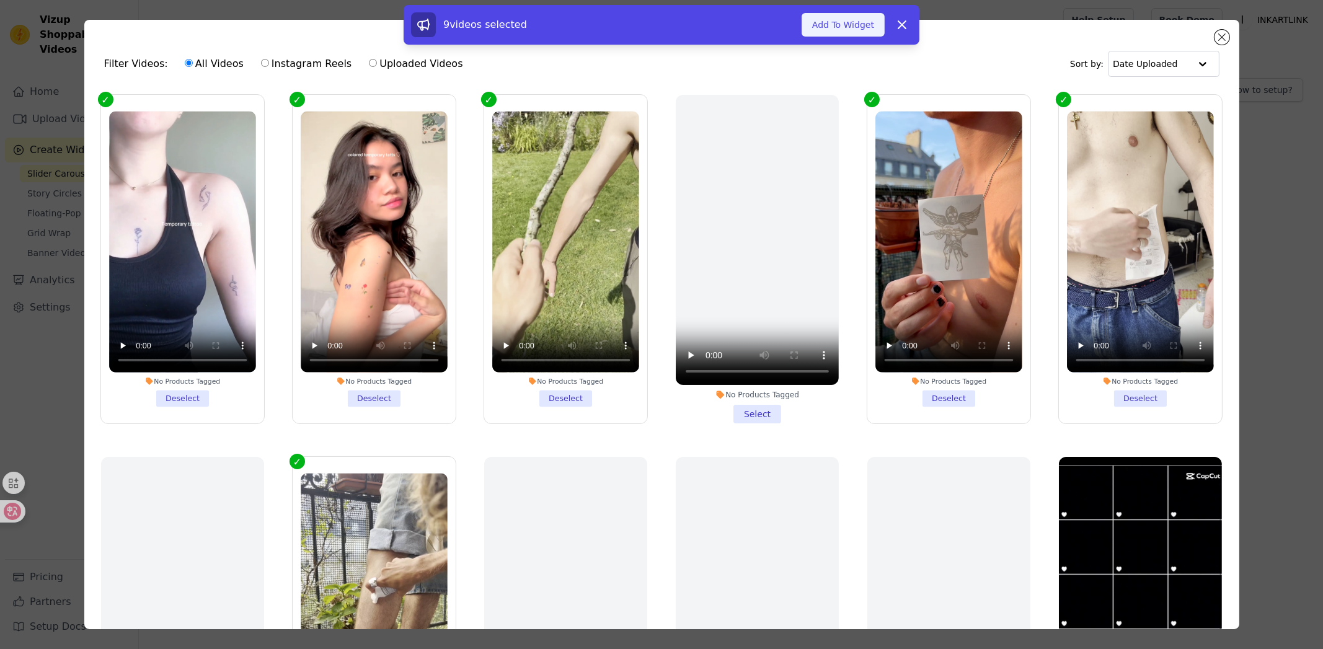
click at [835, 24] on button "Add To Widget" at bounding box center [843, 25] width 83 height 24
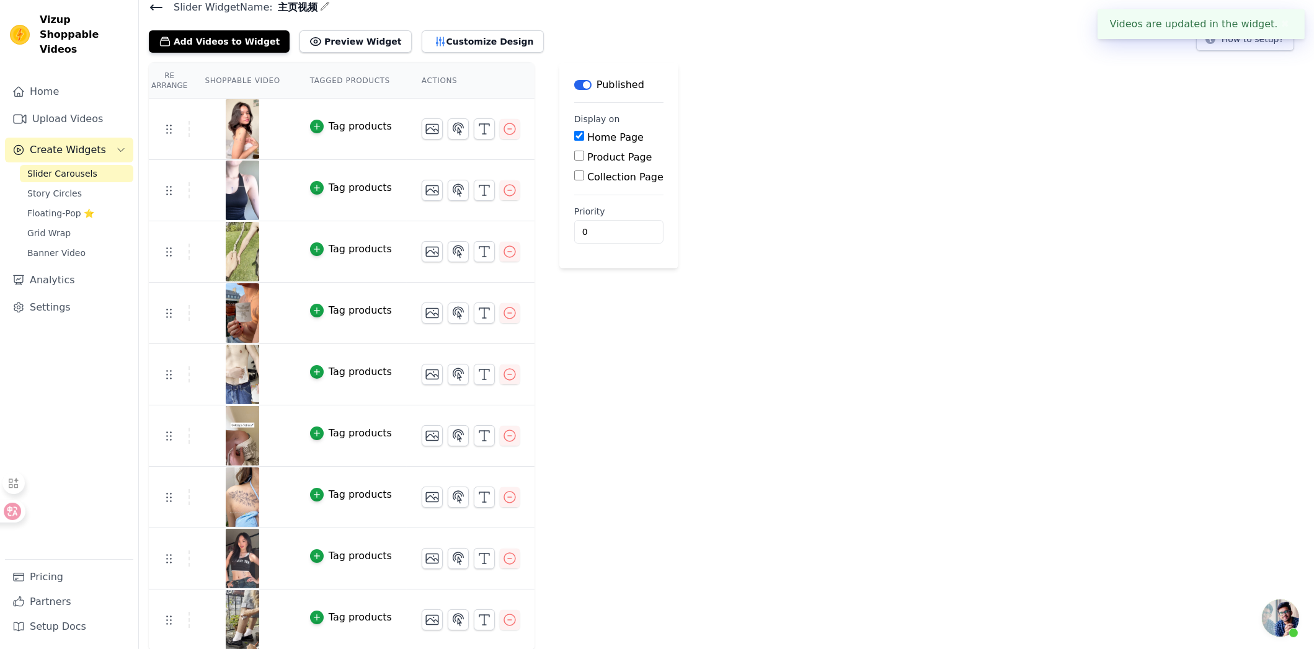
scroll to position [22, 0]
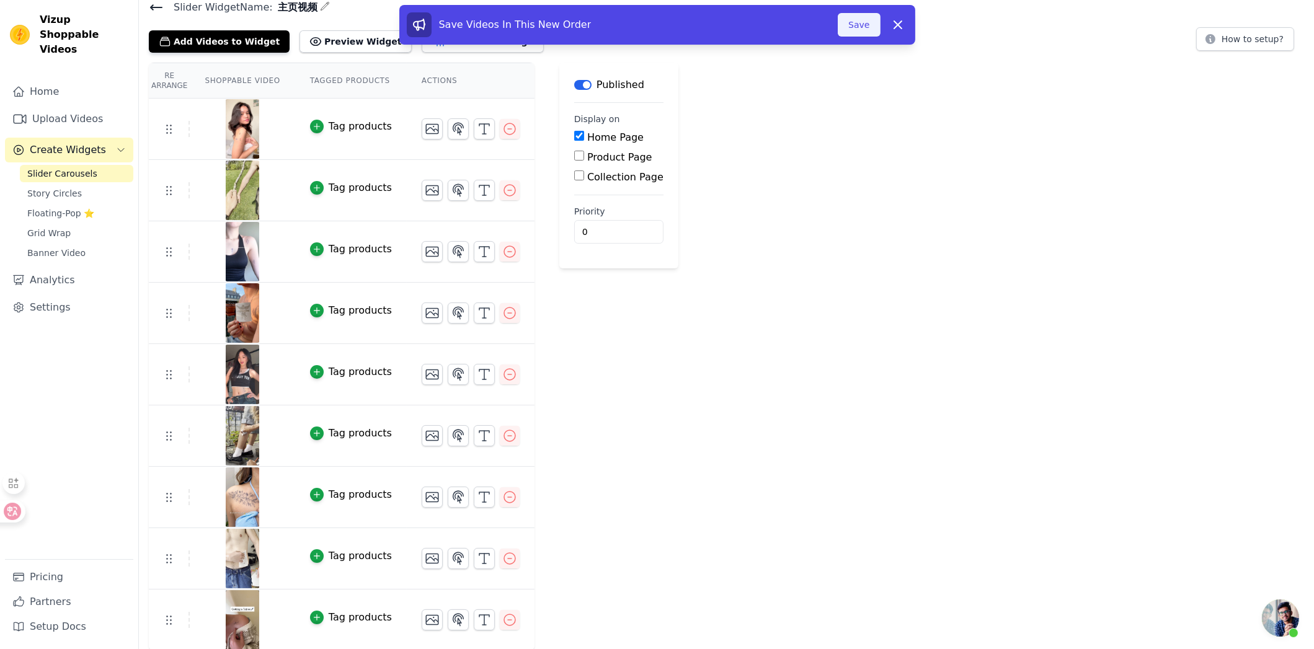
click at [853, 27] on button "Save" at bounding box center [859, 25] width 42 height 24
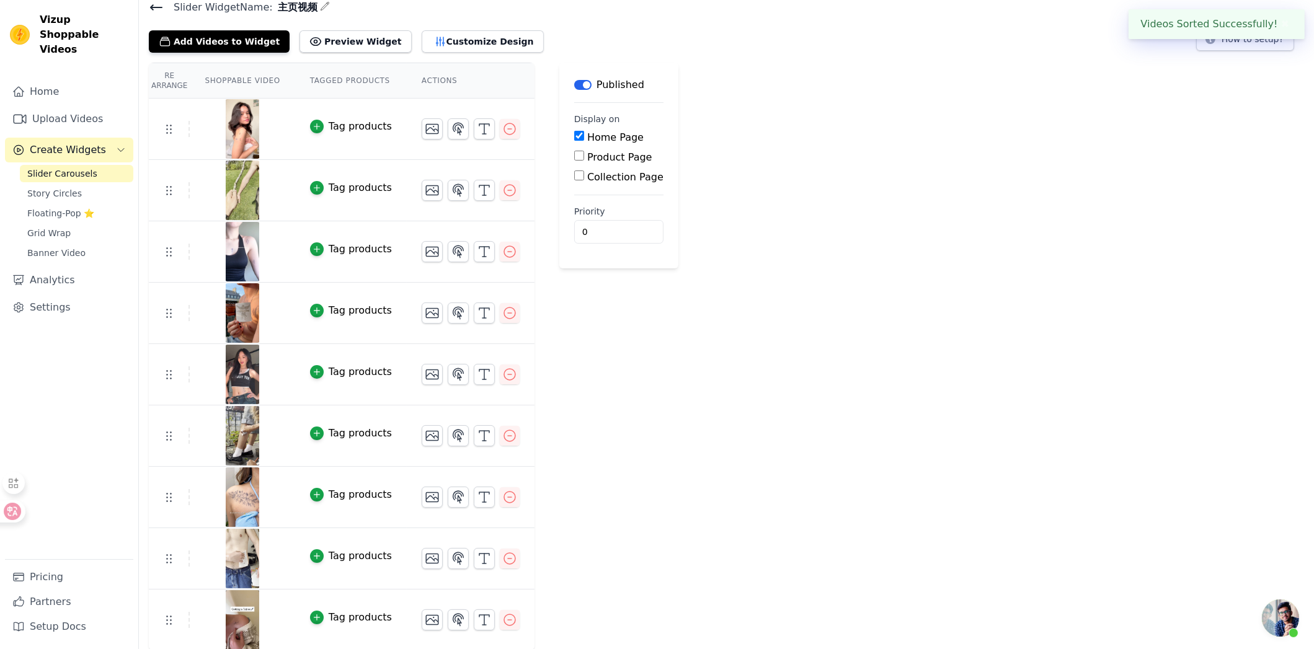
click at [803, 130] on div "Re Arrange Shoppable Video Tagged Products Actions Tag products Tag products Ta…" at bounding box center [726, 357] width 1175 height 588
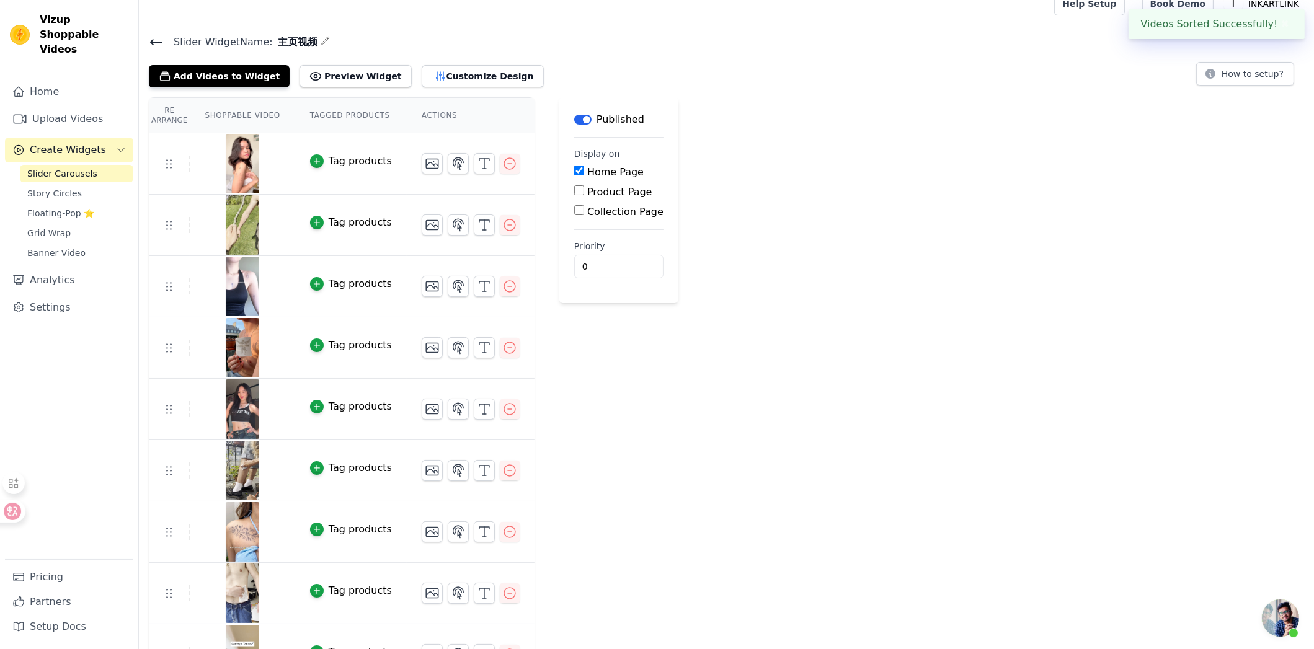
scroll to position [0, 0]
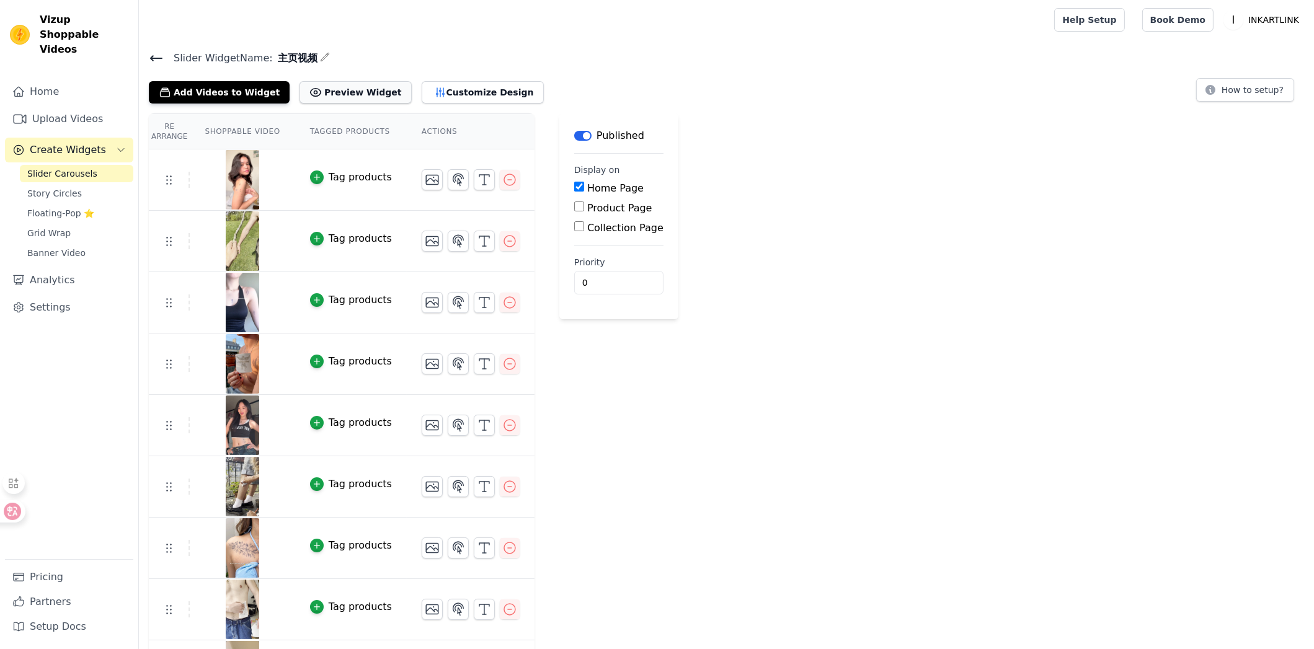
click at [375, 93] on button "Preview Widget" at bounding box center [355, 92] width 112 height 22
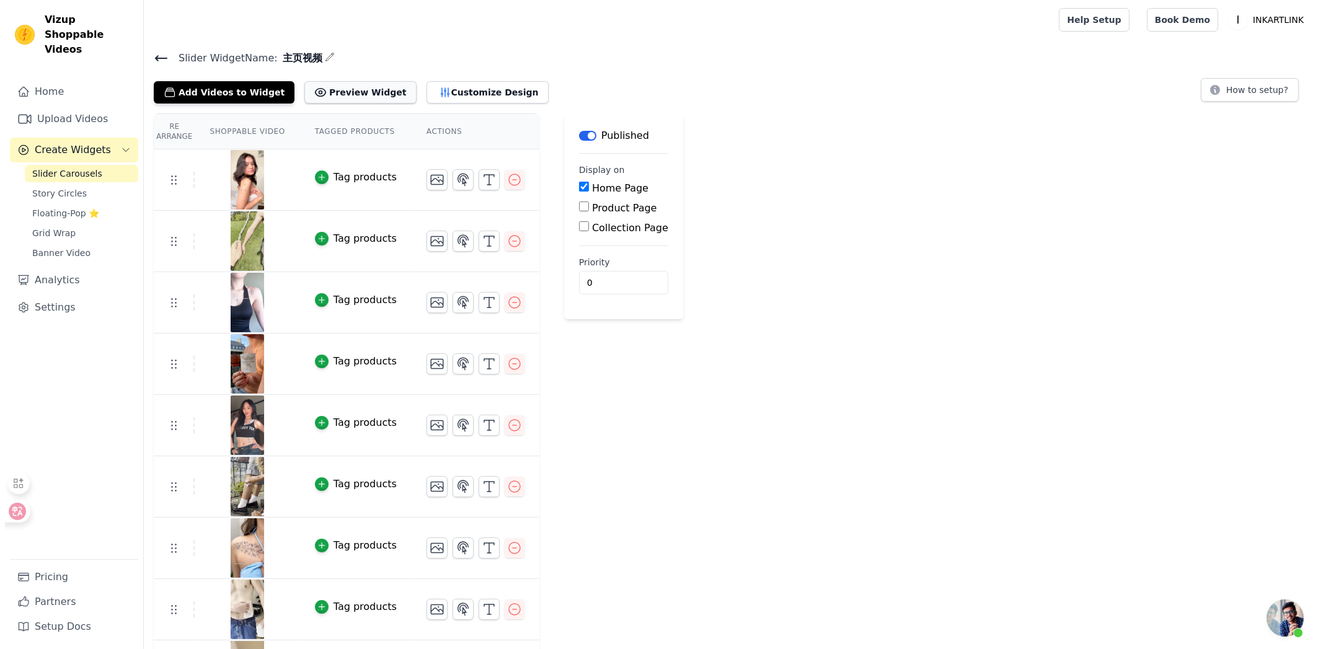
scroll to position [22, 0]
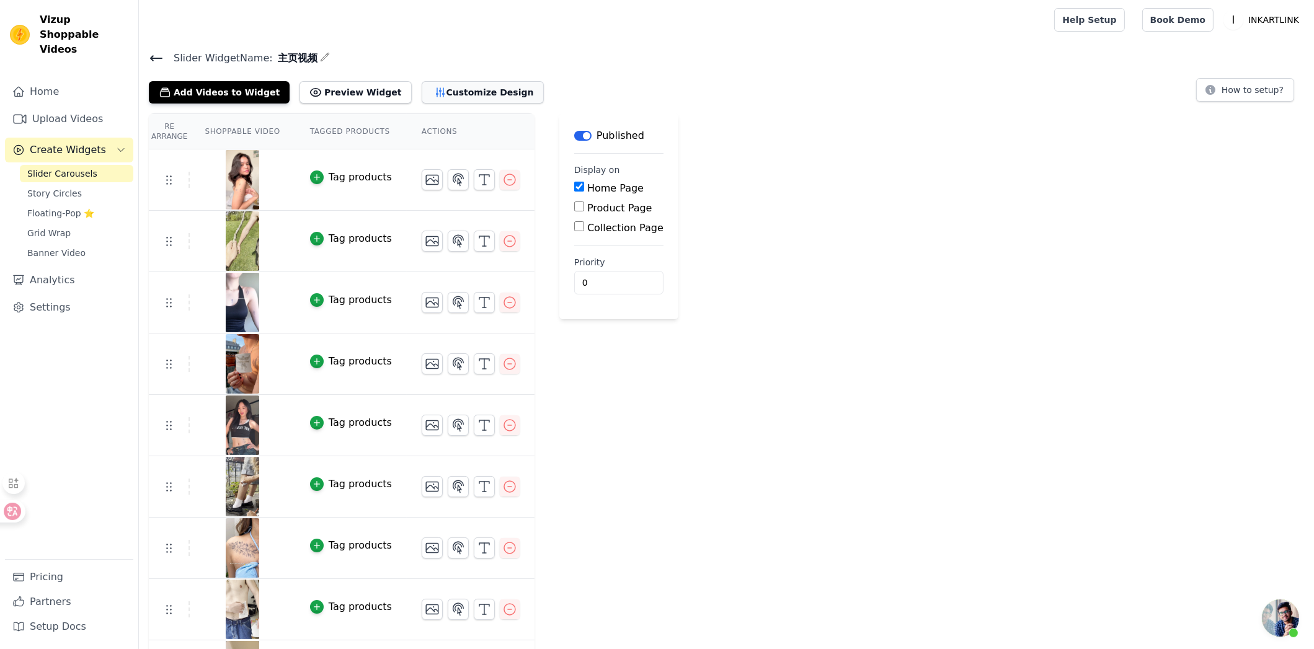
click at [434, 91] on icon "button" at bounding box center [440, 92] width 12 height 12
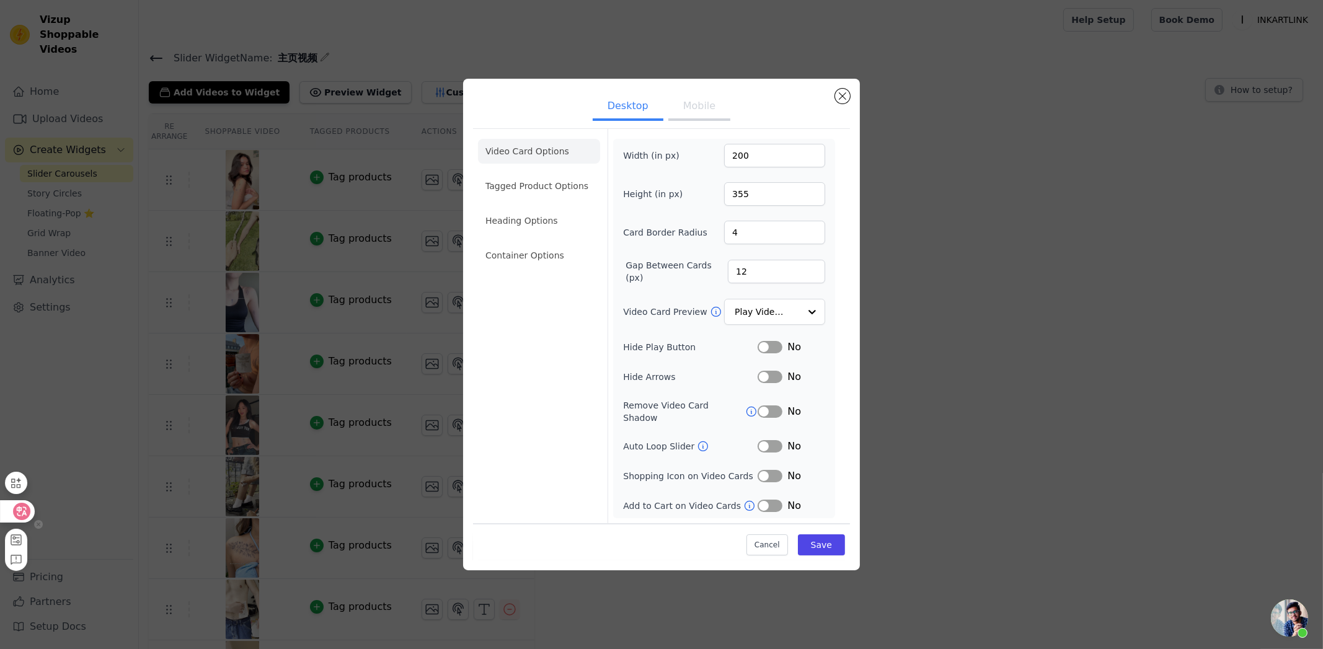
click at [20, 513] on icon at bounding box center [21, 511] width 12 height 12
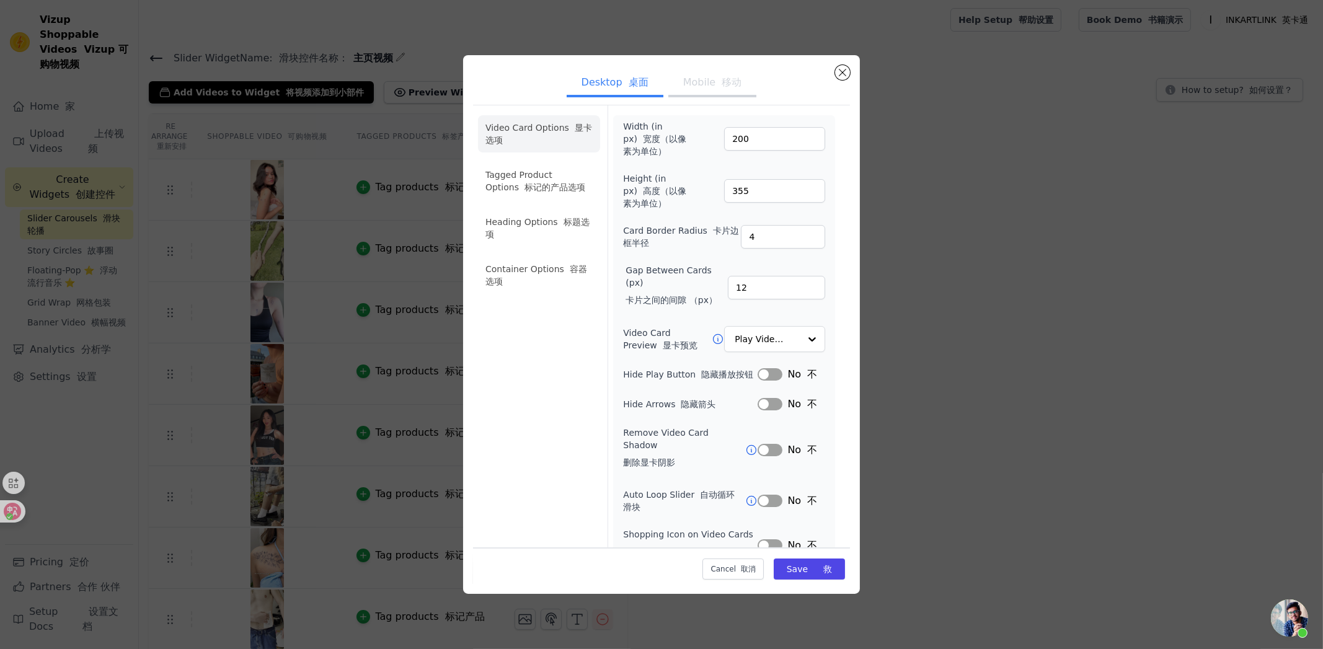
click at [768, 374] on button "Label" at bounding box center [770, 374] width 25 height 12
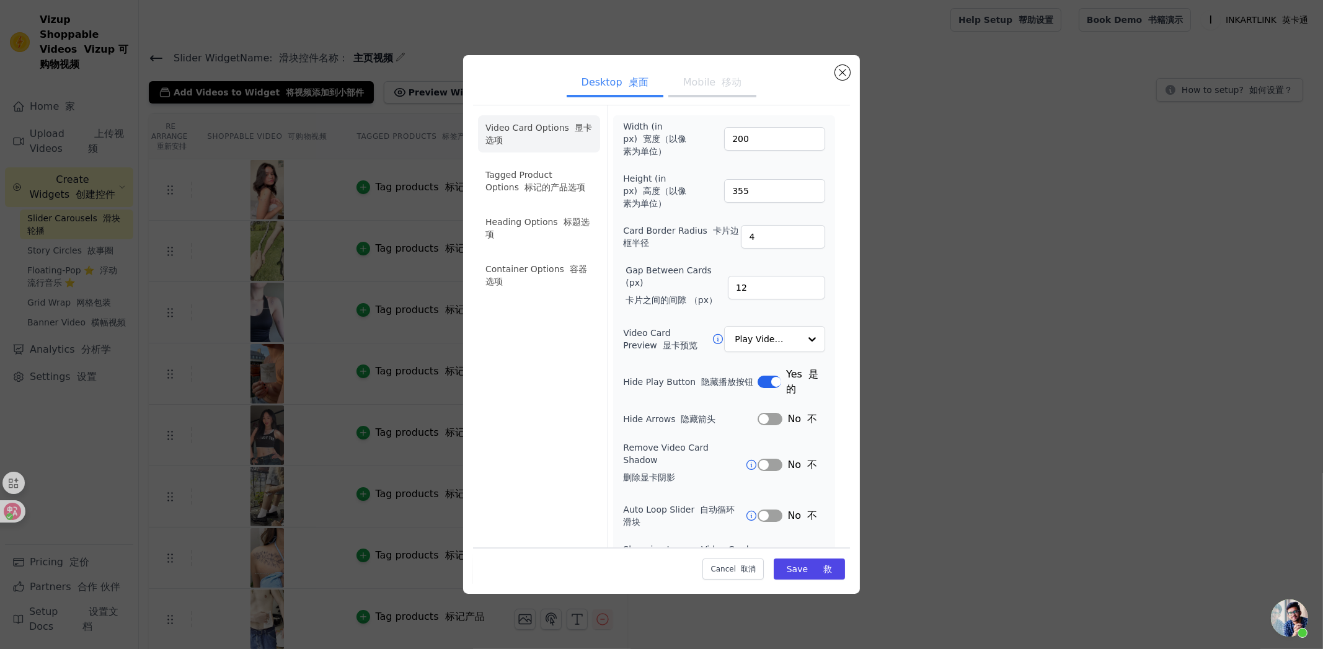
scroll to position [61, 0]
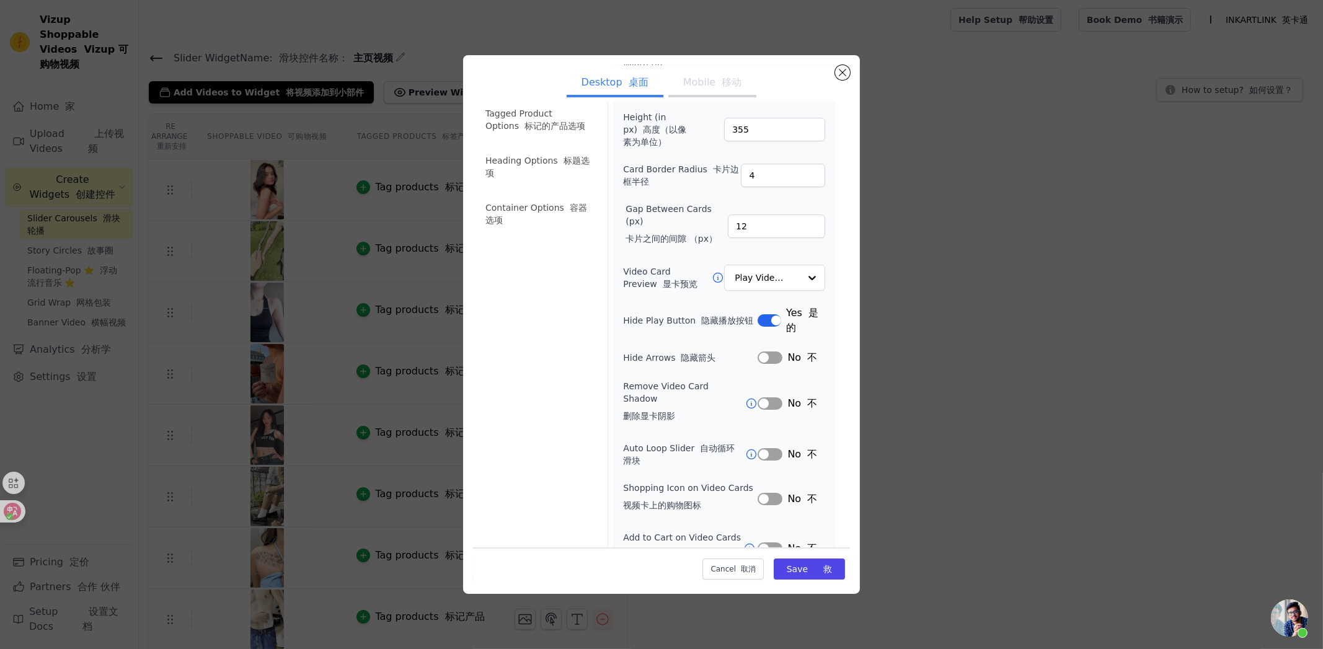
click at [761, 450] on button "Label" at bounding box center [770, 454] width 25 height 12
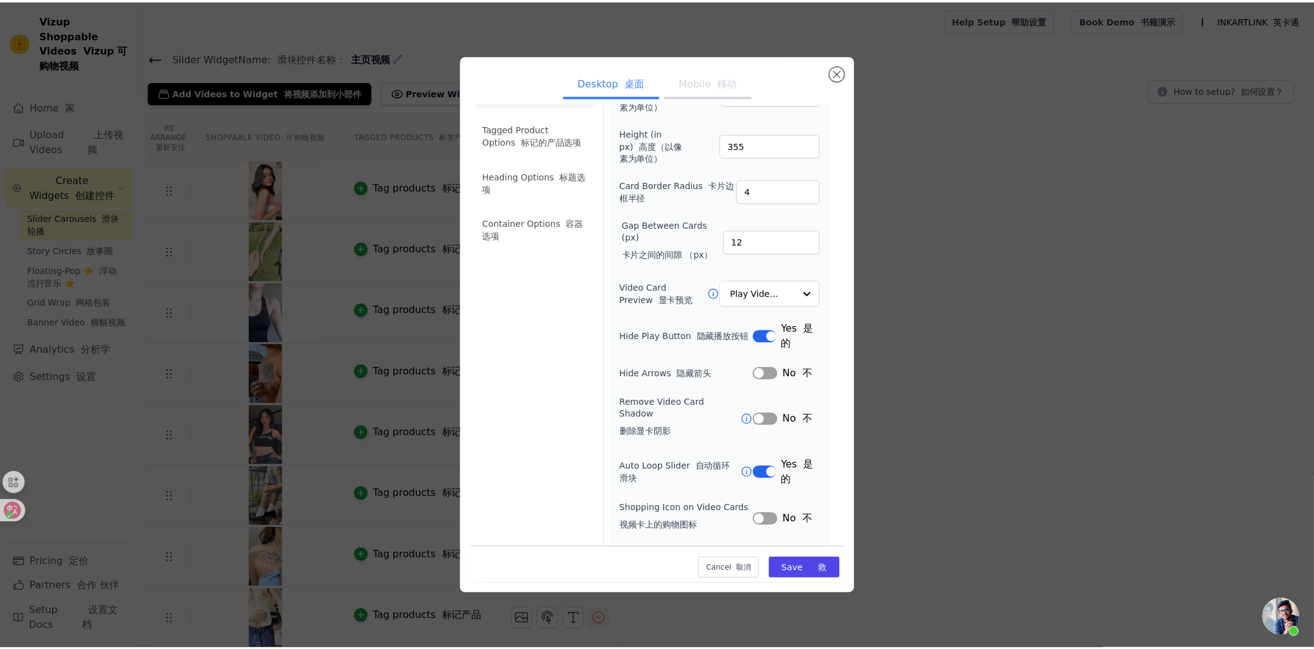
scroll to position [0, 0]
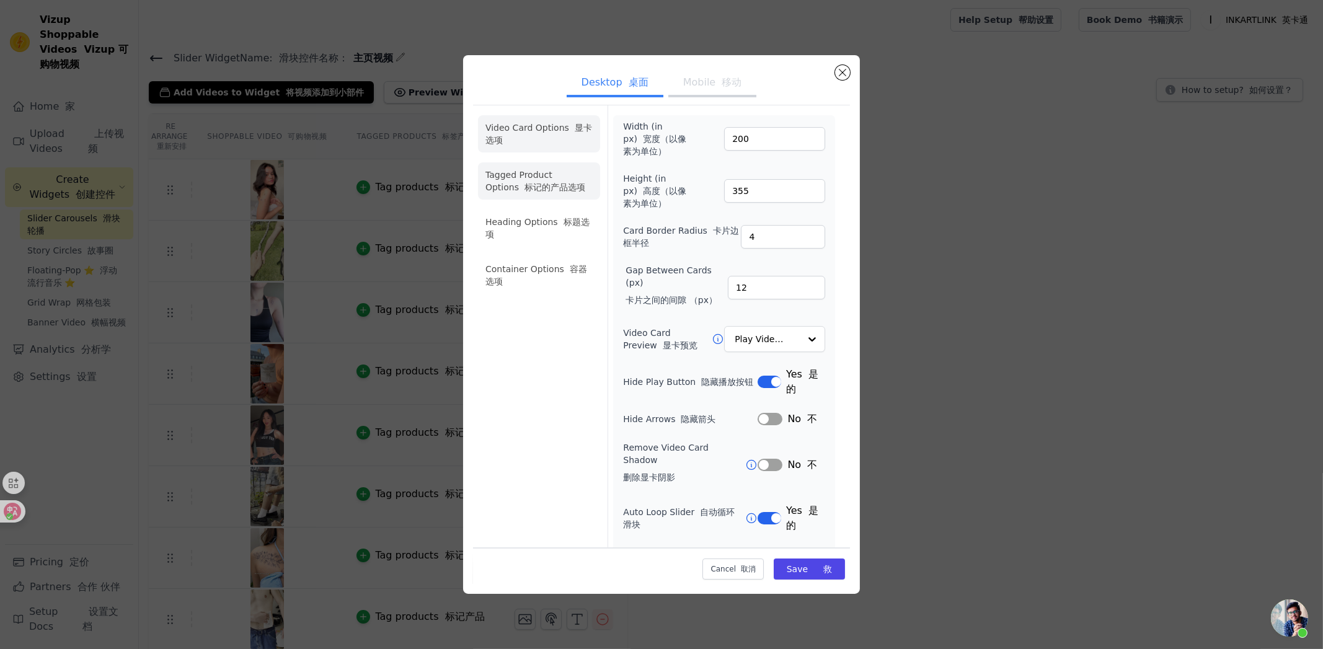
click at [552, 192] on font "标记的产品选项" at bounding box center [555, 187] width 61 height 10
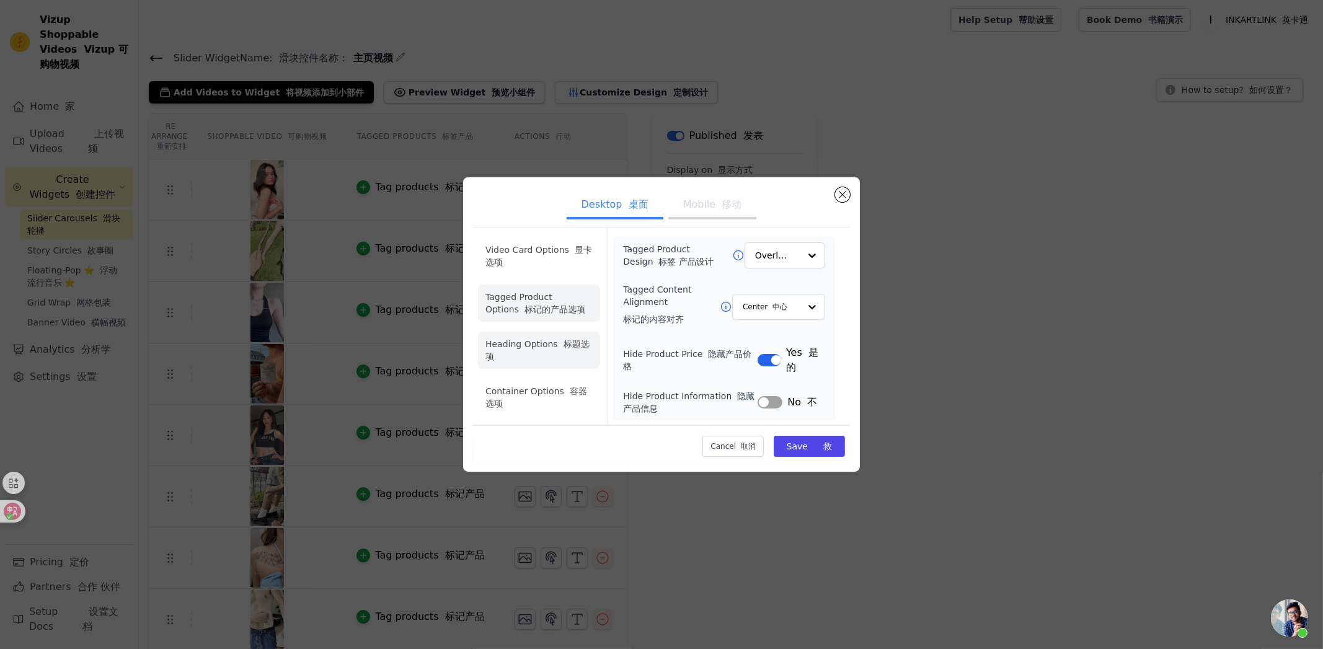
click at [549, 340] on li "Heading Options 标题选项" at bounding box center [539, 350] width 122 height 37
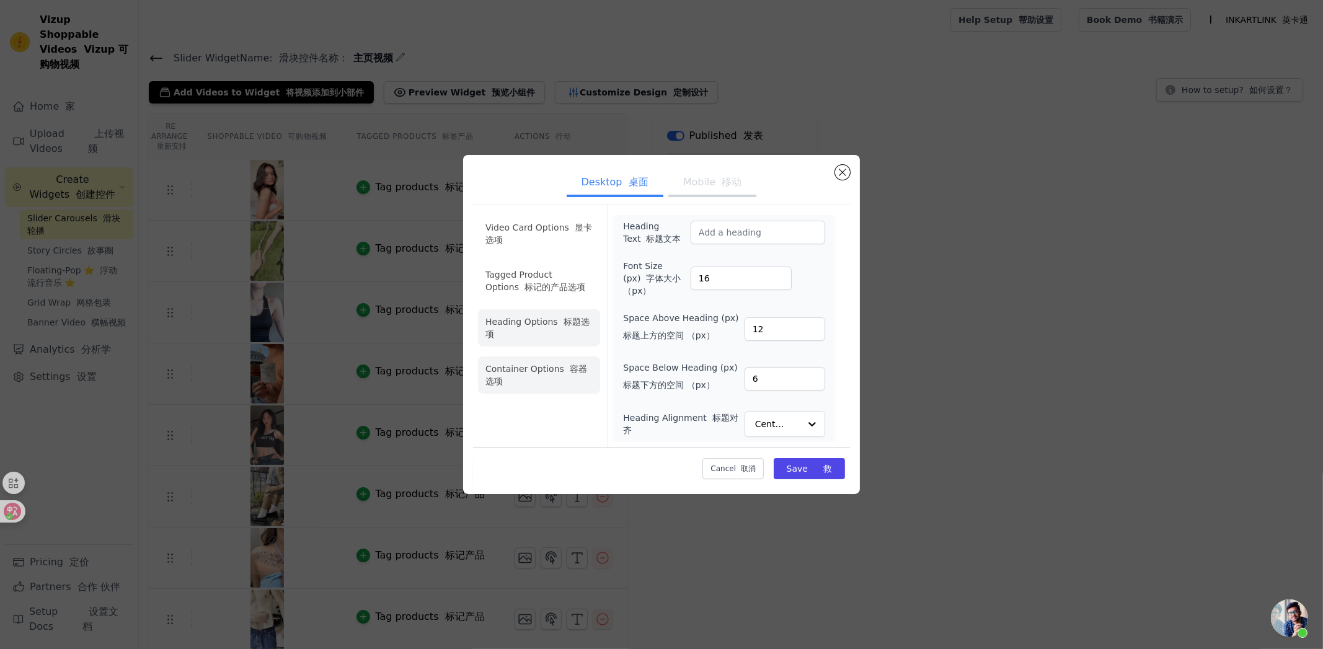
click at [557, 374] on li "Container Options 容器选项" at bounding box center [539, 374] width 122 height 37
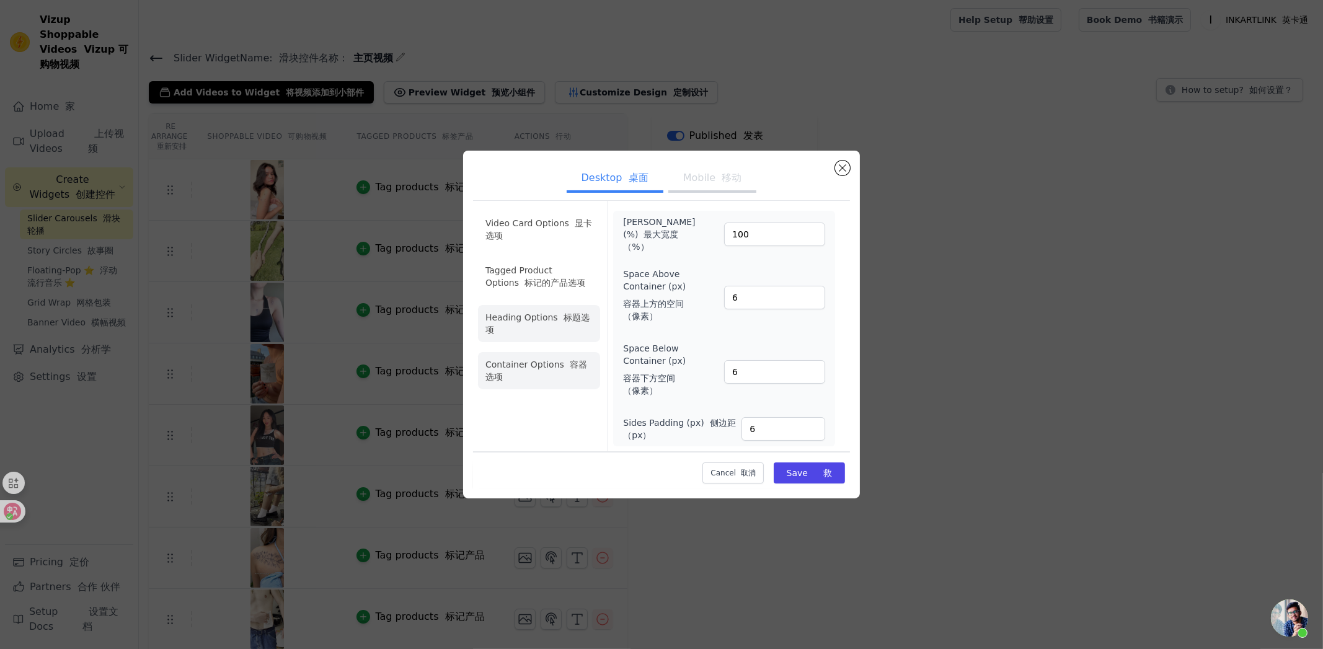
click at [564, 329] on li "Heading Options 标题选项" at bounding box center [539, 323] width 122 height 37
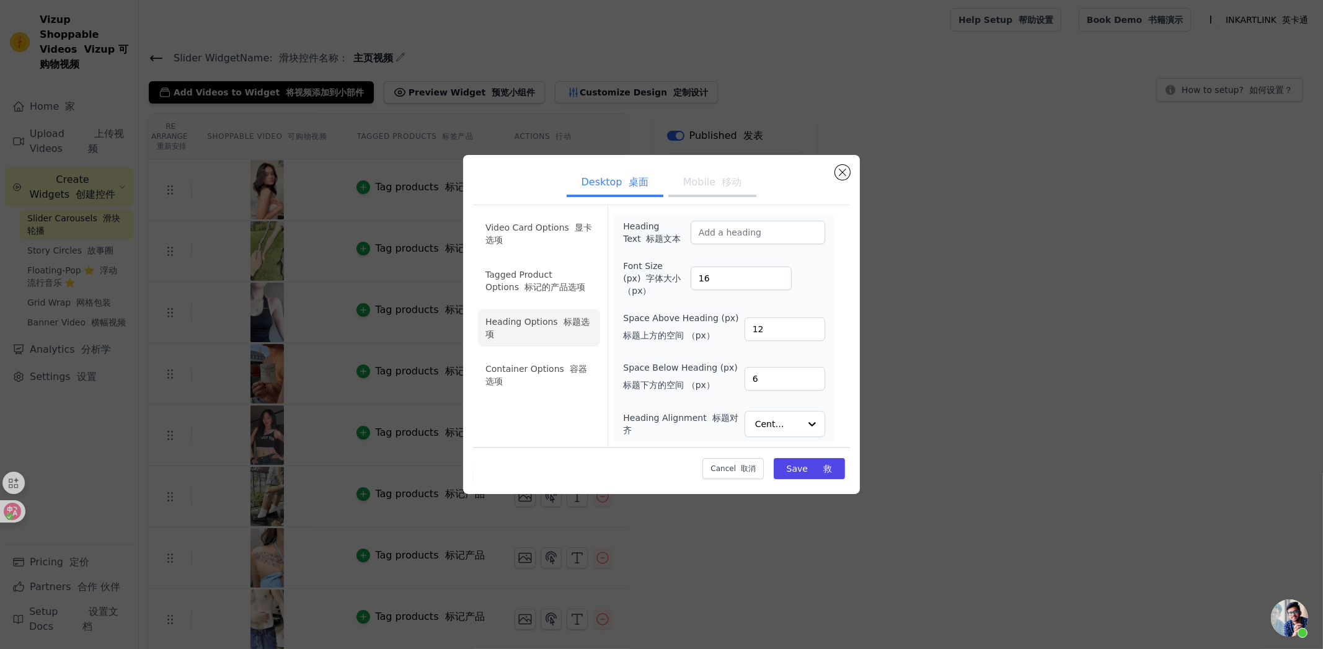
click at [559, 306] on ul "Video Card Options 显卡选项 Tagged Product Options 标记的产品选项 Heading Options 标题选项 Con…" at bounding box center [539, 304] width 122 height 188
click at [722, 176] on font "移动" at bounding box center [732, 182] width 20 height 12
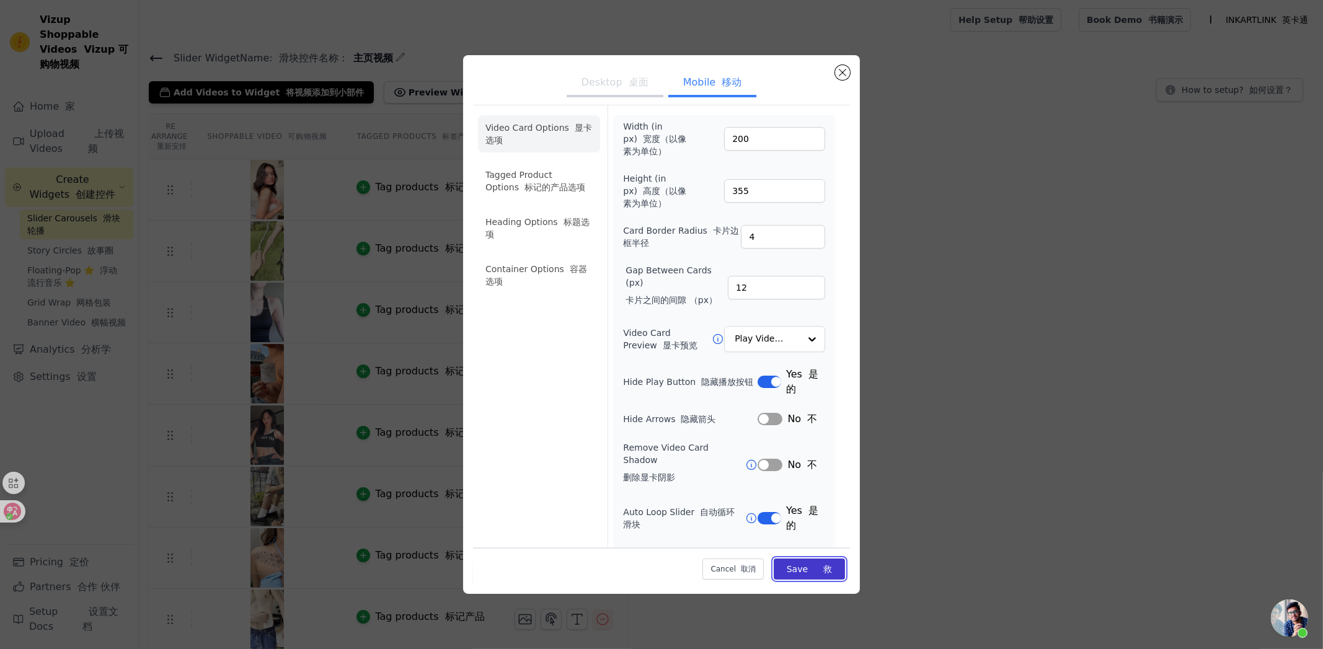
click at [794, 567] on button "Save 救" at bounding box center [809, 568] width 71 height 21
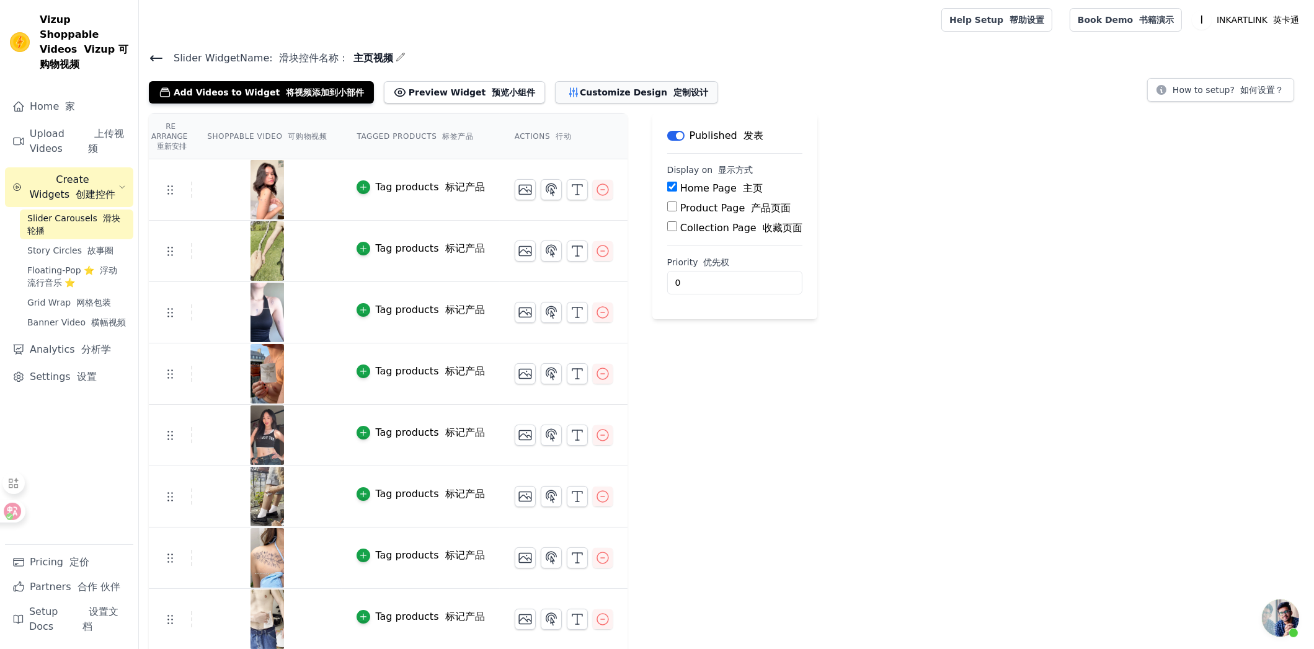
click at [567, 90] on button "Customize Design 定制设计" at bounding box center [636, 92] width 163 height 22
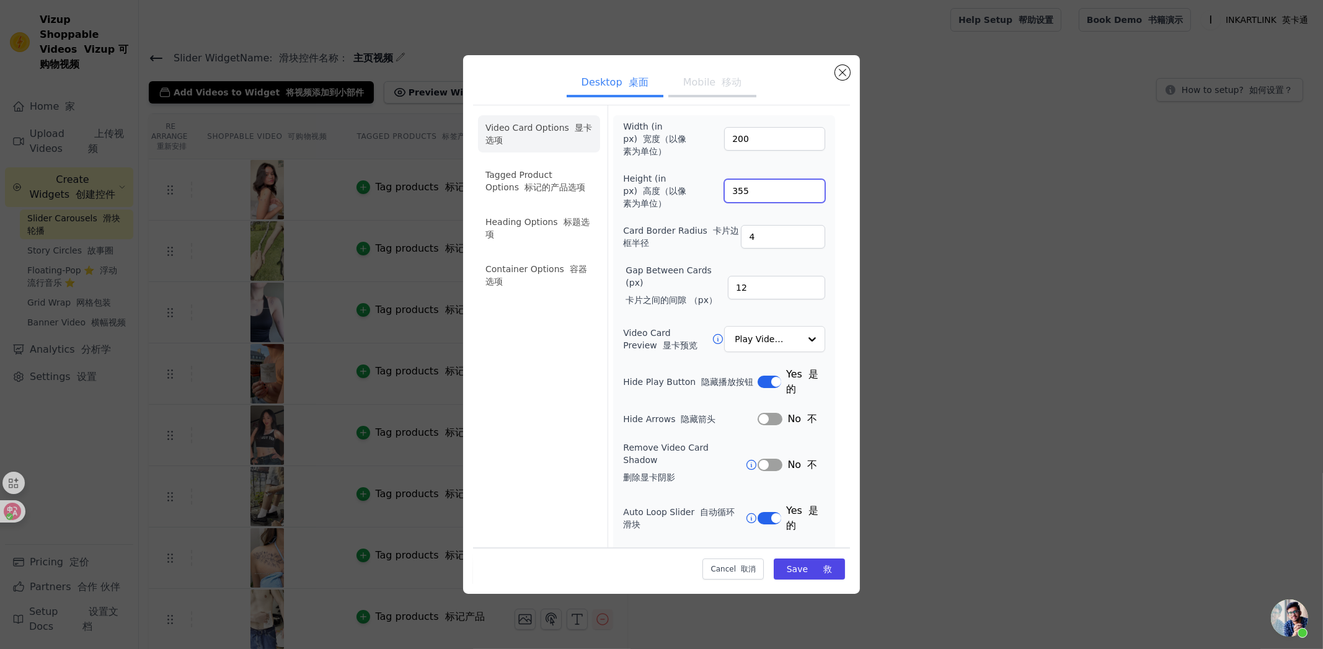
drag, startPoint x: 755, startPoint y: 193, endPoint x: 702, endPoint y: 195, distance: 52.7
click at [702, 195] on div "Height (in px) 高度（以像素为单位） 355" at bounding box center [724, 190] width 202 height 37
type input "500"
click at [835, 156] on div "Video Card Options 显卡选项 Tagged Product Options 标记的产品选项 Heading Options 标题选项 Con…" at bounding box center [661, 374] width 377 height 538
drag, startPoint x: 756, startPoint y: 139, endPoint x: 697, endPoint y: 138, distance: 58.9
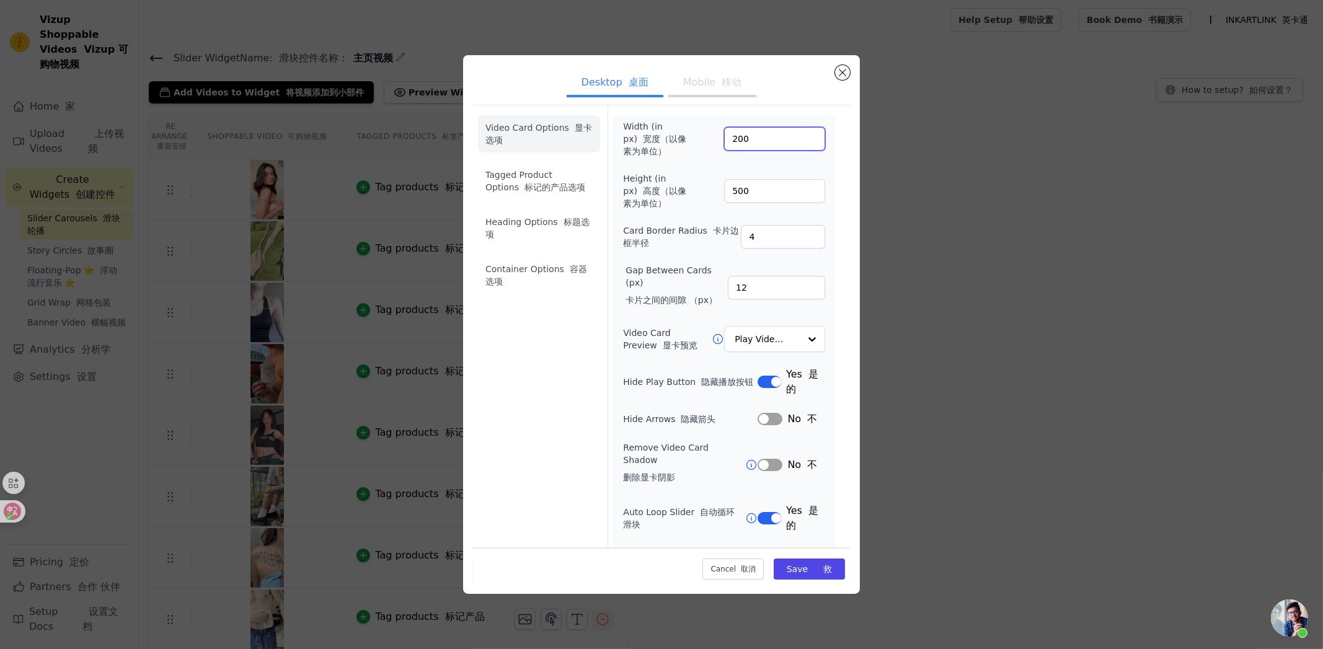
click at [697, 138] on div "Width (in px) 宽度（以像素为单位） 200" at bounding box center [724, 138] width 202 height 37
type input "350"
click at [817, 94] on ul "Desktop 桌面 Mobile 移动" at bounding box center [661, 83] width 377 height 37
click at [799, 570] on button "Save 救" at bounding box center [809, 568] width 71 height 21
